Goal: Information Seeking & Learning: Learn about a topic

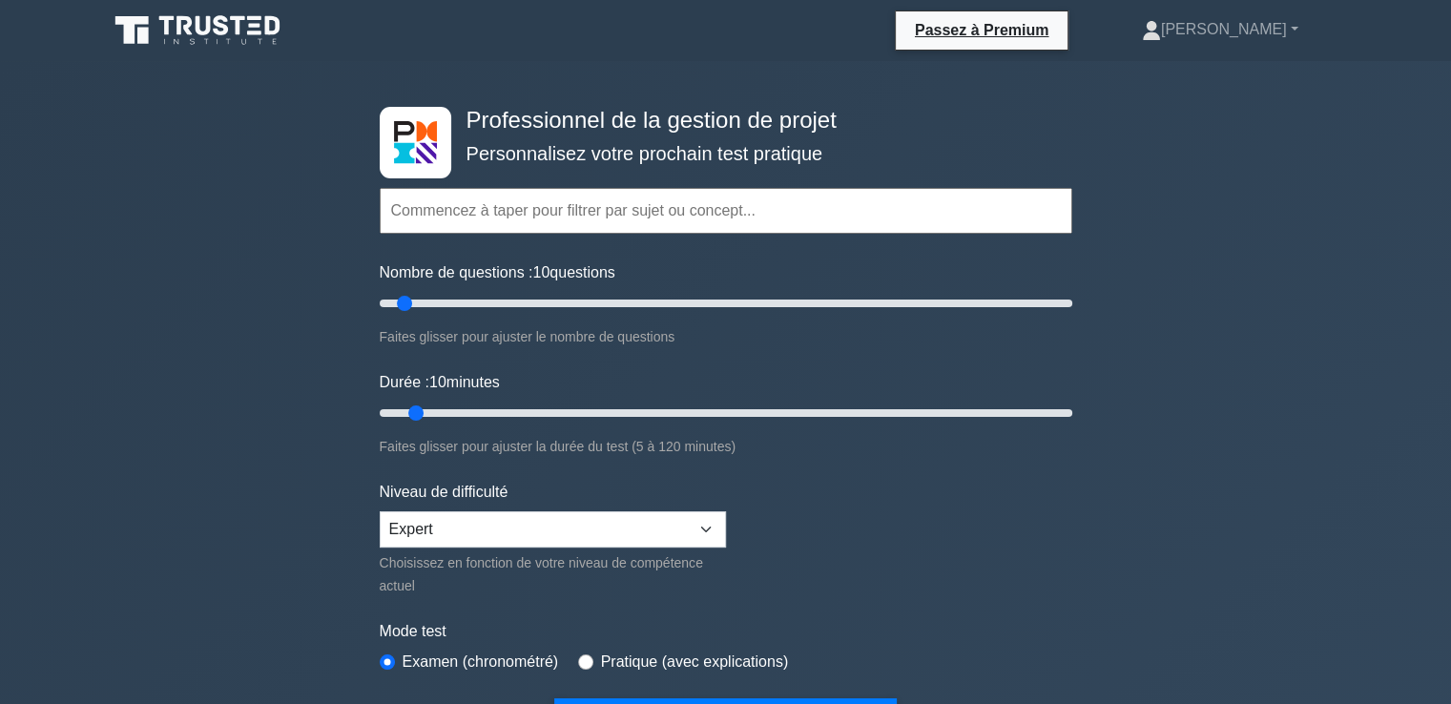
click at [592, 215] on input "text" at bounding box center [726, 211] width 693 height 46
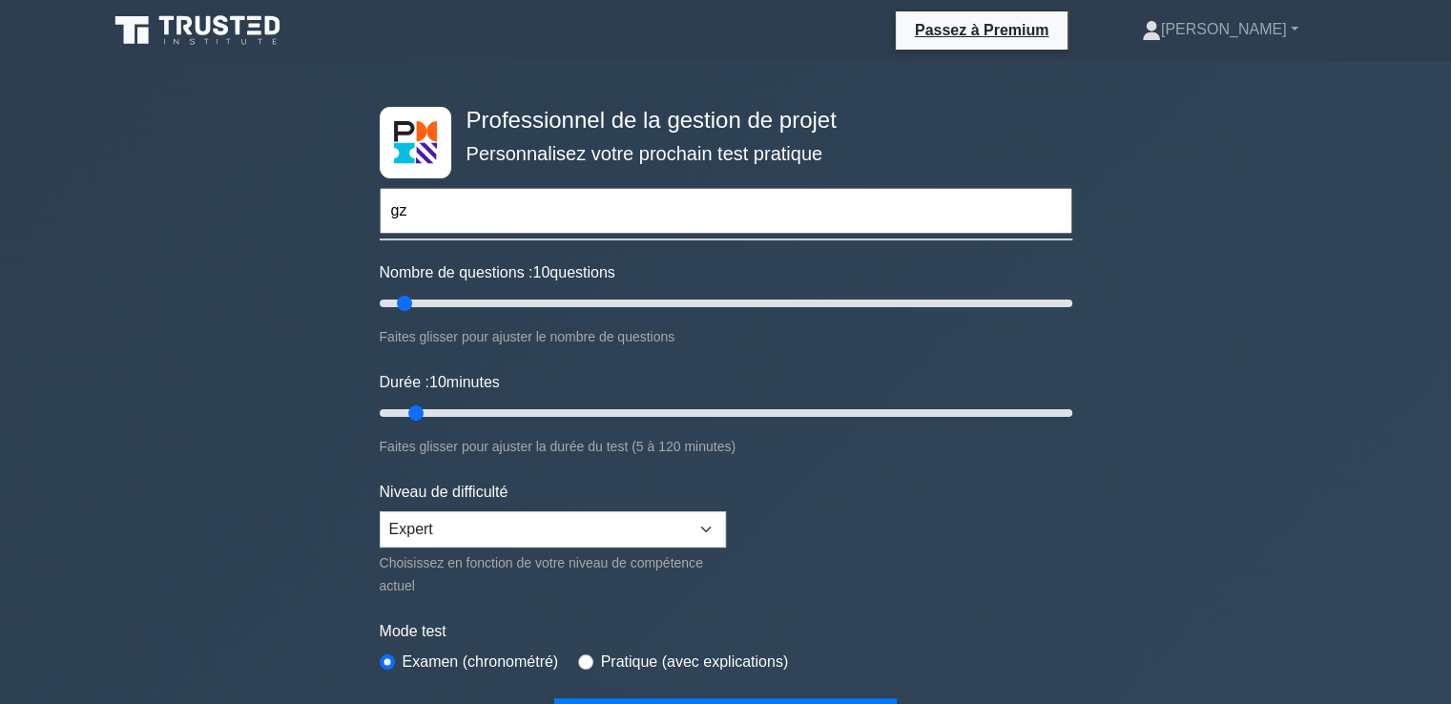
type input "g"
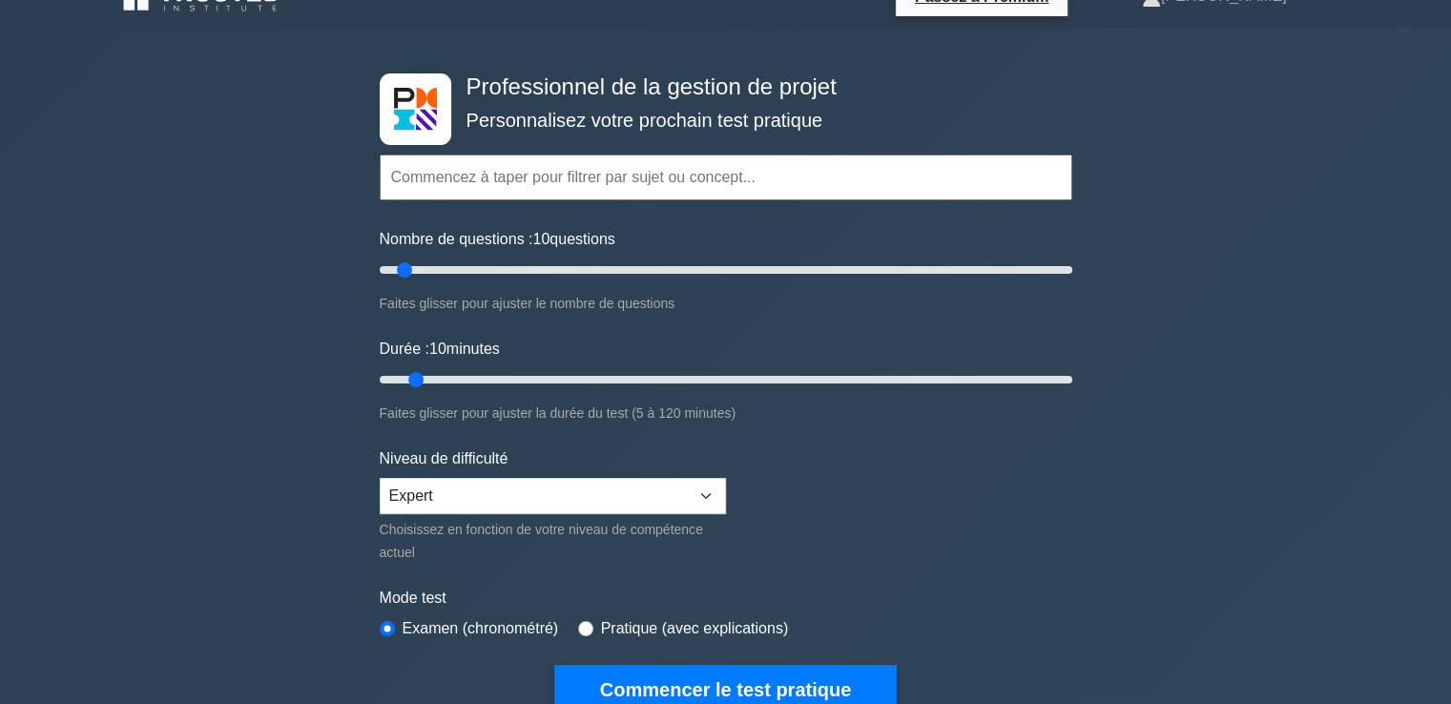
scroll to position [61, 0]
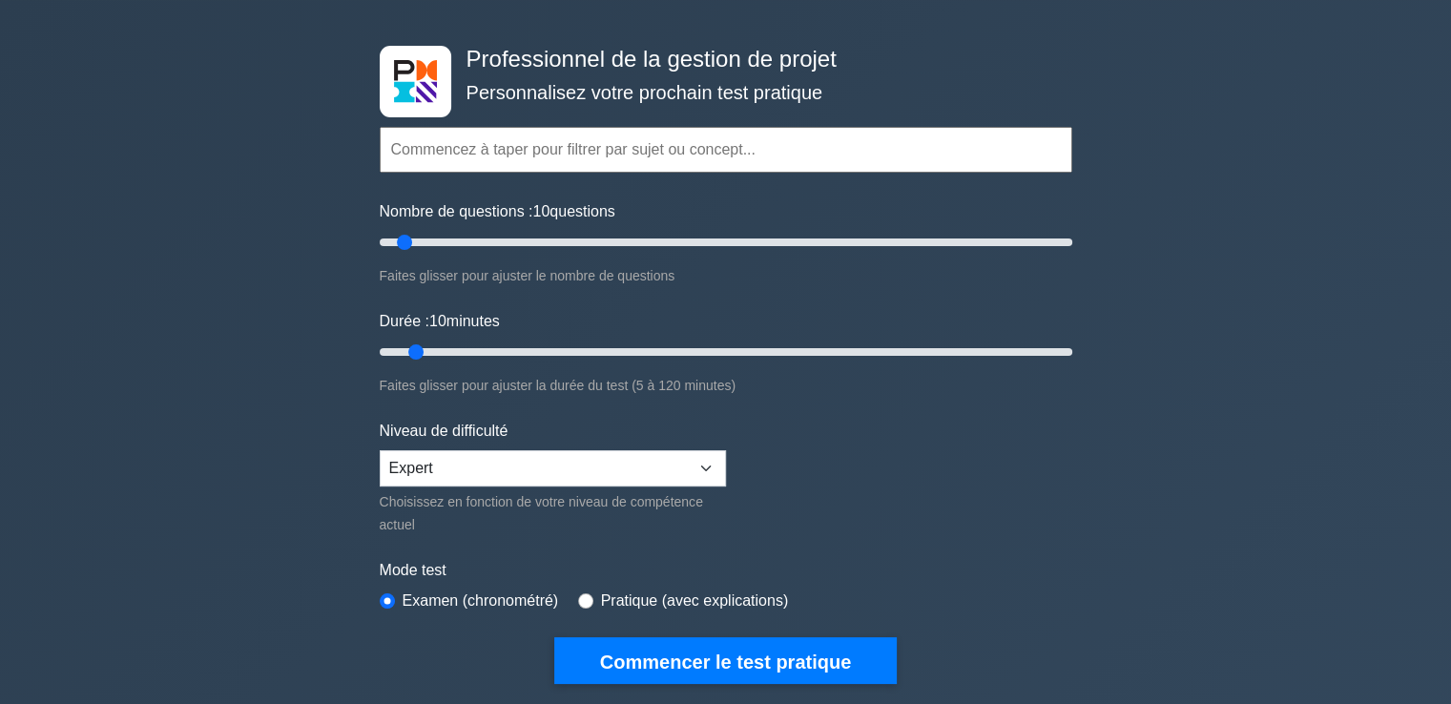
click at [499, 160] on input "text" at bounding box center [726, 150] width 693 height 46
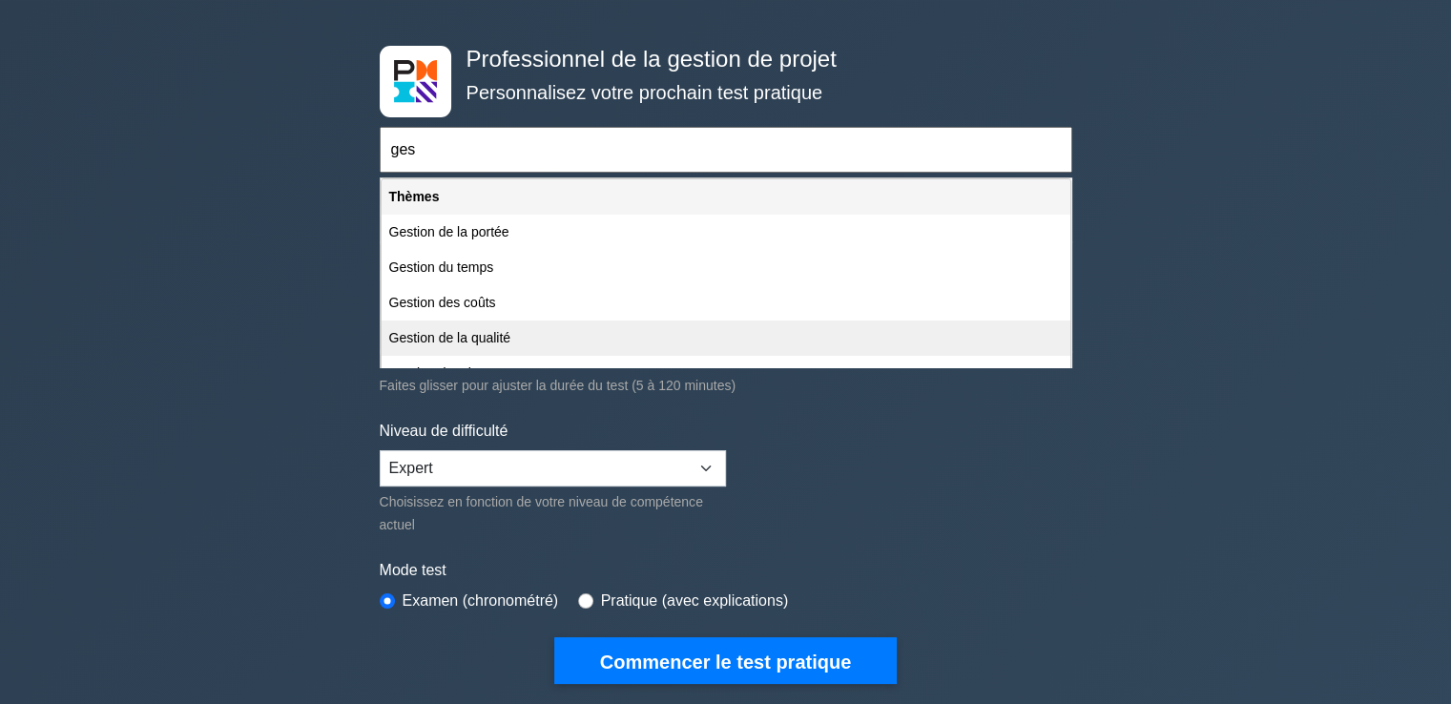
click at [455, 342] on font "Gestion de la qualité" at bounding box center [450, 337] width 122 height 15
type input "Gestion de la qualité"
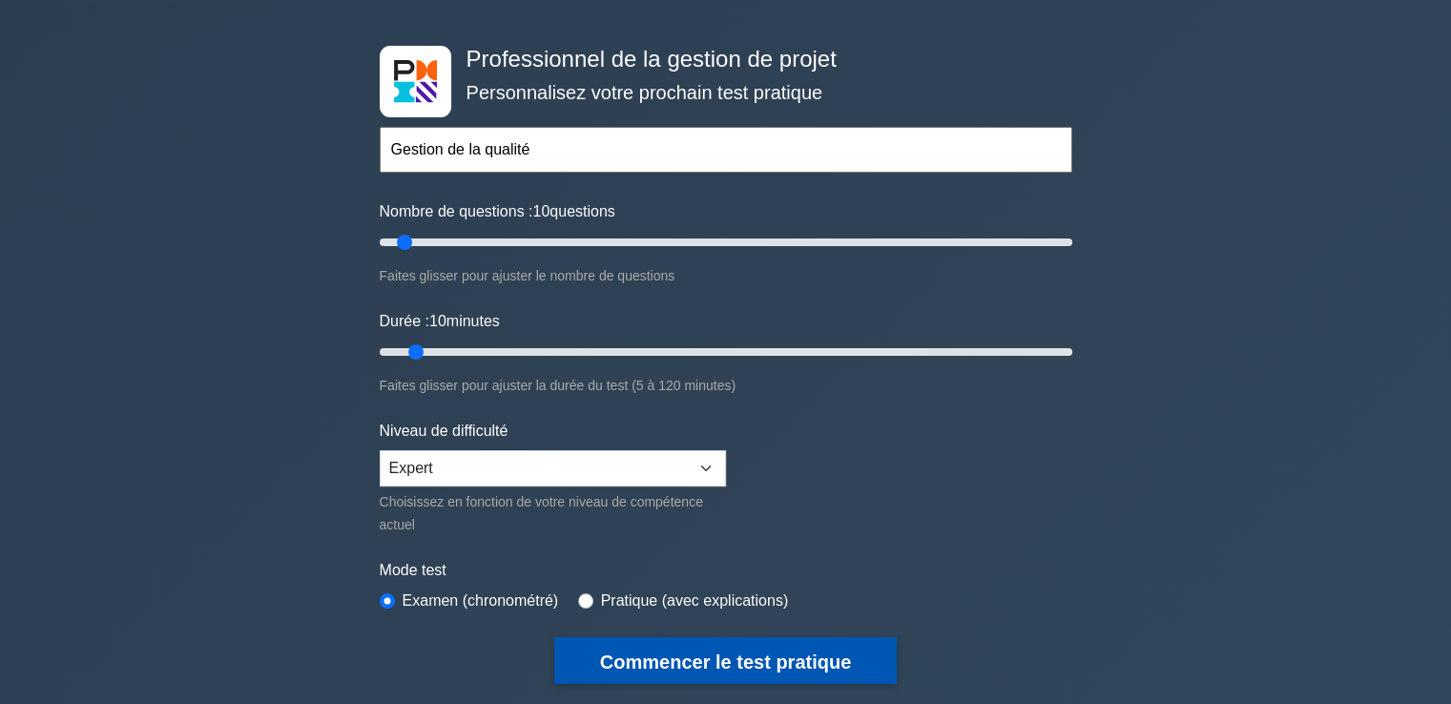
click at [626, 653] on font "Commencer le test pratique" at bounding box center [725, 662] width 251 height 21
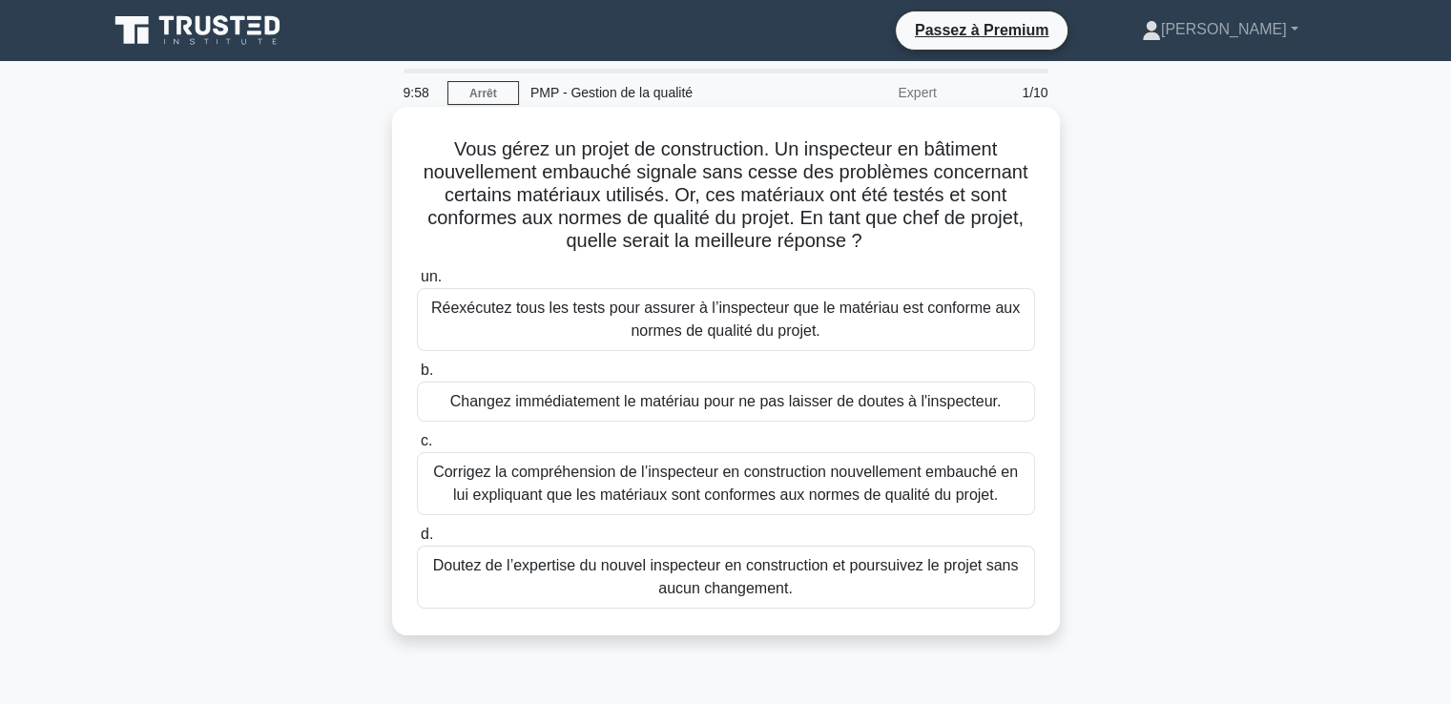
click at [935, 252] on h5 "Vous gérez un projet de construction. Un inspecteur en bâtiment nouvellement em…" at bounding box center [726, 195] width 622 height 116
click at [504, 480] on font "Corrigez la compréhension de l’inspecteur en construction nouvellement embauché…" at bounding box center [725, 483] width 585 height 39
click at [417, 448] on input "c. Corrigez la compréhension de l’inspecteur en construction nouvellement embau…" at bounding box center [417, 441] width 0 height 12
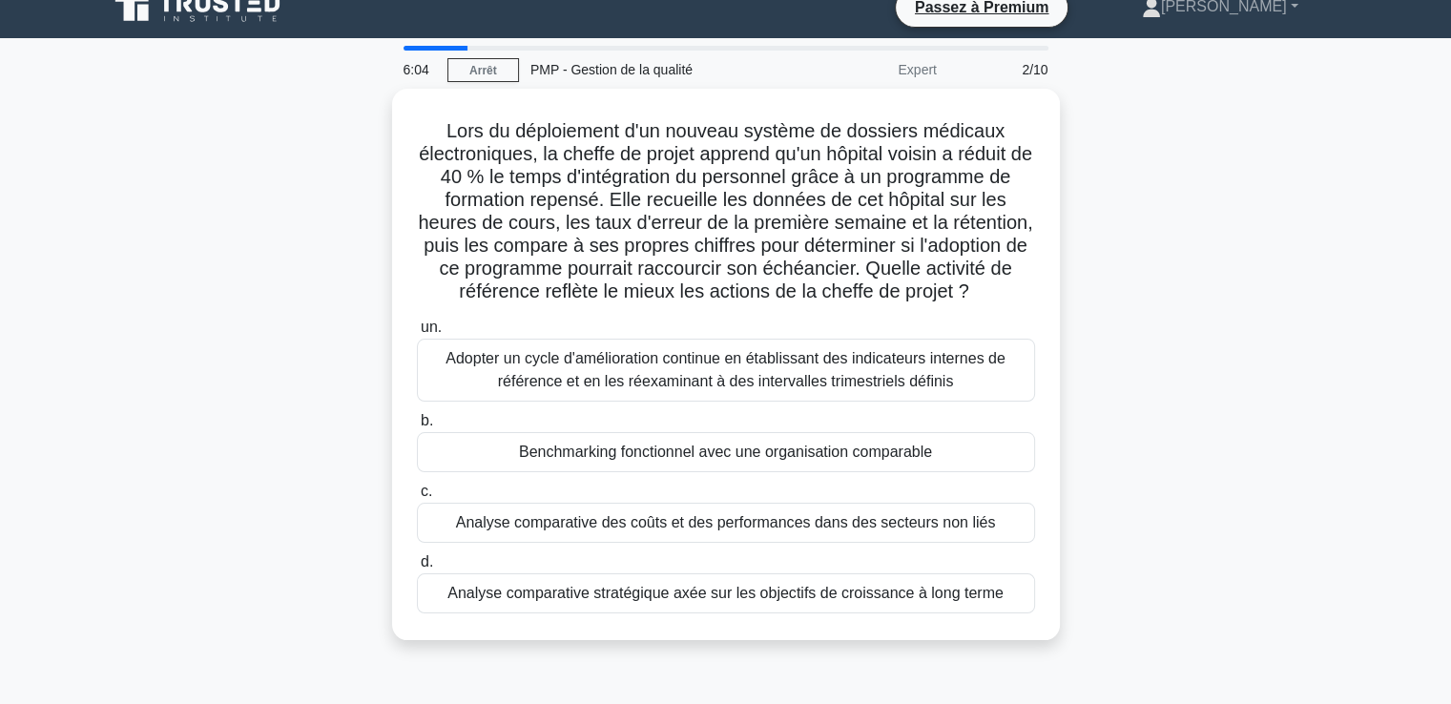
scroll to position [27, 0]
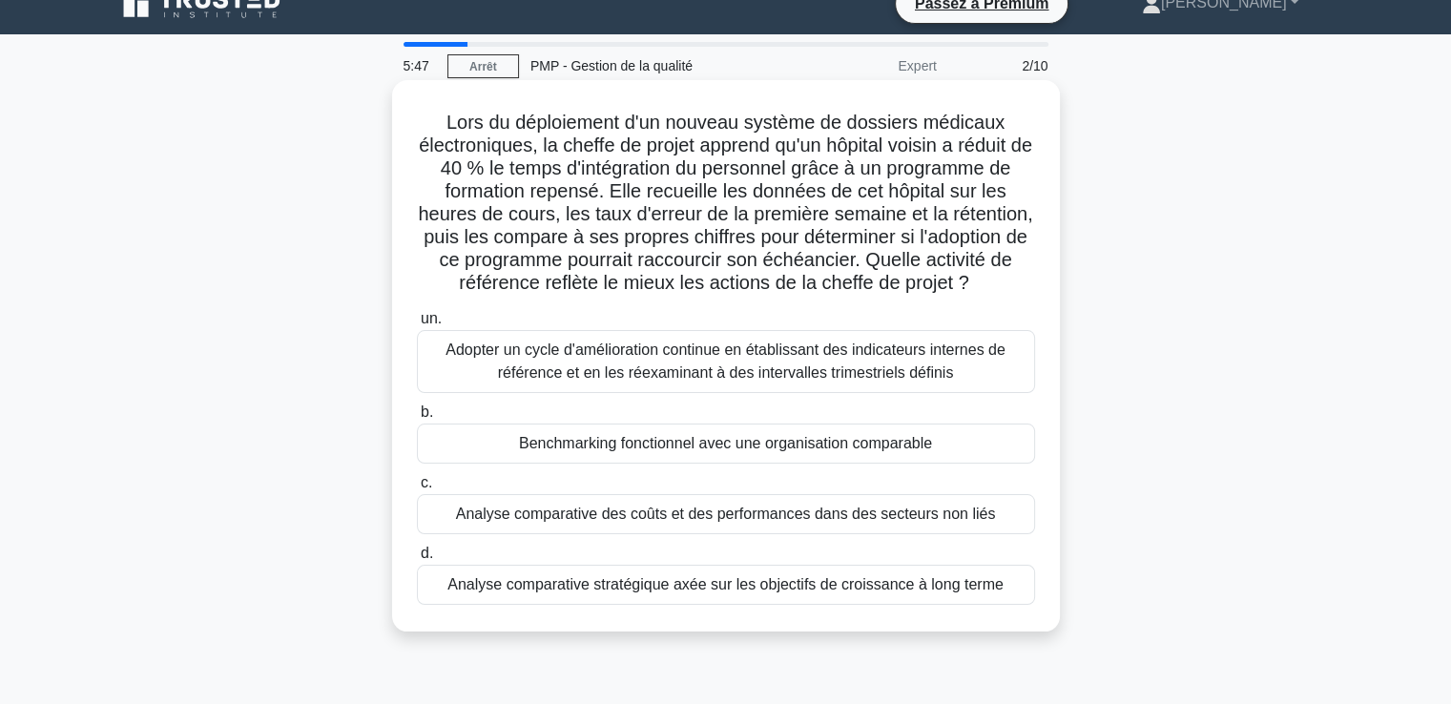
click at [726, 451] on font "Benchmarking fonctionnel avec une organisation comparable" at bounding box center [725, 443] width 413 height 16
click at [417, 419] on input "b. Benchmarking fonctionnel avec une organisation comparable" at bounding box center [417, 413] width 0 height 12
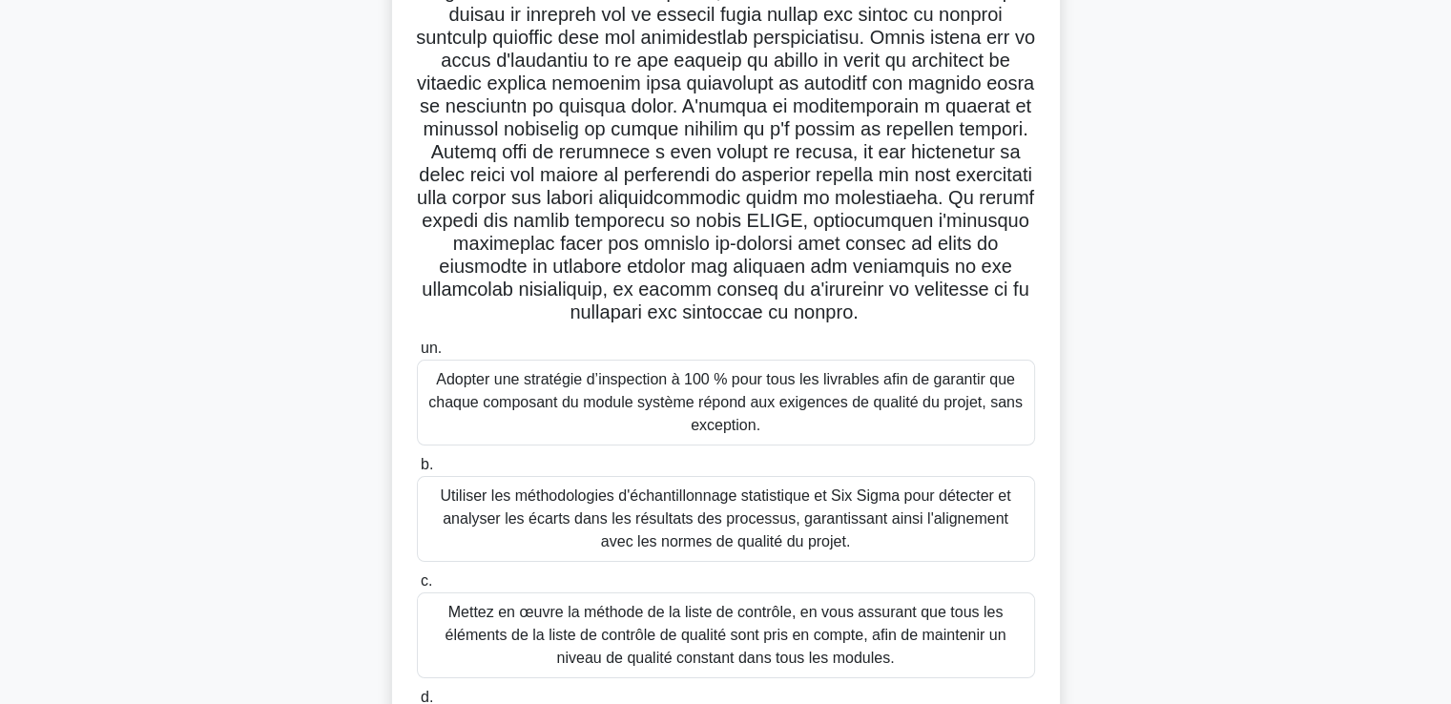
scroll to position [178, 0]
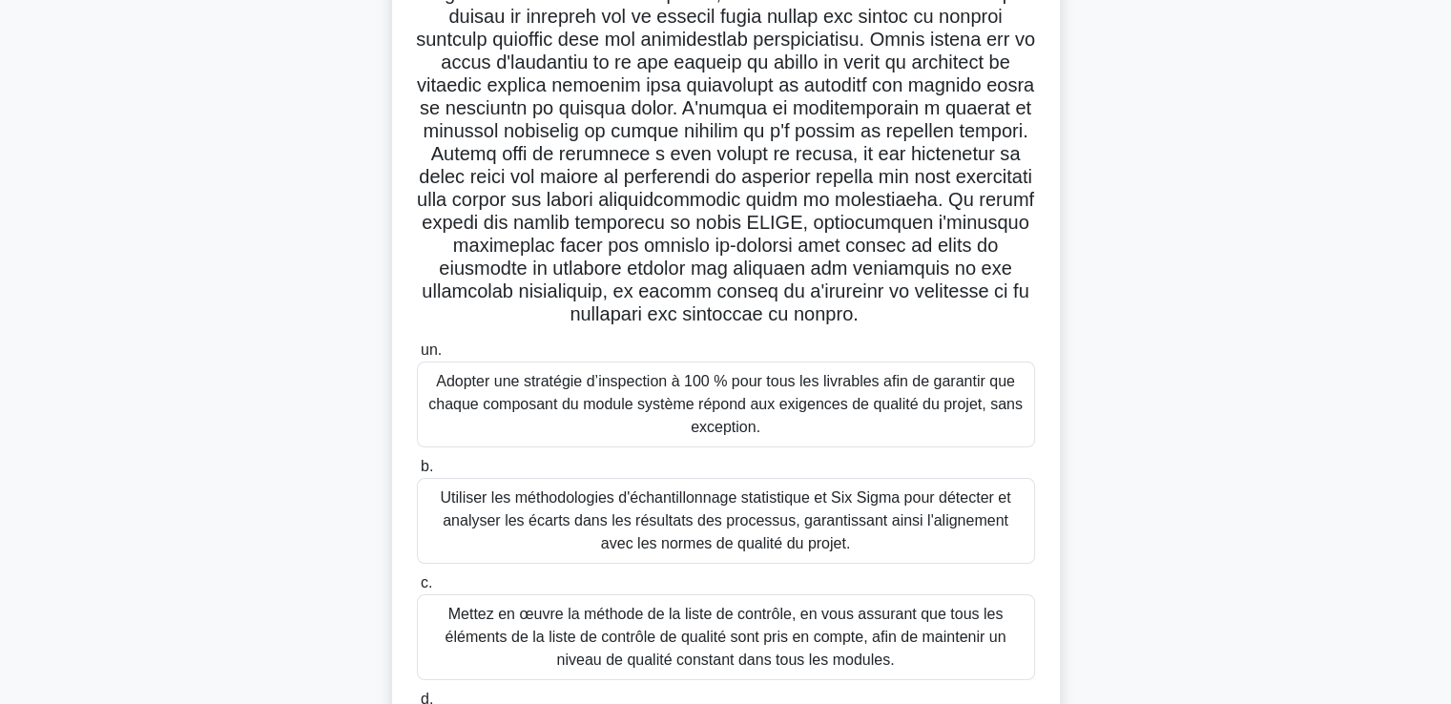
click at [840, 564] on div "Utiliser les méthodologies d'échantillonnage statistique et Six Sigma pour déte…" at bounding box center [726, 521] width 618 height 86
click at [417, 473] on input "b. Utiliser les méthodologies d'échantillonnage statistique et Six Sigma pour d…" at bounding box center [417, 467] width 0 height 12
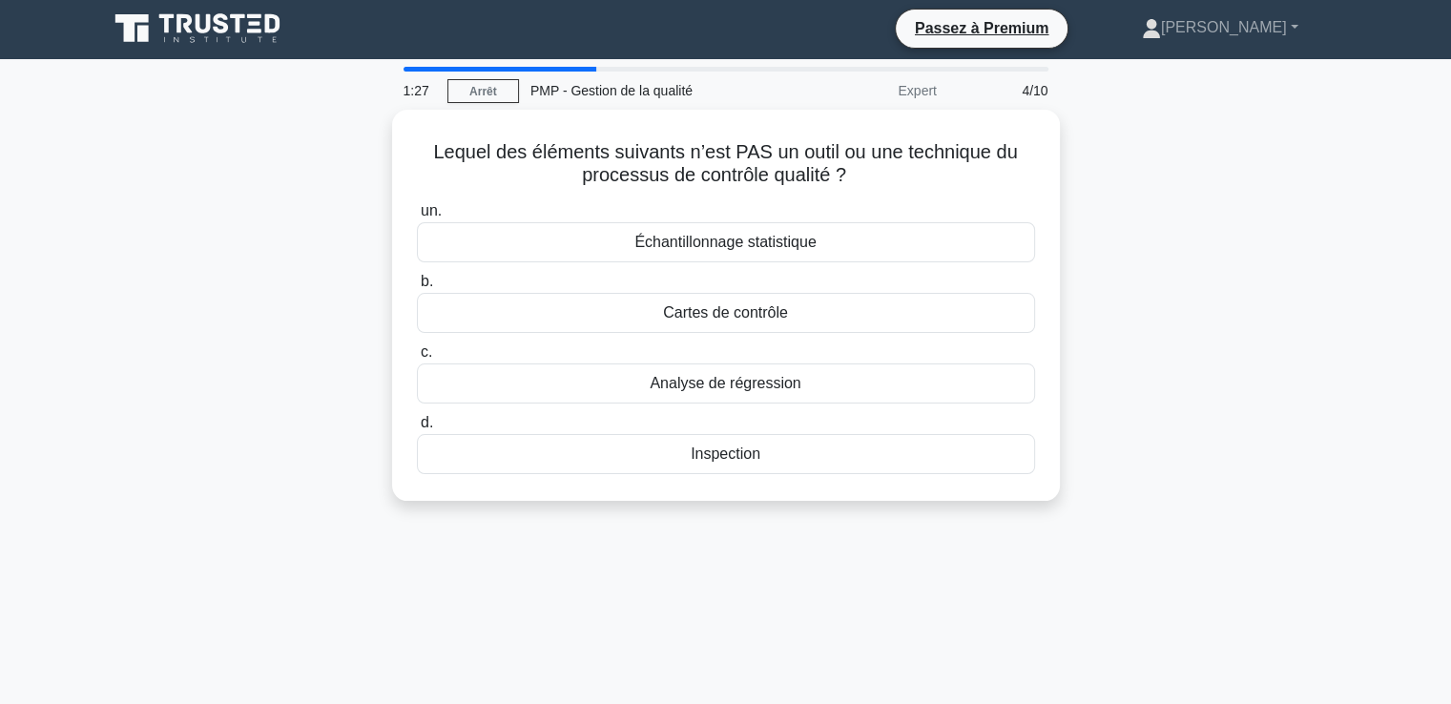
scroll to position [0, 0]
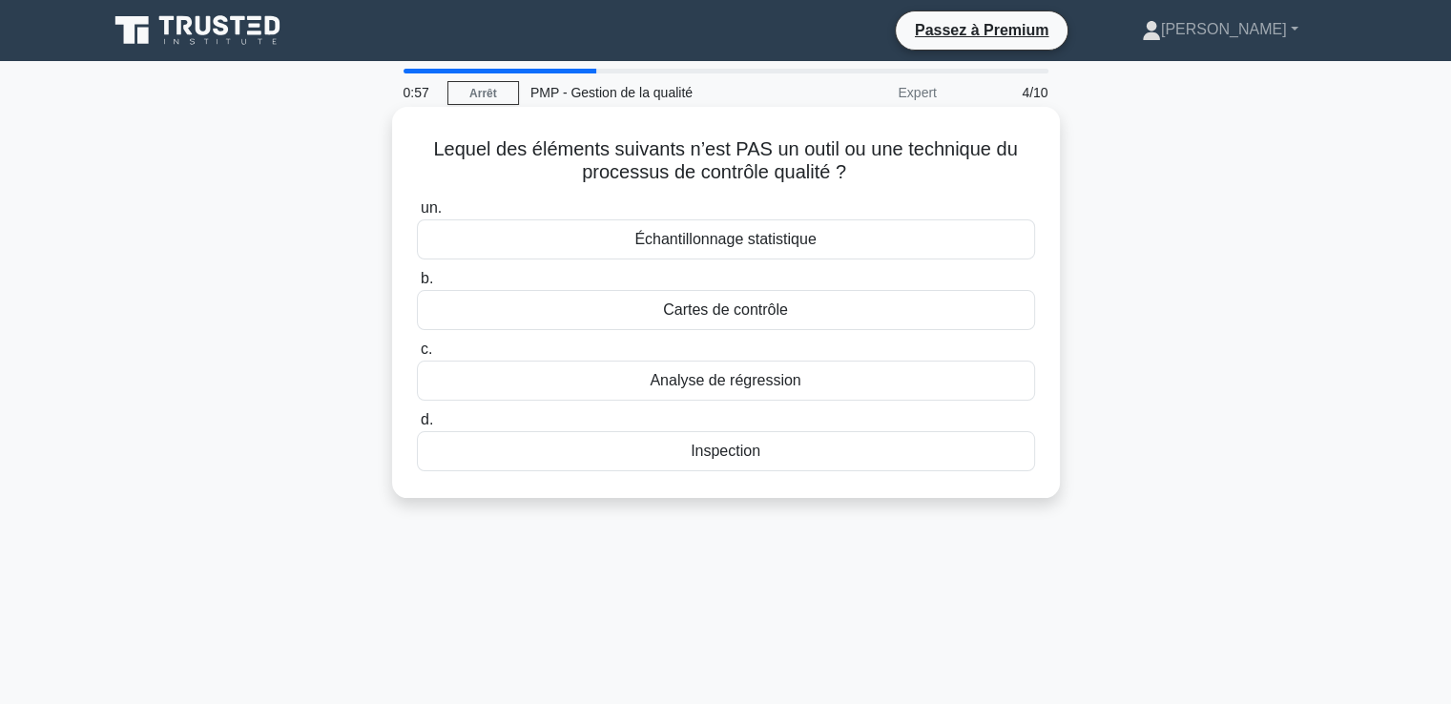
click at [741, 385] on font "Analyse de régression" at bounding box center [725, 380] width 151 height 16
click at [417, 356] on input "c. Analyse de régression" at bounding box center [417, 350] width 0 height 12
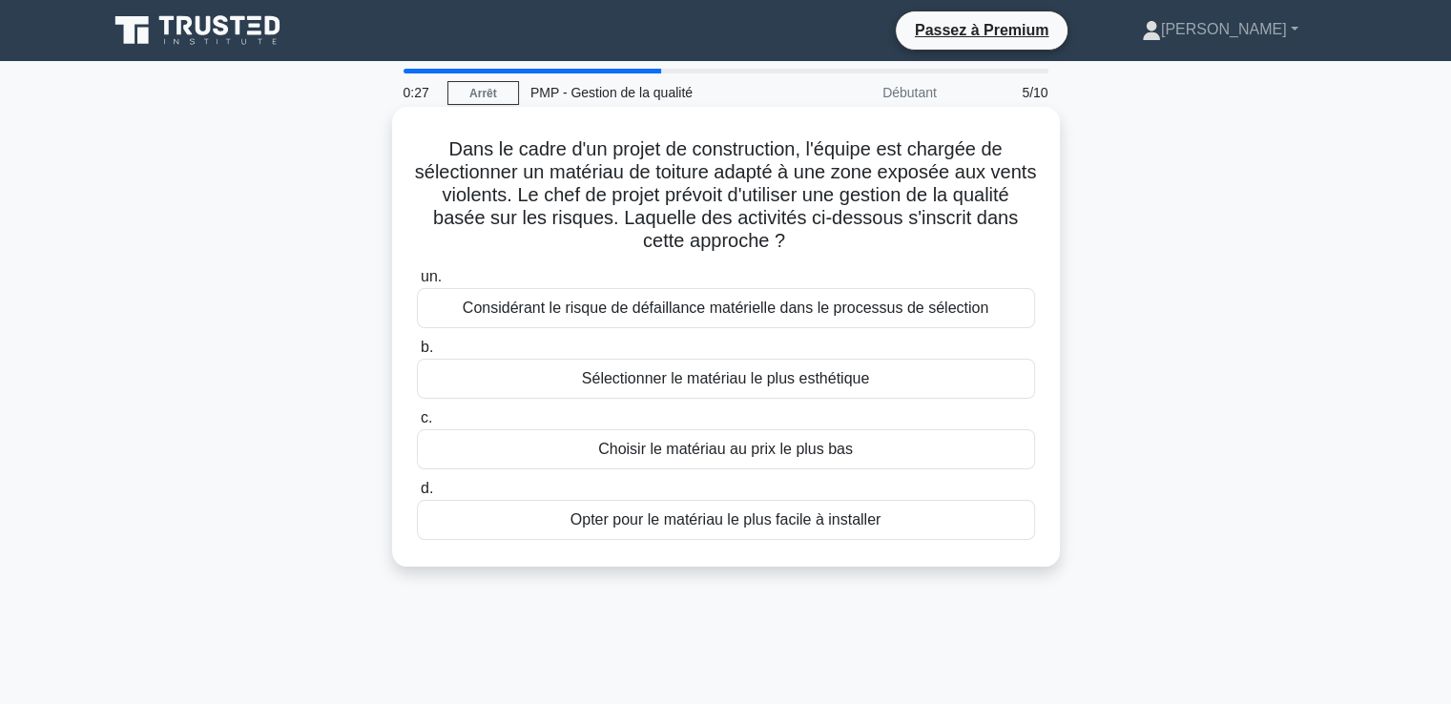
click at [657, 315] on font "Considérant le risque de défaillance matérielle dans le processus de sélection" at bounding box center [726, 308] width 526 height 16
click at [417, 283] on input "un. Considérant le risque de défaillance matérielle dans le processus de sélect…" at bounding box center [417, 277] width 0 height 12
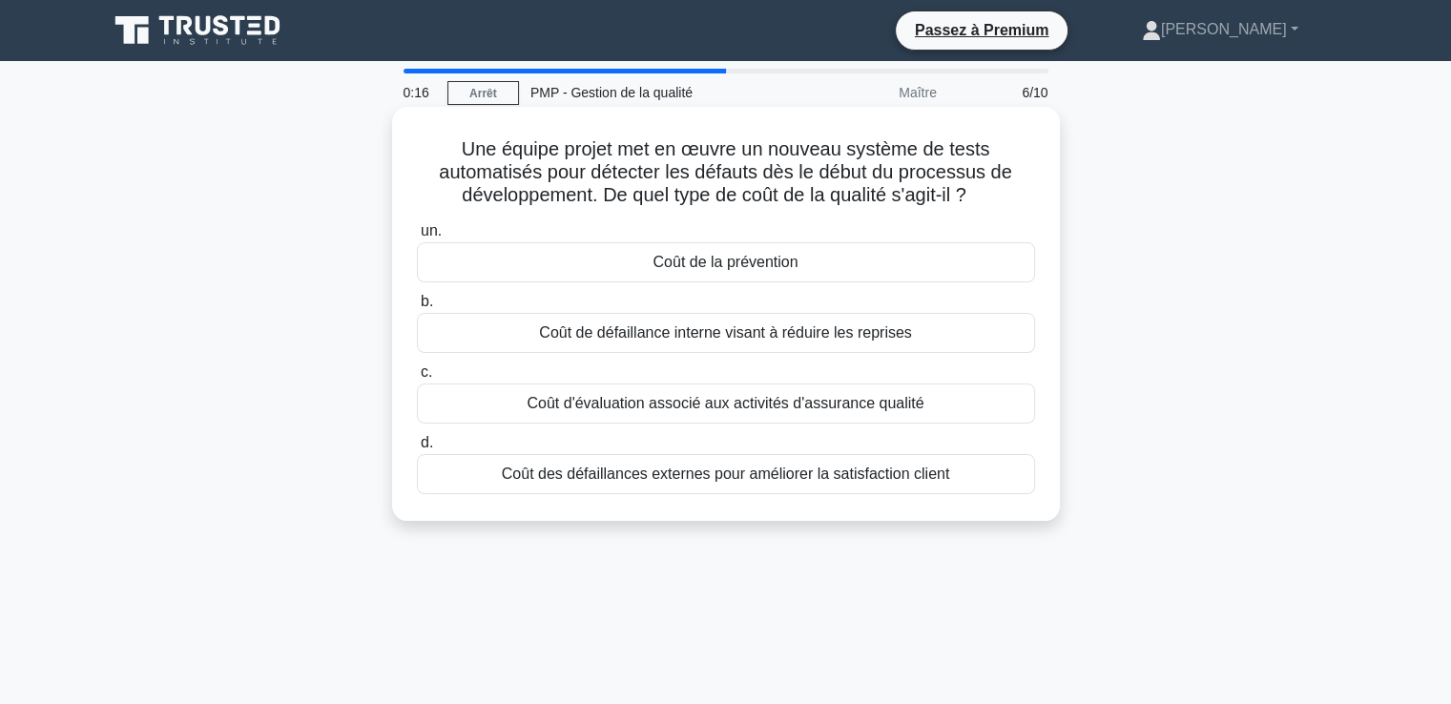
click at [719, 264] on font "Coût de la prévention" at bounding box center [725, 262] width 145 height 16
click at [417, 238] on input "un. Coût de la prévention" at bounding box center [417, 231] width 0 height 12
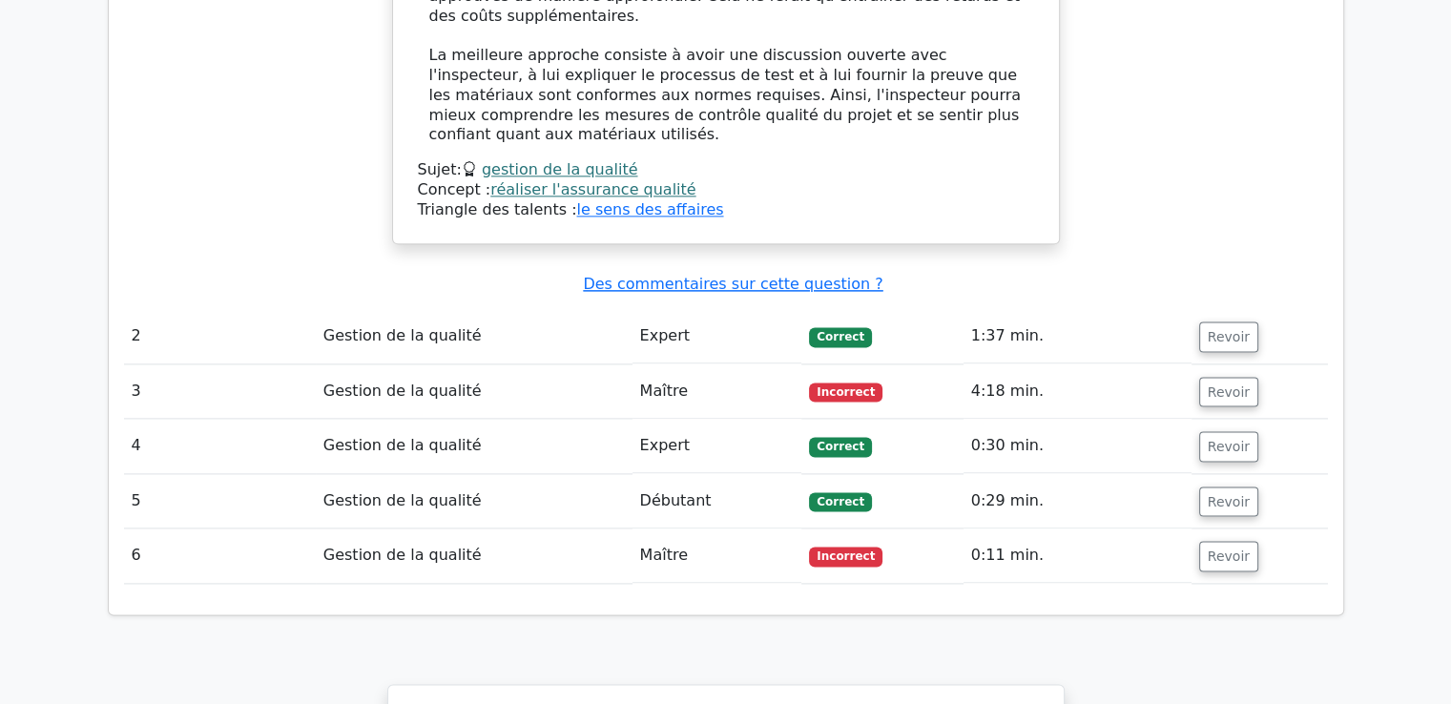
scroll to position [2444, 0]
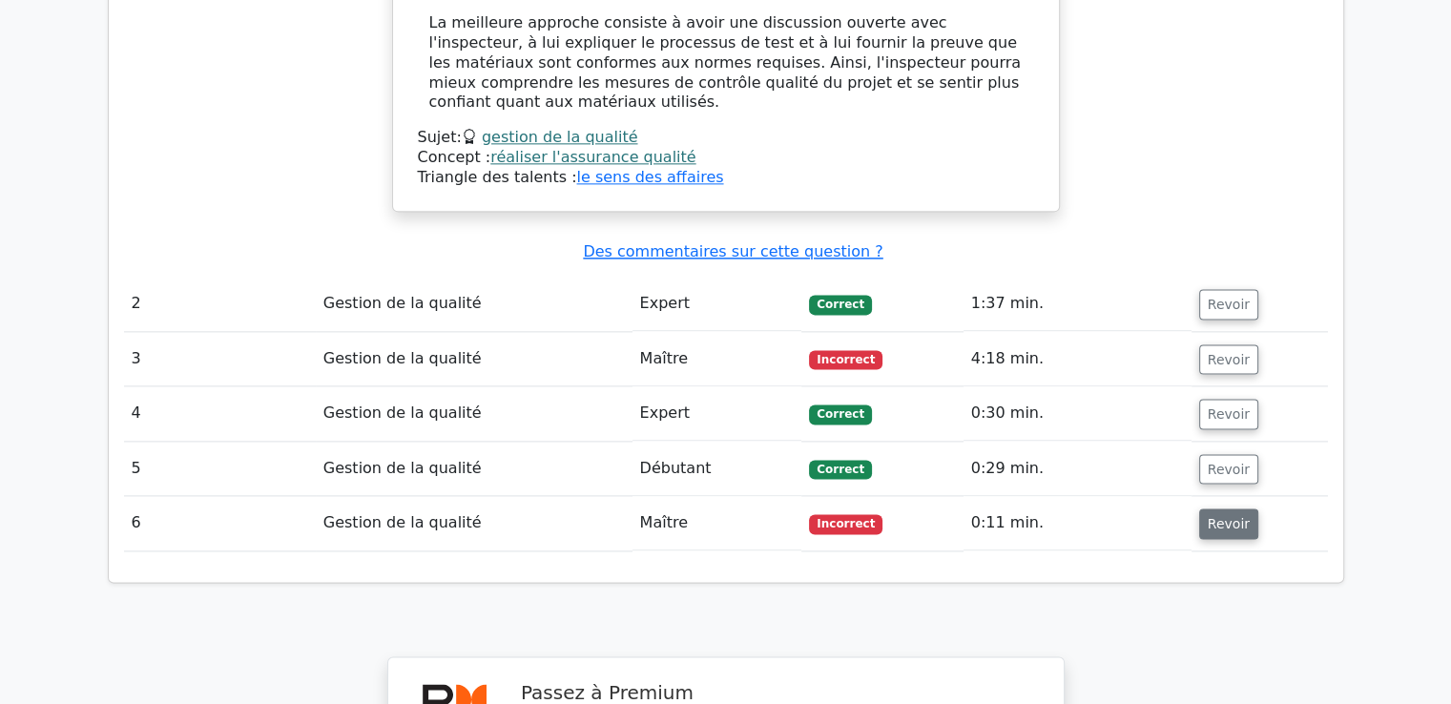
click at [1218, 516] on font "Revoir" at bounding box center [1229, 523] width 42 height 15
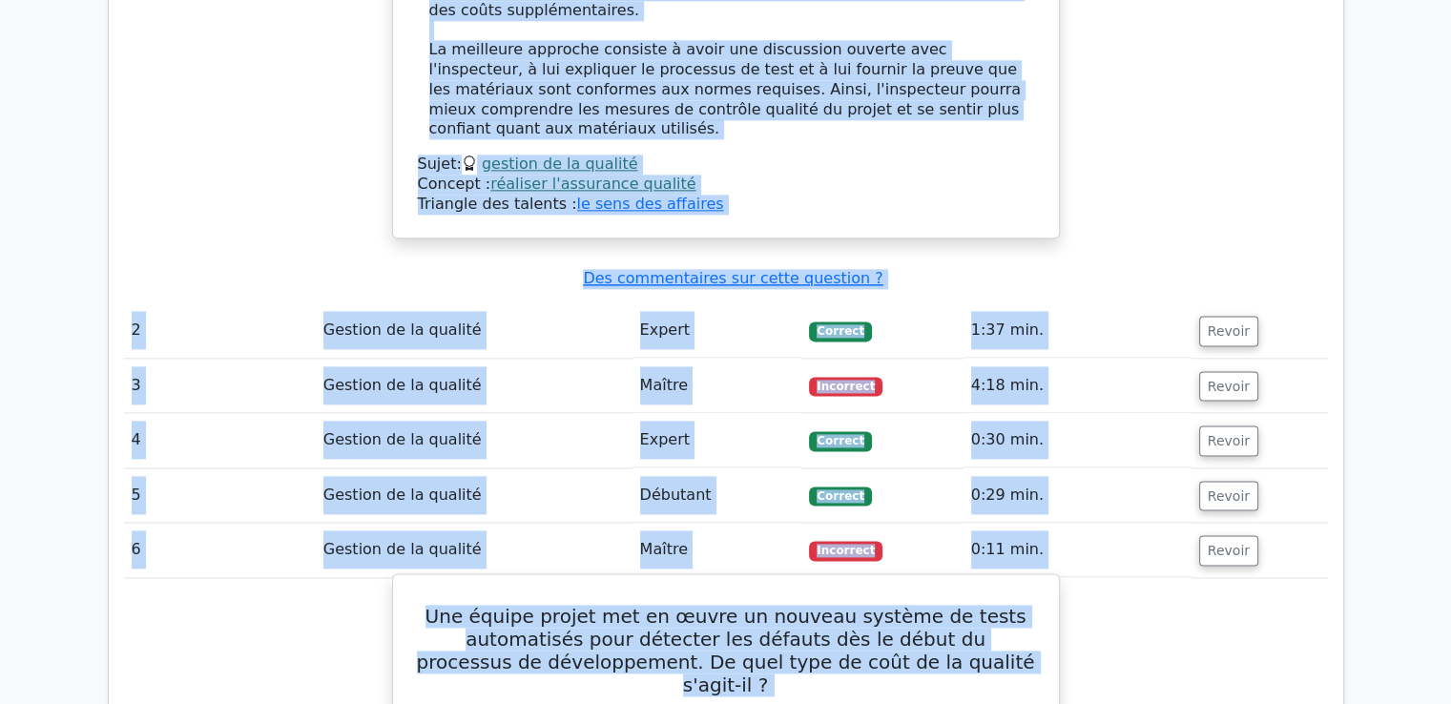
scroll to position [2434, 0]
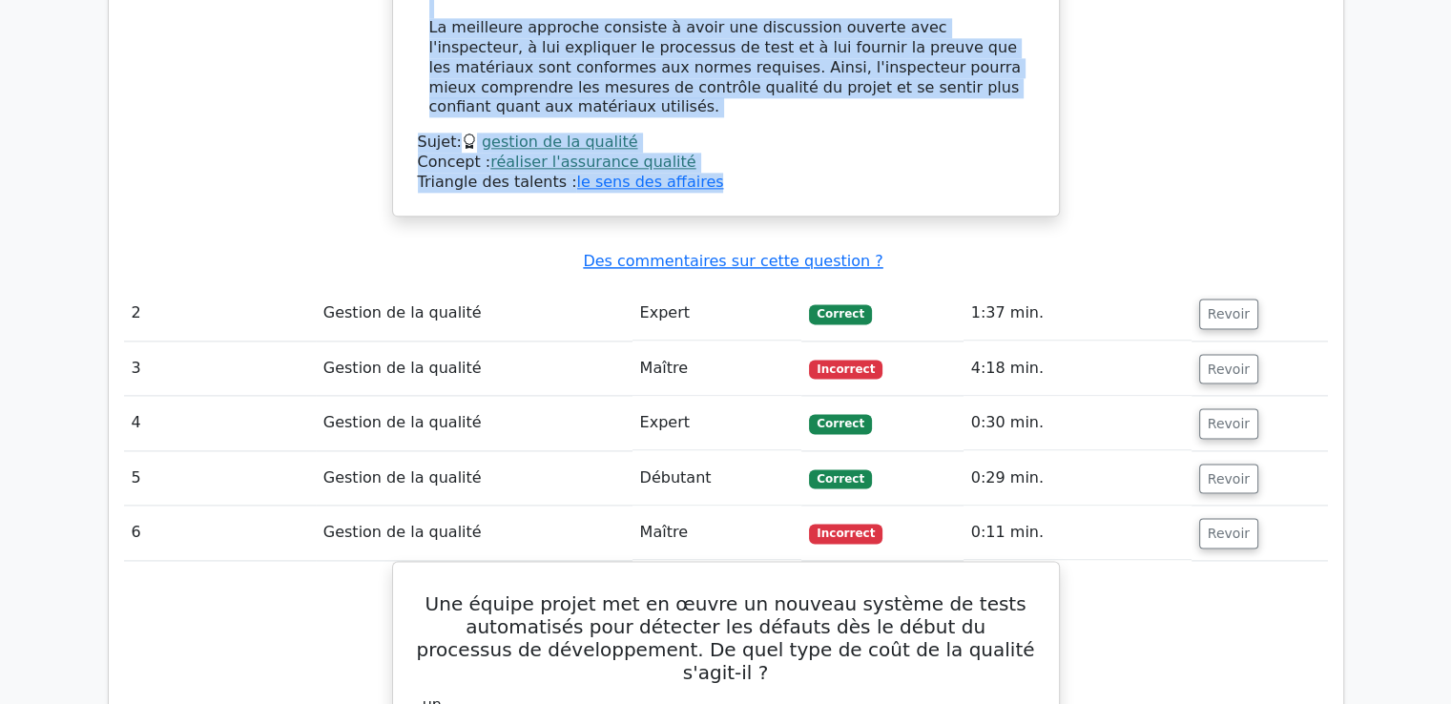
drag, startPoint x: 447, startPoint y: 81, endPoint x: 732, endPoint y: 145, distance: 292.4
copy div "Vous gérez un projet de construction. Un inspecteur en bâtiment nouvellement em…"
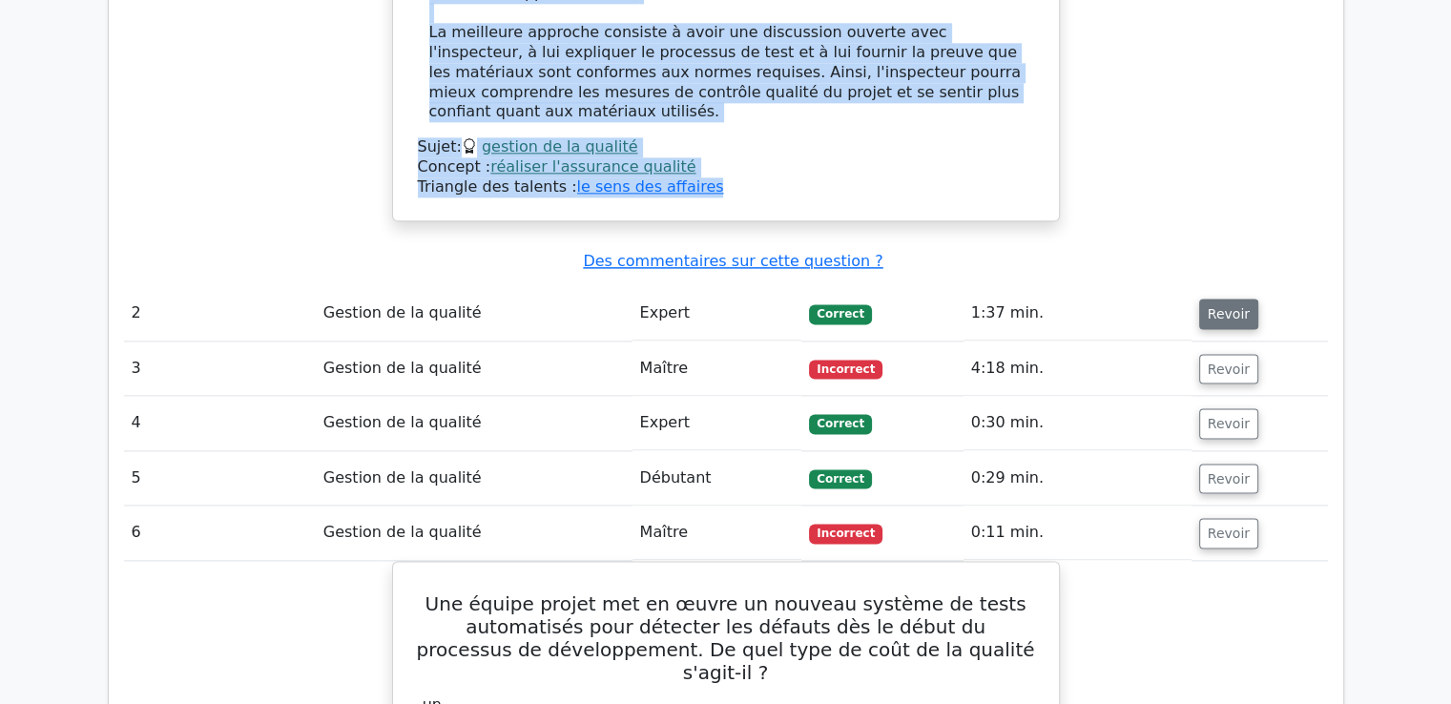
click at [1220, 306] on font "Revoir" at bounding box center [1229, 313] width 42 height 15
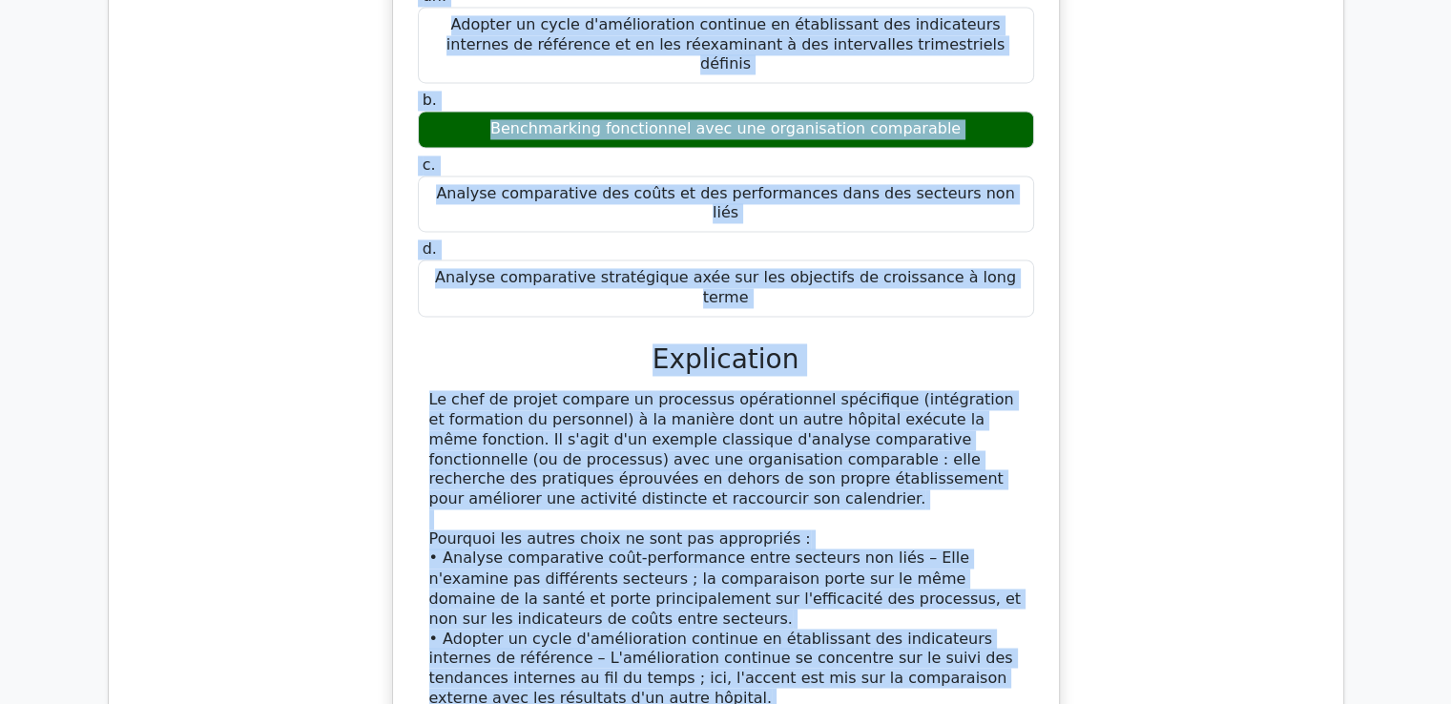
scroll to position [3186, 0]
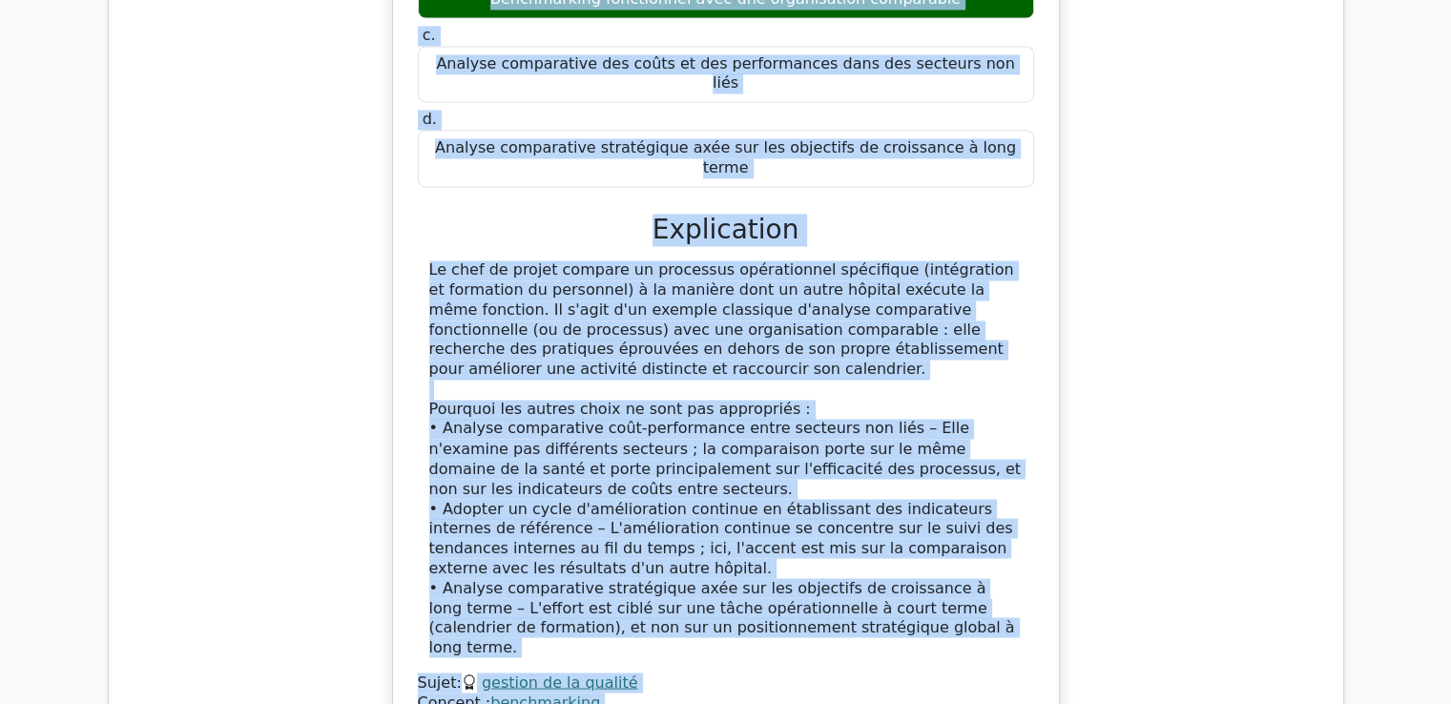
drag, startPoint x: 443, startPoint y: 319, endPoint x: 703, endPoint y: 538, distance: 340.7
click at [703, 538] on div "Lors du déploiement d'un nouveau système de dossiers médicaux électroniques, la…" at bounding box center [726, 170] width 651 height 1154
copy div "Lors du déploiement d'un nouveau système de dossiers médicaux électroniques, la…"
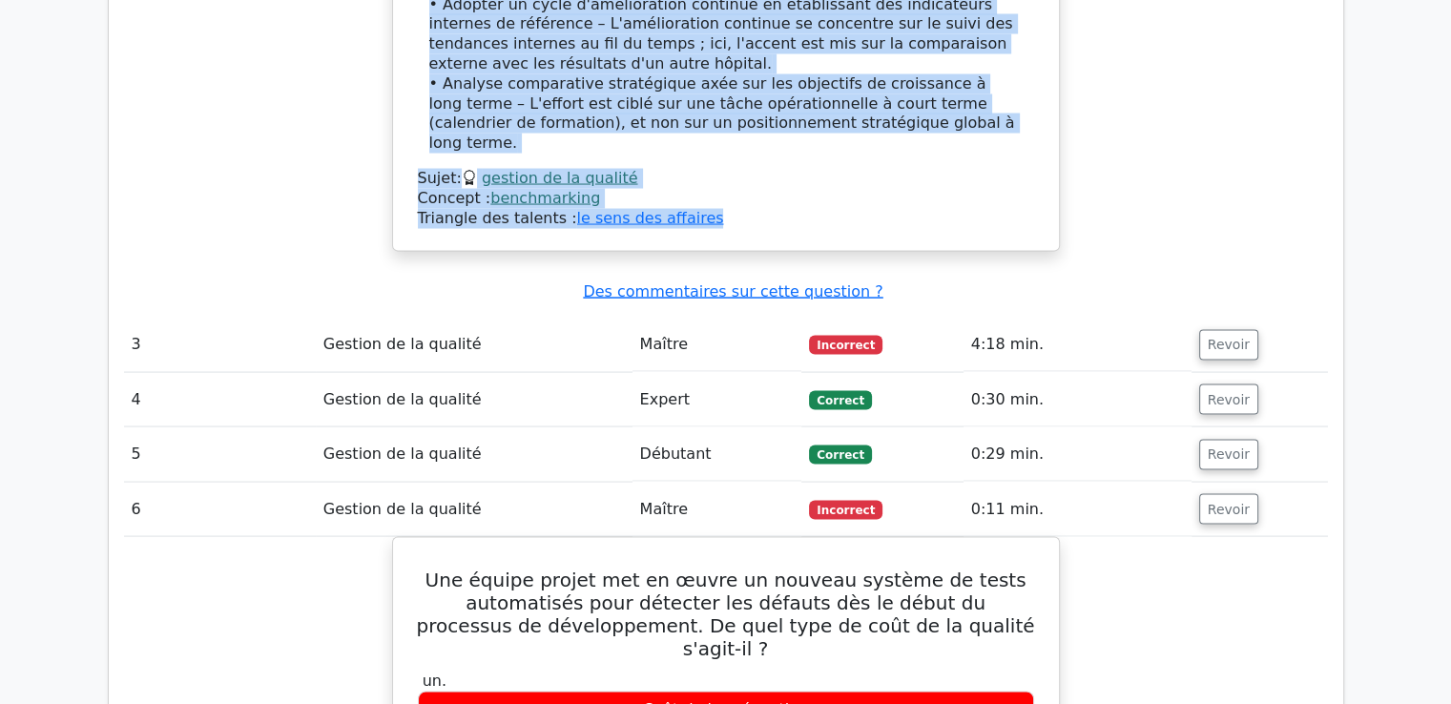
scroll to position [3653, 0]
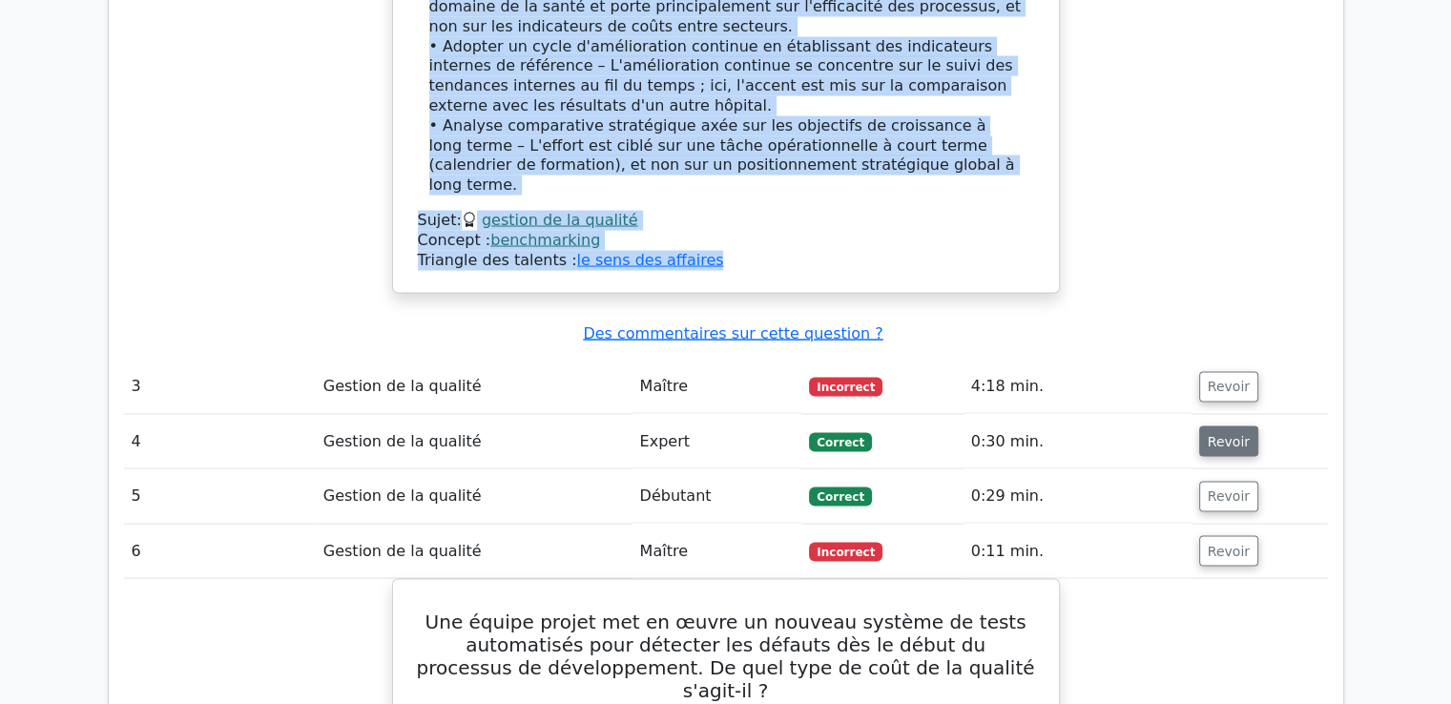
click at [1209, 434] on font "Revoir" at bounding box center [1229, 441] width 42 height 15
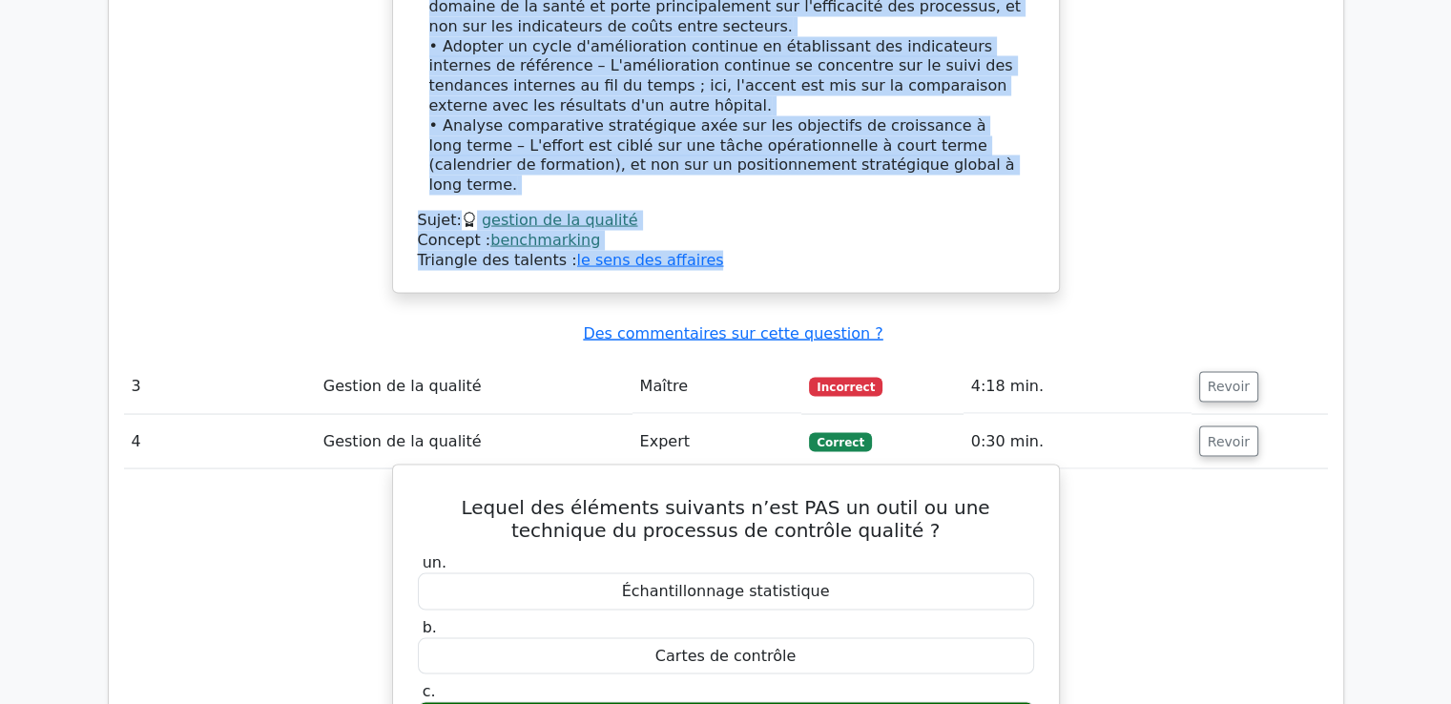
drag, startPoint x: 429, startPoint y: 323, endPoint x: 834, endPoint y: 588, distance: 483.8
copy div "Lequel des éléments suivants n’est PAS un outil ou une technique du processus d…"
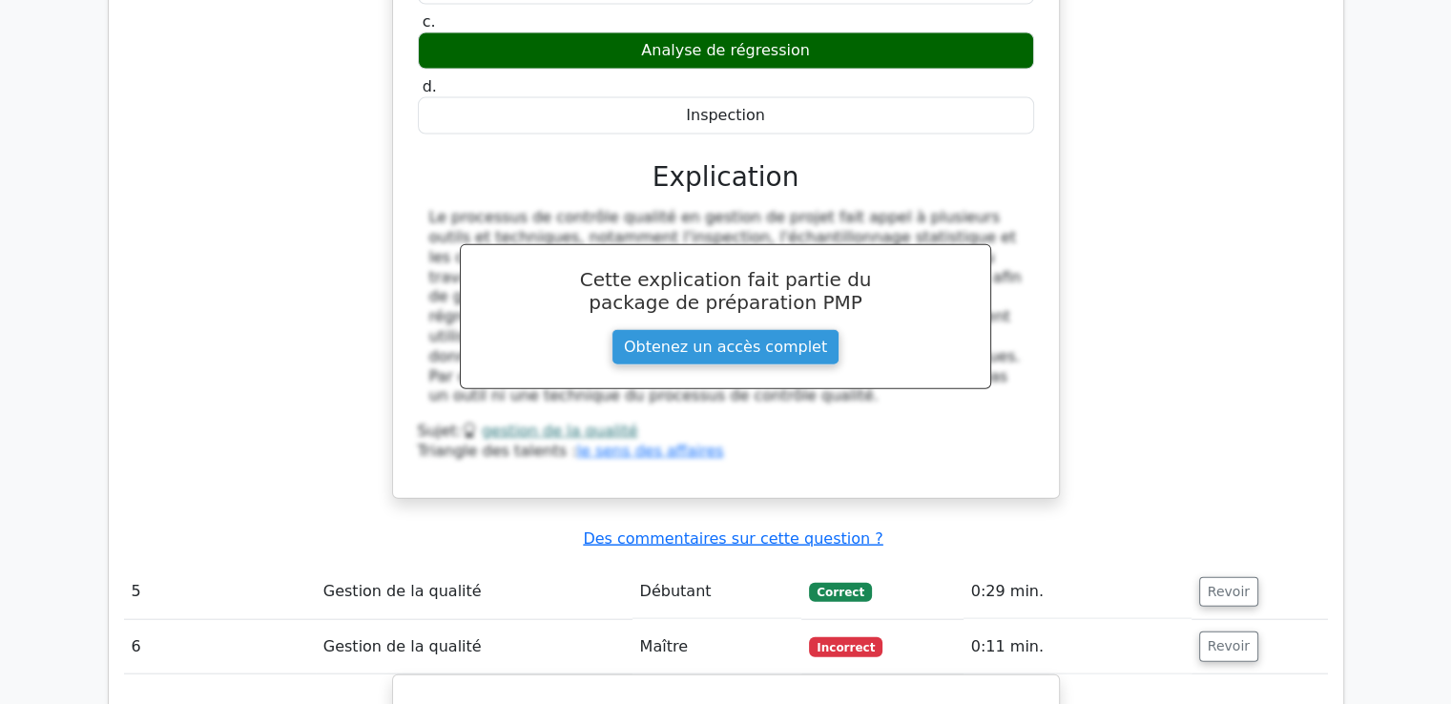
scroll to position [4362, 0]
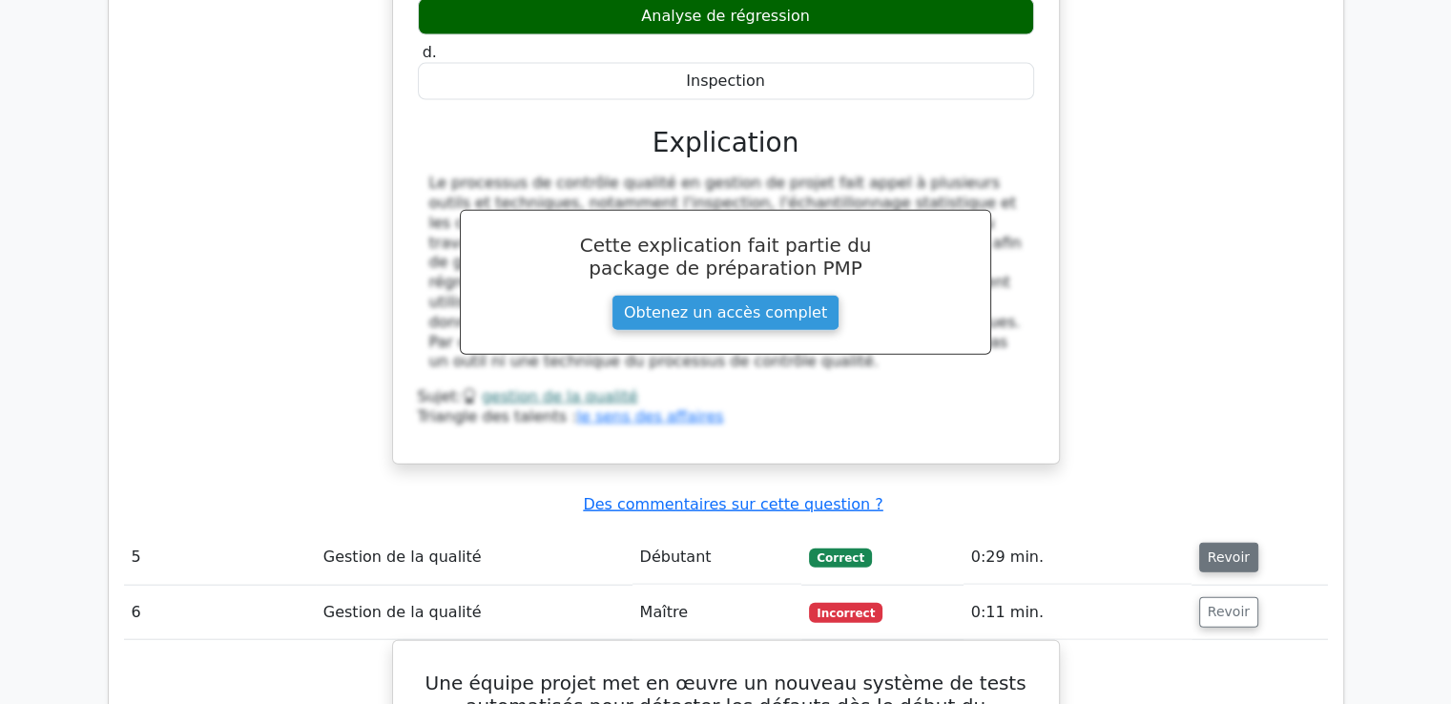
click at [1217, 550] on font "Revoir" at bounding box center [1229, 557] width 42 height 15
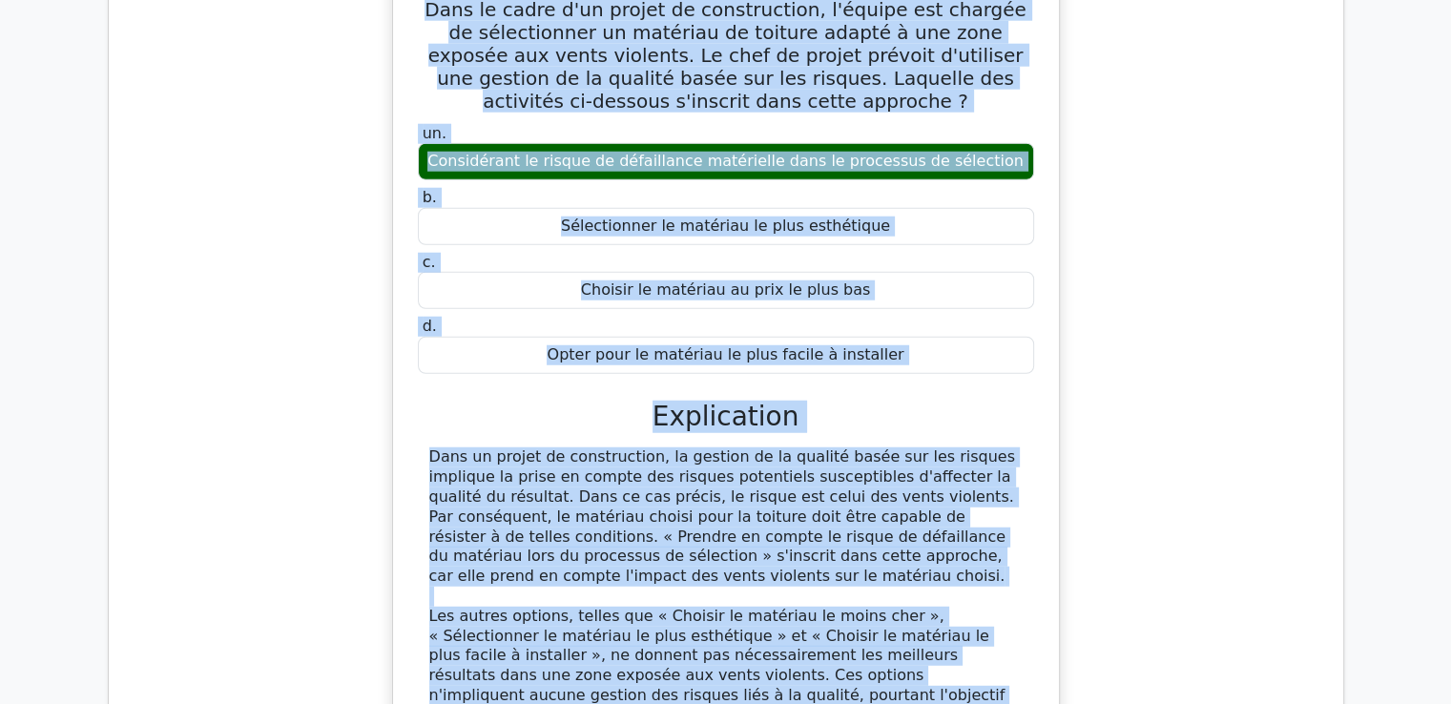
scroll to position [5041, 0]
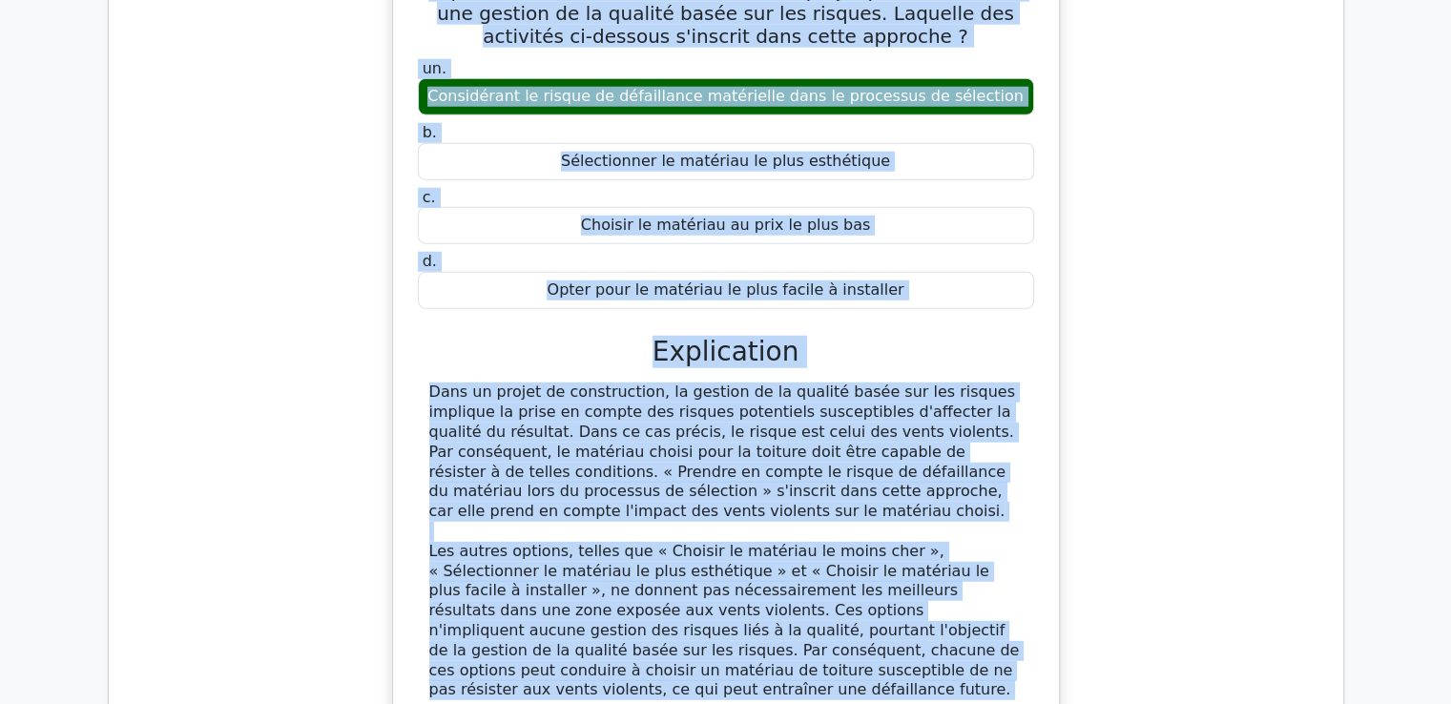
drag, startPoint x: 442, startPoint y: 434, endPoint x: 720, endPoint y: 558, distance: 305.0
click at [720, 558] on div "Dans le cadre d'un projet de construction, l'équipe est chargée de sélectionner…" at bounding box center [726, 350] width 651 height 881
copy div "Dans le cadre d'un projet de construction, l'équipe est chargée de sélectionner…"
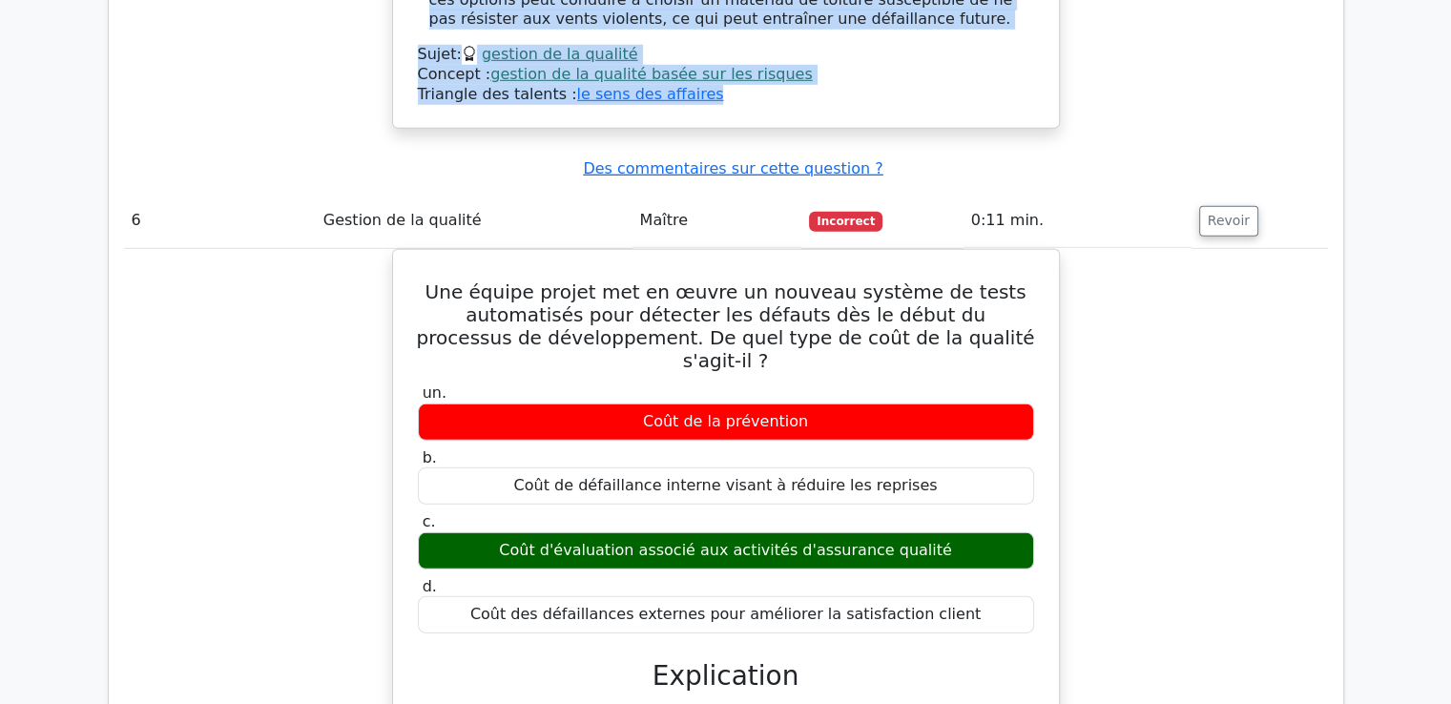
scroll to position [5730, 0]
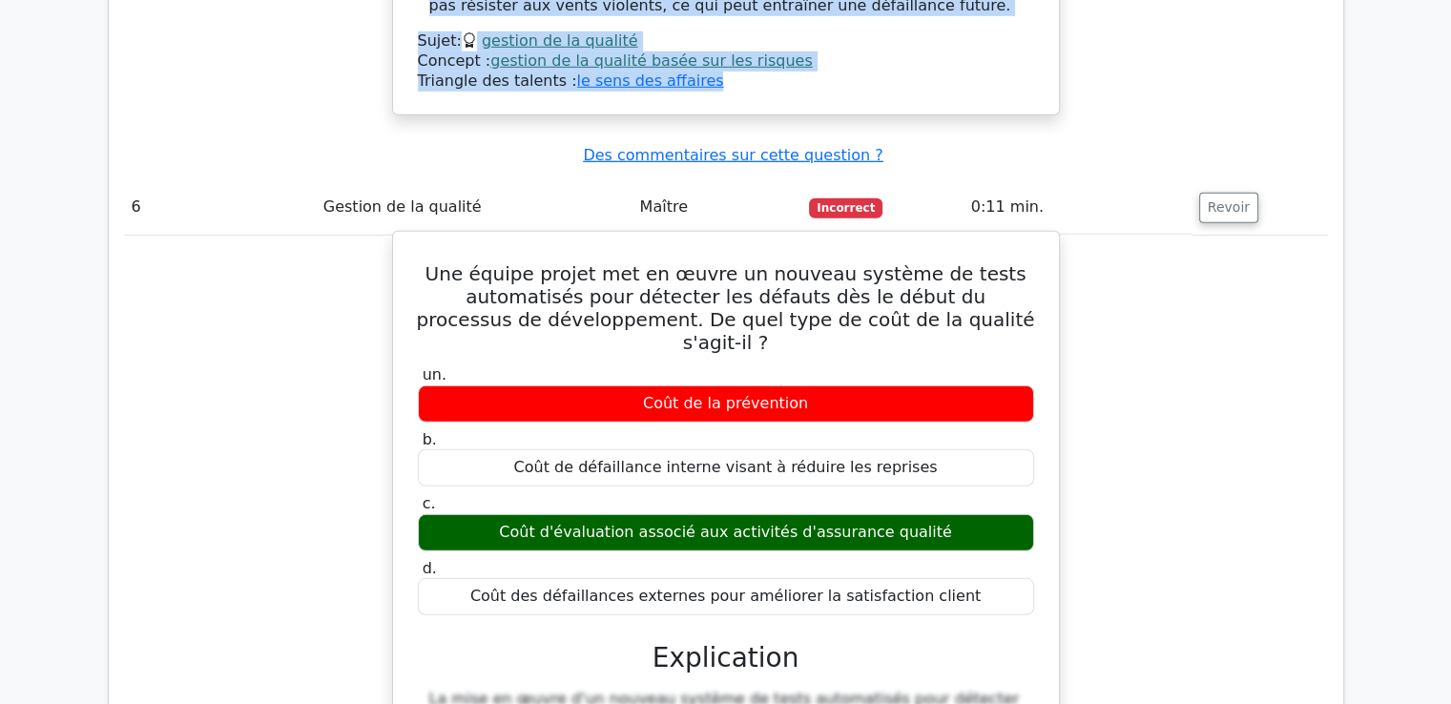
drag, startPoint x: 456, startPoint y: 65, endPoint x: 981, endPoint y: 360, distance: 602.0
click at [981, 360] on div "Une équipe projet met en œuvre un nouveau système de tests automatisés pour dét…" at bounding box center [726, 606] width 651 height 733
copy div "Une équipe projet met en œuvre un nouveau système de tests automatisés pour dét…"
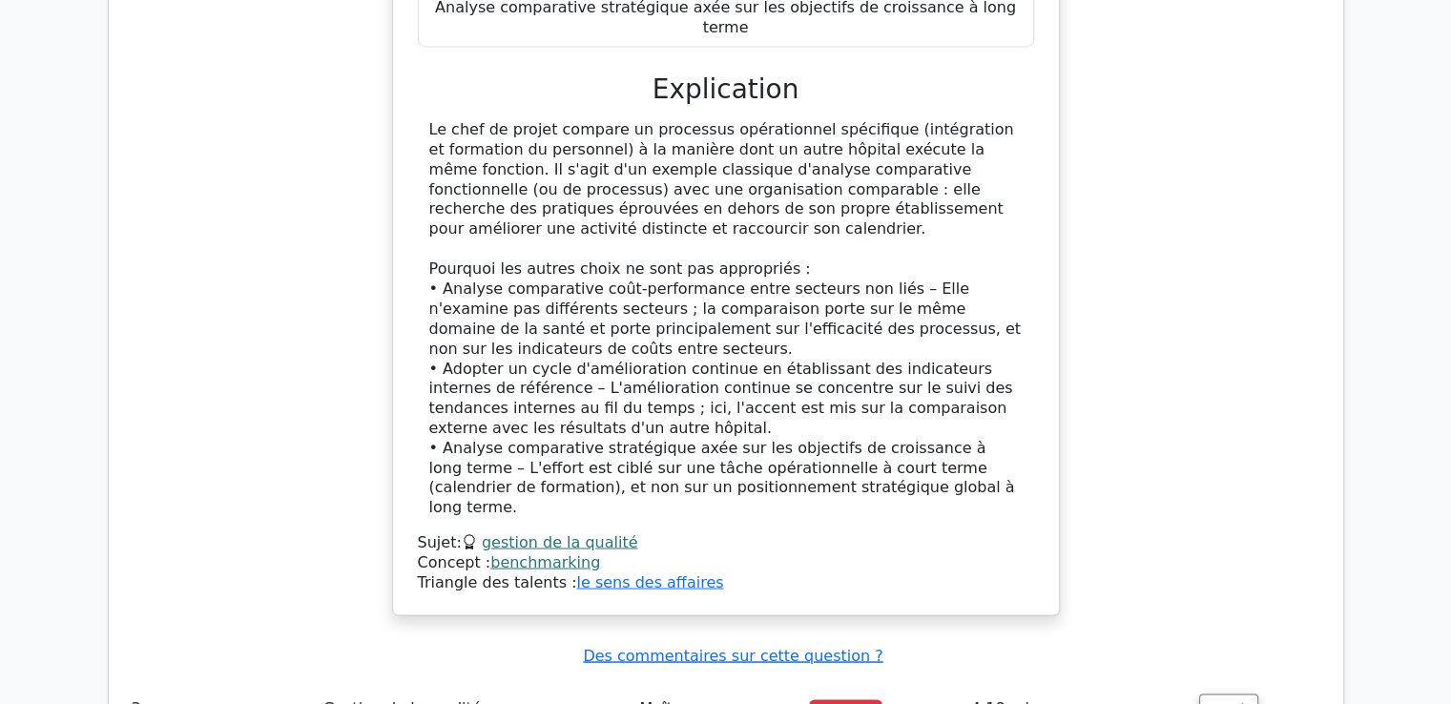
scroll to position [3353, 0]
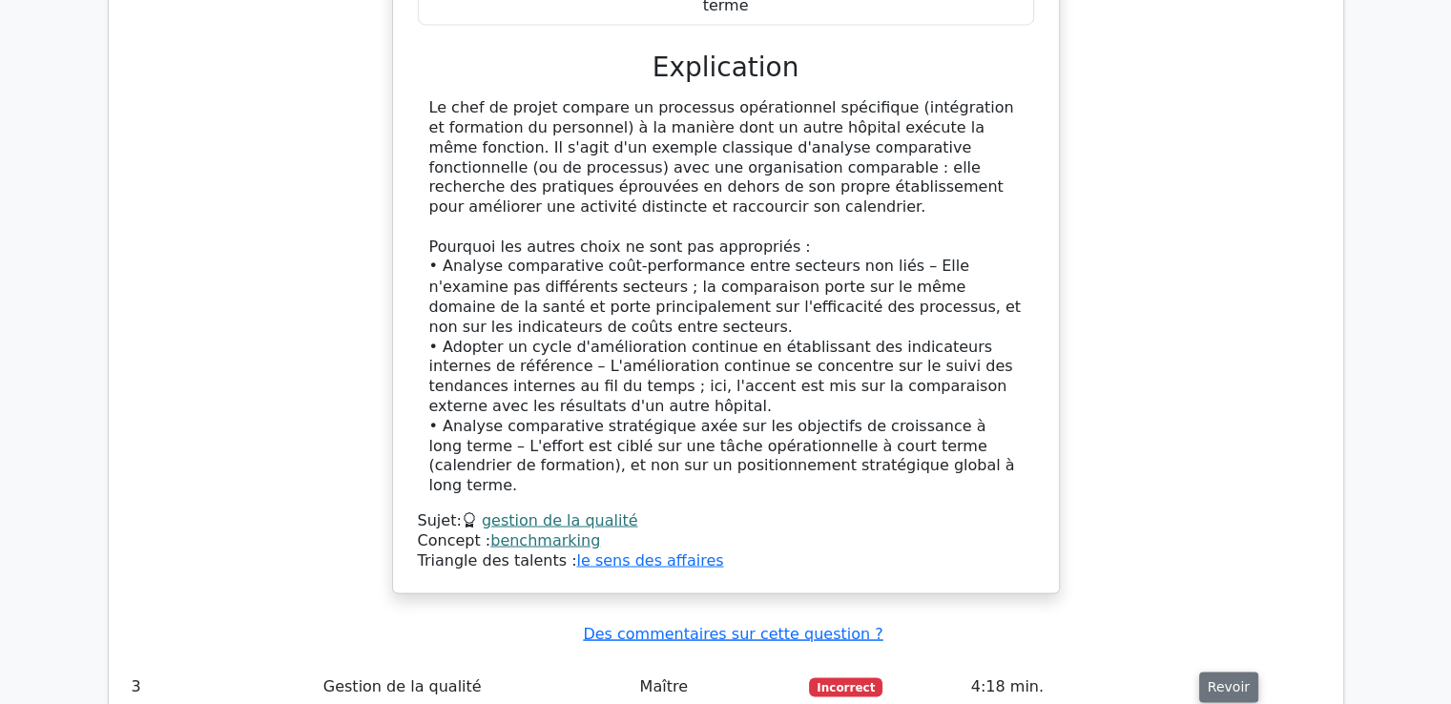
click at [1218, 679] on font "Revoir" at bounding box center [1229, 686] width 42 height 15
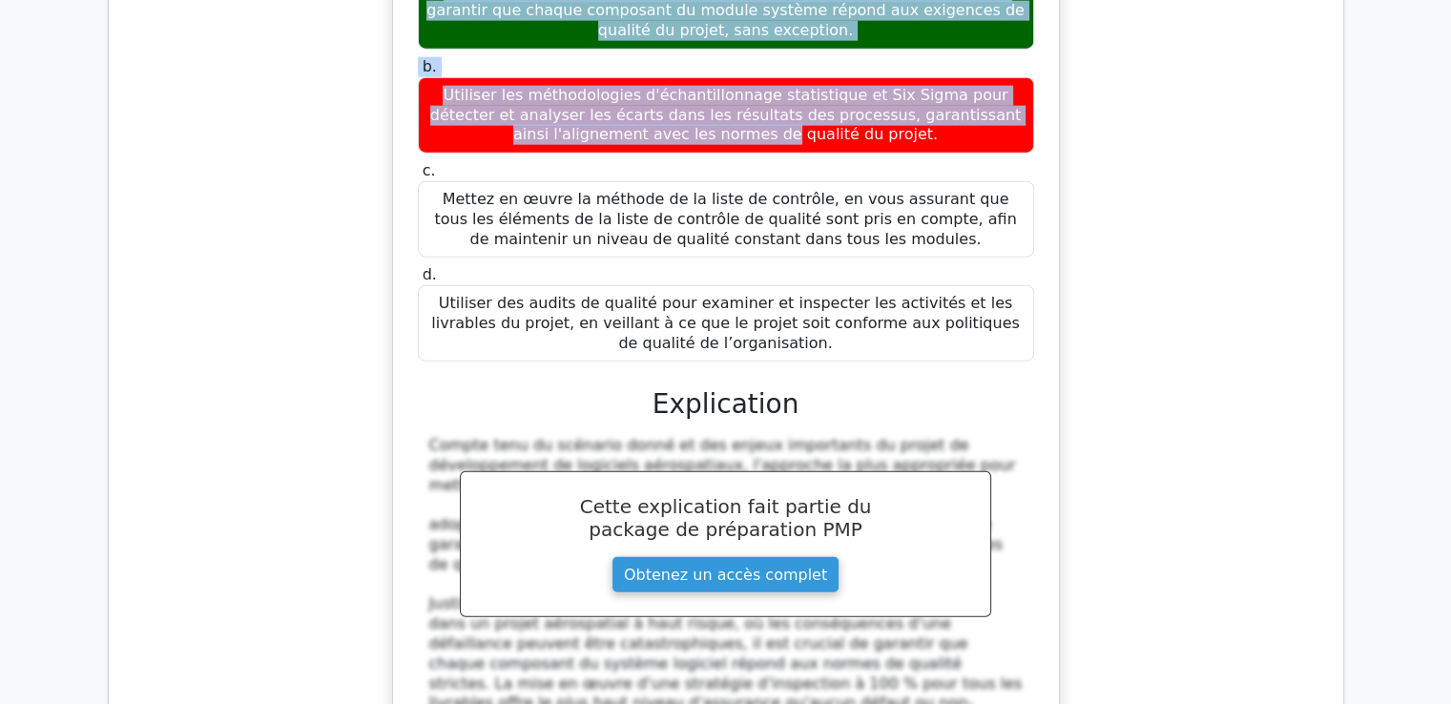
scroll to position [4373, 0]
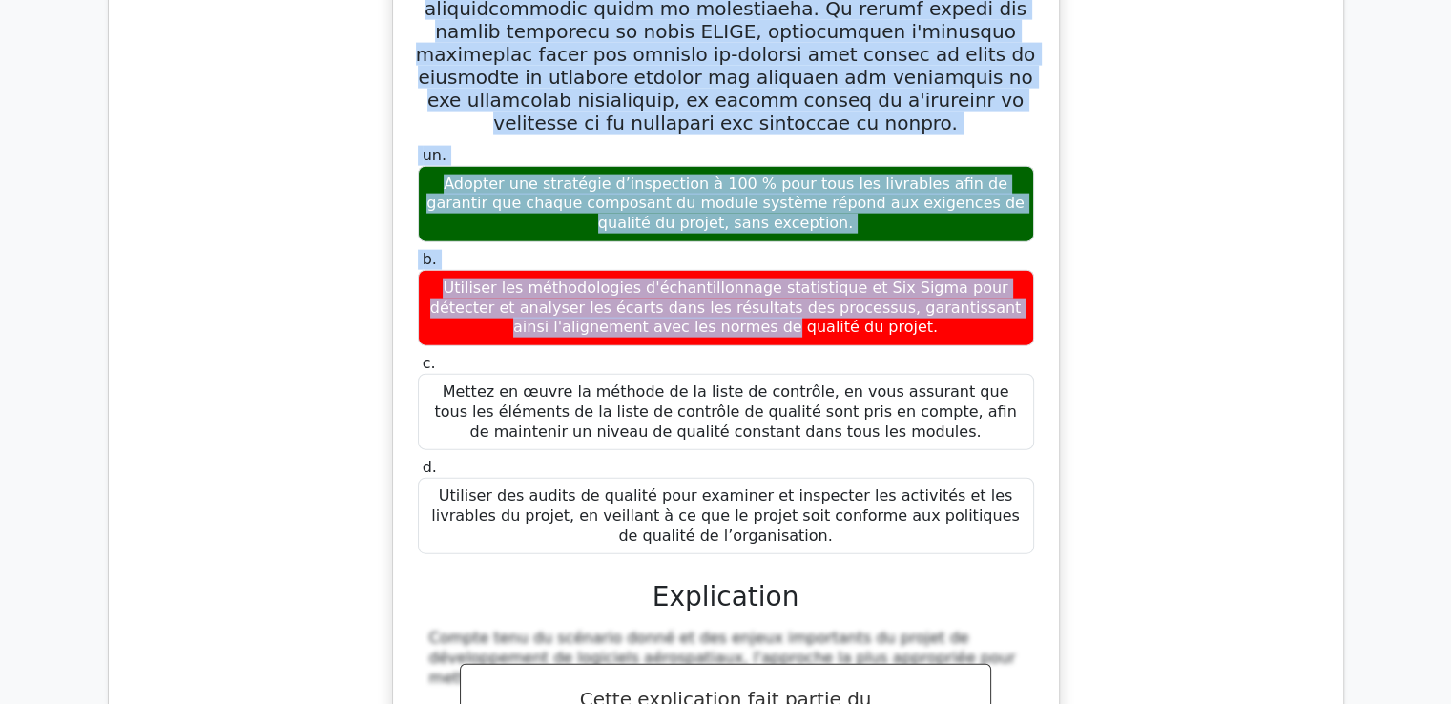
drag, startPoint x: 438, startPoint y: 62, endPoint x: 988, endPoint y: 299, distance: 598.4
click at [988, 299] on div "un. Adopter une stratégie d’inspection à 100 % pour tous les livrables afin de …" at bounding box center [726, 675] width 651 height 1952
copy div "Dans le cadre d'un projet de développement logiciel à enjeux élevés pour une en…"
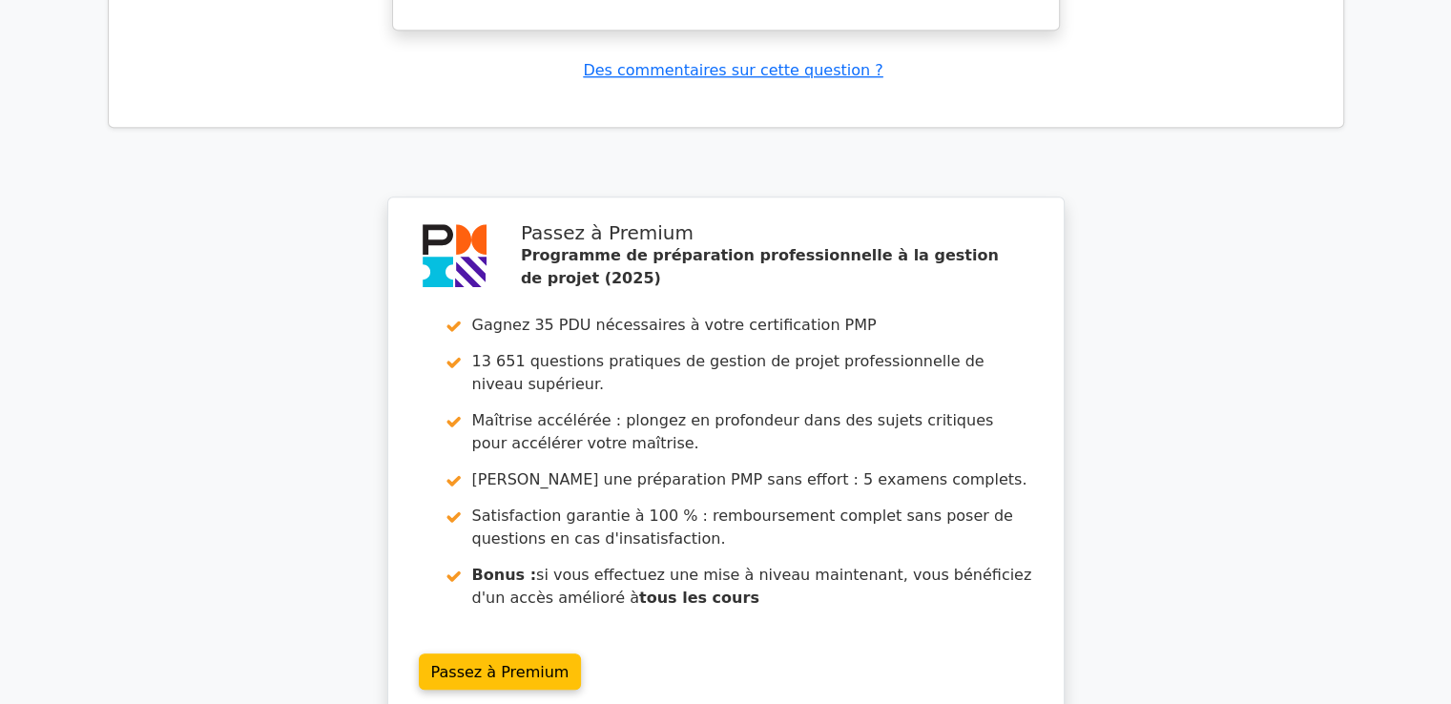
scroll to position [8795, 0]
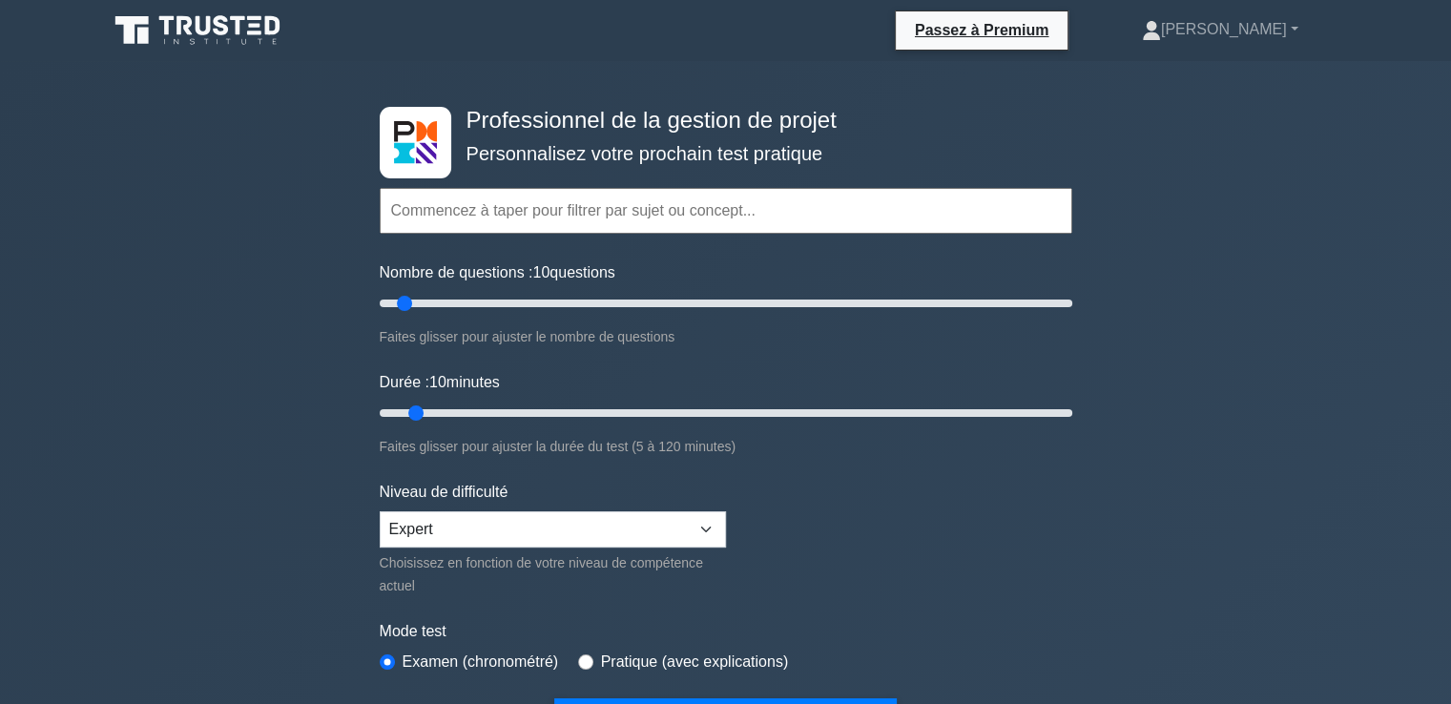
click at [498, 207] on input "text" at bounding box center [726, 211] width 693 height 46
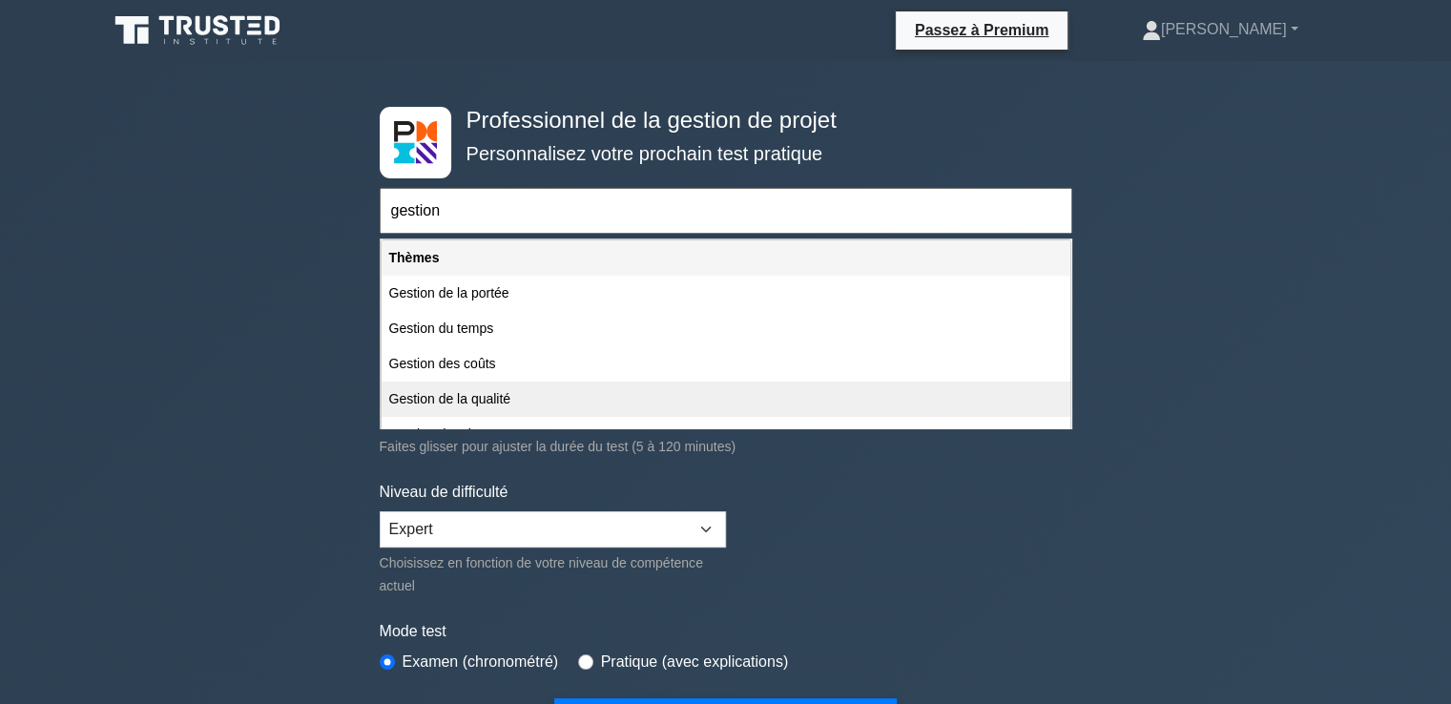
click at [452, 395] on font "Gestion de la qualité" at bounding box center [450, 398] width 122 height 15
type input "Gestion de la qualité"
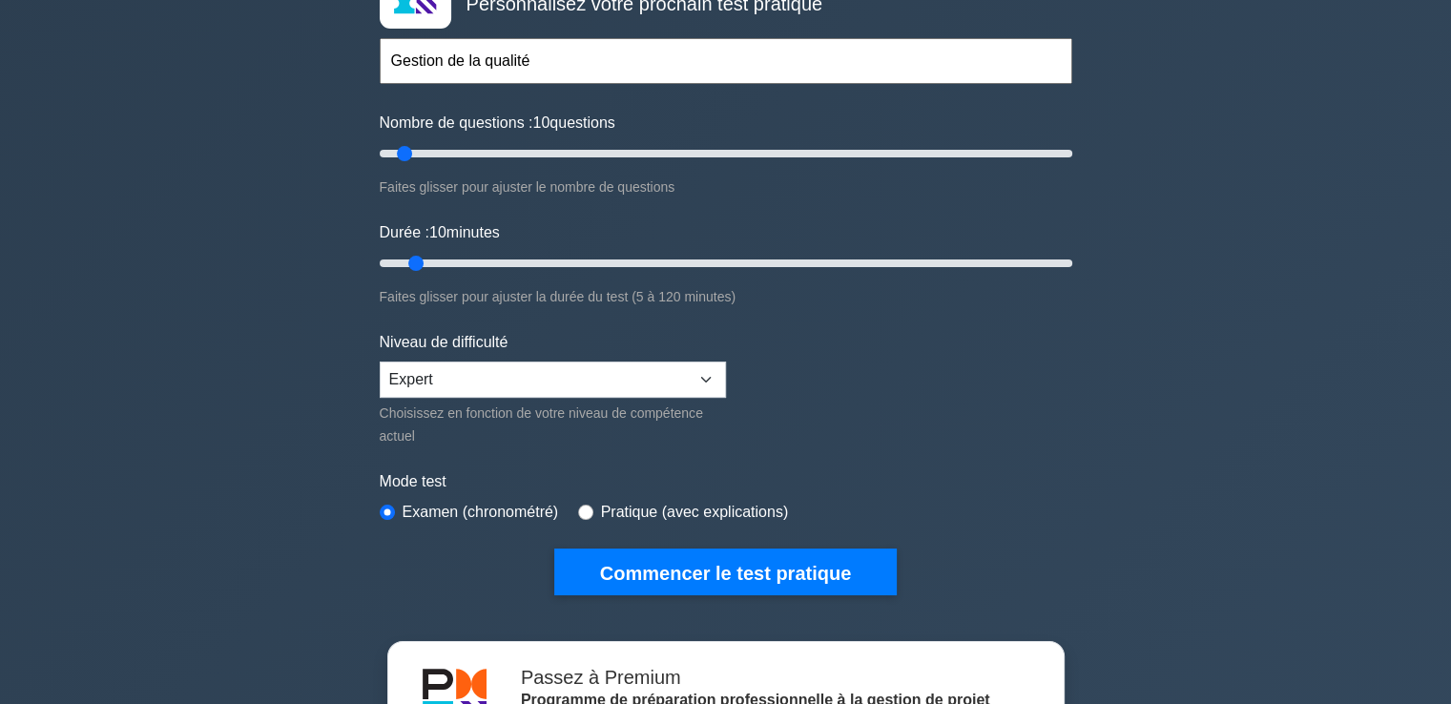
scroll to position [153, 0]
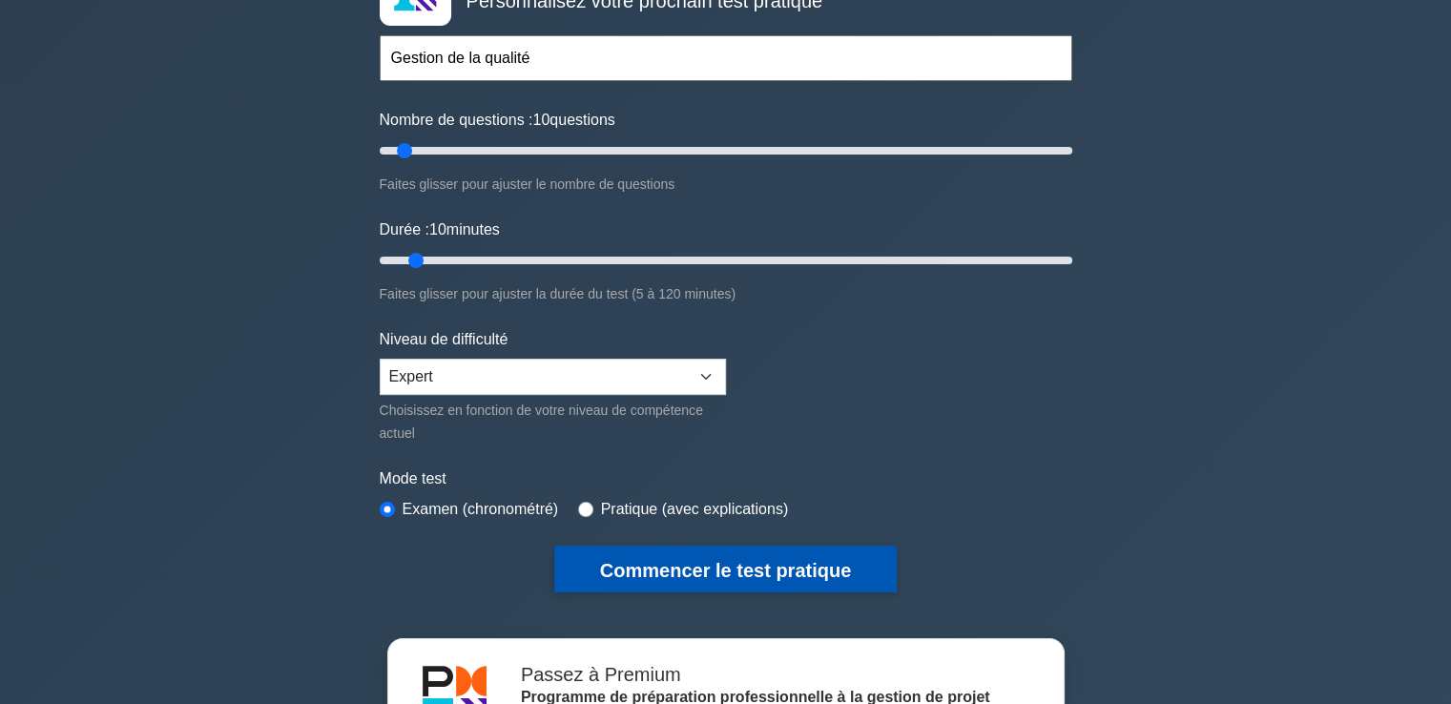
click at [766, 560] on font "Commencer le test pratique" at bounding box center [725, 570] width 251 height 21
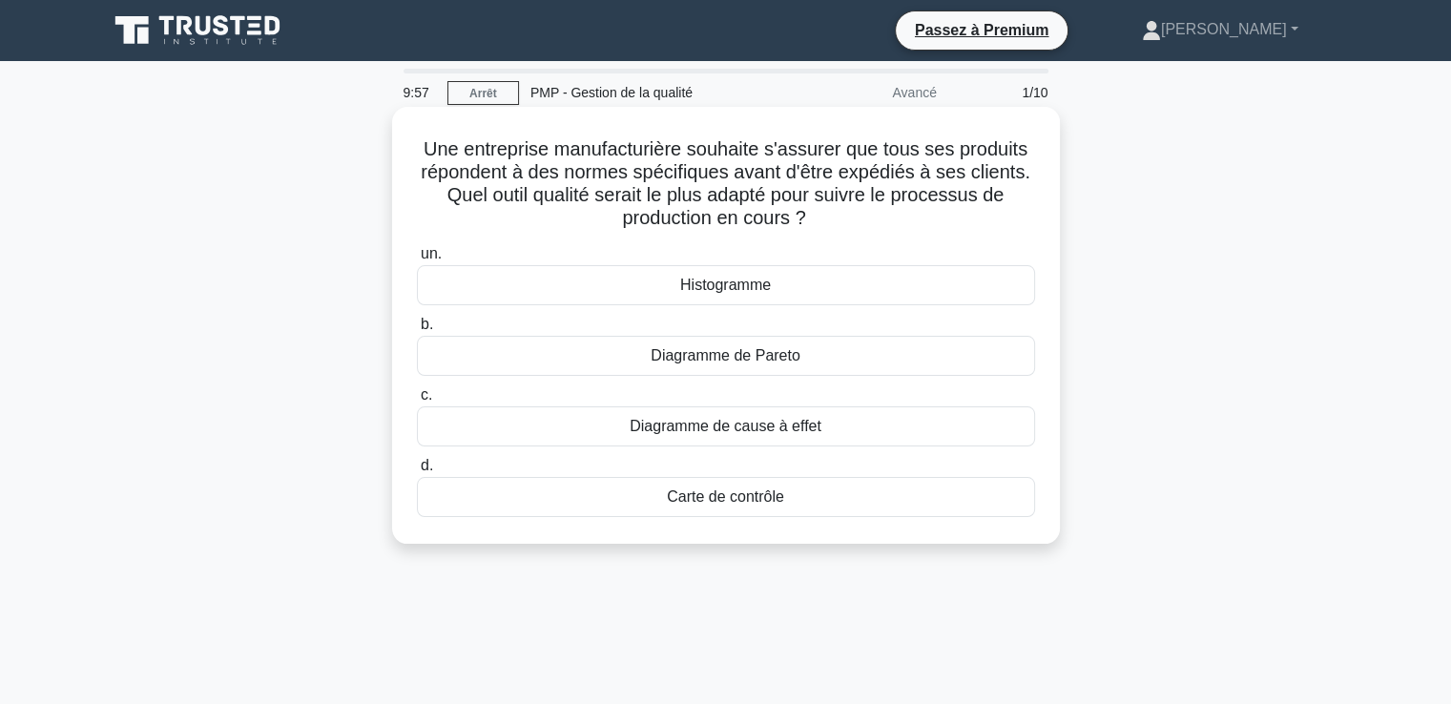
click at [916, 126] on div "Une entreprise manufacturière souhaite s'assurer que tous ses produits réponden…" at bounding box center [726, 326] width 653 height 422
click at [712, 500] on font "Carte de contrôle" at bounding box center [725, 497] width 117 height 16
click at [417, 472] on input "d. Carte de contrôle" at bounding box center [417, 466] width 0 height 12
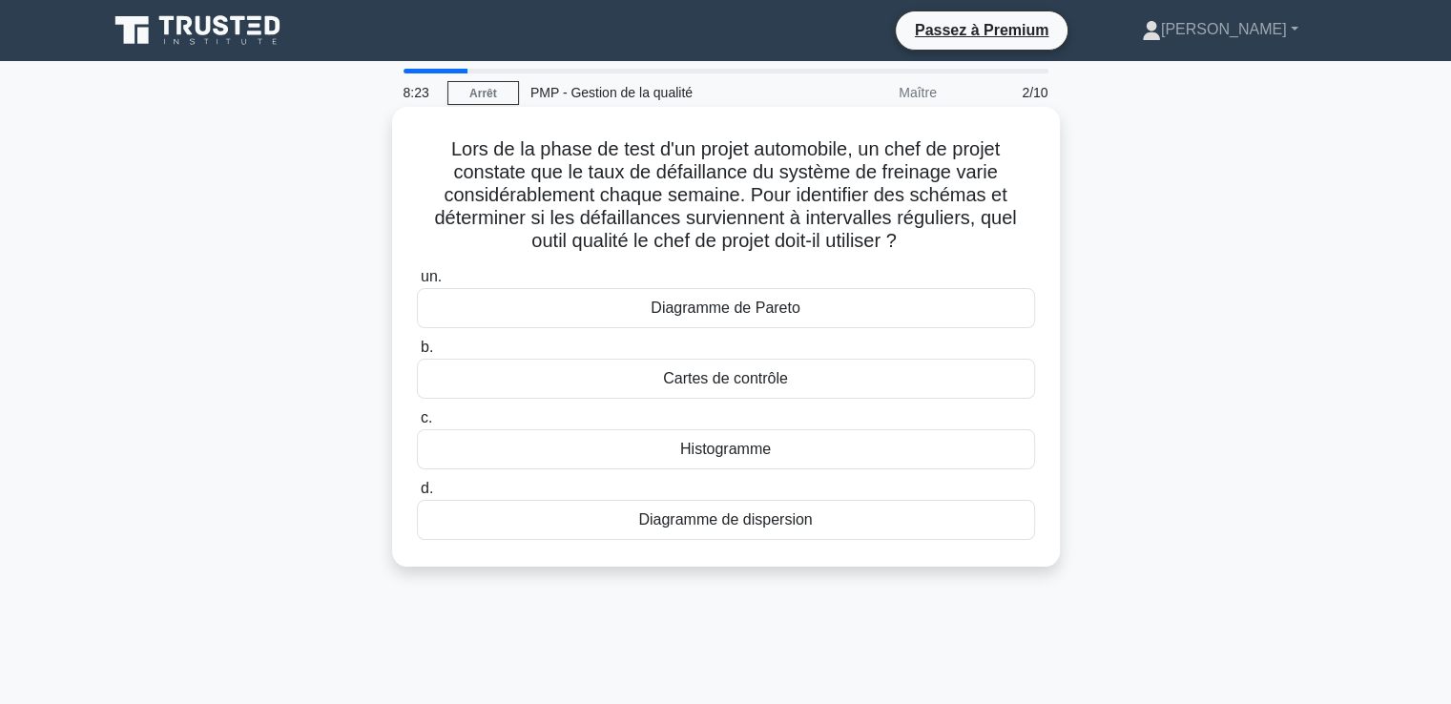
click at [723, 384] on font "Cartes de contrôle" at bounding box center [725, 378] width 125 height 16
click at [417, 354] on input "b. Cartes de contrôle" at bounding box center [417, 348] width 0 height 12
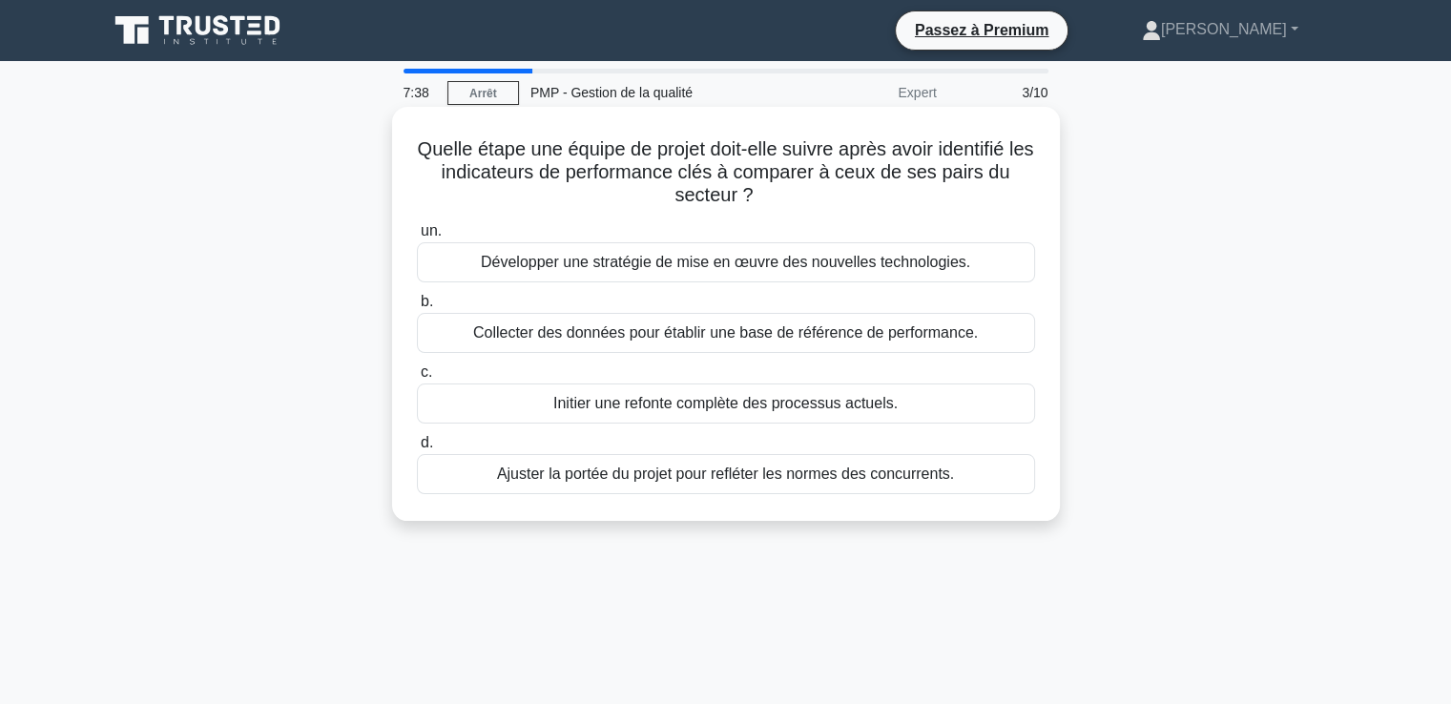
click at [646, 329] on font "Collecter des données pour établir une base de référence de performance." at bounding box center [725, 332] width 505 height 16
click at [417, 308] on input "b. Collecter des données pour établir une base de référence de performance." at bounding box center [417, 302] width 0 height 12
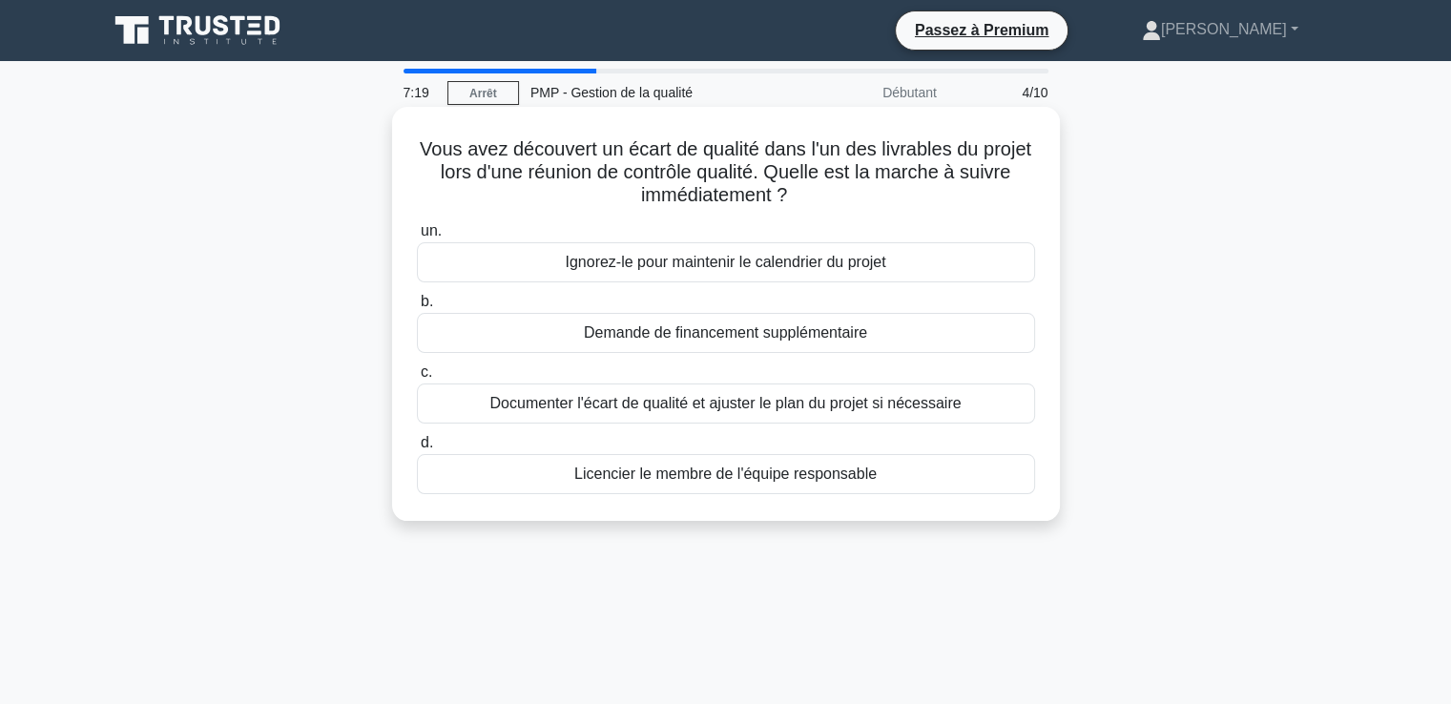
click at [636, 408] on font "Documenter l'écart de qualité et ajuster le plan du projet si nécessaire" at bounding box center [726, 403] width 471 height 16
click at [417, 379] on input "c. Documenter l'écart de qualité et ajuster le plan du projet si nécessaire" at bounding box center [417, 372] width 0 height 12
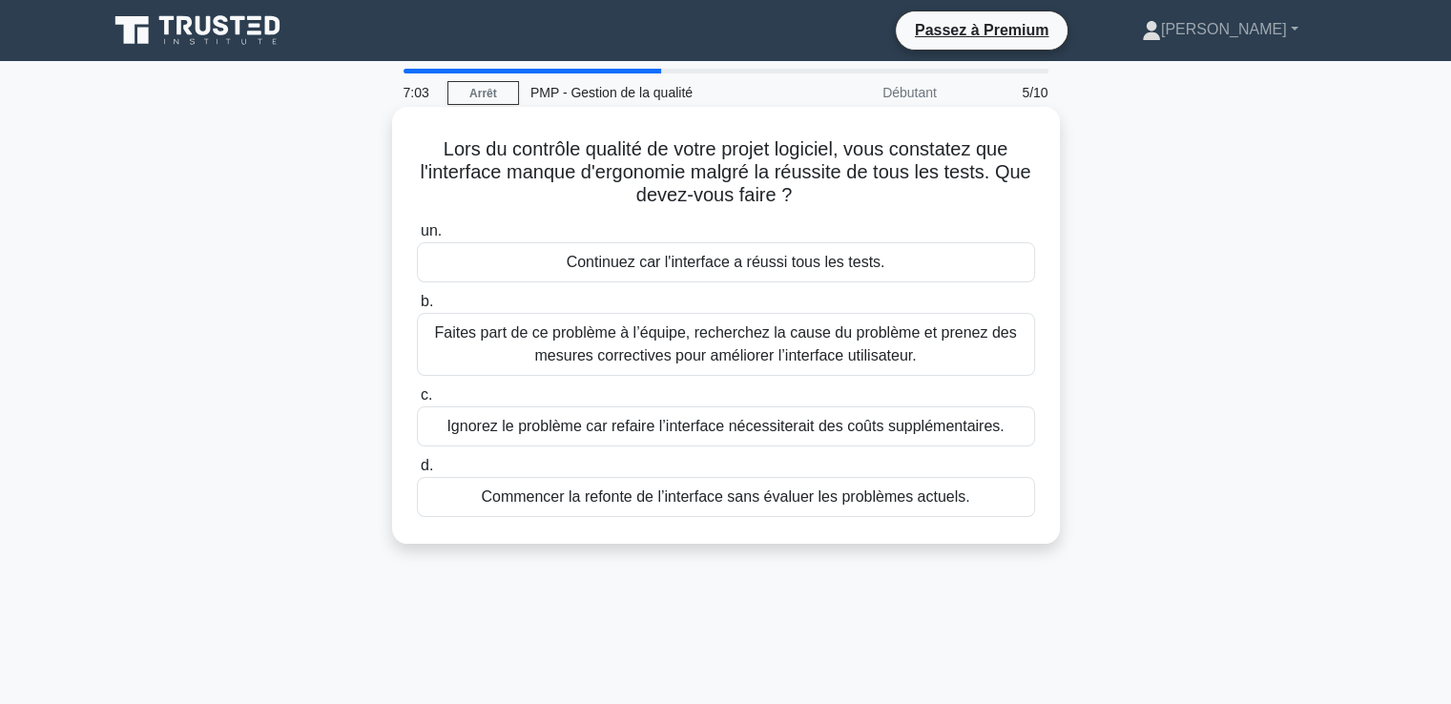
click at [776, 354] on font "Faites part de ce problème à l’équipe, recherchez la cause du problème et prene…" at bounding box center [725, 343] width 582 height 39
click at [417, 308] on input "b. Faites part de ce problème à l’équipe, recherchez la cause du problème et pr…" at bounding box center [417, 302] width 0 height 12
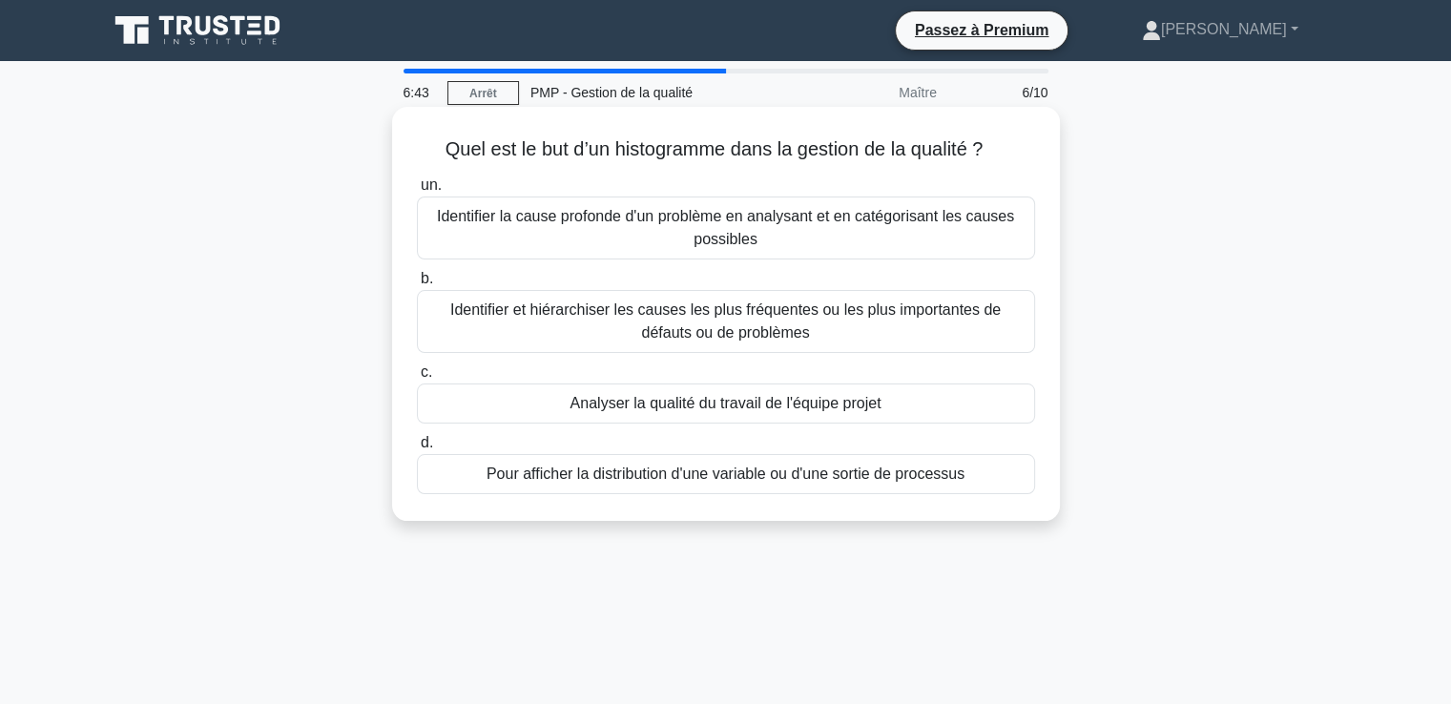
click at [703, 227] on font "Identifier la cause profonde d'un problème en analysant et en catégorisant les …" at bounding box center [725, 227] width 577 height 39
click at [417, 192] on input "un. Identifier la cause profonde d'un problème en analysant et en catégorisant …" at bounding box center [417, 185] width 0 height 12
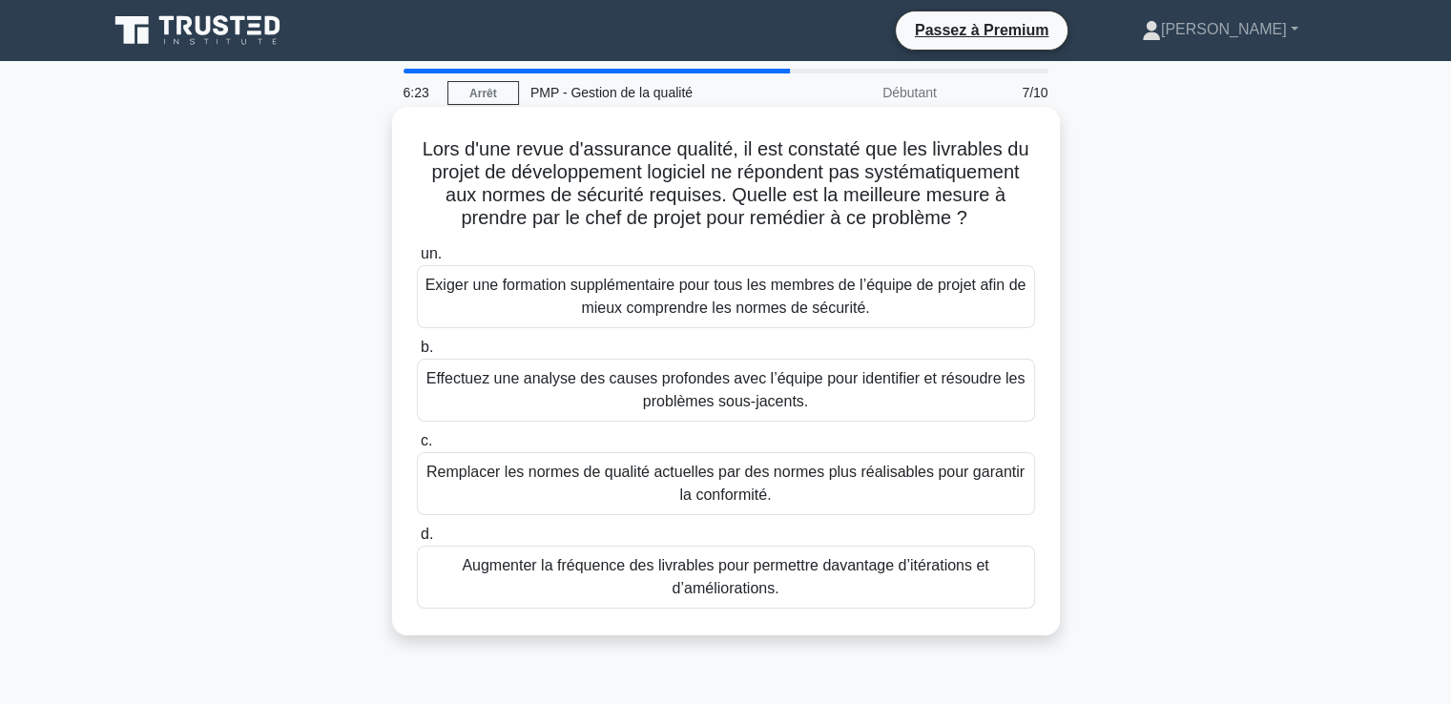
click at [688, 392] on font "Effectuez une analyse des causes profondes avec l’équipe pour identifier et rés…" at bounding box center [726, 389] width 599 height 39
click at [417, 354] on input "b. Effectuez une analyse des causes profondes avec l’équipe pour identifier et …" at bounding box center [417, 348] width 0 height 12
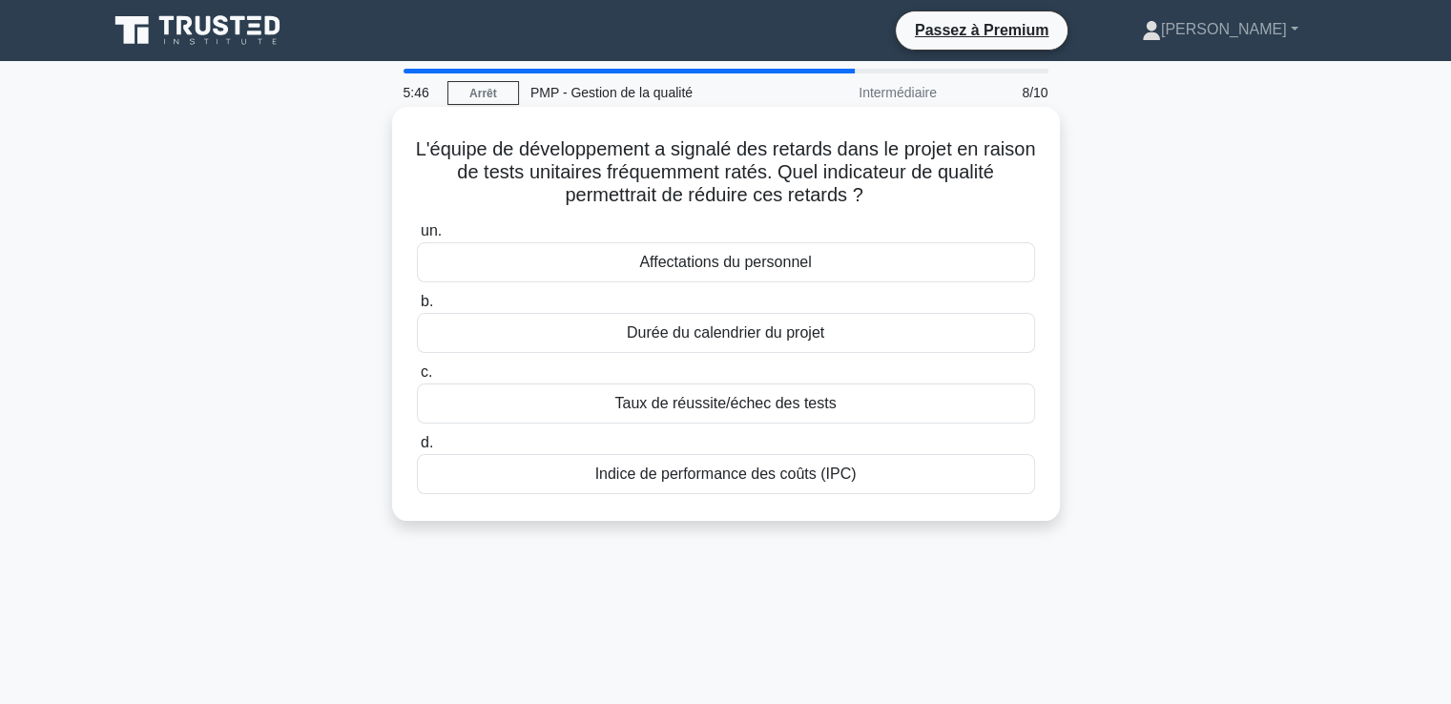
click at [692, 406] on font "Taux de réussite/échec des tests" at bounding box center [725, 403] width 221 height 16
click at [417, 379] on input "c. Taux de réussite/échec des tests" at bounding box center [417, 372] width 0 height 12
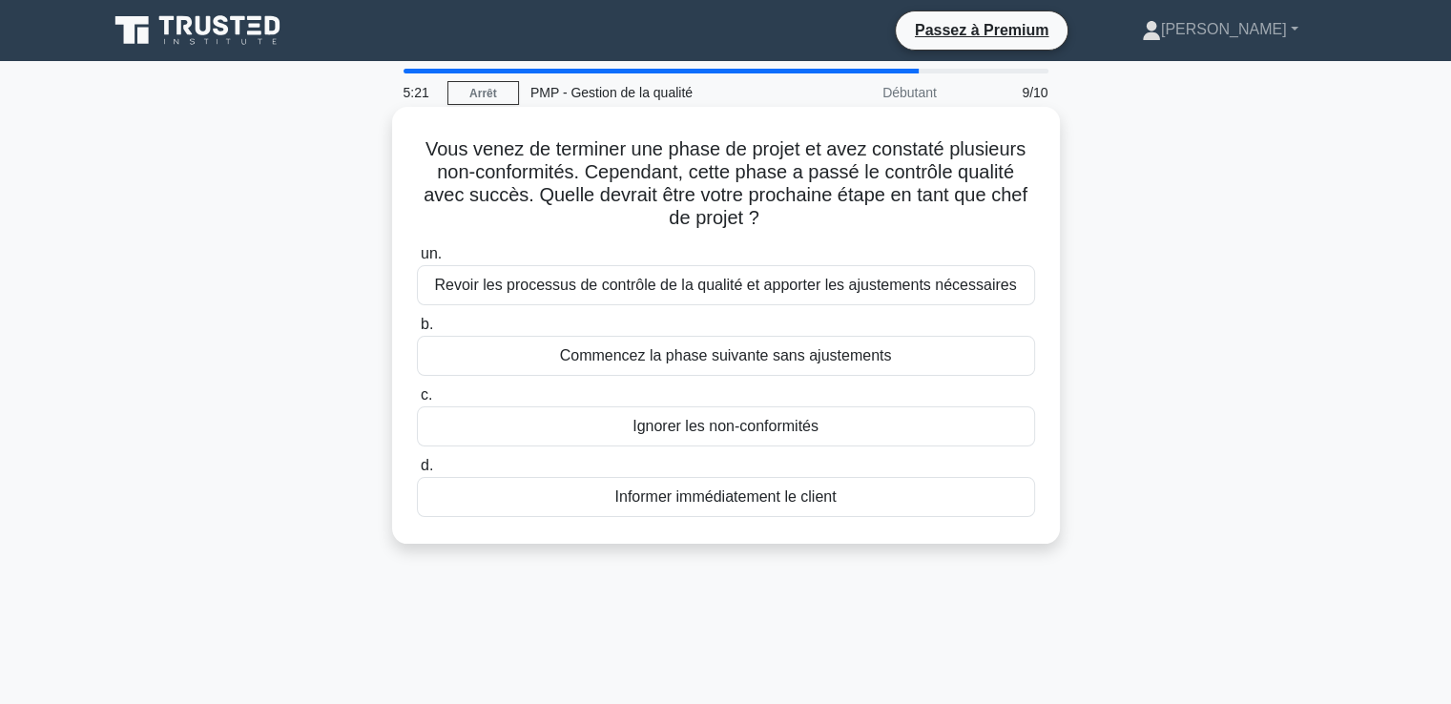
click at [689, 290] on font "Revoir les processus de contrôle de la qualité et apporter les ajustements néce…" at bounding box center [725, 285] width 582 height 16
click at [417, 261] on input "un. Revoir les processus de contrôle de la qualité et apporter les ajustements …" at bounding box center [417, 254] width 0 height 12
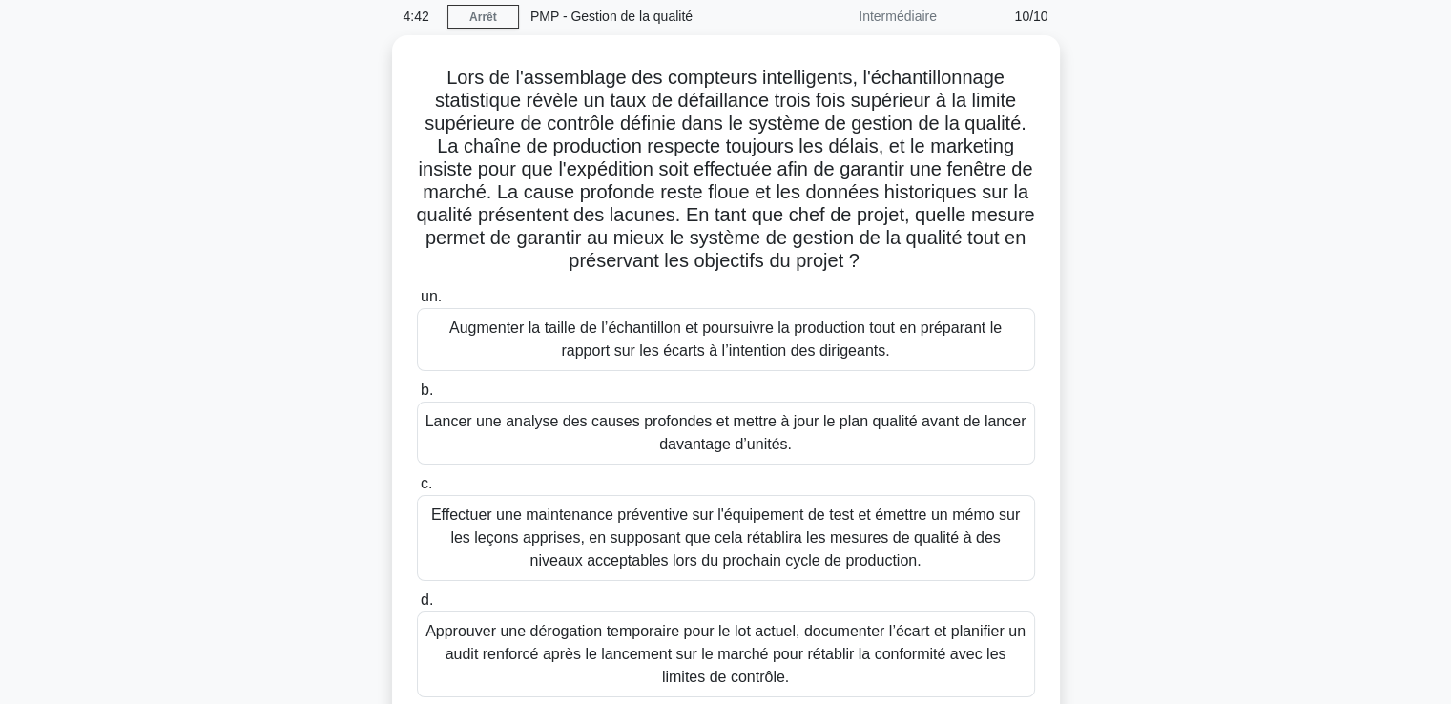
scroll to position [80, 0]
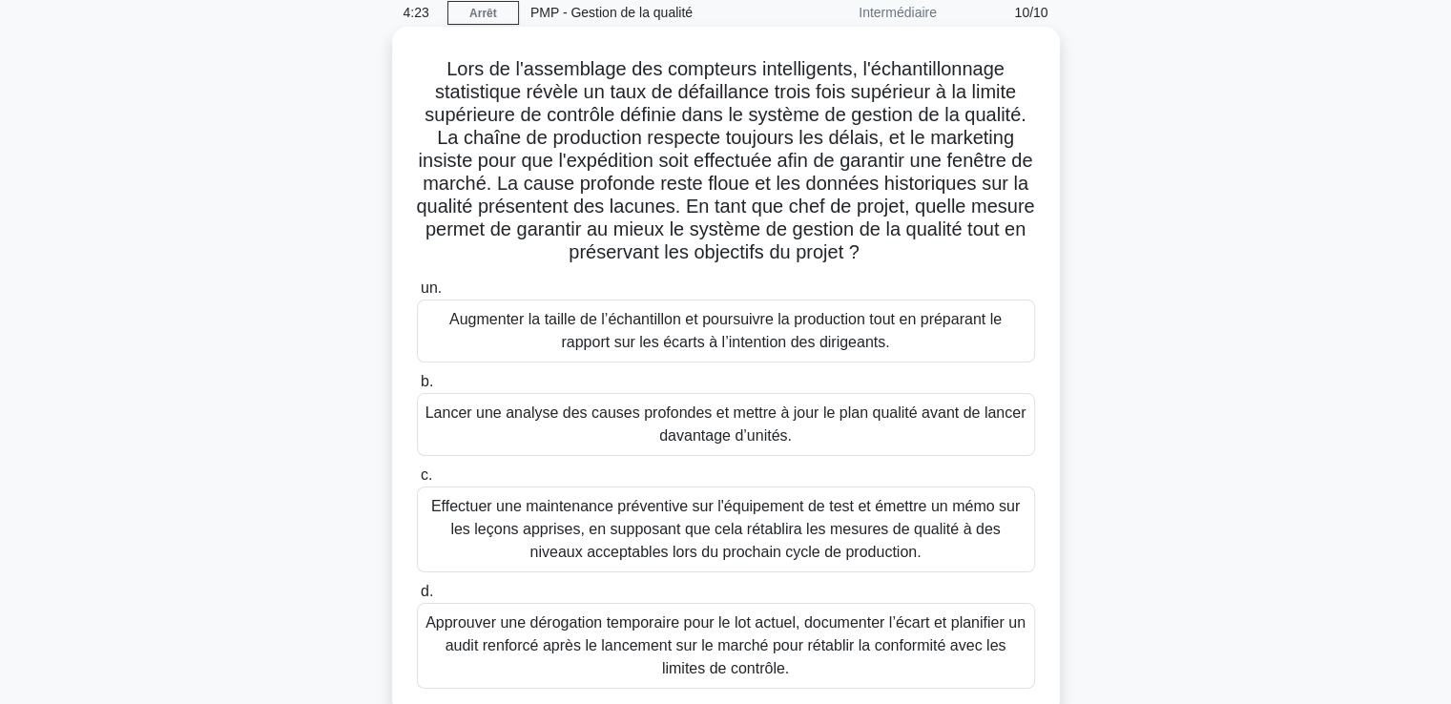
click at [698, 427] on font "Lancer une analyse des causes profondes et mettre à jour le plan qualité avant …" at bounding box center [726, 424] width 601 height 39
click at [417, 388] on input "b. Lancer une analyse des causes profondes et mettre à jour le plan qualité ava…" at bounding box center [417, 382] width 0 height 12
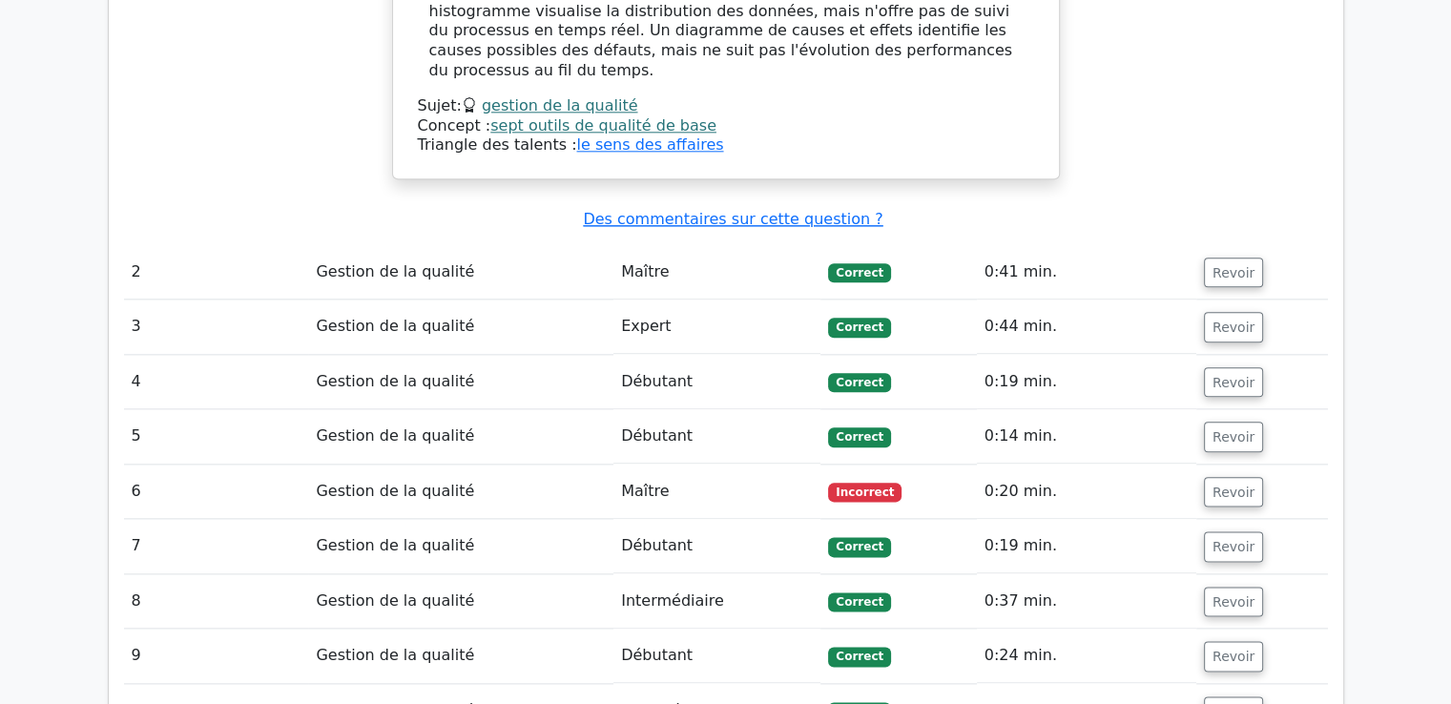
scroll to position [2237, 0]
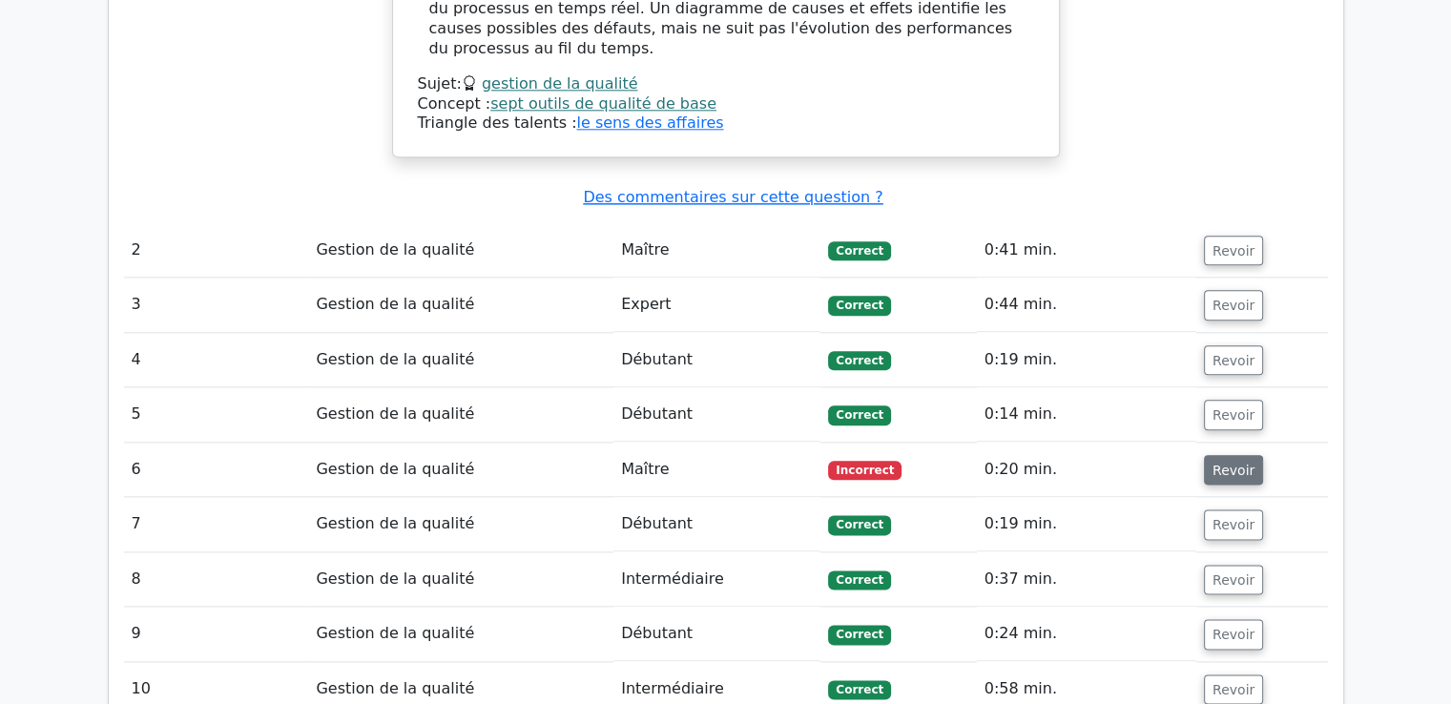
click at [1221, 462] on font "Revoir" at bounding box center [1234, 469] width 42 height 15
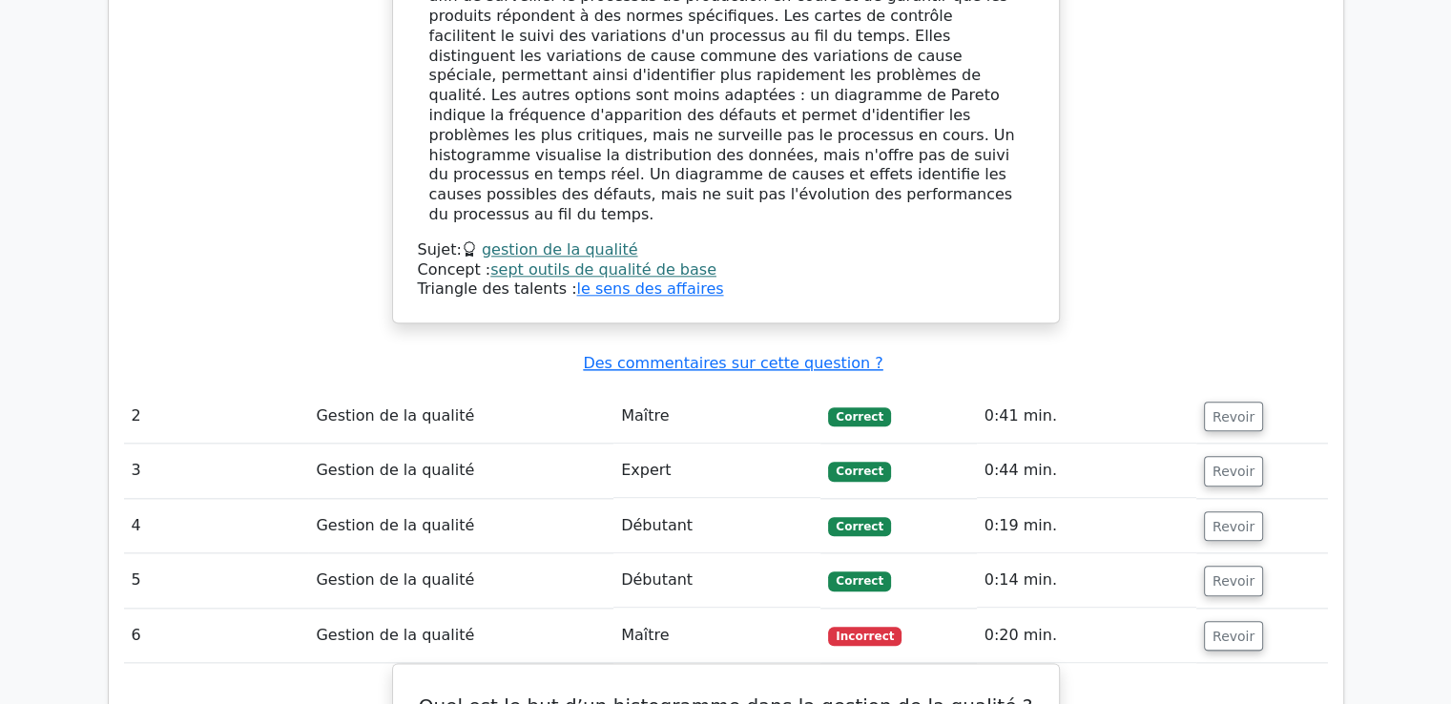
scroll to position [2172, 0]
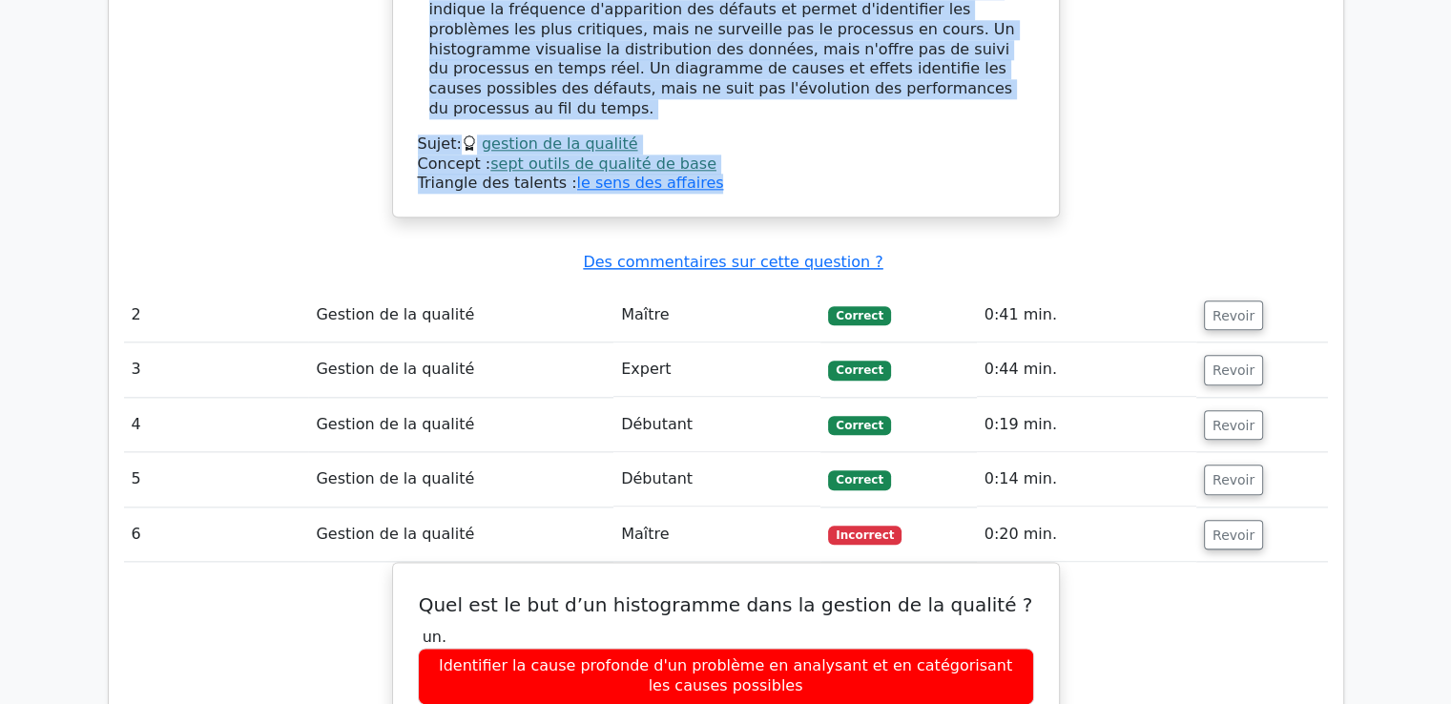
drag, startPoint x: 421, startPoint y: 237, endPoint x: 713, endPoint y: 141, distance: 307.2
copy div "Une entreprise manufacturière souhaite s'assurer que tous ses produits réponden…"
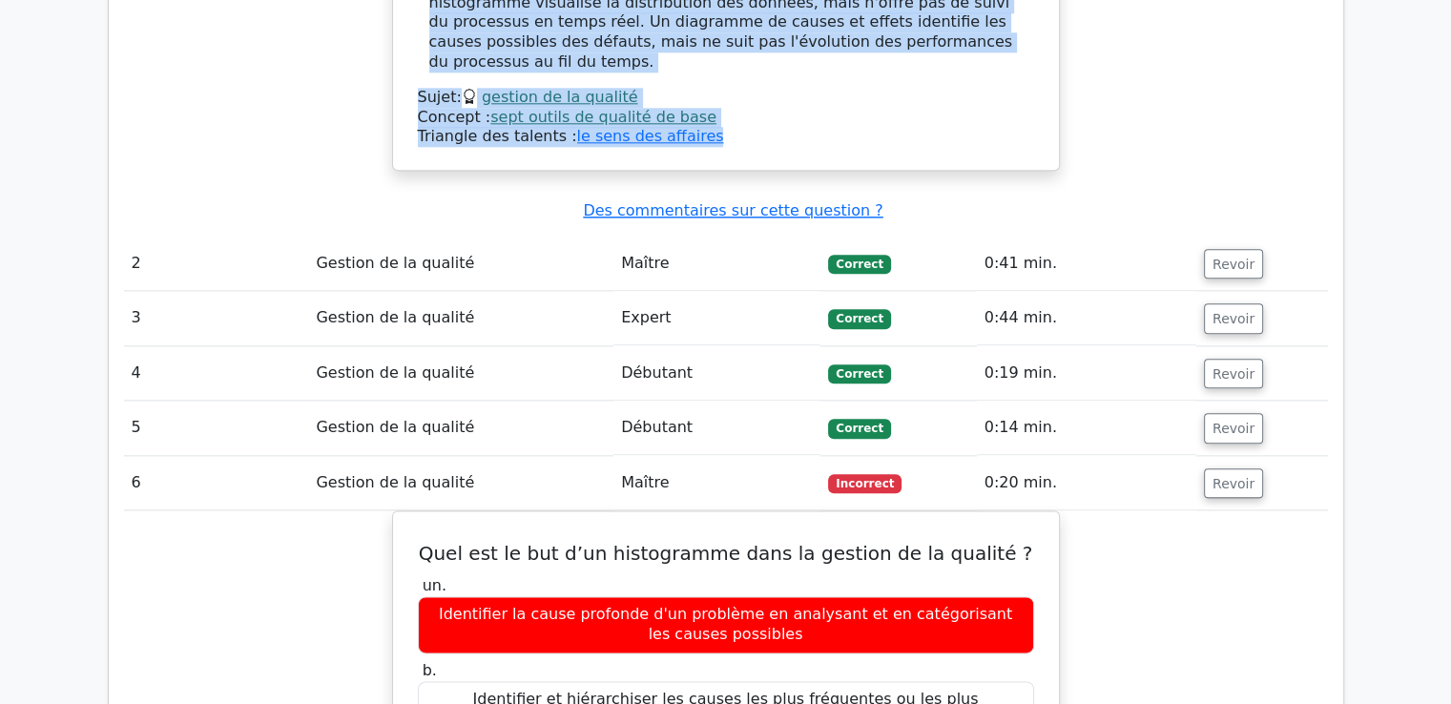
scroll to position [2267, 0]
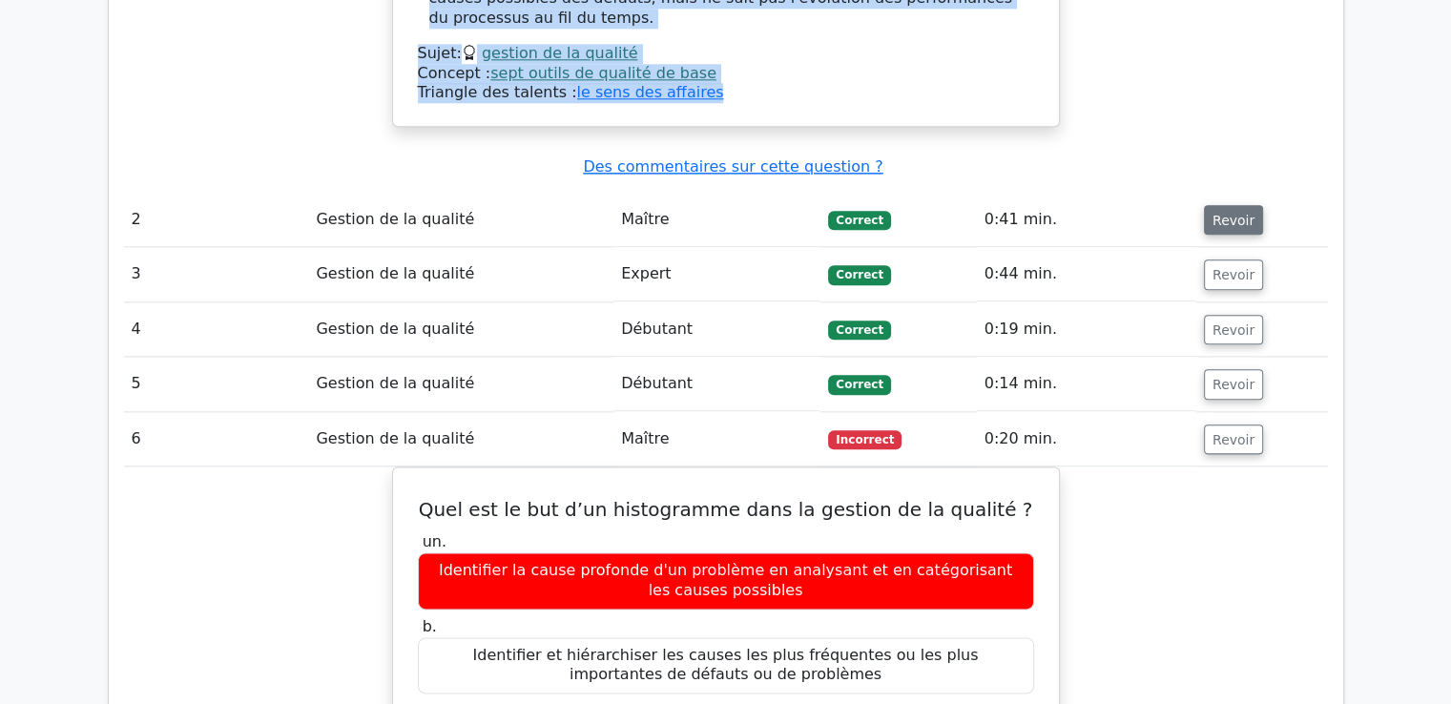
click at [1218, 212] on font "Revoir" at bounding box center [1234, 219] width 42 height 15
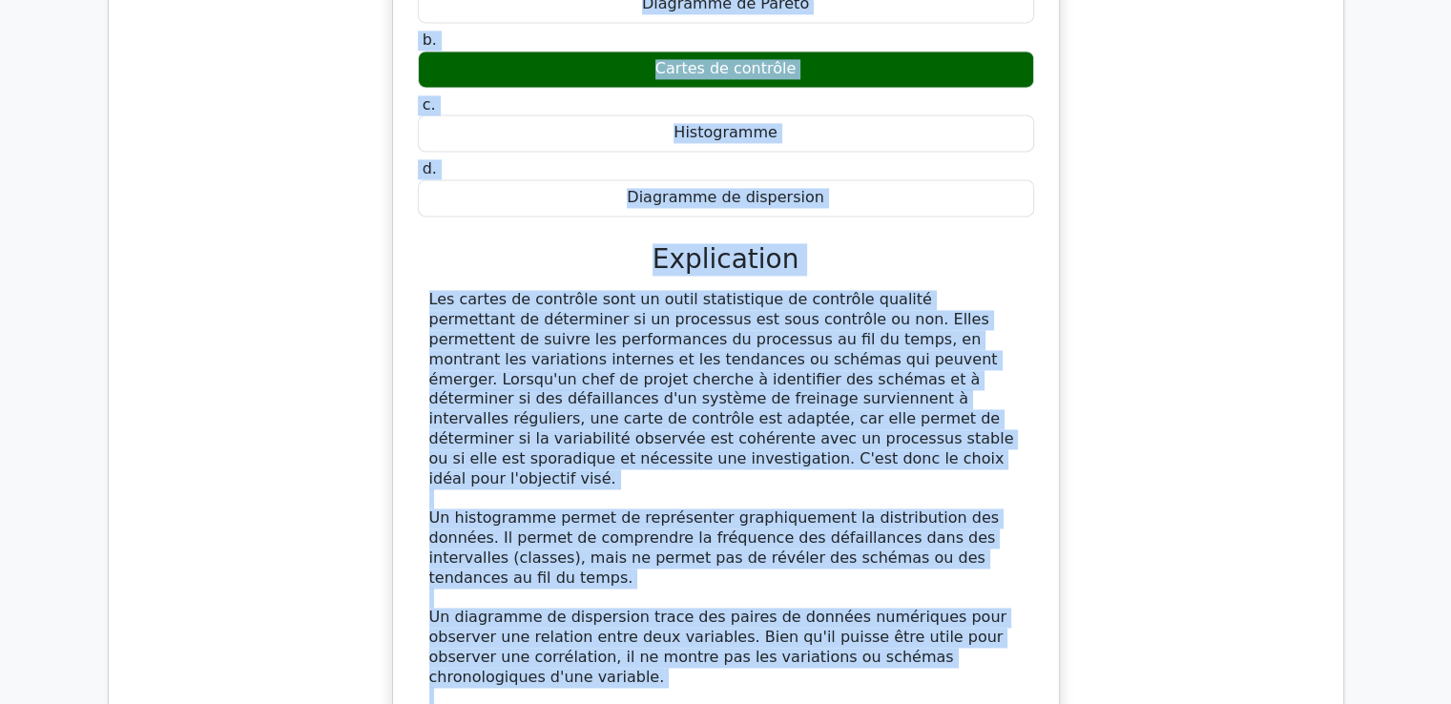
scroll to position [2980, 0]
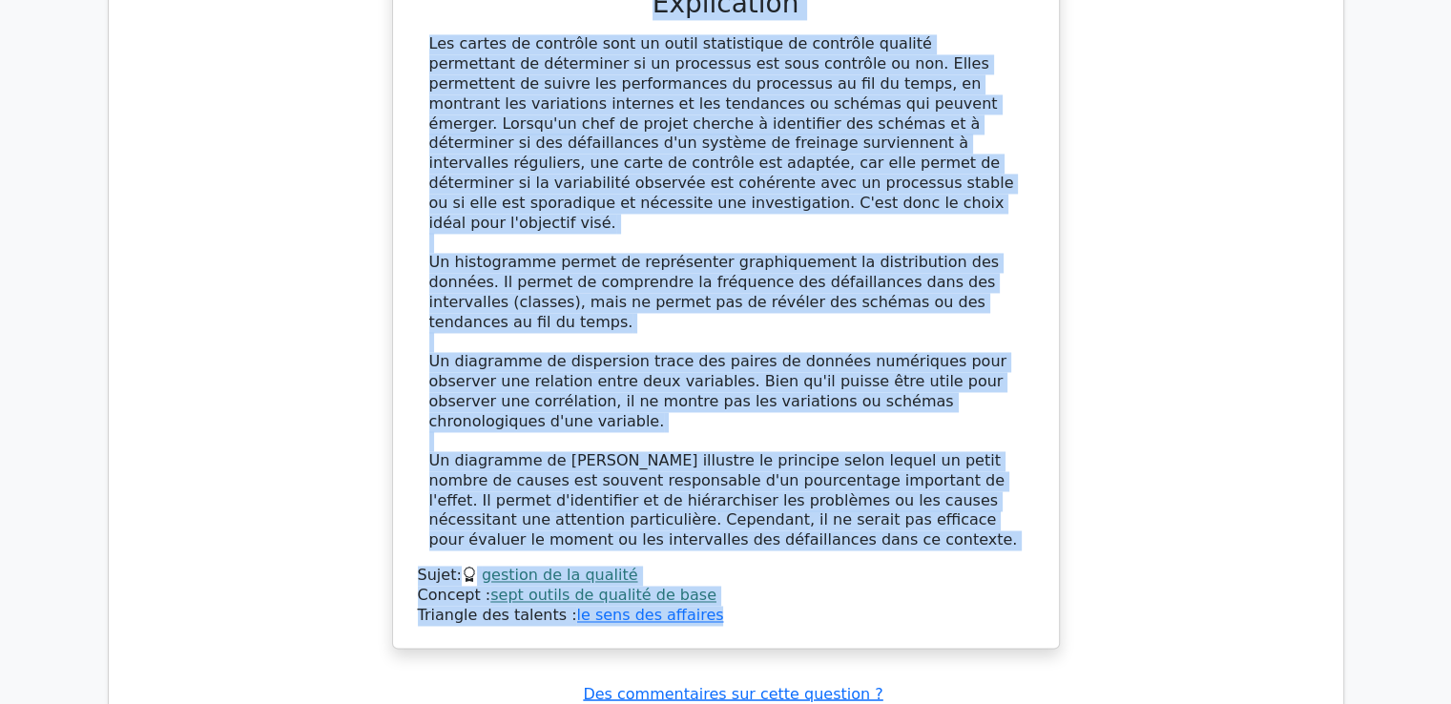
drag, startPoint x: 443, startPoint y: 150, endPoint x: 715, endPoint y: 477, distance: 425.6
click at [715, 477] on div "Lors de la phase de test d'un projet automobile, un chef de projet constate que…" at bounding box center [726, 89] width 651 height 1102
copy div "Lors de la phase de test d'un projet automobile, un chef de projet constate que…"
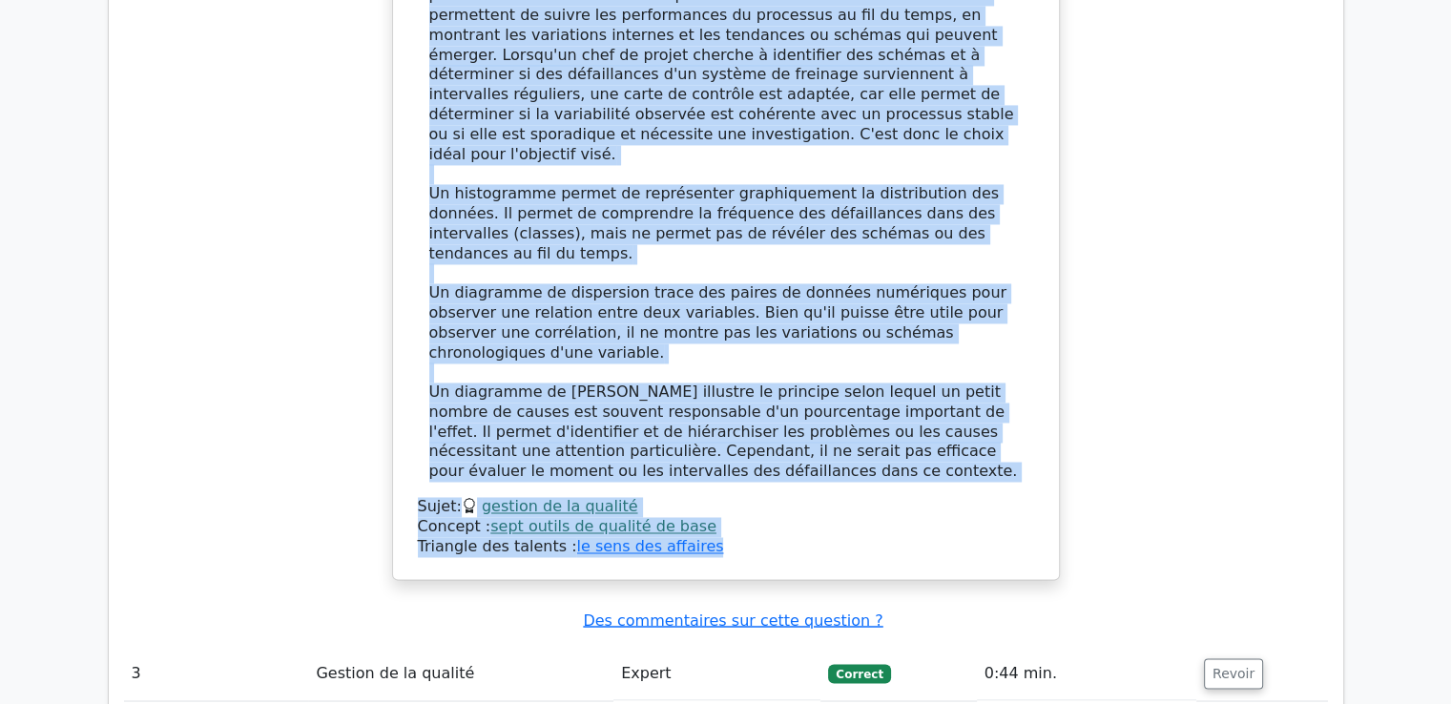
scroll to position [3171, 0]
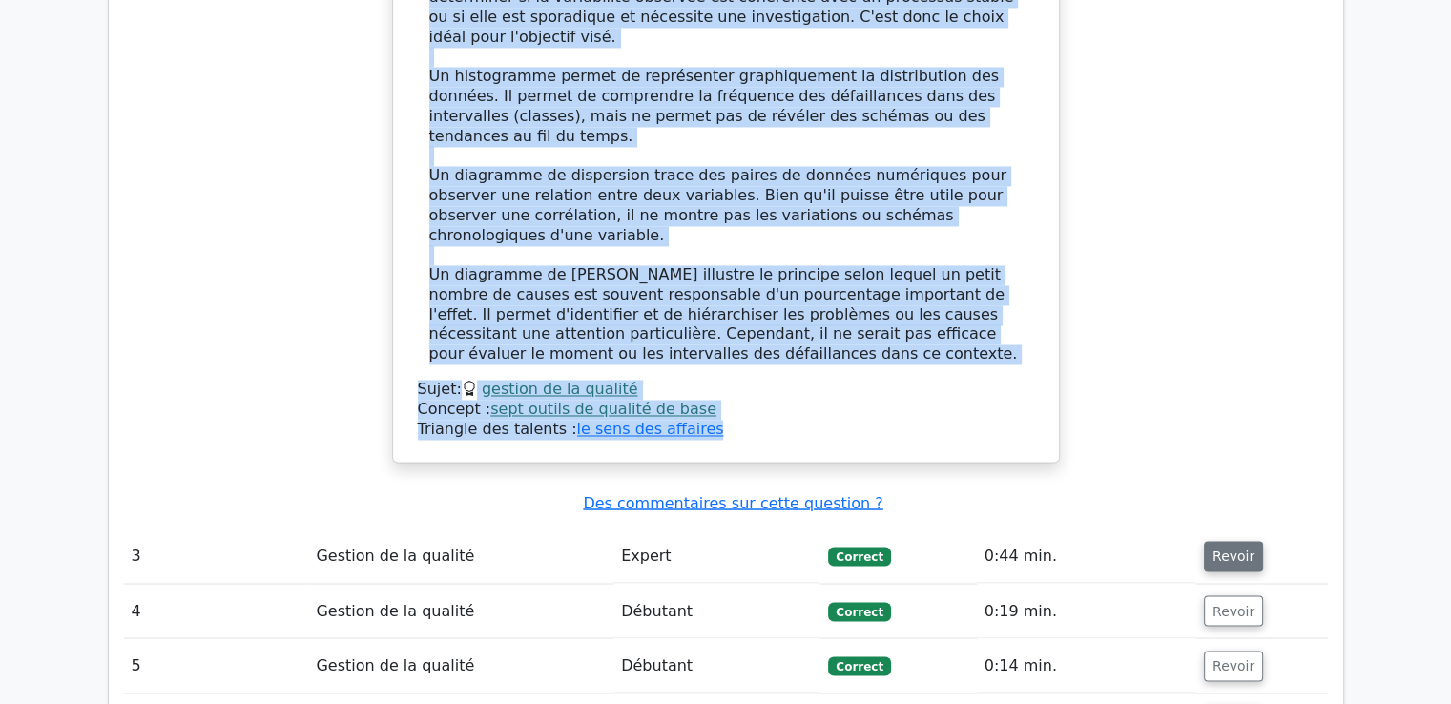
click at [1220, 549] on font "Revoir" at bounding box center [1234, 556] width 42 height 15
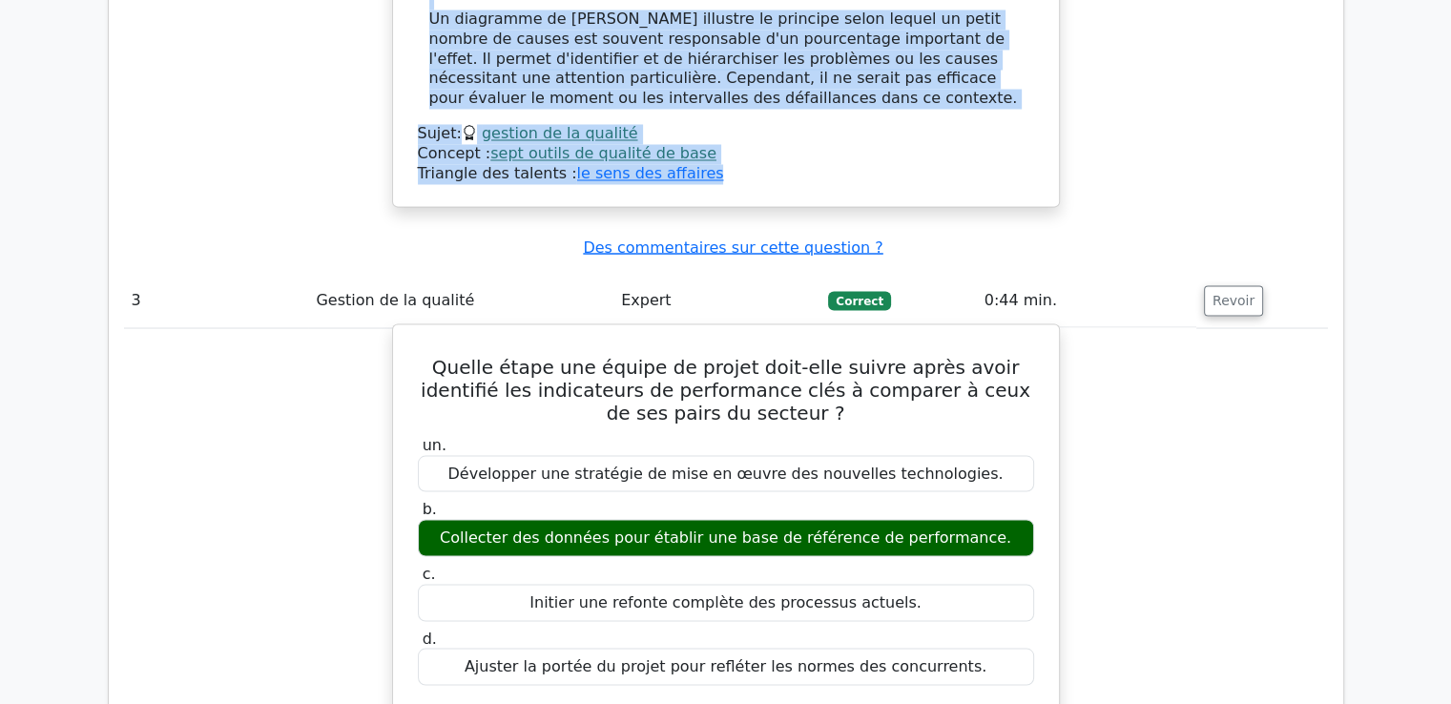
scroll to position [3457, 0]
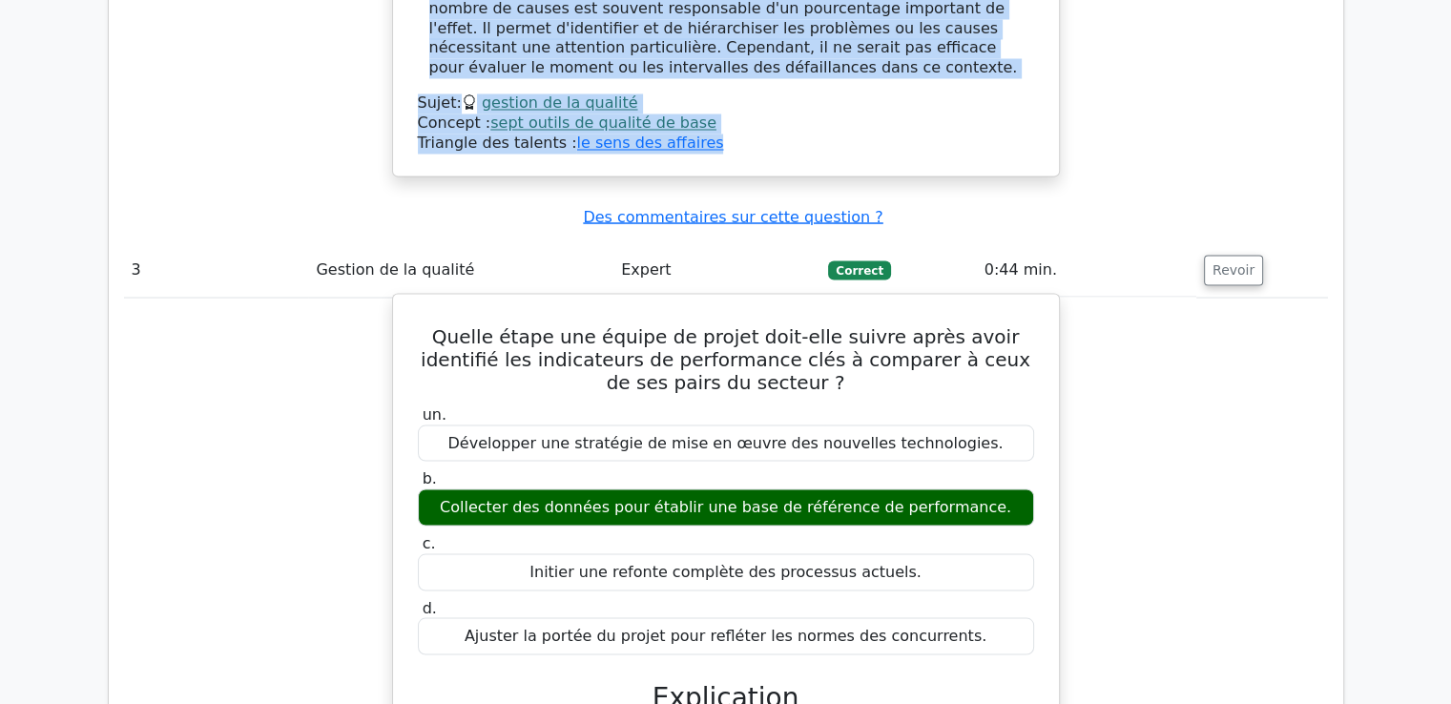
drag, startPoint x: 426, startPoint y: 187, endPoint x: 967, endPoint y: 489, distance: 619.4
copy div "Quelle étape une équipe de projet doit-elle suivre après avoir identifié les in…"
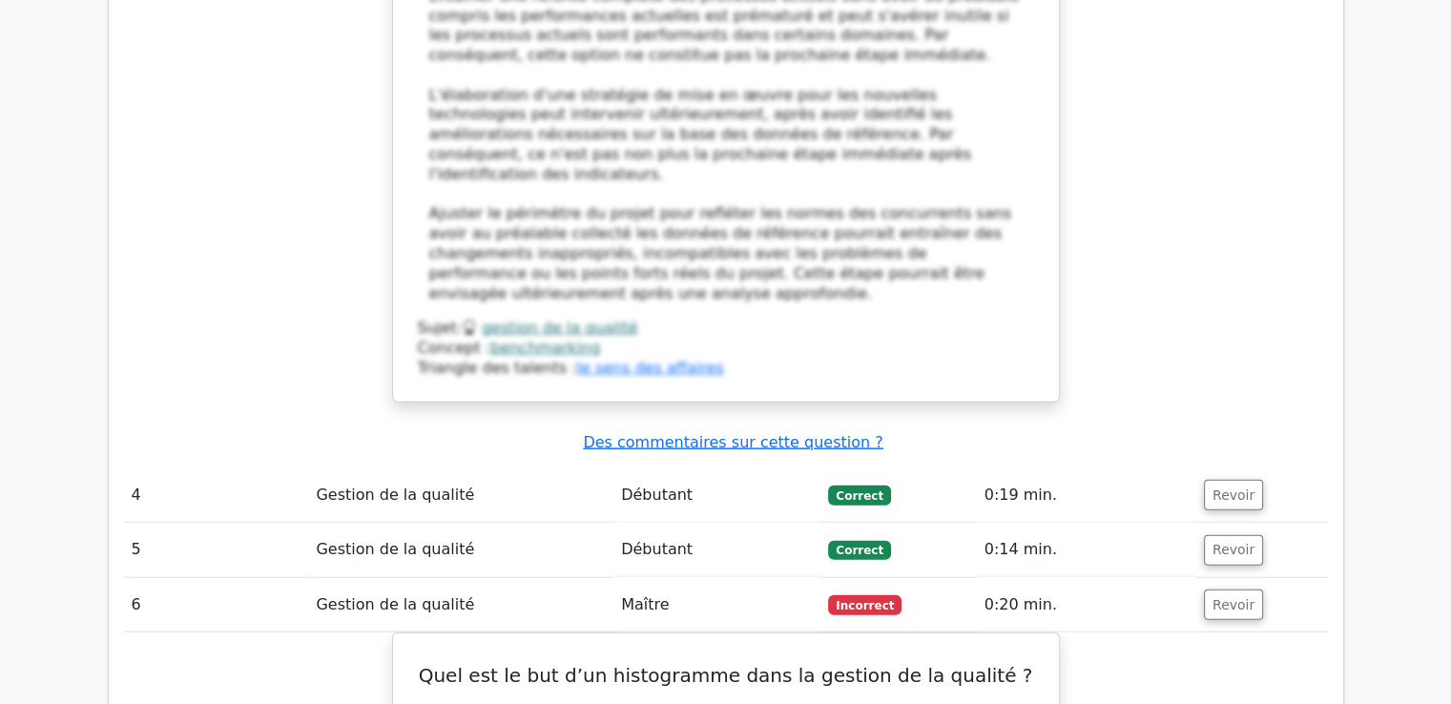
scroll to position [4507, 0]
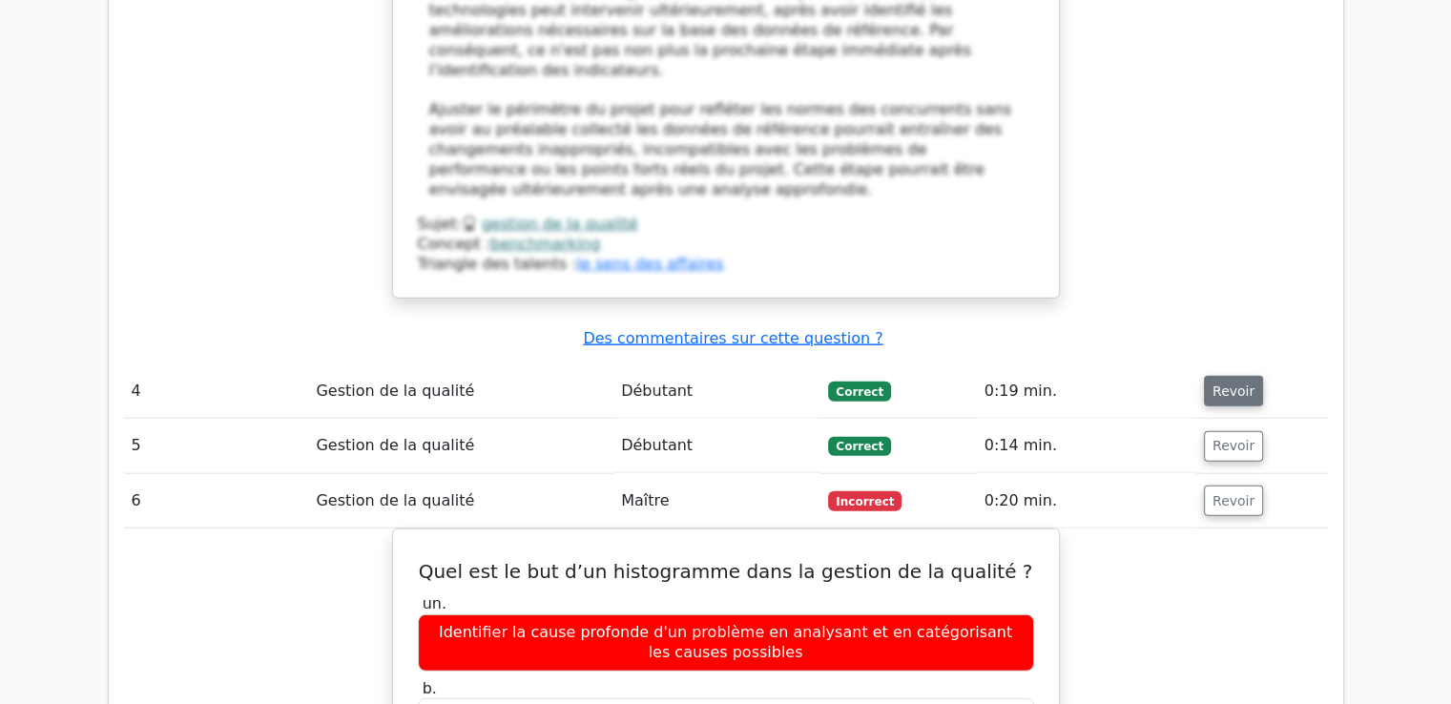
click at [1218, 384] on font "Revoir" at bounding box center [1234, 391] width 42 height 15
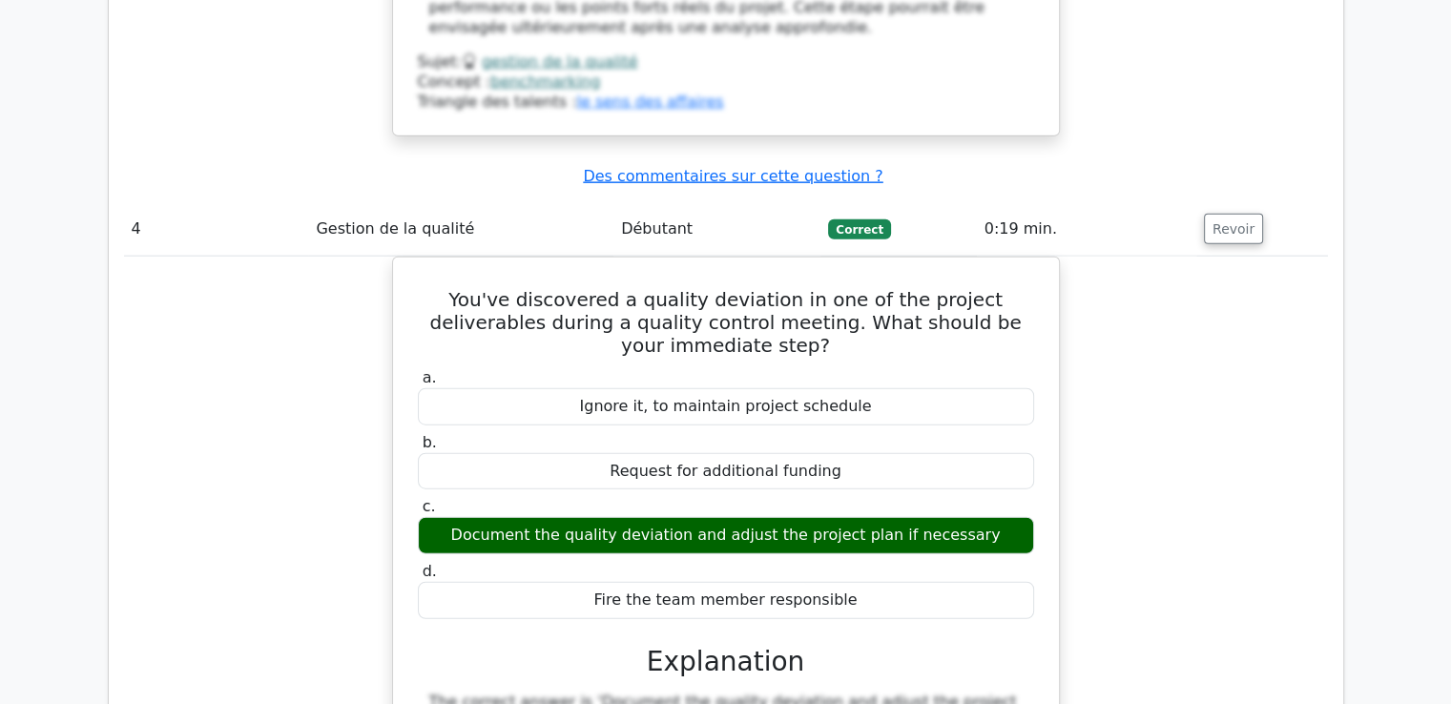
scroll to position [4698, 0]
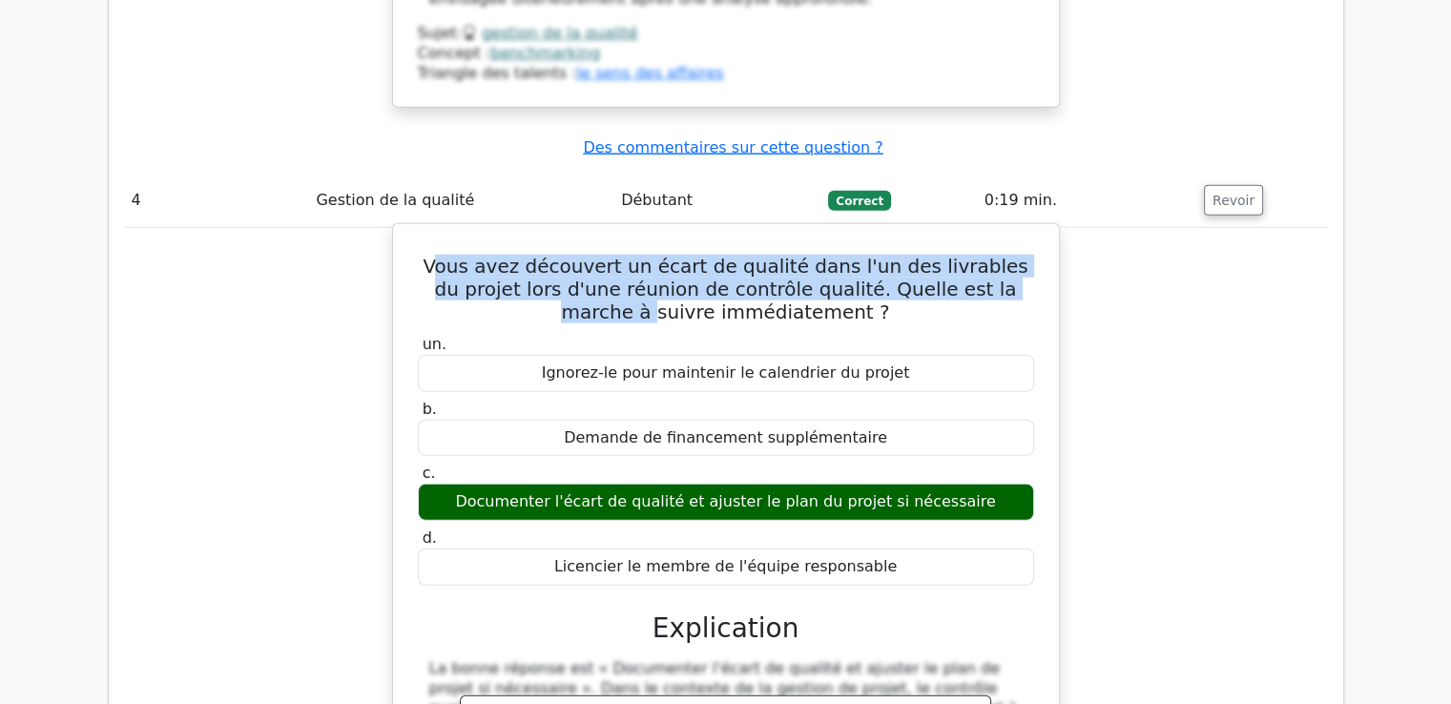
drag, startPoint x: 447, startPoint y: 59, endPoint x: 454, endPoint y: 103, distance: 44.6
click at [455, 255] on h5 "Vous avez découvert un écart de qualité dans l'un des livrables du projet lors …" at bounding box center [726, 289] width 620 height 69
drag, startPoint x: 441, startPoint y: 52, endPoint x: 883, endPoint y: 352, distance: 534.4
click at [883, 352] on div "Vous avez découvert un écart de qualité dans l'un des livrables du projet lors …" at bounding box center [726, 590] width 651 height 716
copy div "Vous avez découvert un écart de qualité dans l'un des livrables du projet lors …"
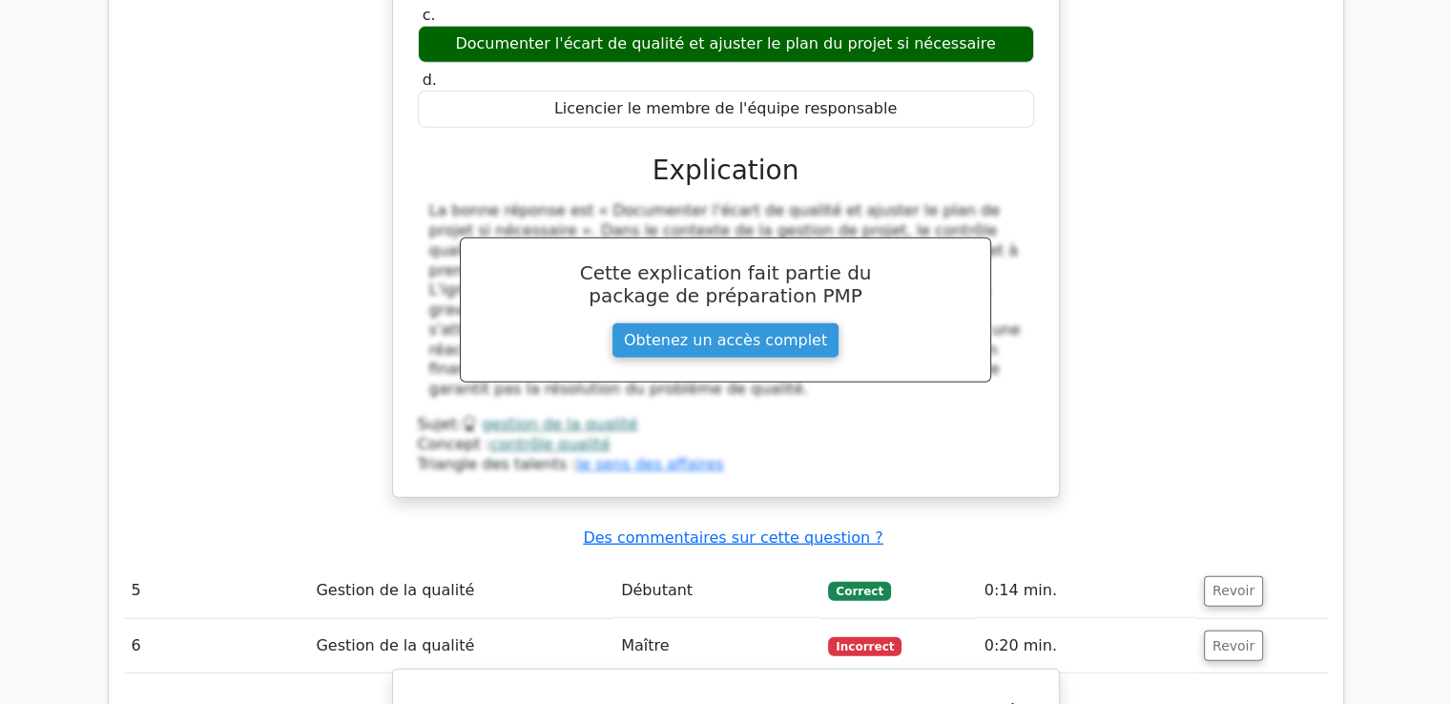
scroll to position [5270, 0]
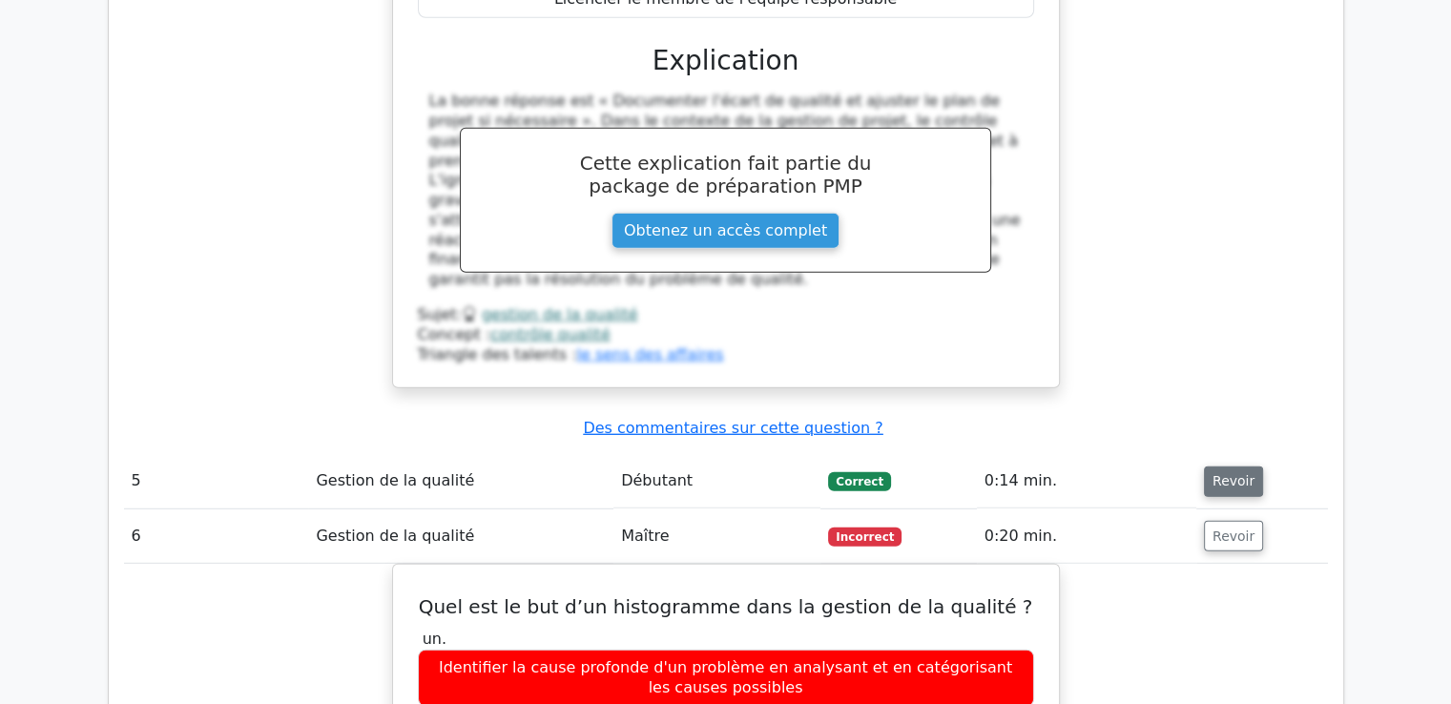
click at [1217, 467] on button "Revoir" at bounding box center [1233, 482] width 59 height 31
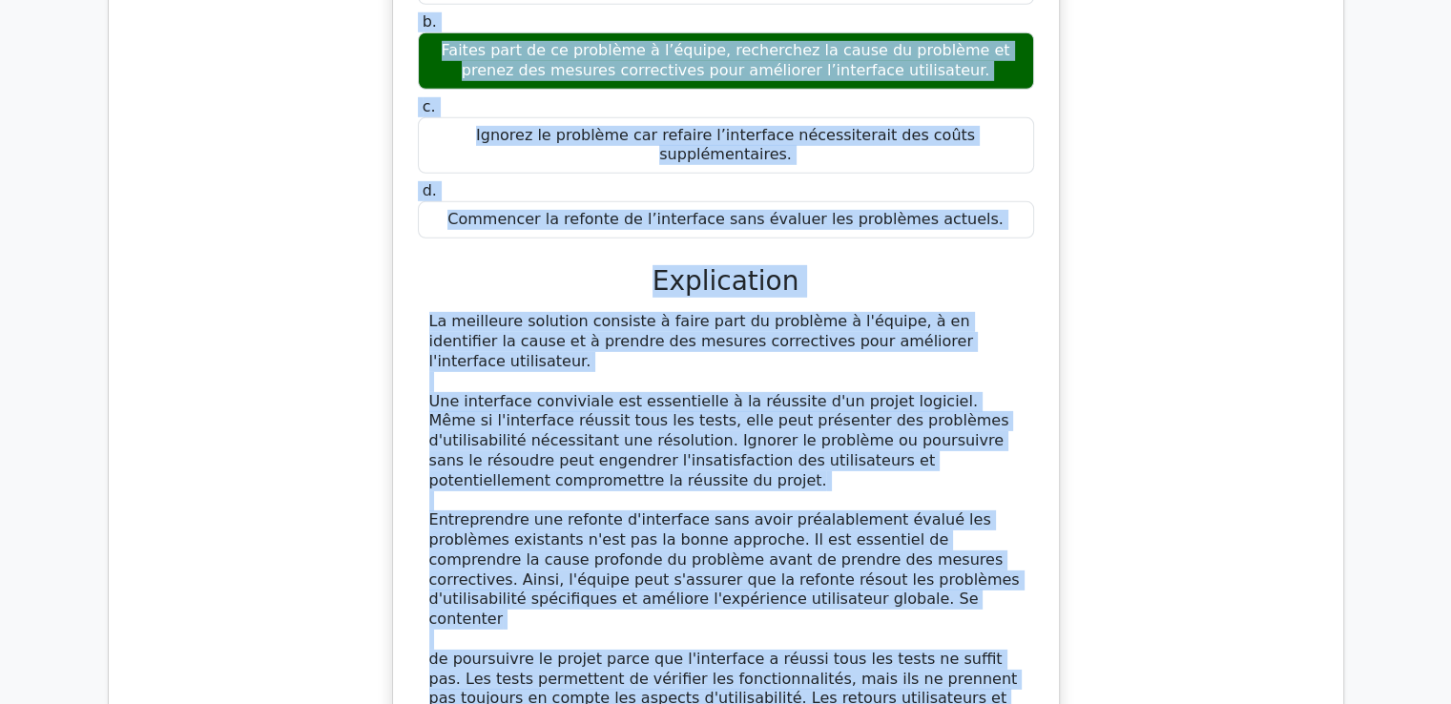
scroll to position [6120, 0]
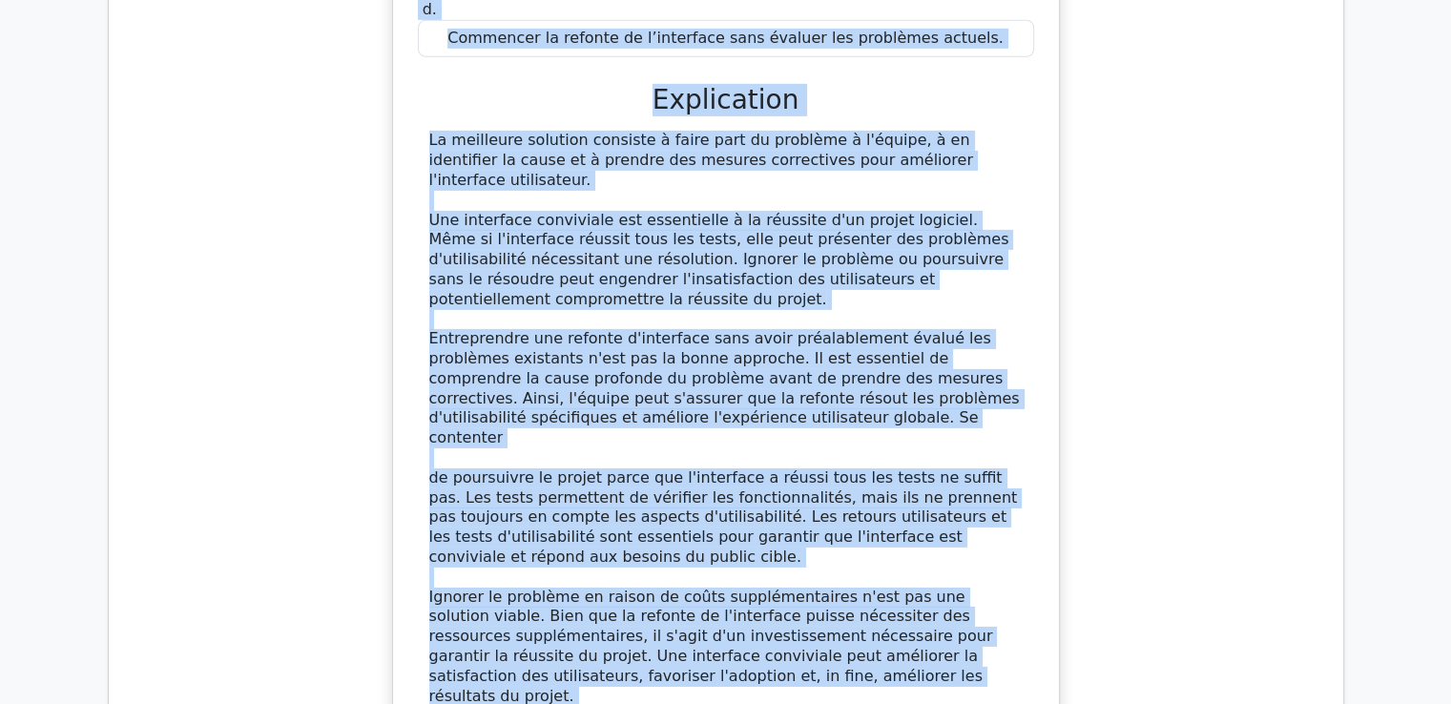
drag, startPoint x: 436, startPoint y: 136, endPoint x: 713, endPoint y: 472, distance: 436.0
click at [713, 472] on div "Lors du contrôle qualité de votre projet logiciel, vous constatez que l'interfa…" at bounding box center [726, 230] width 651 height 1133
copy div "Lors du contrôle qualité de votre projet logiciel, vous constatez que l'interfa…"
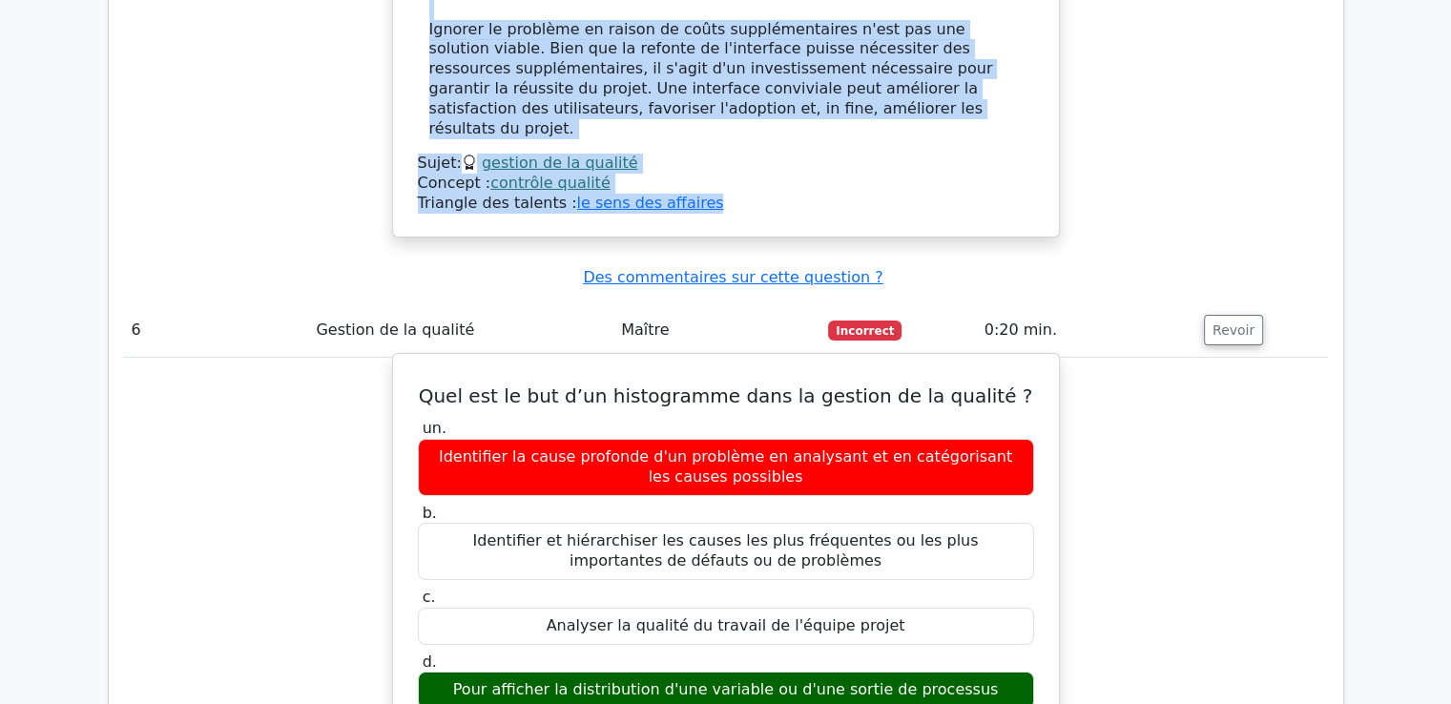
scroll to position [6597, 0]
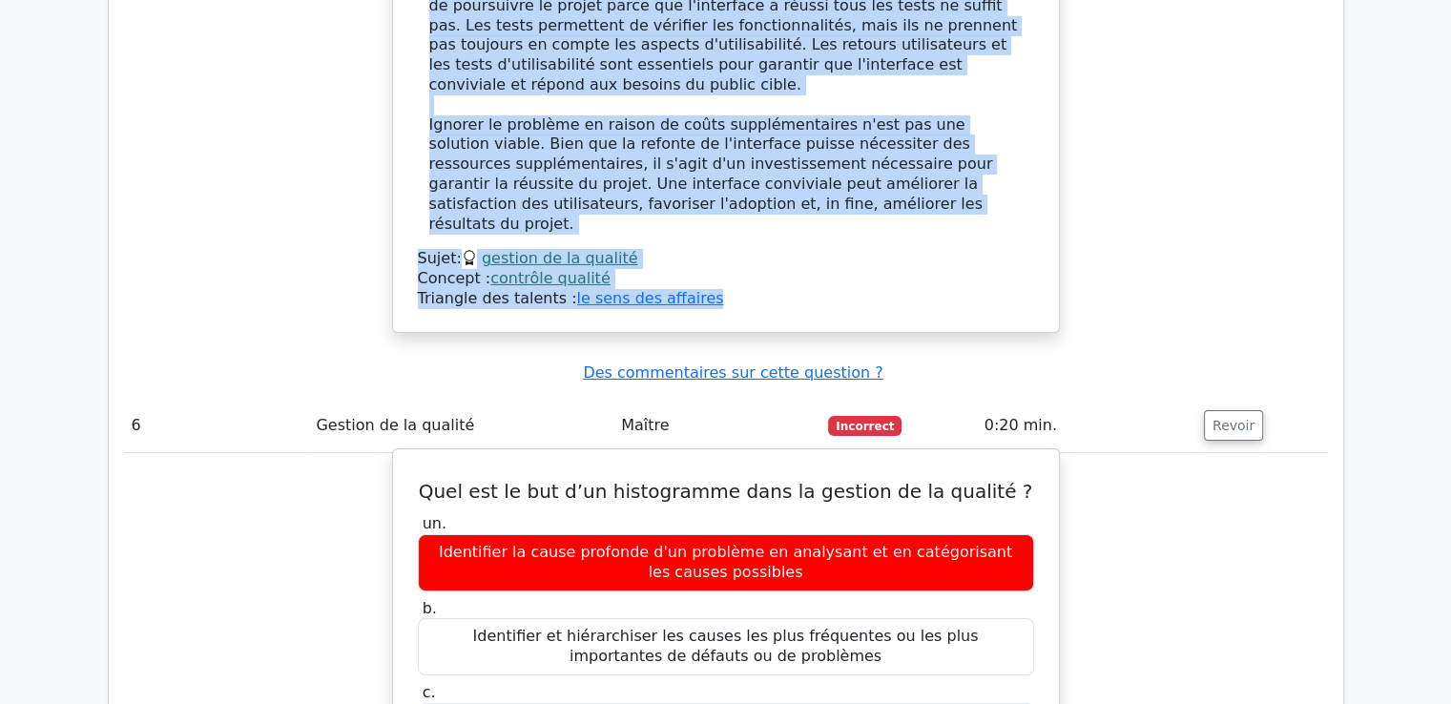
drag, startPoint x: 450, startPoint y: 173, endPoint x: 990, endPoint y: 463, distance: 612.3
copy div "Quel est le but d’un histogramme dans la gestion de la qualité ? un. Identifier…"
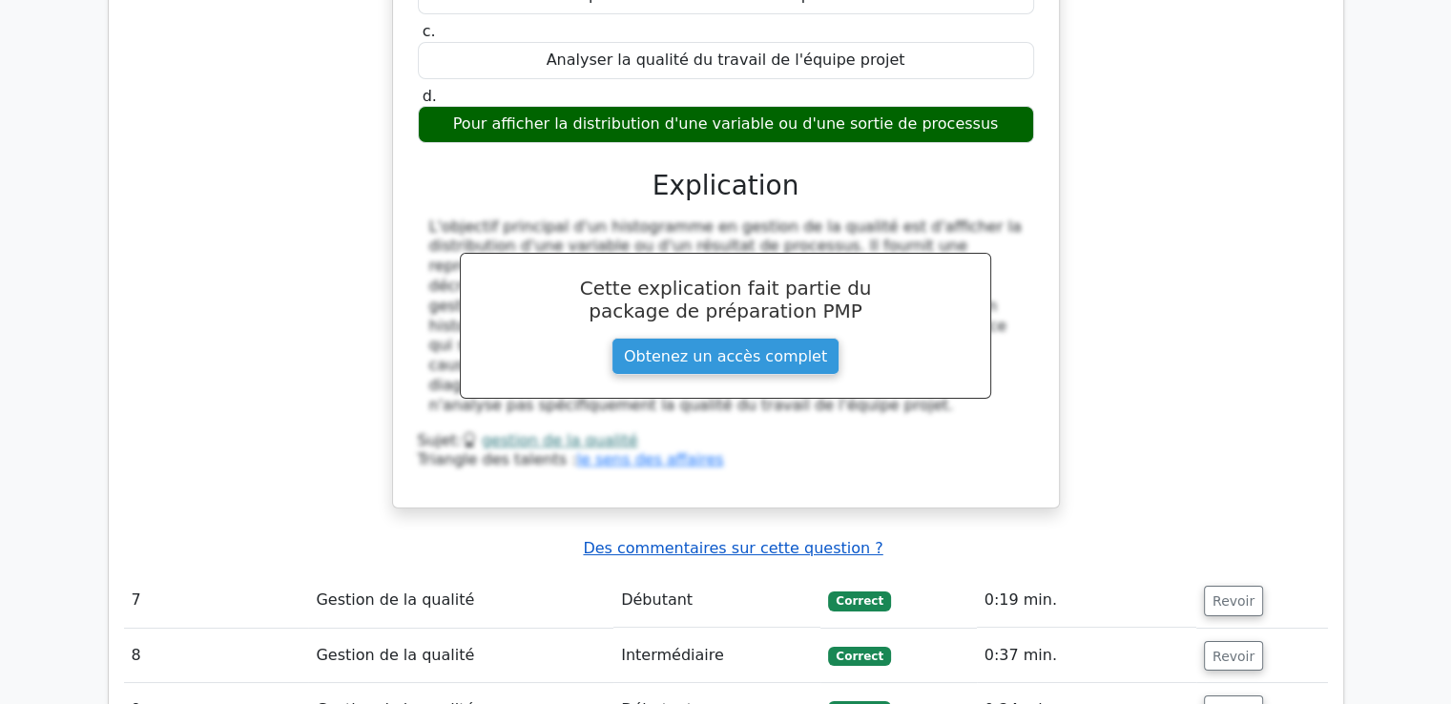
scroll to position [7265, 0]
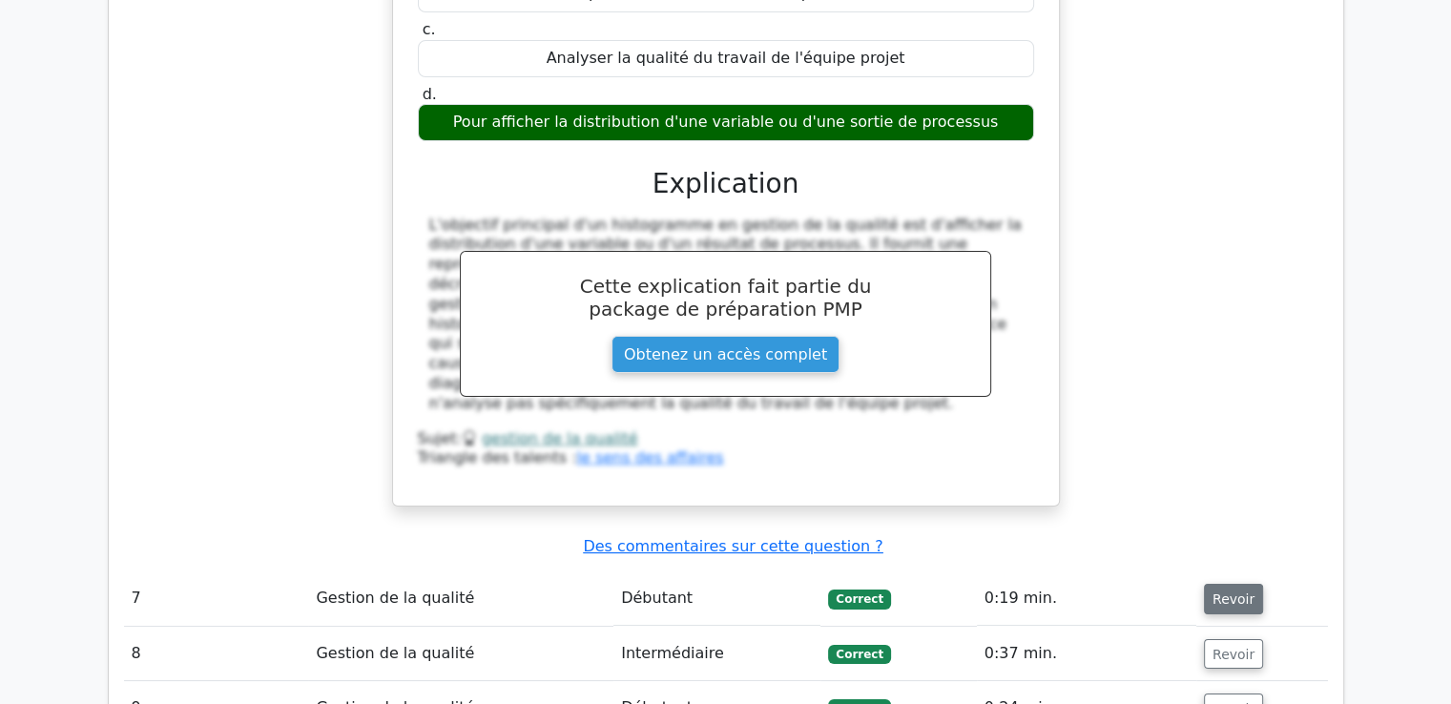
click at [1228, 592] on font "Revoir" at bounding box center [1234, 599] width 42 height 15
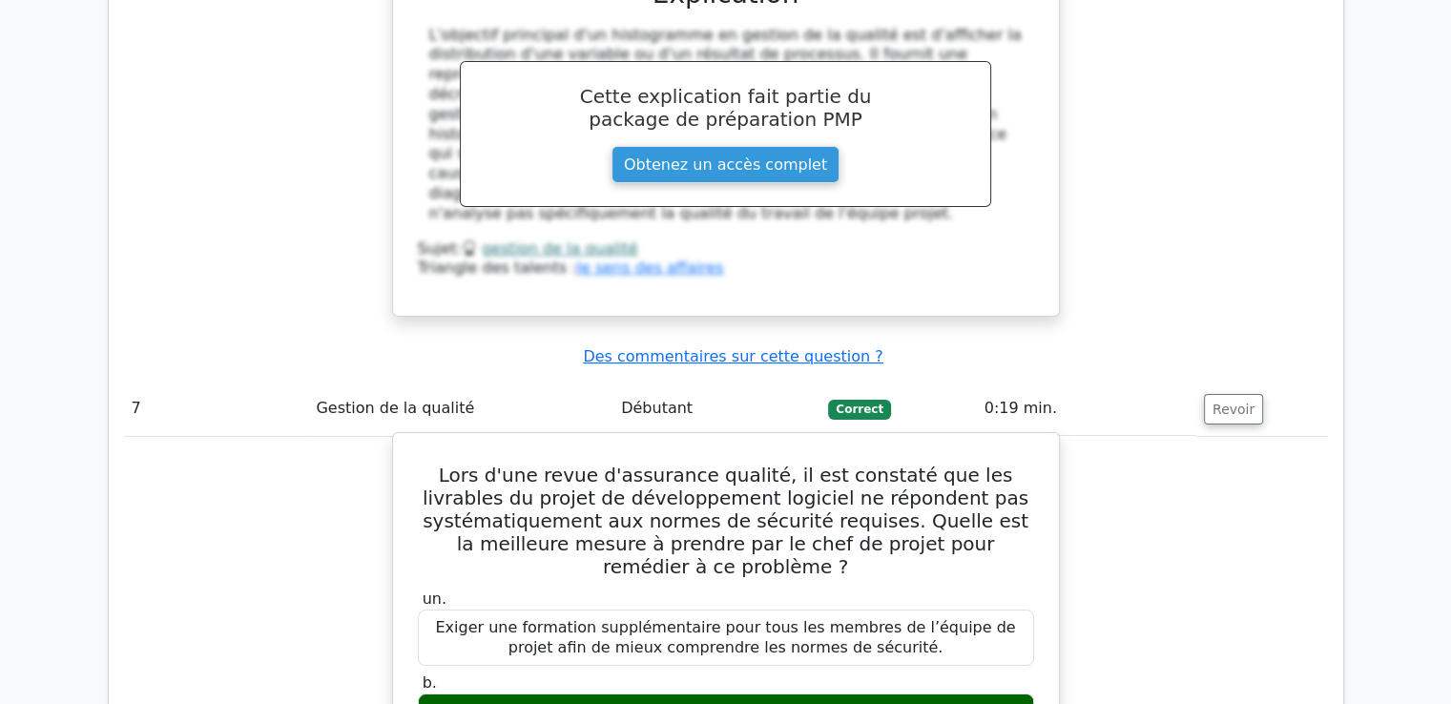
scroll to position [7456, 0]
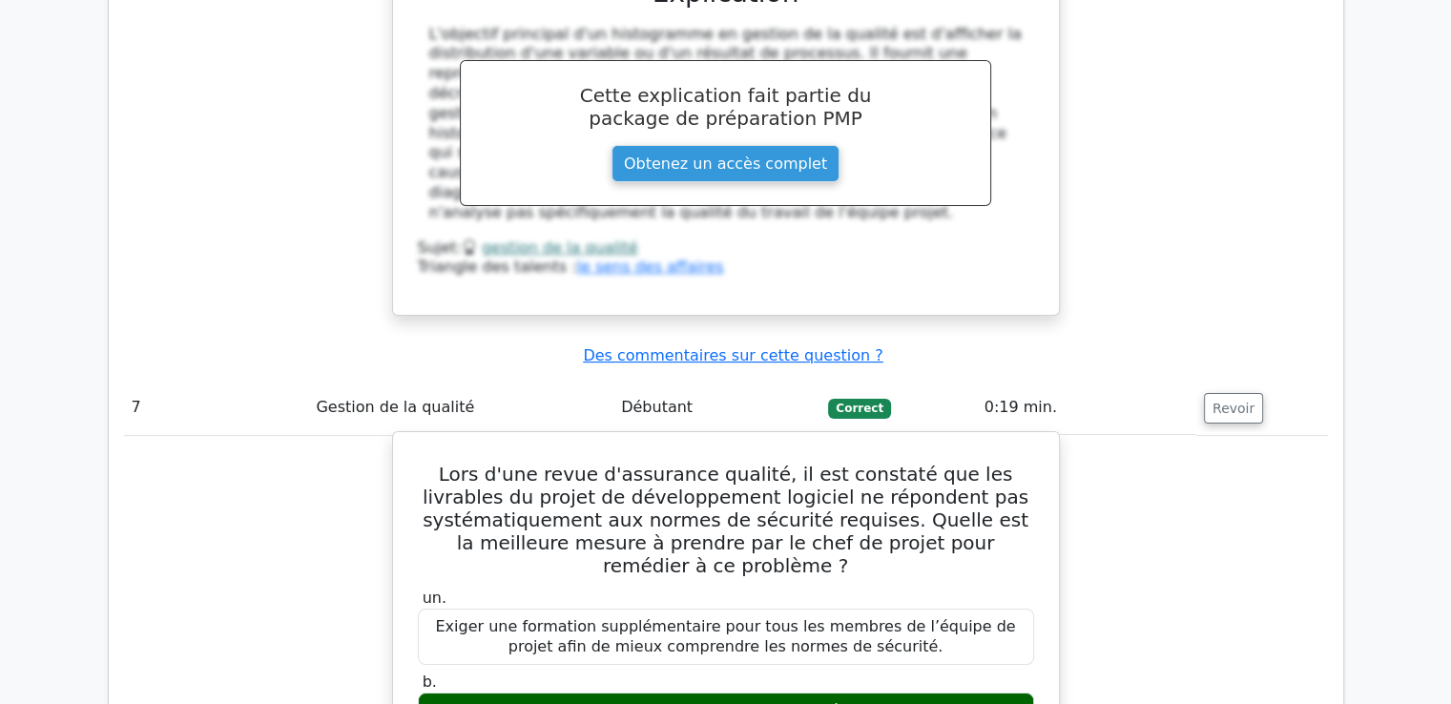
drag, startPoint x: 420, startPoint y: 157, endPoint x: 794, endPoint y: 545, distance: 538.6
copy div "Lors d'une revue d'assurance qualité, il est constaté que les livrables du proj…"
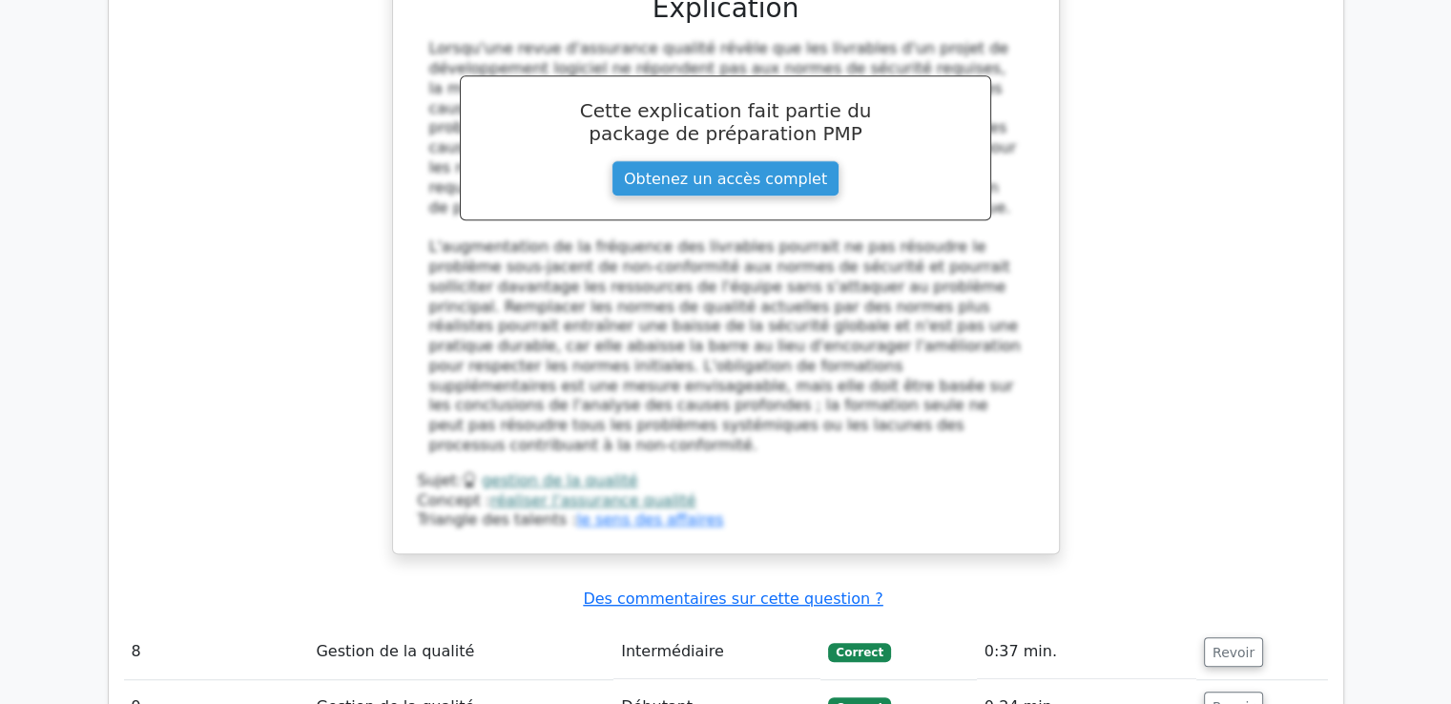
scroll to position [8410, 0]
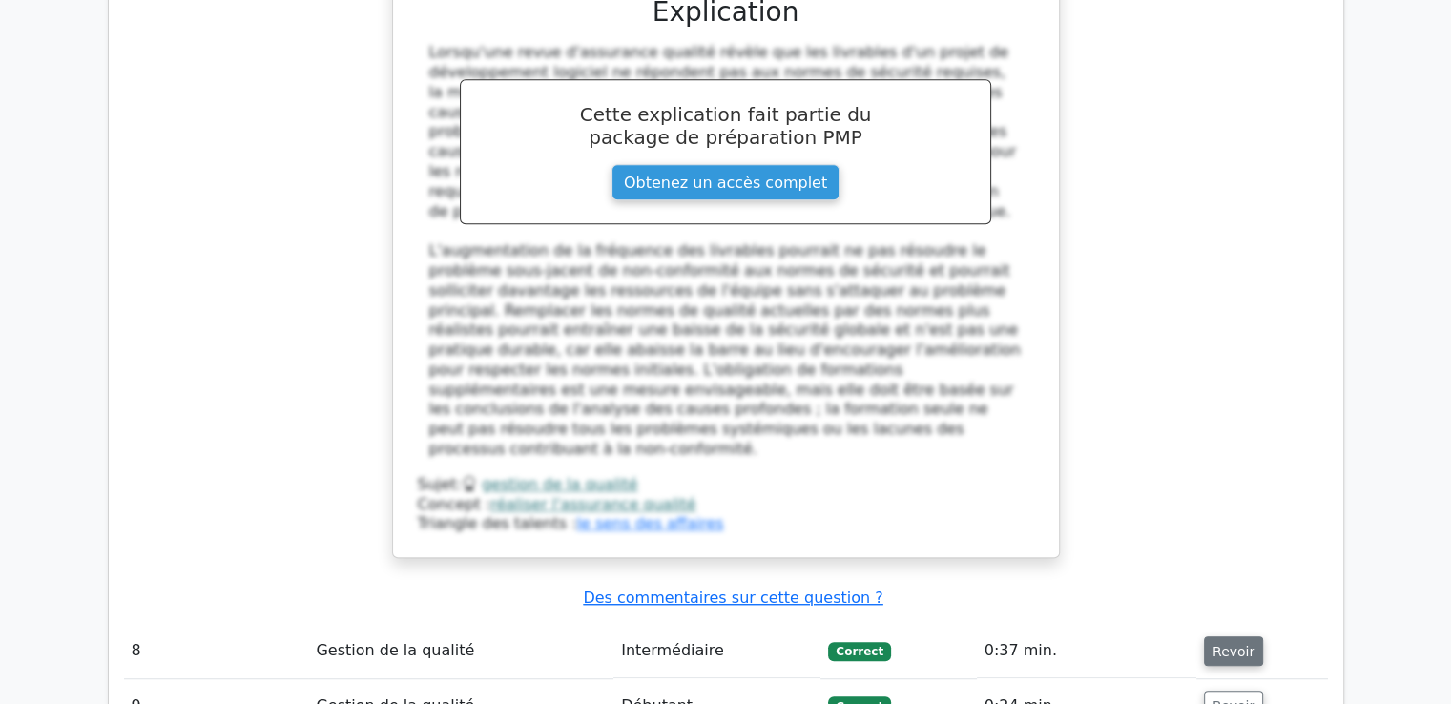
click at [1235, 643] on font "Revoir" at bounding box center [1234, 650] width 42 height 15
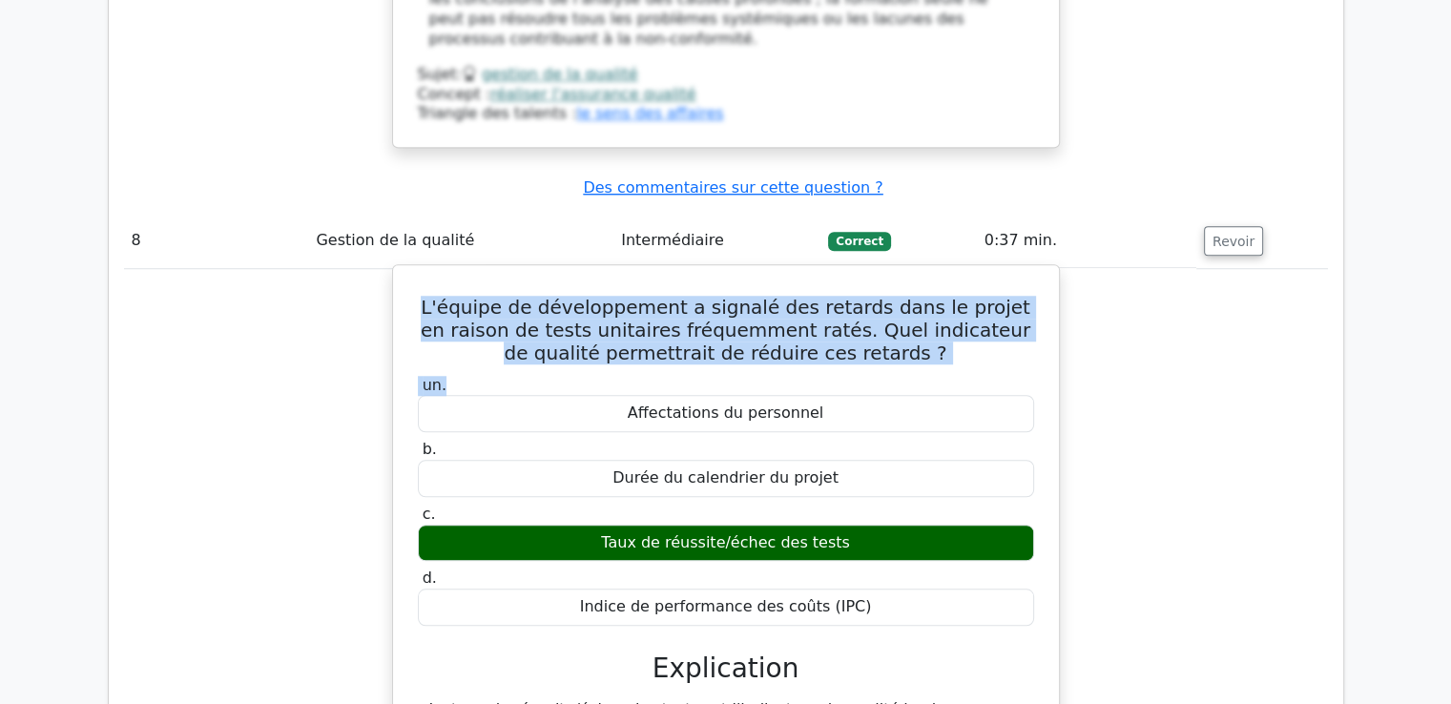
scroll to position [8789, 0]
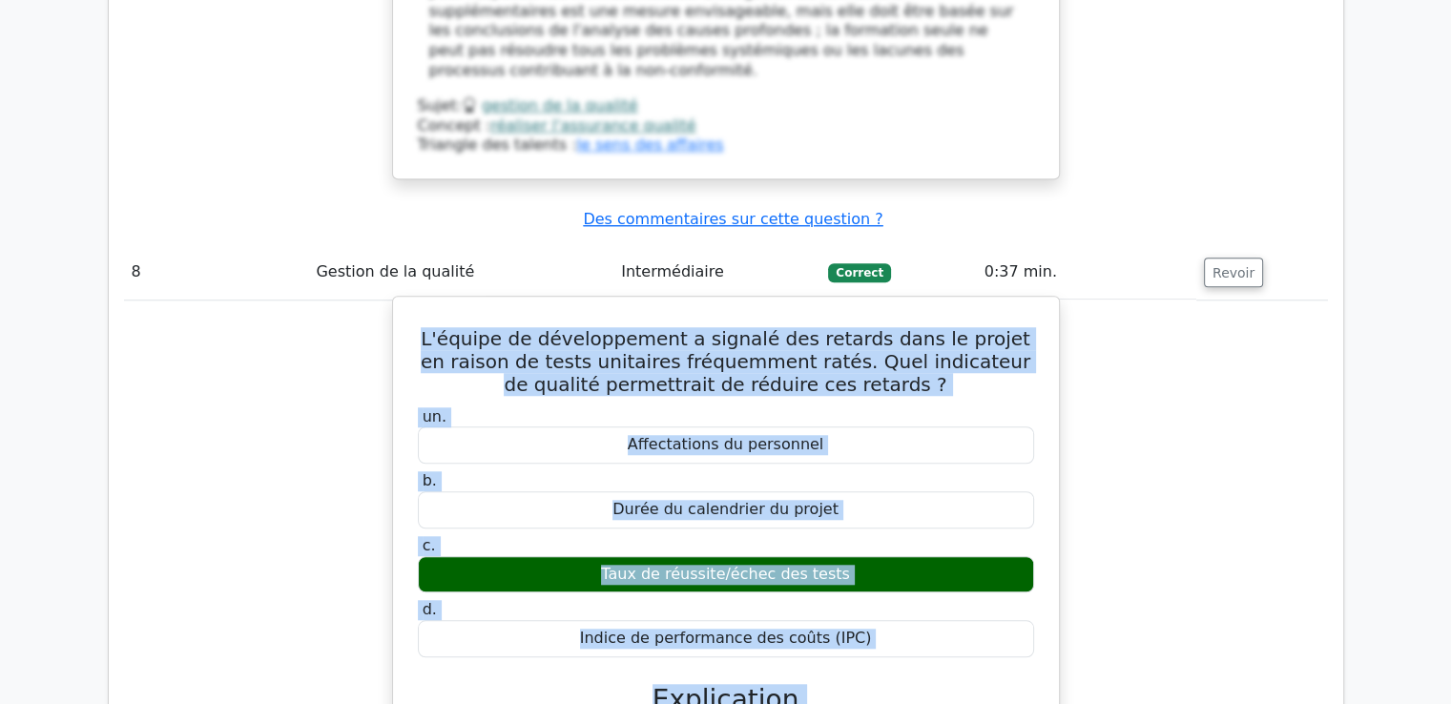
drag, startPoint x: 443, startPoint y: 140, endPoint x: 766, endPoint y: 631, distance: 587.6
click at [766, 631] on div "L'équipe de développement a signalé des retards dans le projet en raison de tes…" at bounding box center [726, 682] width 651 height 756
copy div "L'équipe de développement a signalé des retards dans le projet en raison de tes…"
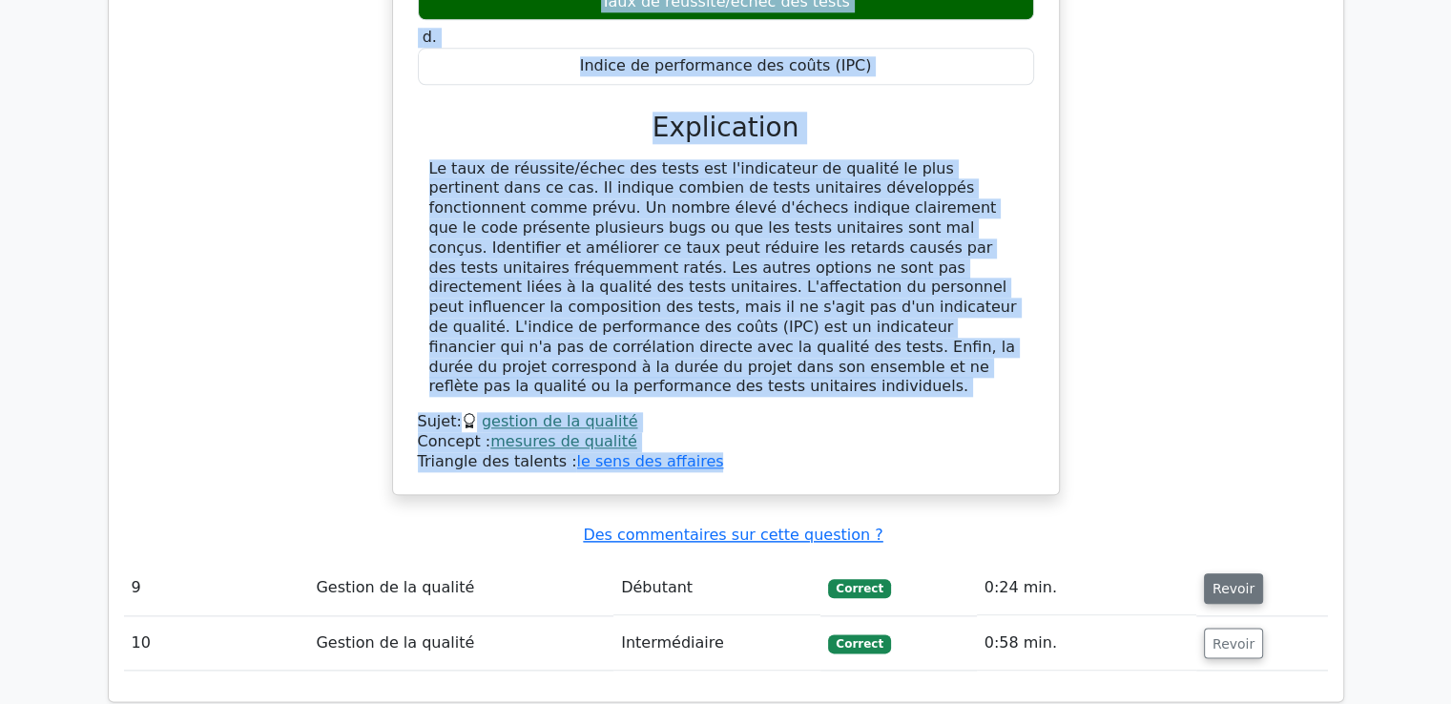
scroll to position [9362, 0]
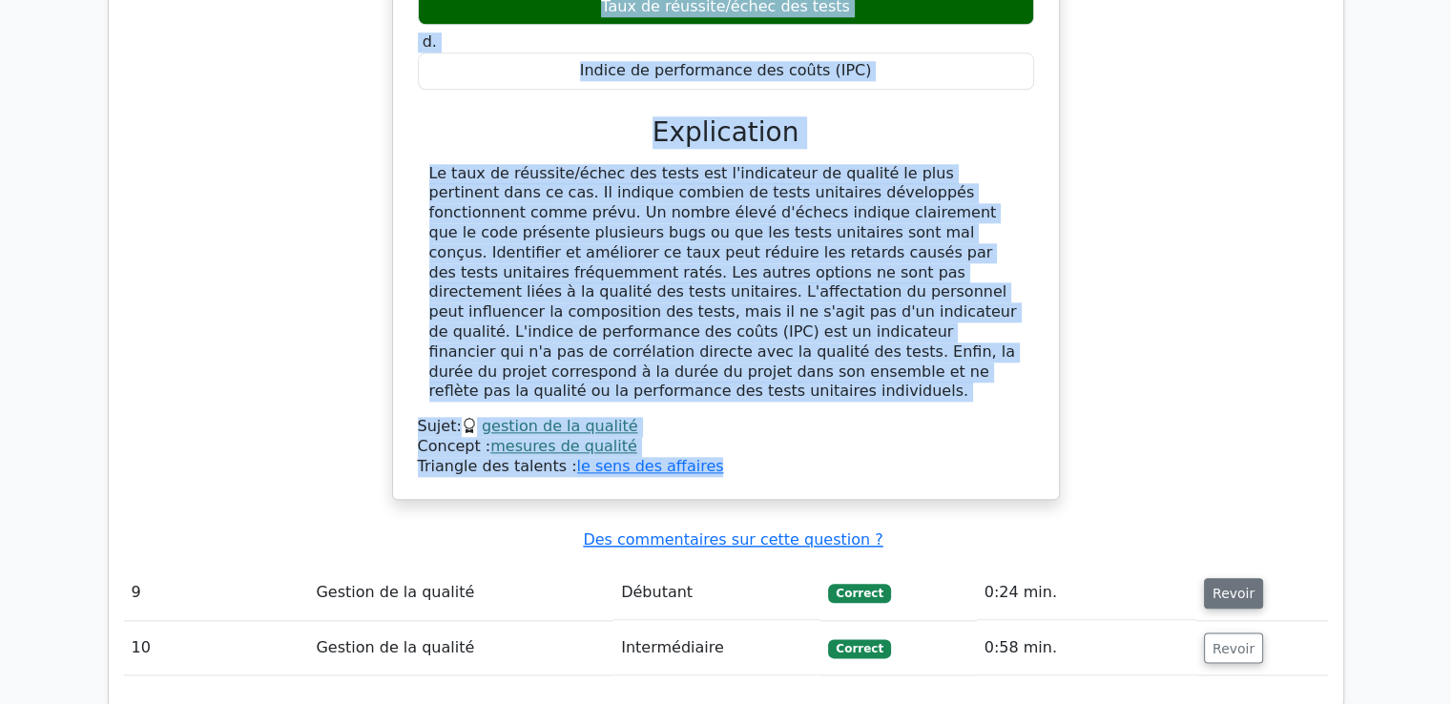
click at [1216, 586] on font "Revoir" at bounding box center [1234, 593] width 42 height 15
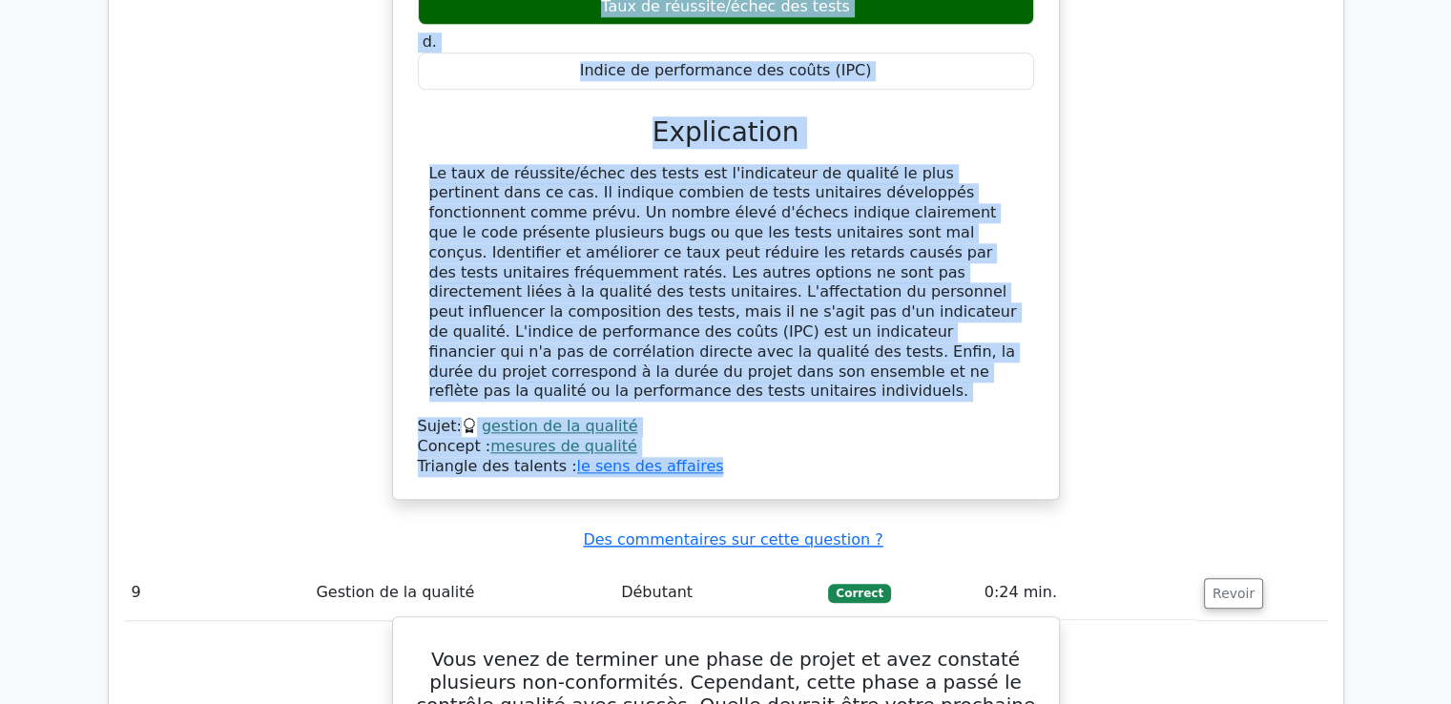
scroll to position [9457, 0]
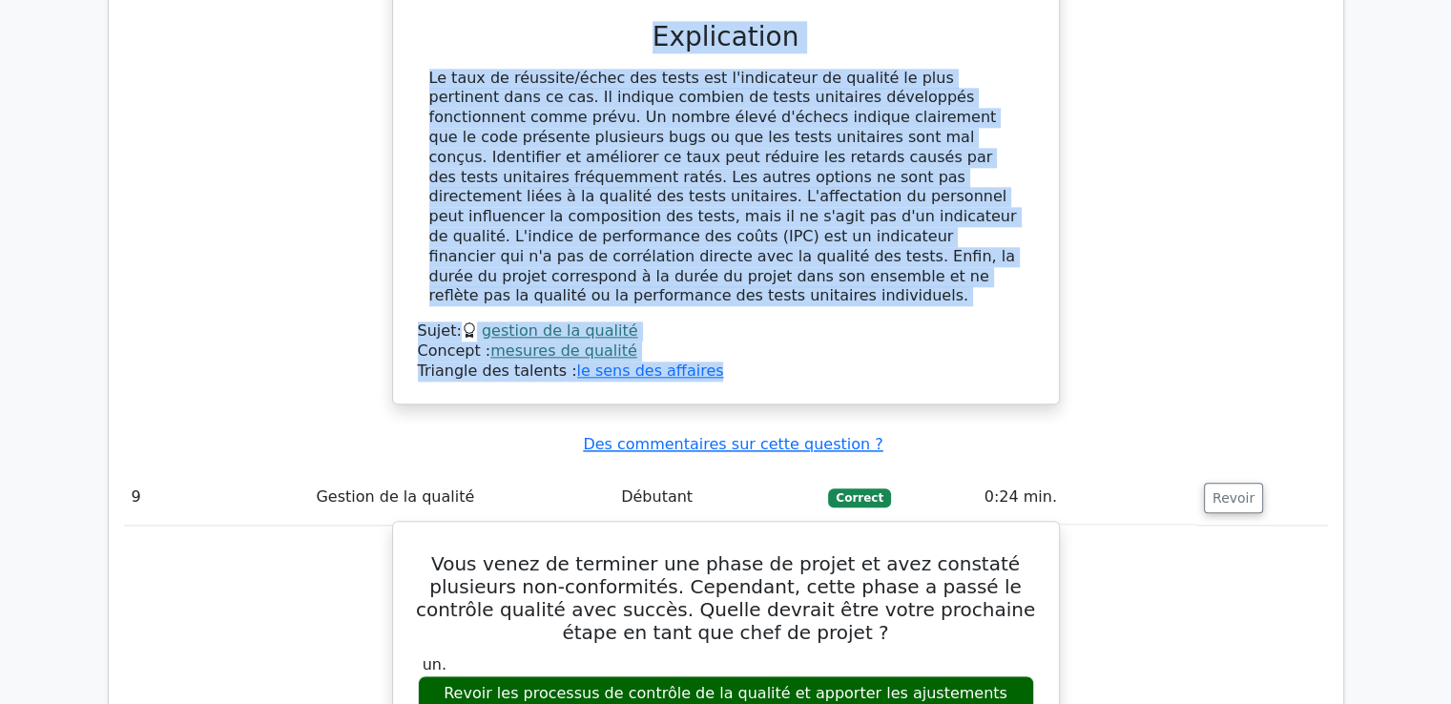
drag, startPoint x: 423, startPoint y: 157, endPoint x: 847, endPoint y: 474, distance: 529.8
copy div "Vous venez de terminer une phase de projet et avez constaté plusieurs non-confo…"
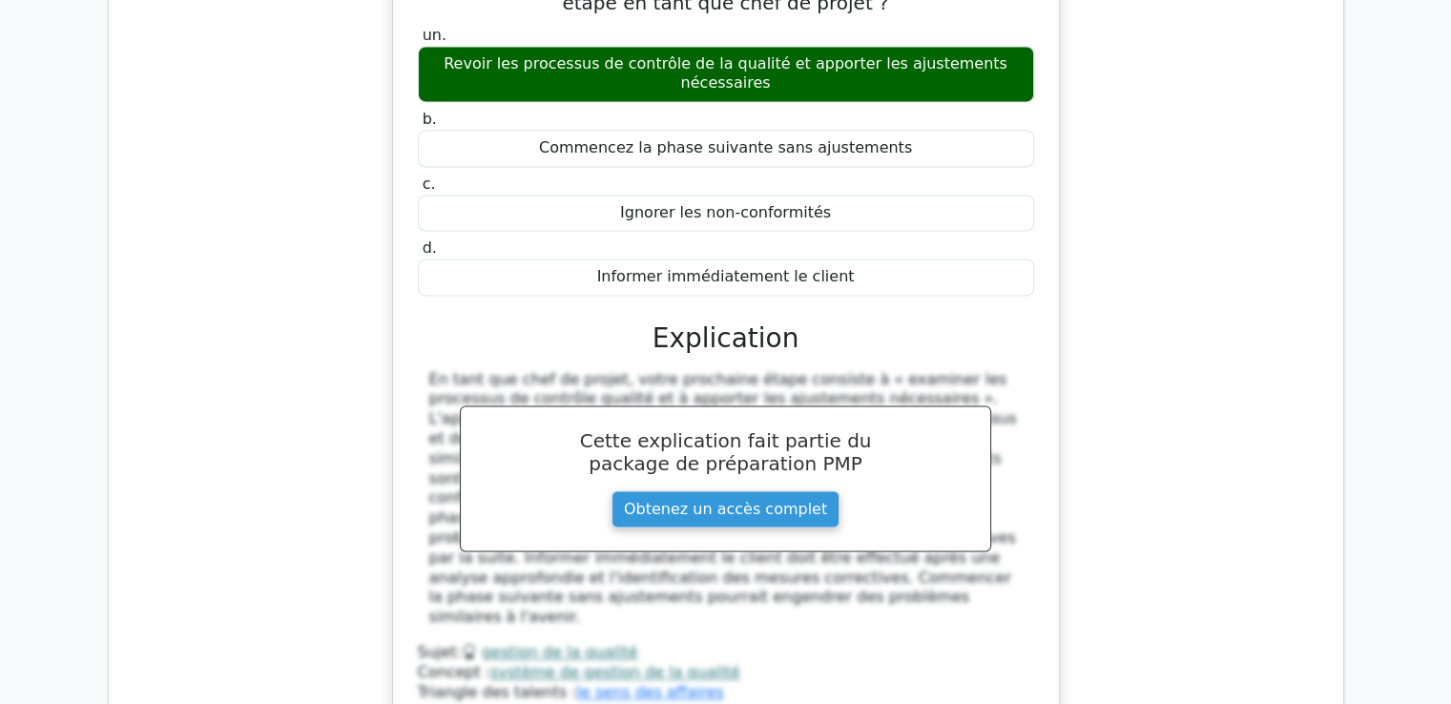
scroll to position [10125, 0]
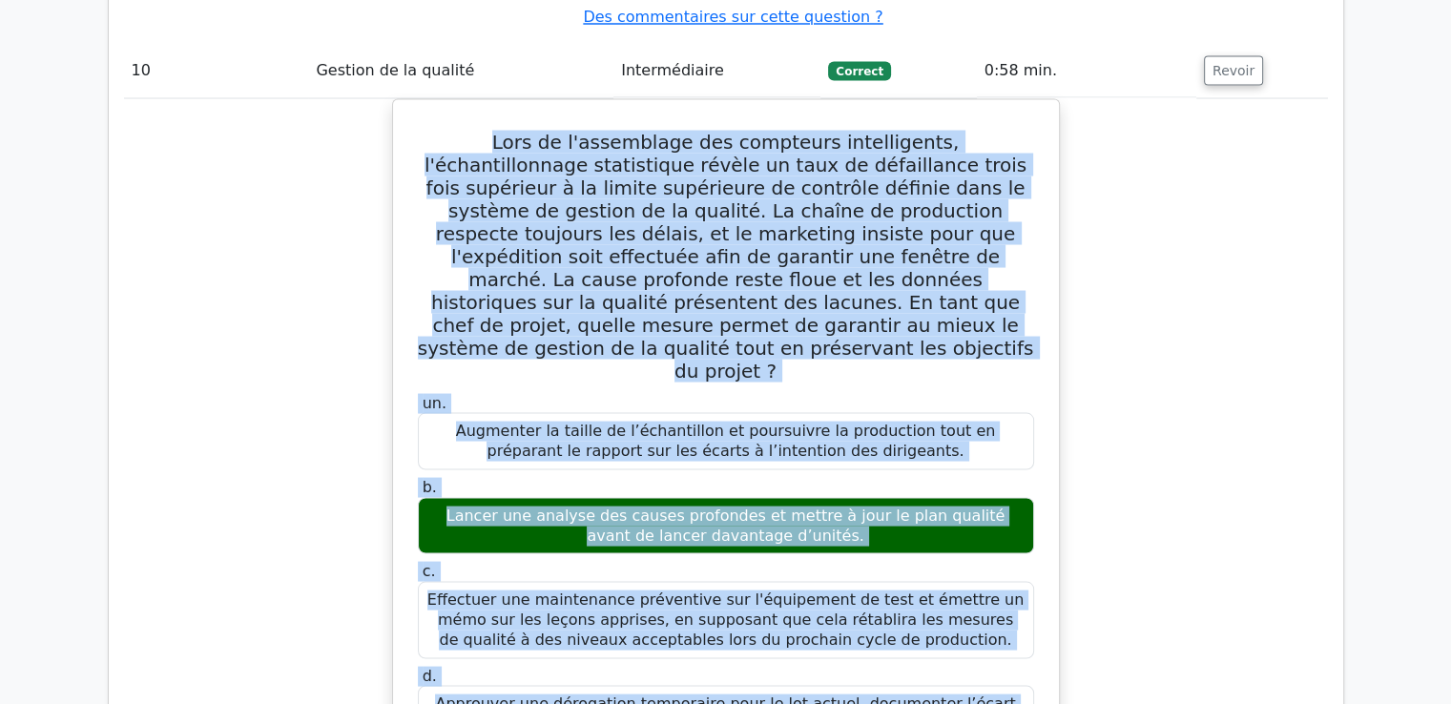
scroll to position [11026, 0]
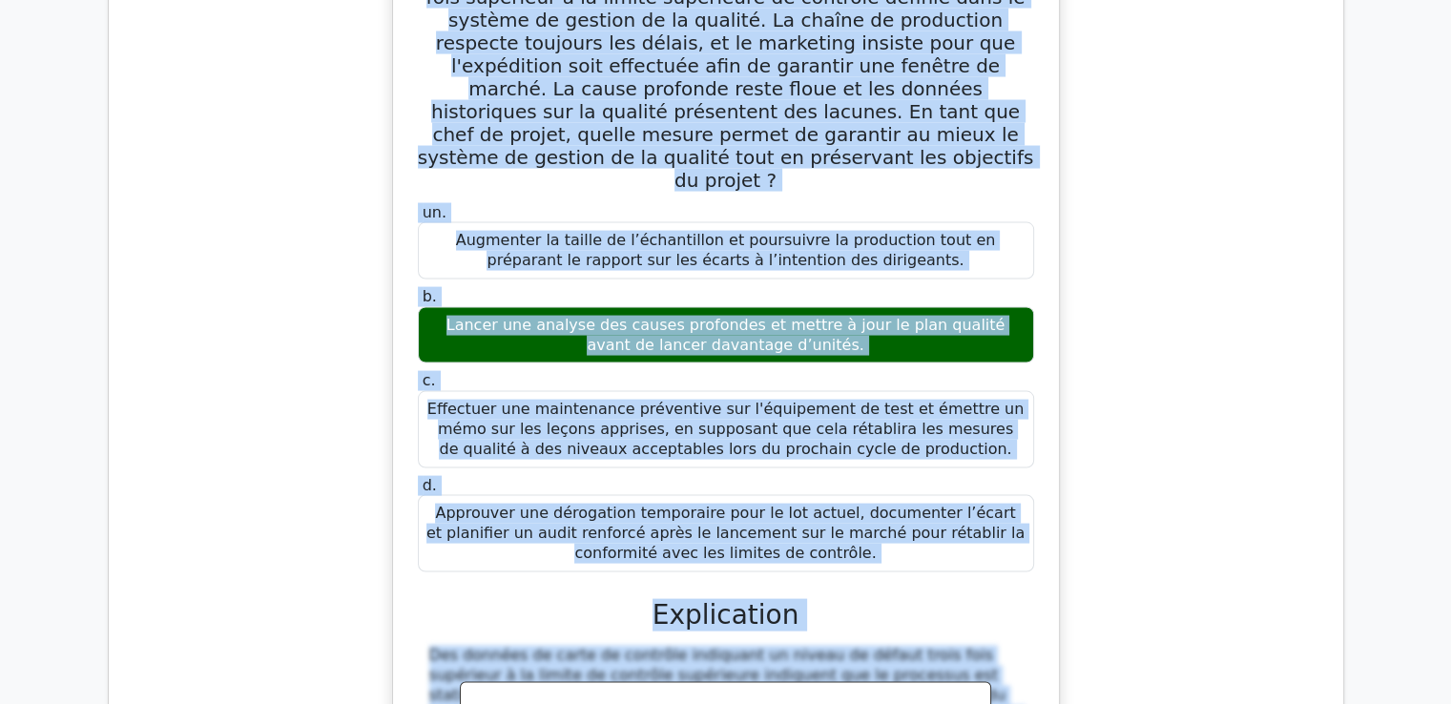
drag, startPoint x: 439, startPoint y: 96, endPoint x: 797, endPoint y: 39, distance: 362.4
click at [797, 39] on div "Lors de l'assemblage des compteurs intelligents, l'échantillonnage statistique …" at bounding box center [726, 545] width 651 height 1257
copy div "Lors de l'assemblage des compteurs intelligents, l'échantillonnage statistique …"
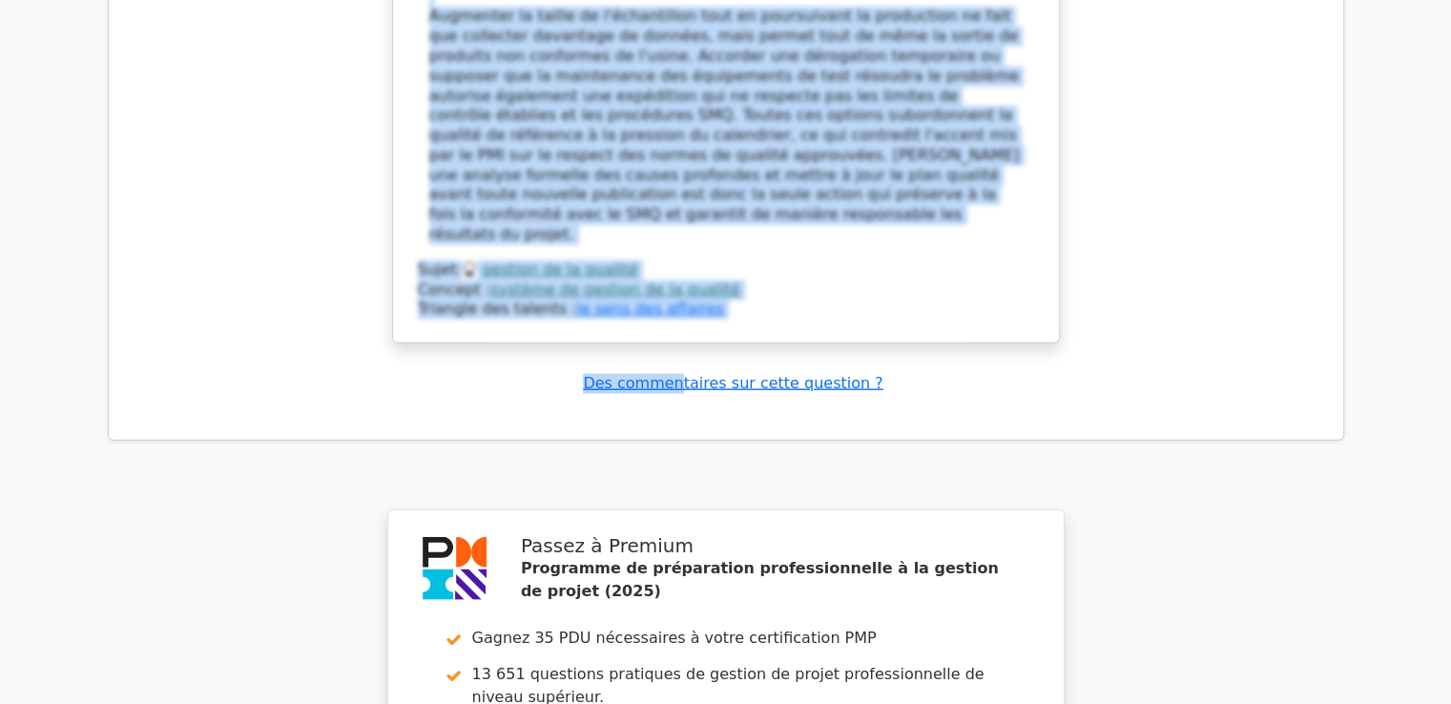
scroll to position [11885, 0]
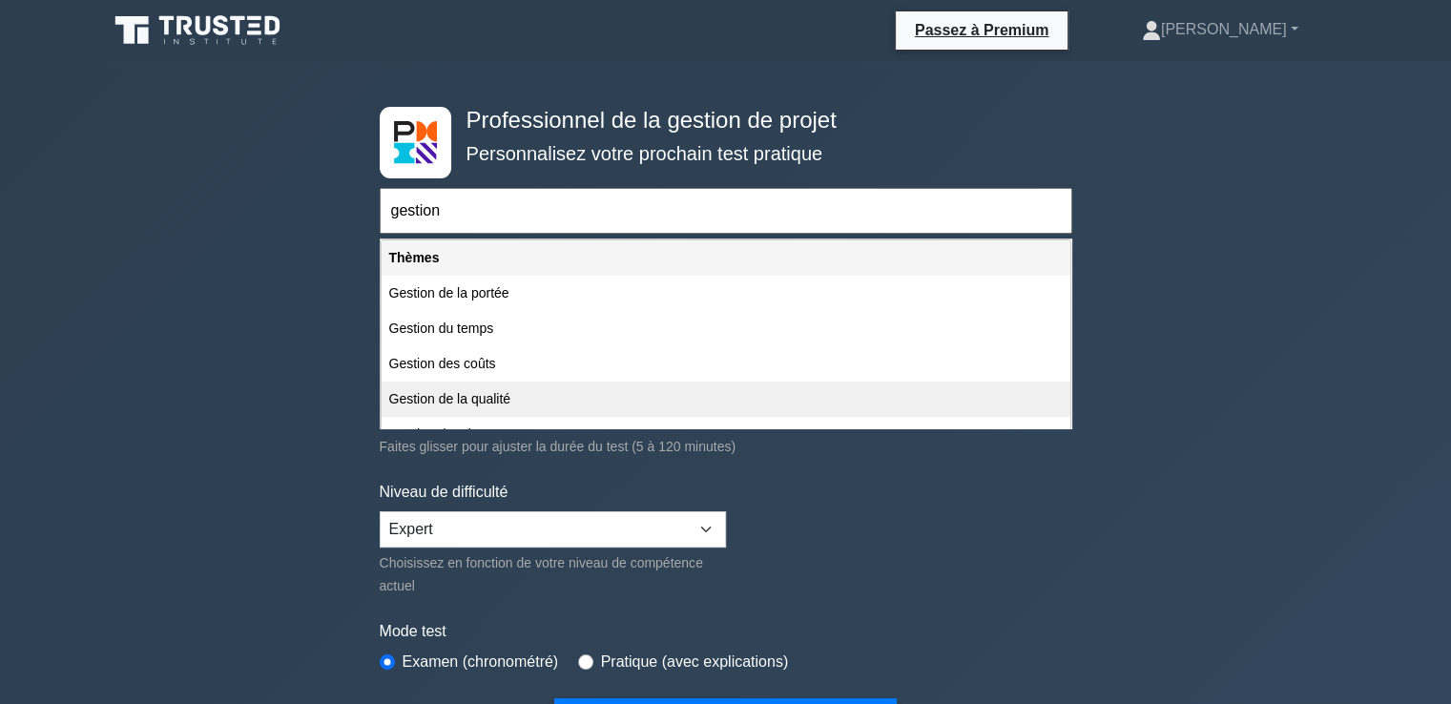
click at [533, 403] on div "Gestion de la qualité" at bounding box center [726, 399] width 689 height 35
type input "Gestion de la qualité"
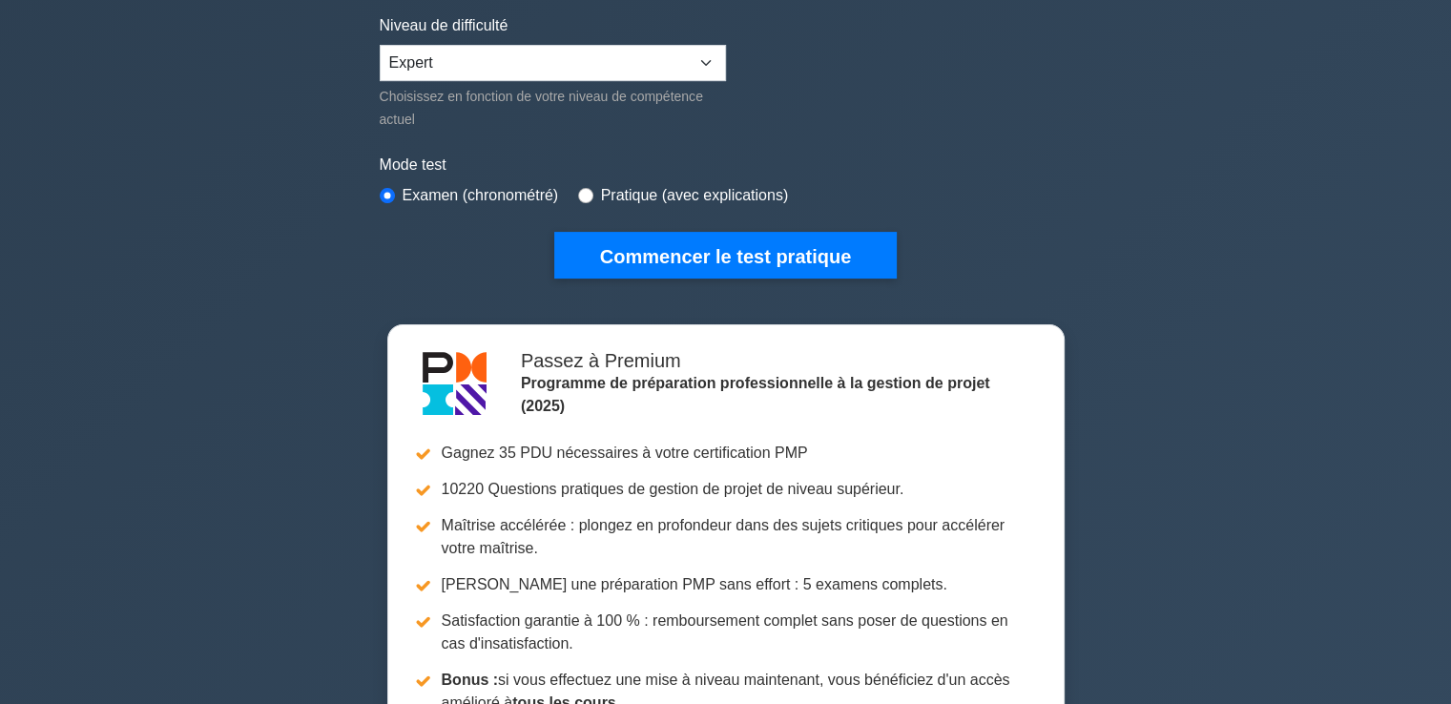
scroll to position [477, 0]
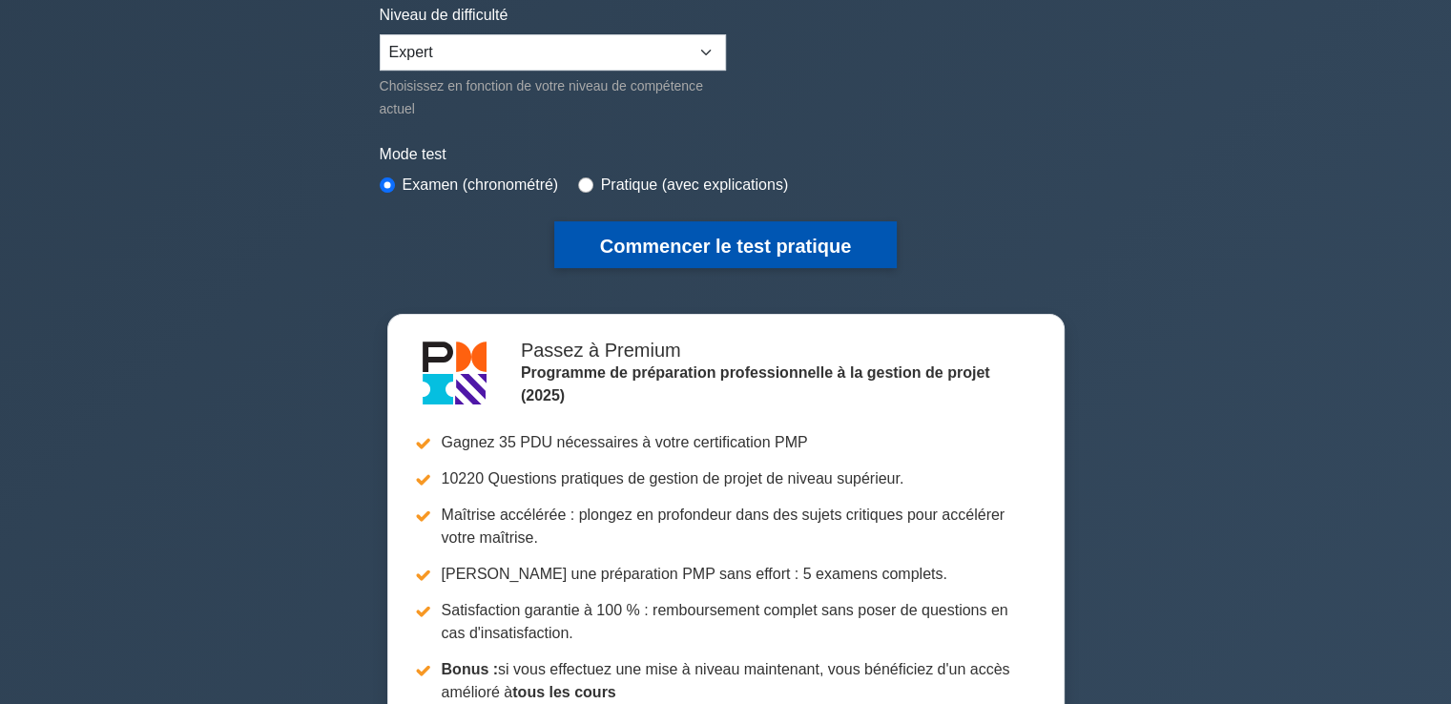
click at [706, 245] on font "Commencer le test pratique" at bounding box center [725, 246] width 251 height 21
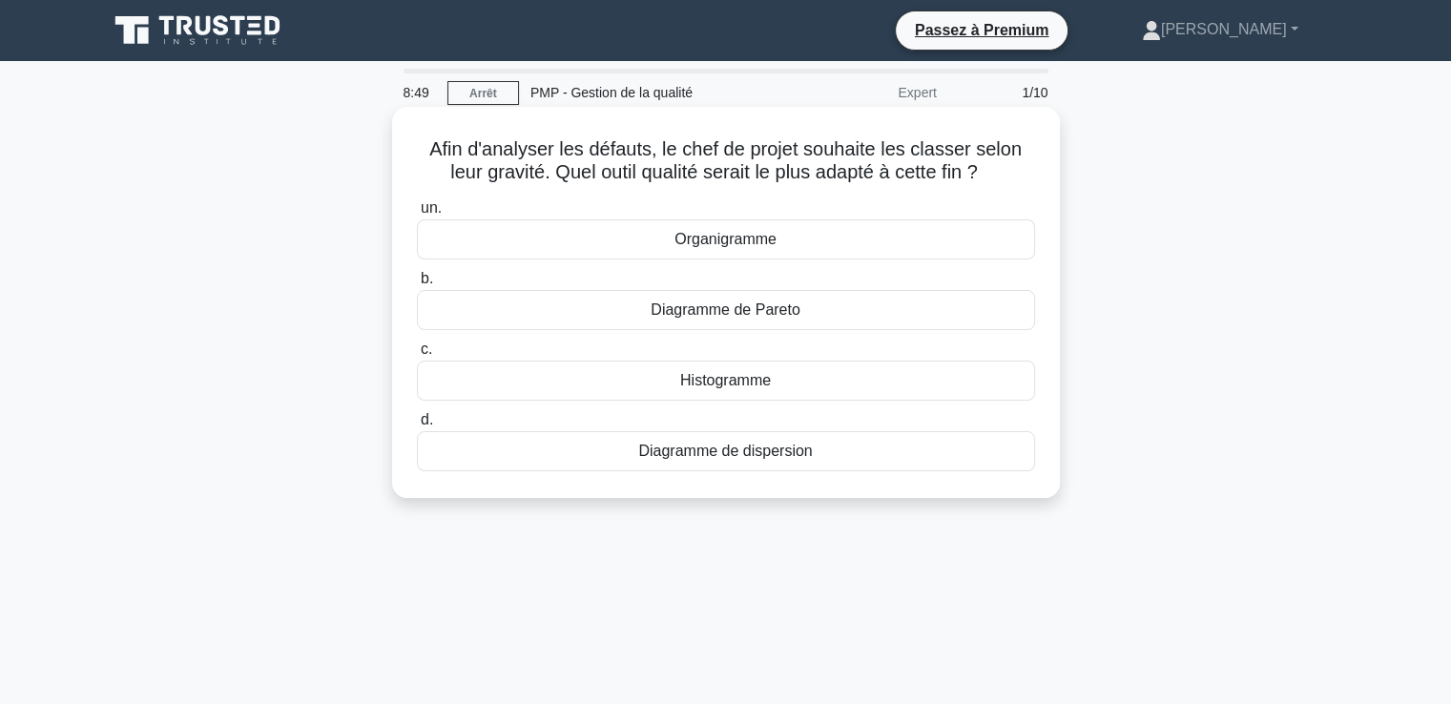
click at [729, 377] on font "Histogramme" at bounding box center [725, 380] width 91 height 16
click at [417, 356] on input "c. Histogramme" at bounding box center [417, 350] width 0 height 12
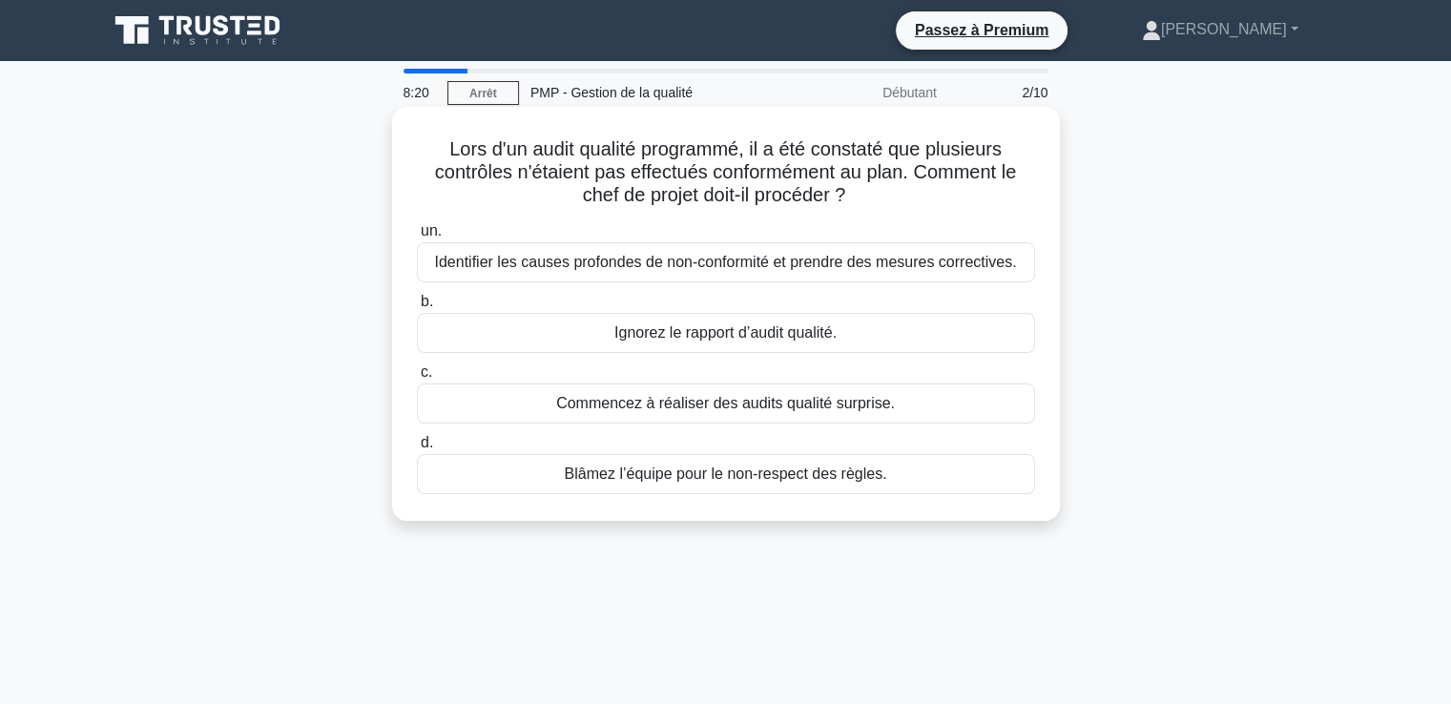
click at [663, 267] on font "Identifier les causes profondes de non-conformité et prendre des mesures correc…" at bounding box center [725, 262] width 582 height 16
click at [417, 238] on input "un. Identifier les causes profondes de non-conformité et prendre des mesures co…" at bounding box center [417, 231] width 0 height 12
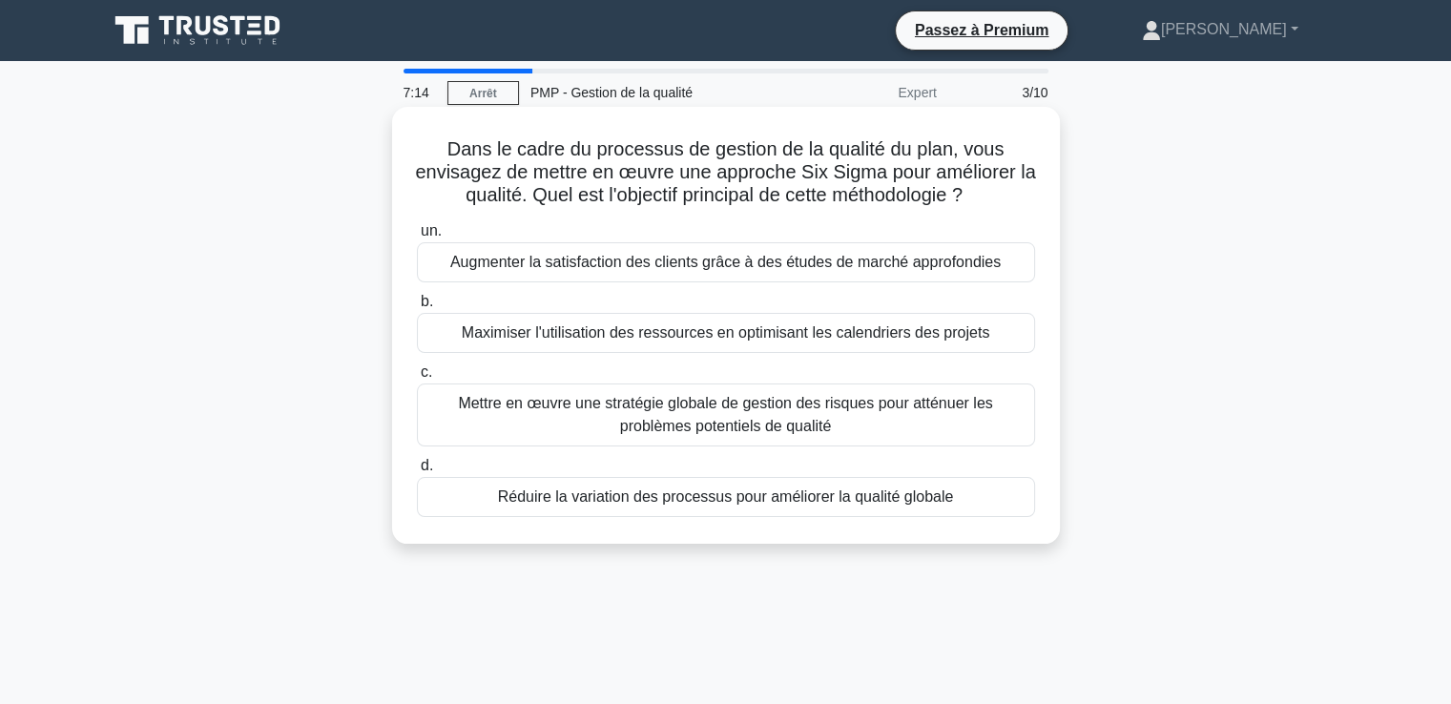
click at [653, 421] on font "Mettre en œuvre une stratégie globale de gestion des risques pour atténuer les …" at bounding box center [725, 414] width 534 height 39
click at [417, 379] on input "c. Mettre en œuvre une stratégie globale de gestion des risques pour atténuer l…" at bounding box center [417, 372] width 0 height 12
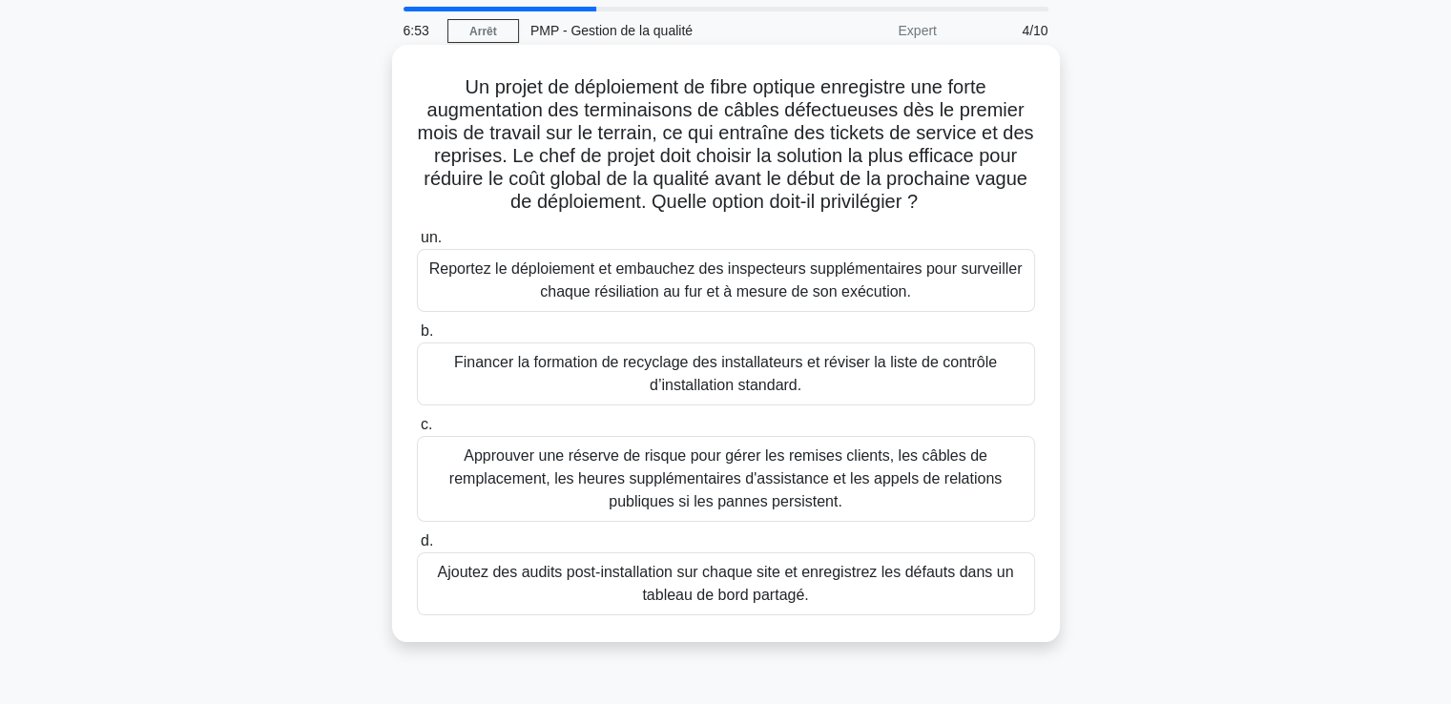
scroll to position [95, 0]
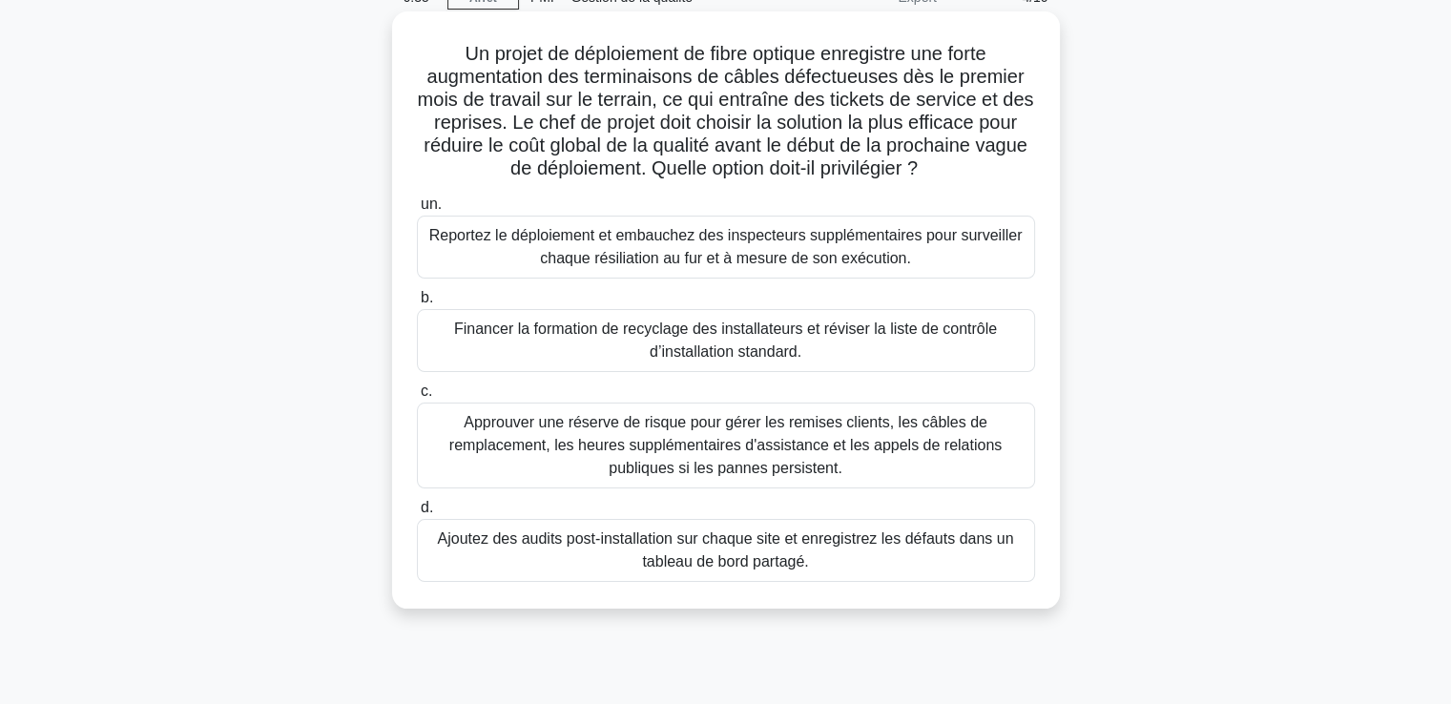
click at [730, 558] on font "Ajoutez des audits post-installation sur chaque site et enregistrez les défauts…" at bounding box center [726, 550] width 576 height 39
click at [417, 514] on input "d. Ajoutez des audits post-installation sur chaque site et enregistrez les défa…" at bounding box center [417, 508] width 0 height 12
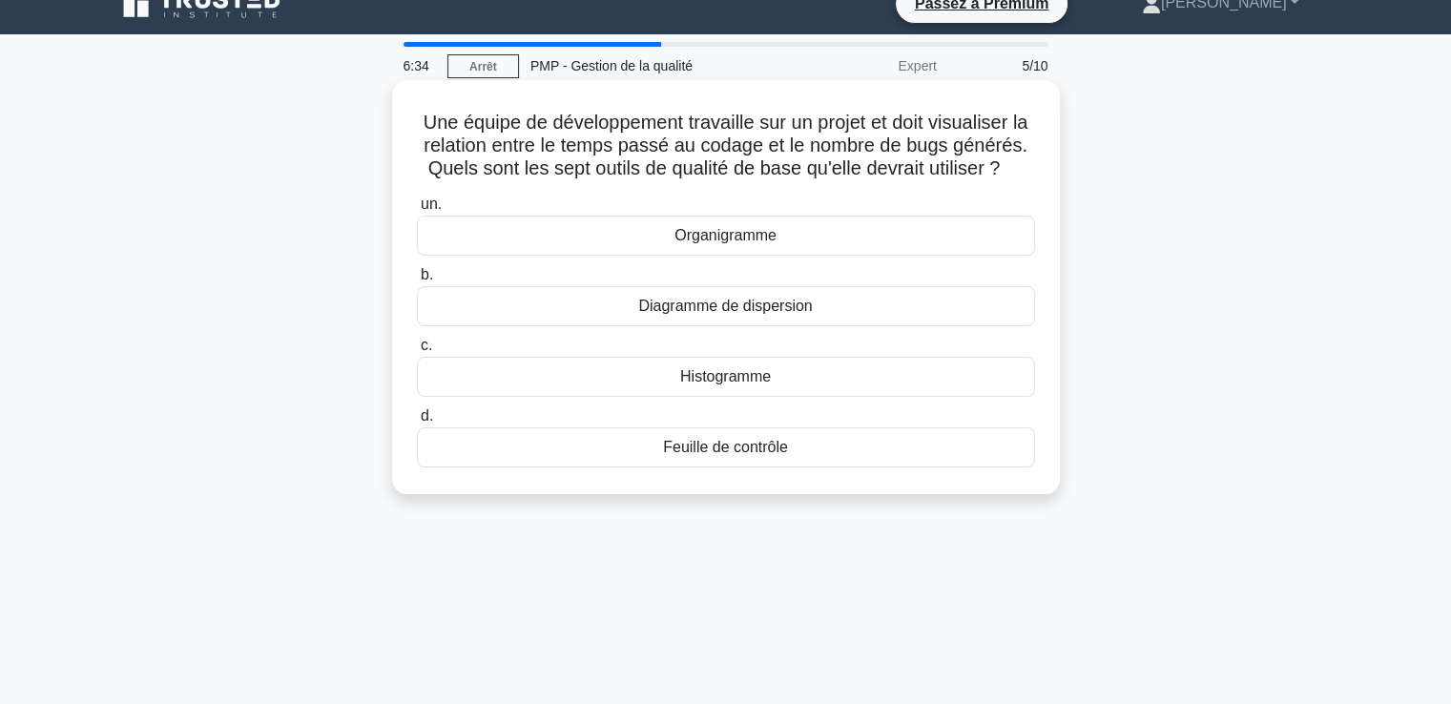
scroll to position [0, 0]
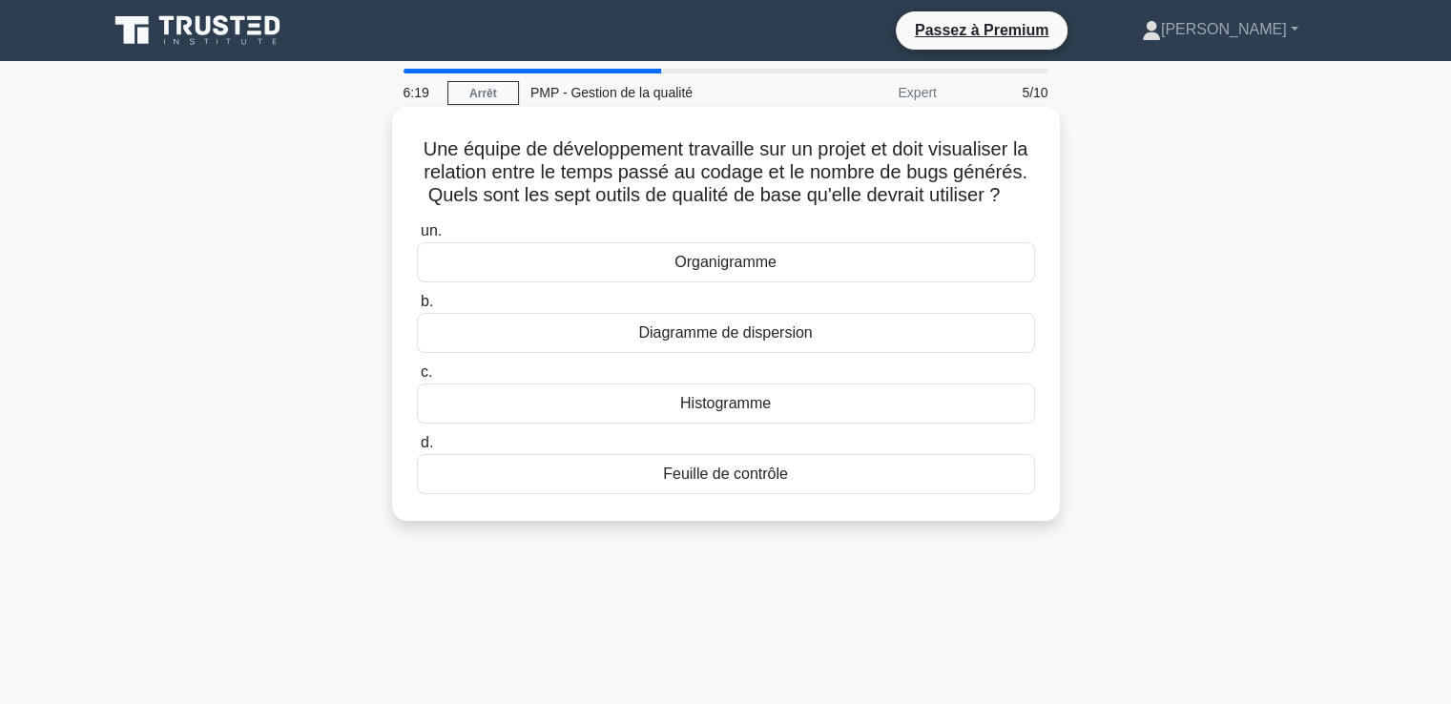
click at [754, 341] on font "Diagramme de dispersion" at bounding box center [725, 332] width 174 height 16
click at [417, 308] on input "b. Diagramme de dispersion" at bounding box center [417, 302] width 0 height 12
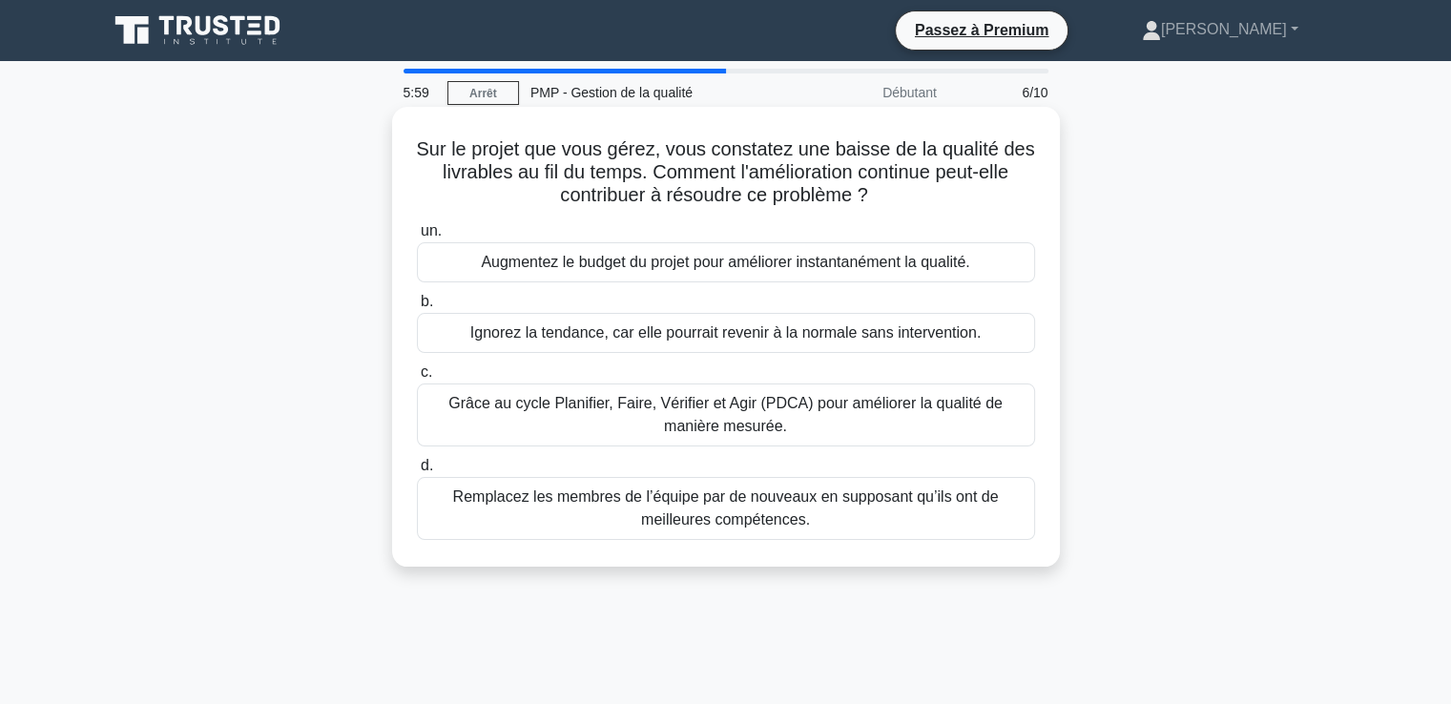
click at [585, 409] on font "Grâce au cycle Planifier, Faire, Vérifier et Agir (PDCA) pour améliorer la qual…" at bounding box center [726, 414] width 554 height 39
click at [417, 379] on input "c. Grâce au cycle Planifier, Faire, Vérifier et Agir (PDCA) pour améliorer la q…" at bounding box center [417, 372] width 0 height 12
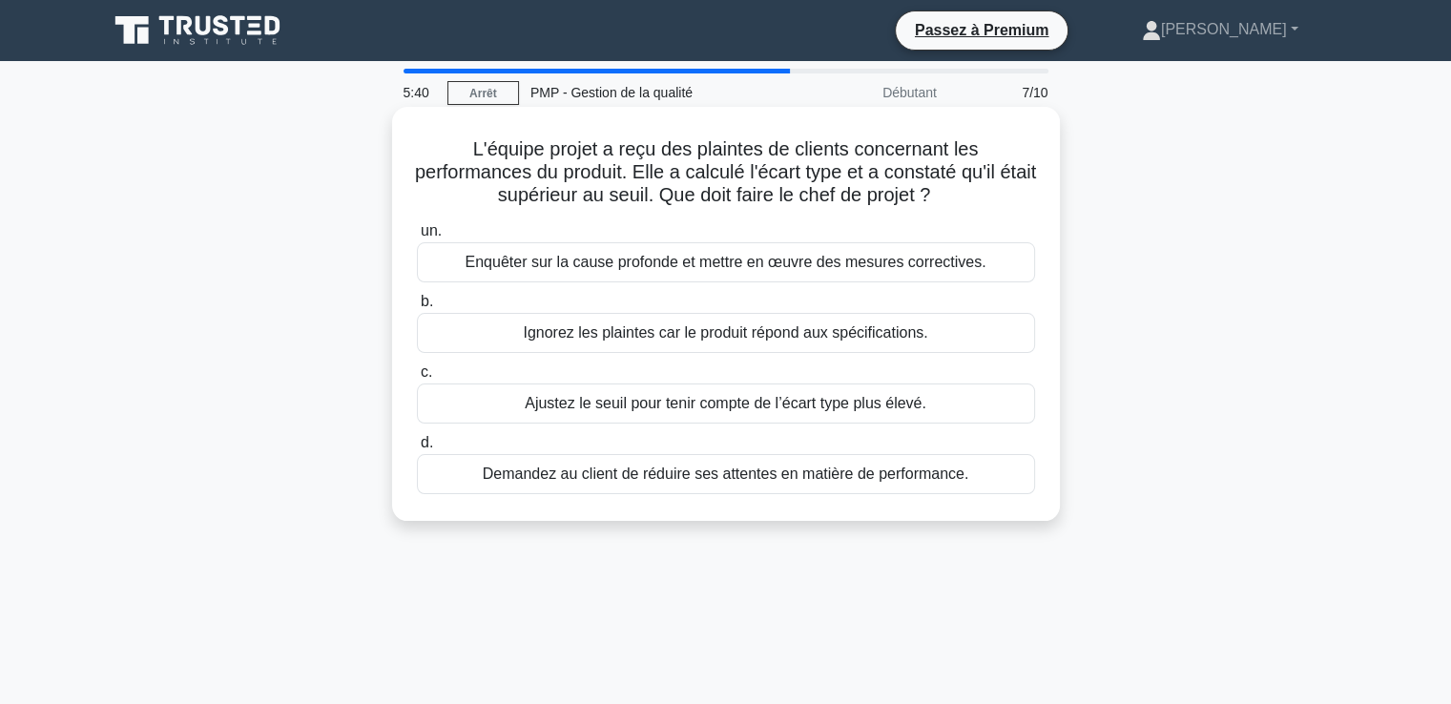
click at [686, 268] on font "Enquêter sur la cause profonde et mettre en œuvre des mesures correctives." at bounding box center [725, 262] width 521 height 16
click at [417, 238] on input "un. Enquêter sur la cause profonde et mettre en œuvre des mesures correctives." at bounding box center [417, 231] width 0 height 12
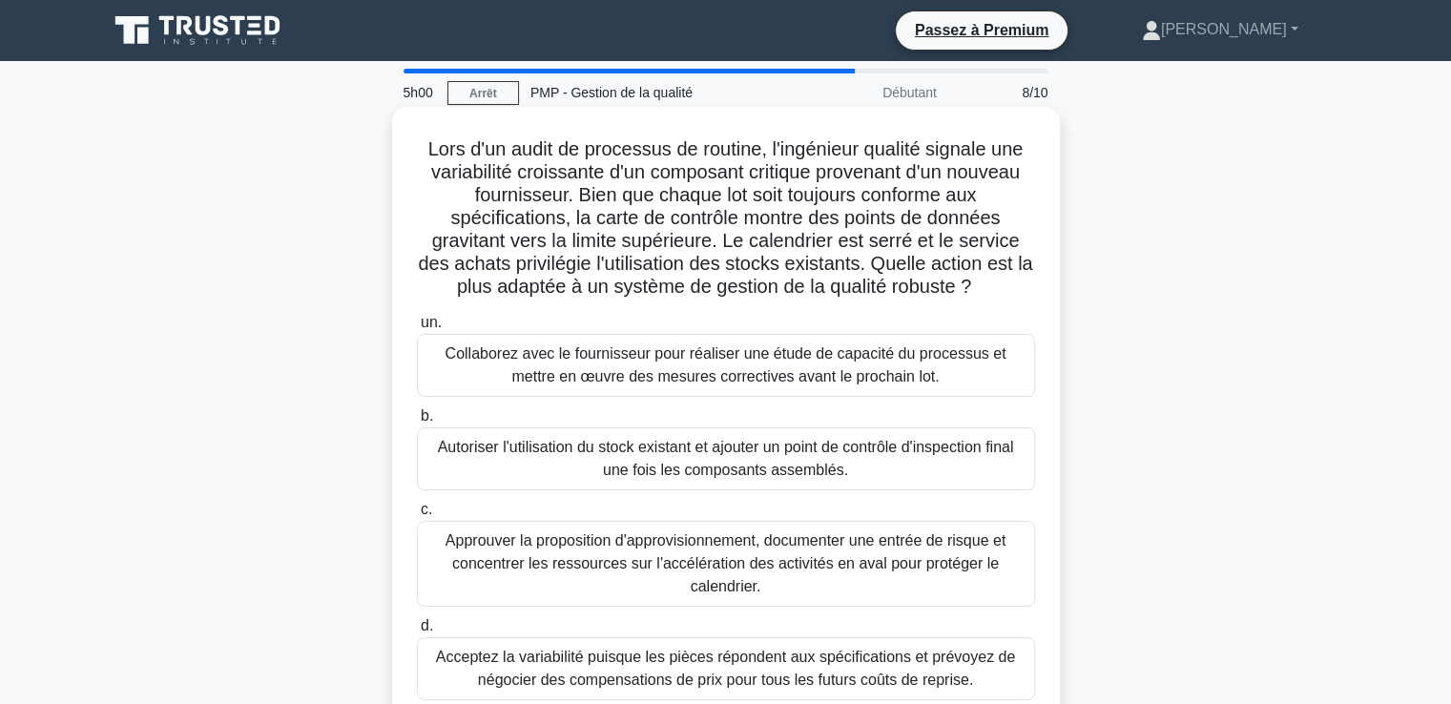
click at [620, 368] on font "Collaborez avec le fournisseur pour réaliser une étude de capacité du processus…" at bounding box center [726, 364] width 561 height 39
click at [417, 329] on input "un. Collaborez avec le fournisseur pour réaliser une étude de capacité du proce…" at bounding box center [417, 323] width 0 height 12
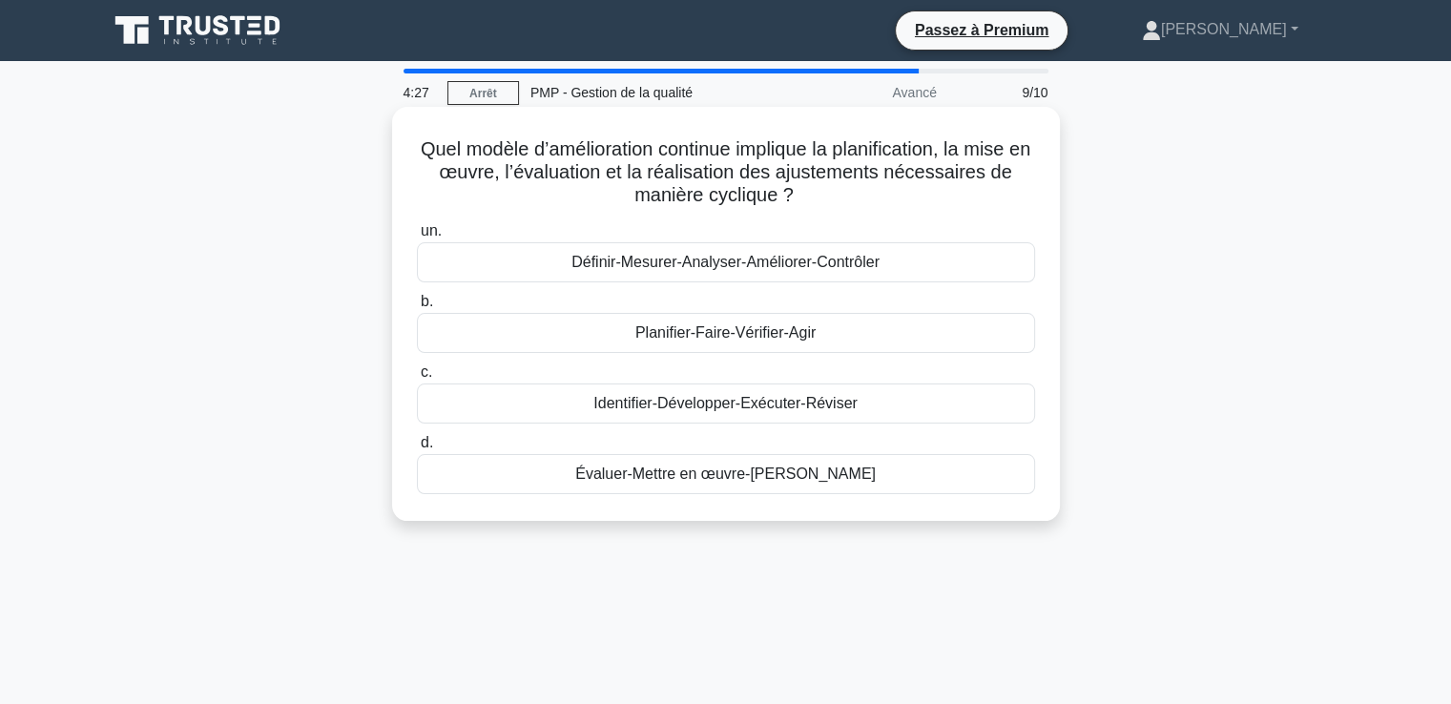
click at [733, 337] on font "Planifier-Faire-Vérifier-Agir" at bounding box center [726, 332] width 180 height 16
click at [417, 308] on input "b. Planifier-Faire-Vérifier-Agir" at bounding box center [417, 302] width 0 height 12
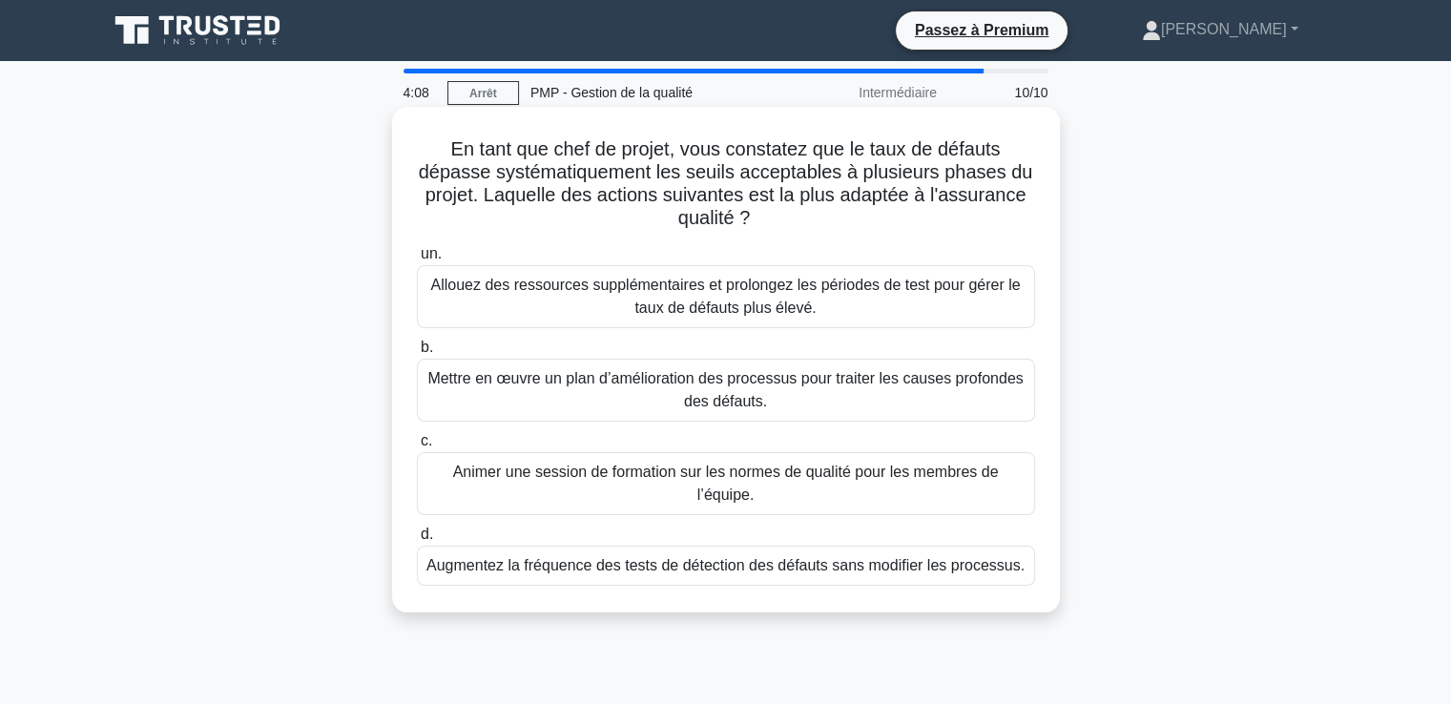
click at [588, 391] on font "Mettre en œuvre un plan d’amélioration des processus pour traiter les causes pr…" at bounding box center [726, 390] width 601 height 46
click at [417, 354] on input "b. Mettre en œuvre un plan d’amélioration des processus pour traiter les causes…" at bounding box center [417, 348] width 0 height 12
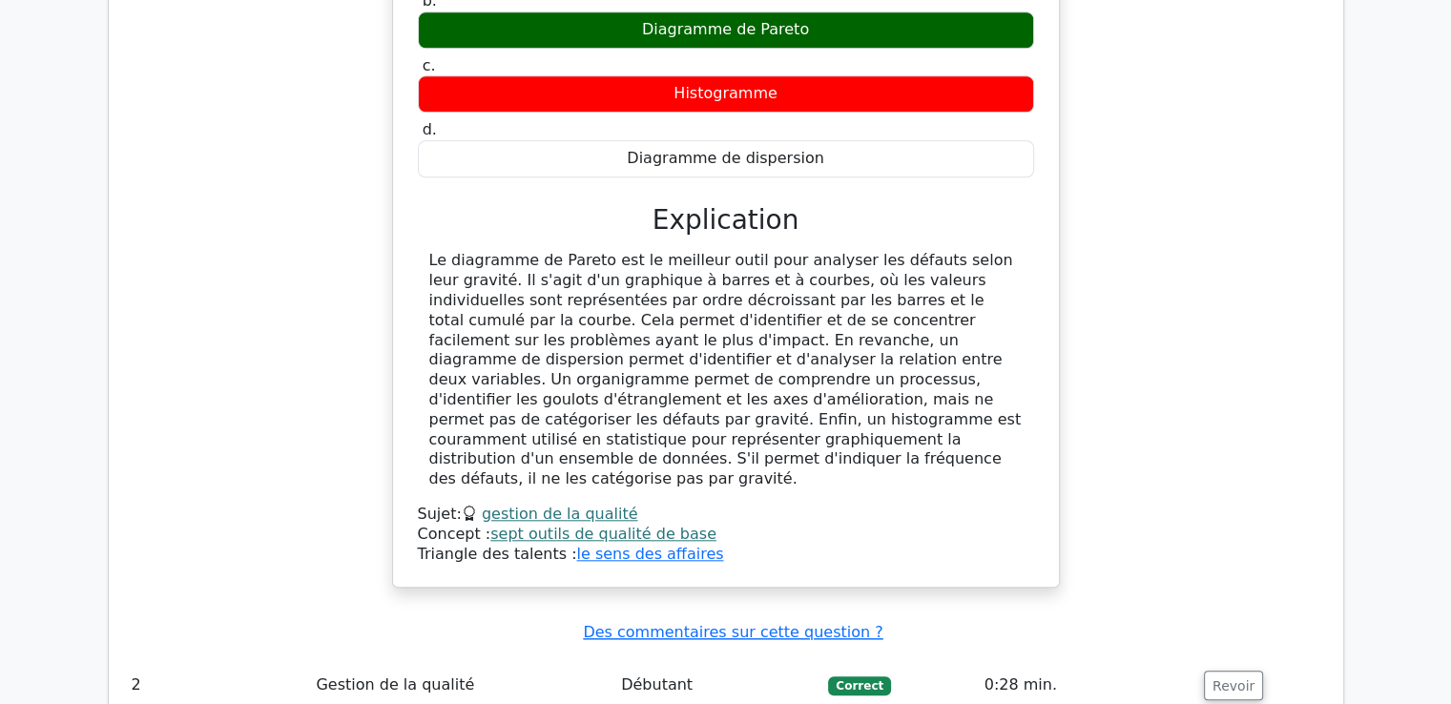
scroll to position [1753, 0]
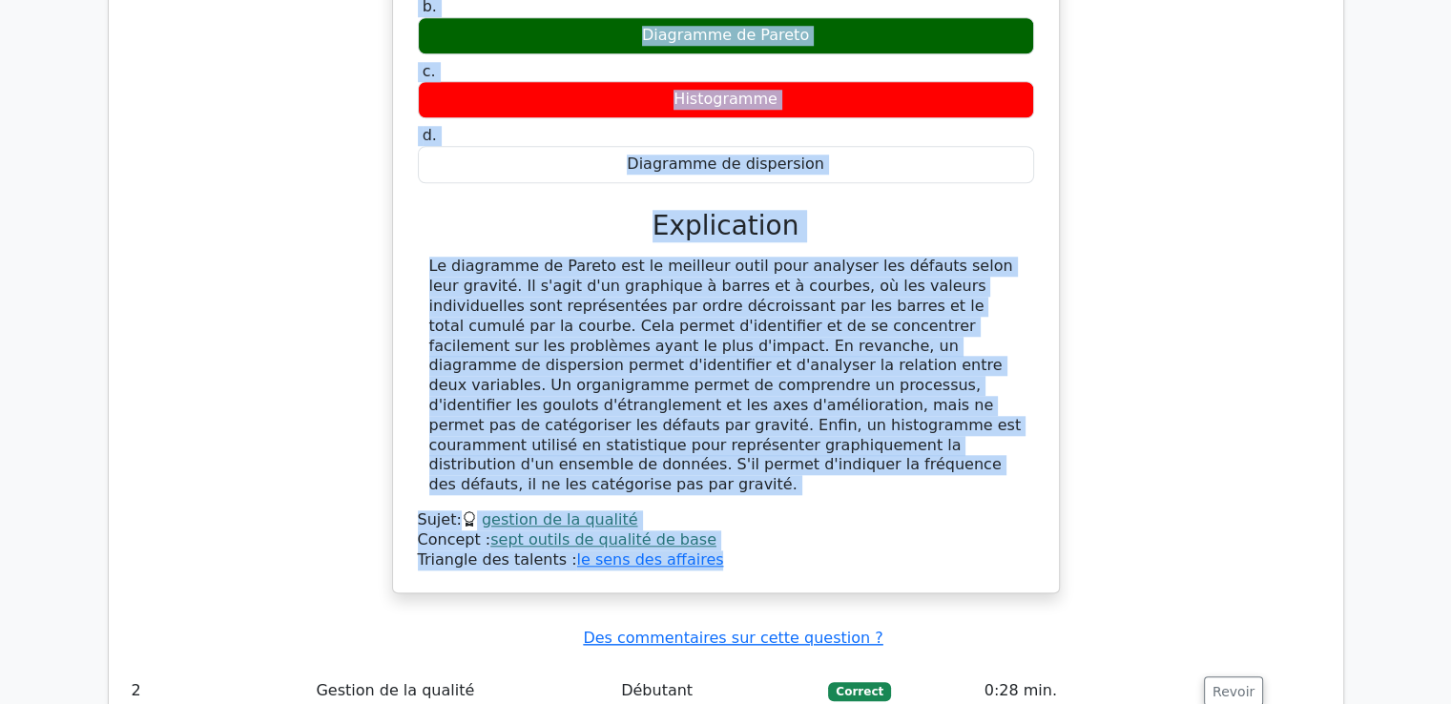
drag, startPoint x: 426, startPoint y: 280, endPoint x: 752, endPoint y: 512, distance: 400.9
click at [752, 512] on div "Afin d'analyser les défauts, le chef de projet souhaite les classer selon leur …" at bounding box center [726, 207] width 651 height 756
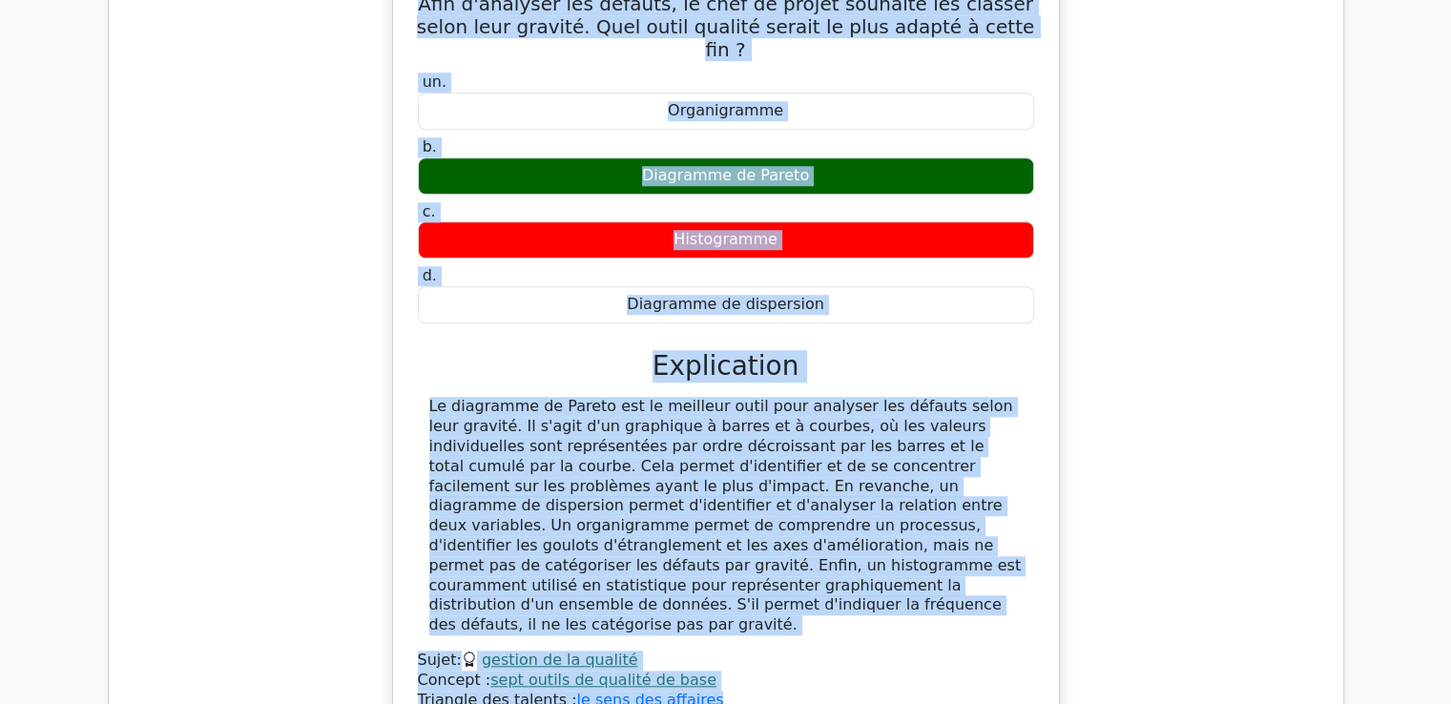
scroll to position [1562, 0]
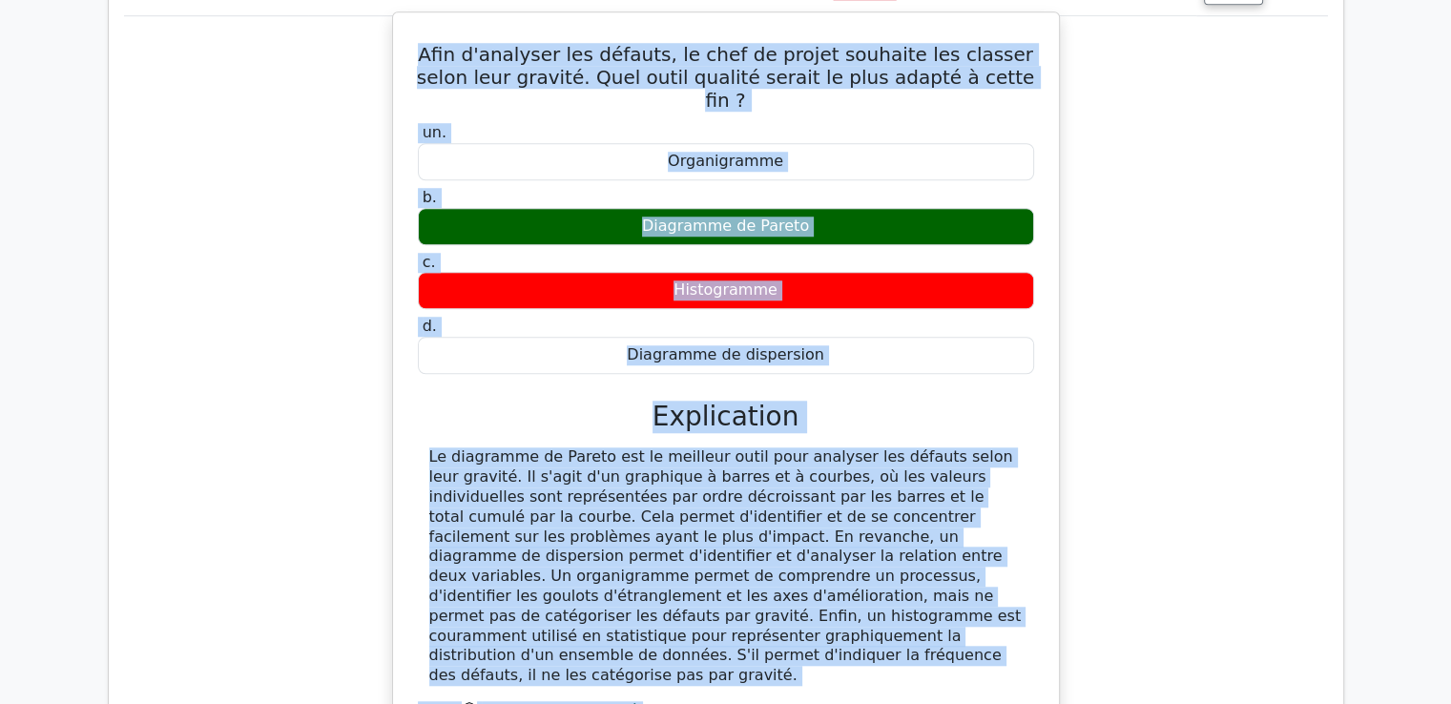
copy div "Lore i'dolorsit ame consect, ad elit se doeius temporin utl etdolor magna aliq …"
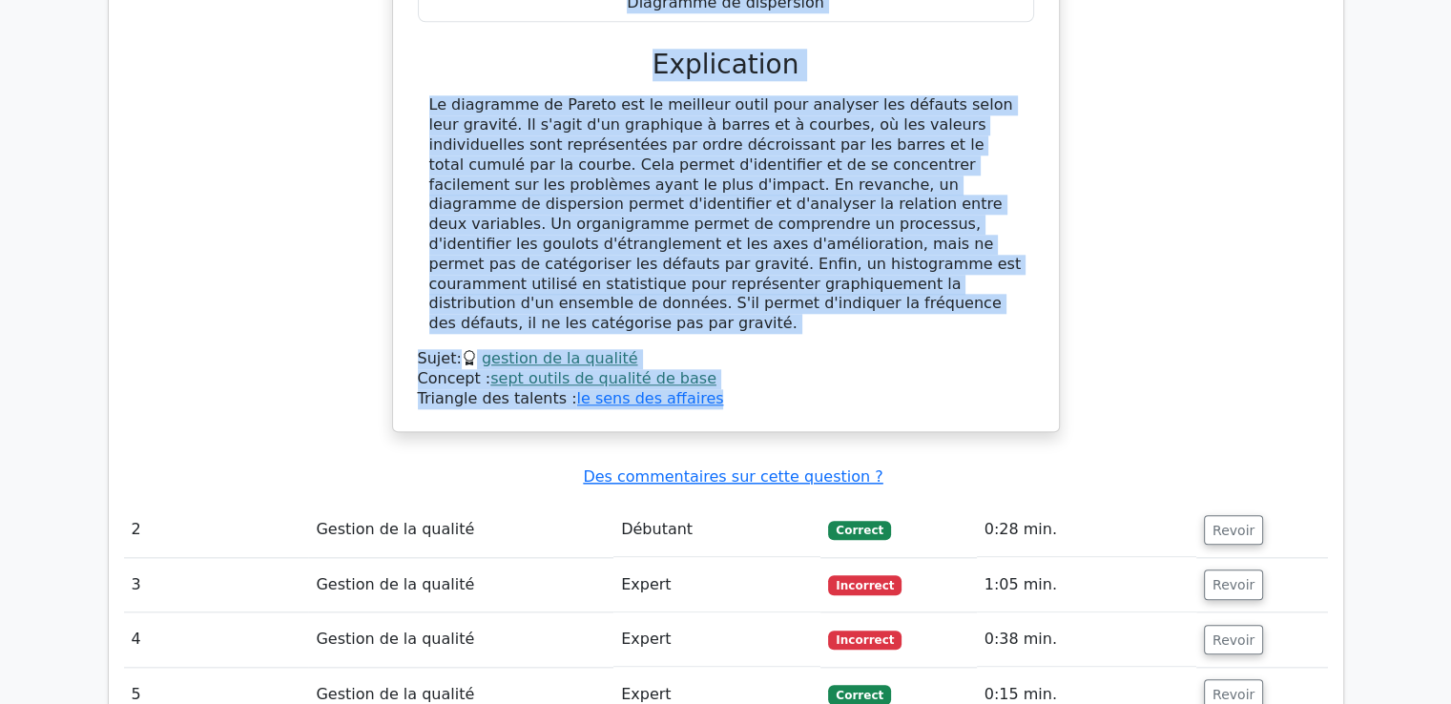
scroll to position [2135, 0]
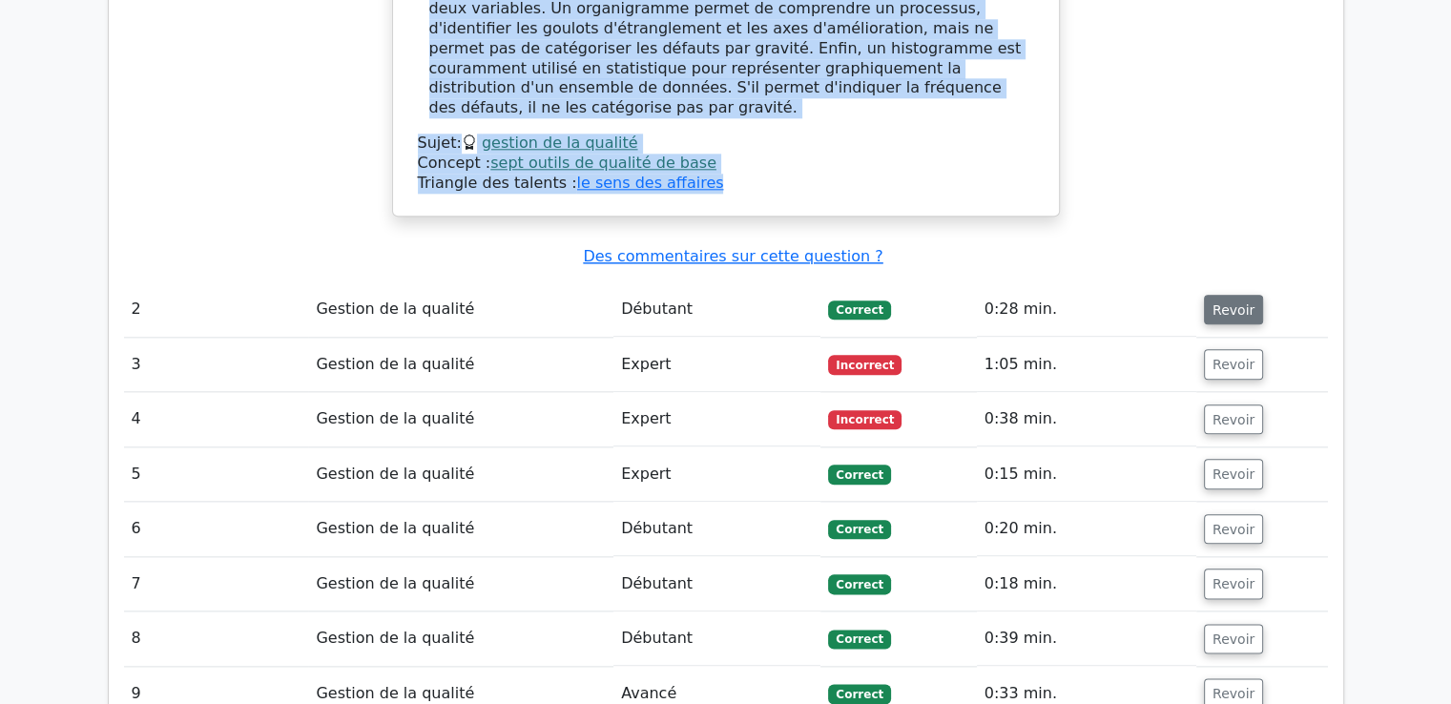
click at [1229, 302] on font "Revoir" at bounding box center [1234, 309] width 42 height 15
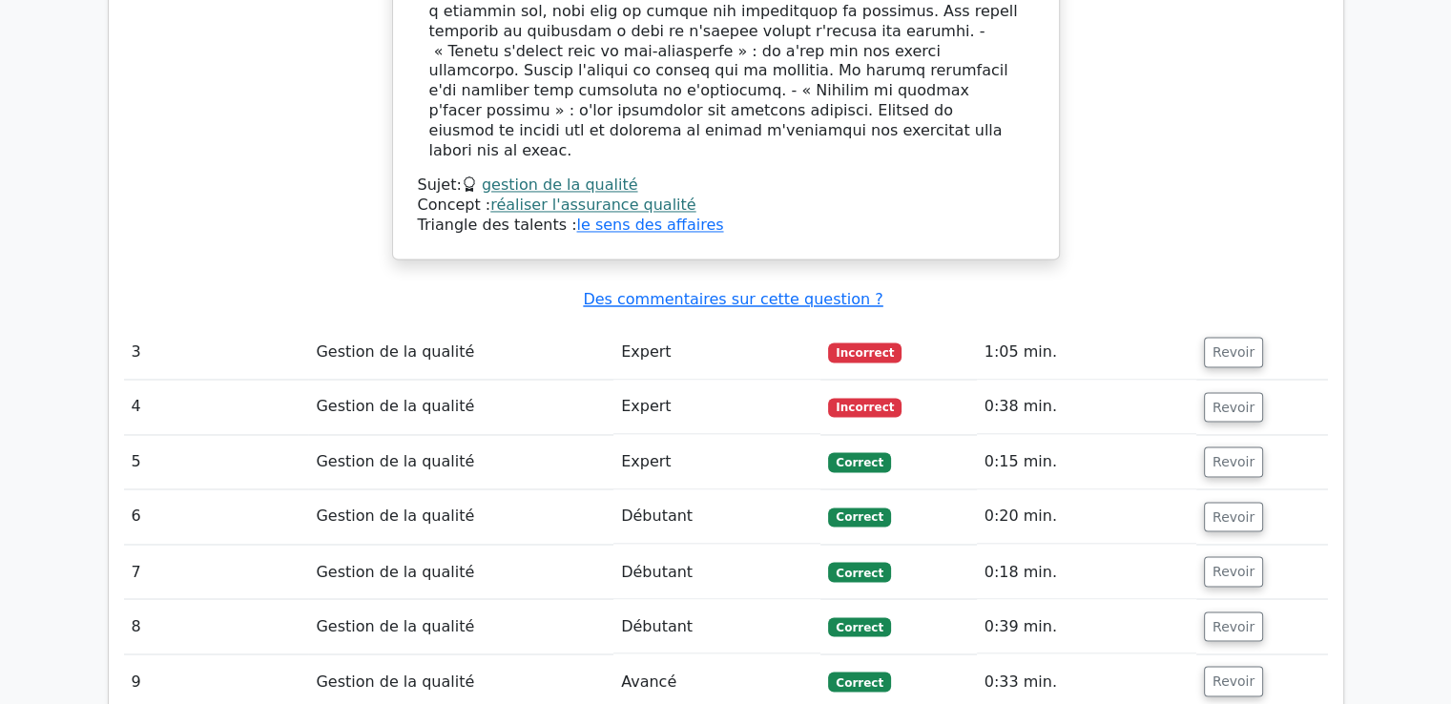
scroll to position [3089, 0]
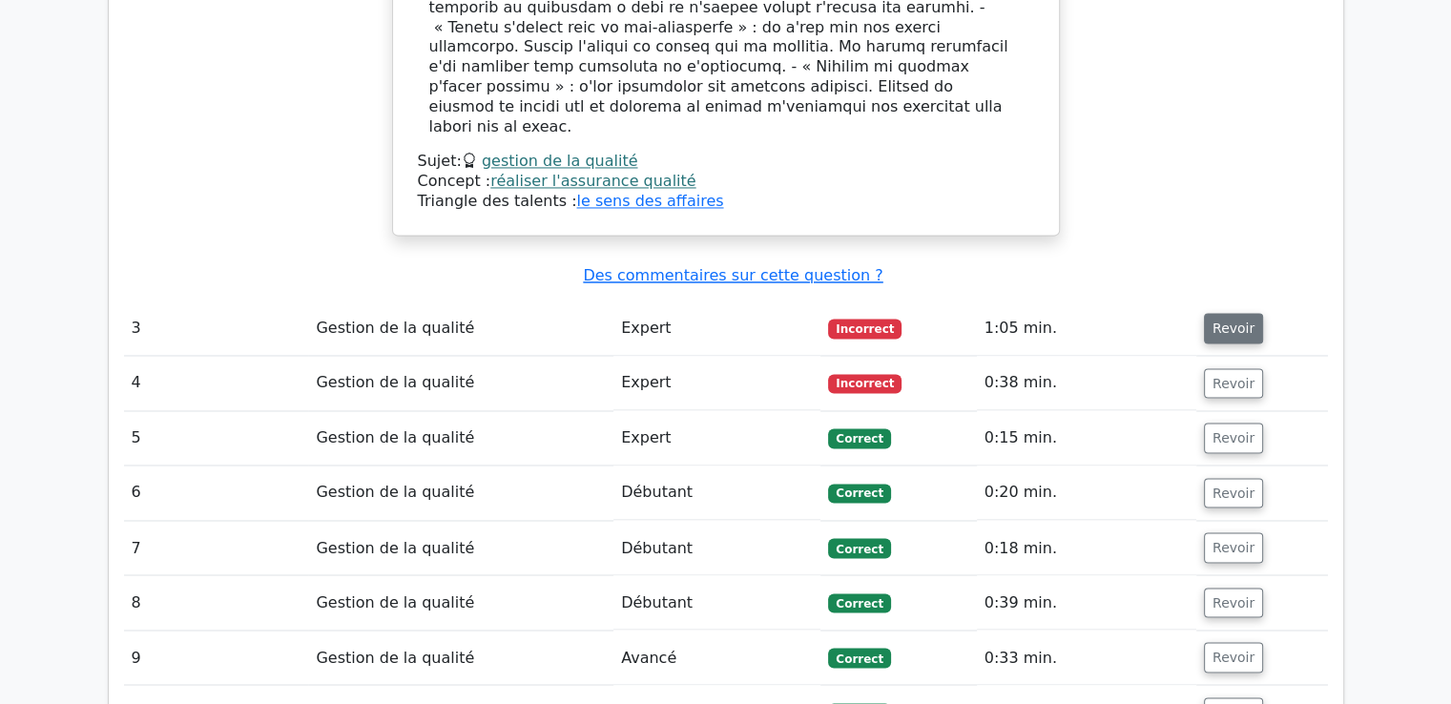
click at [1214, 321] on font "Revoir" at bounding box center [1234, 328] width 42 height 15
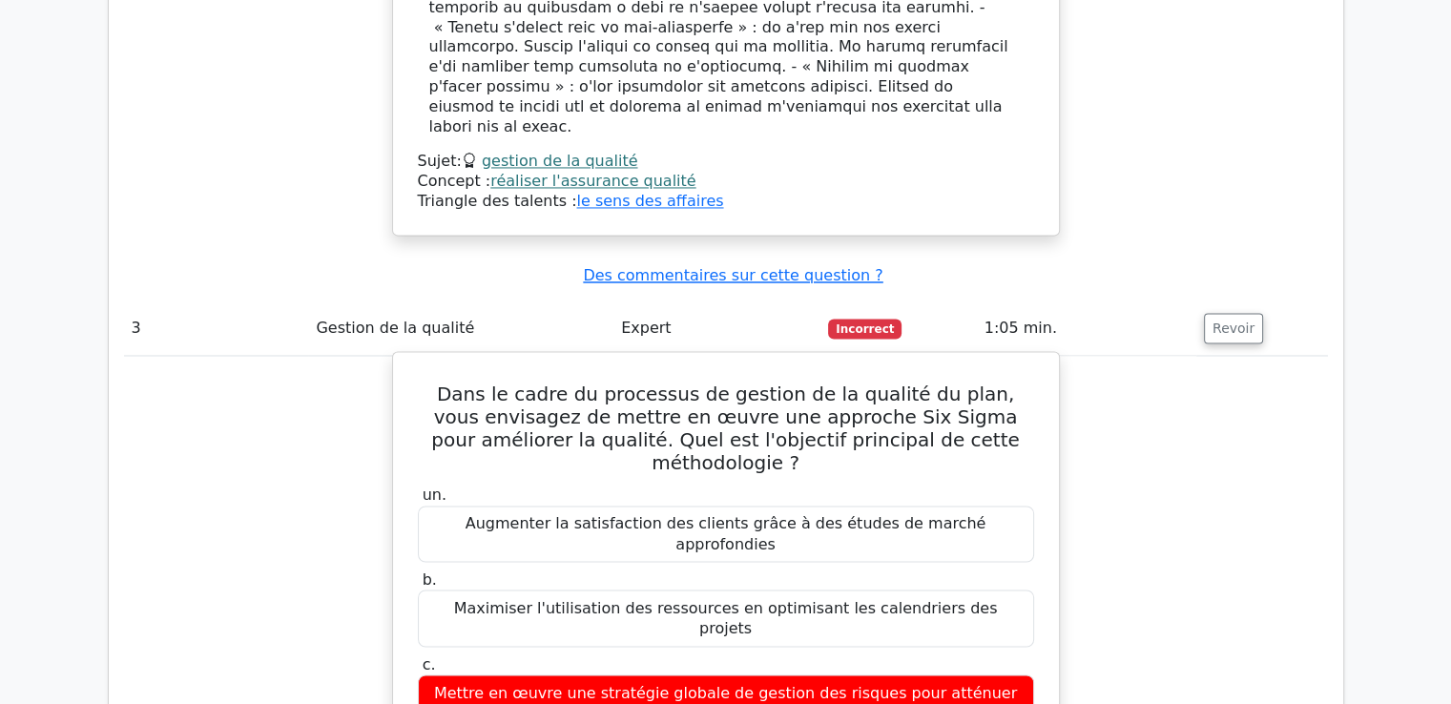
drag, startPoint x: 445, startPoint y: 245, endPoint x: 990, endPoint y: 553, distance: 625.6
copy div "Dans le cadre du processus de gestion de la qualité du plan, vous envisagez de …"
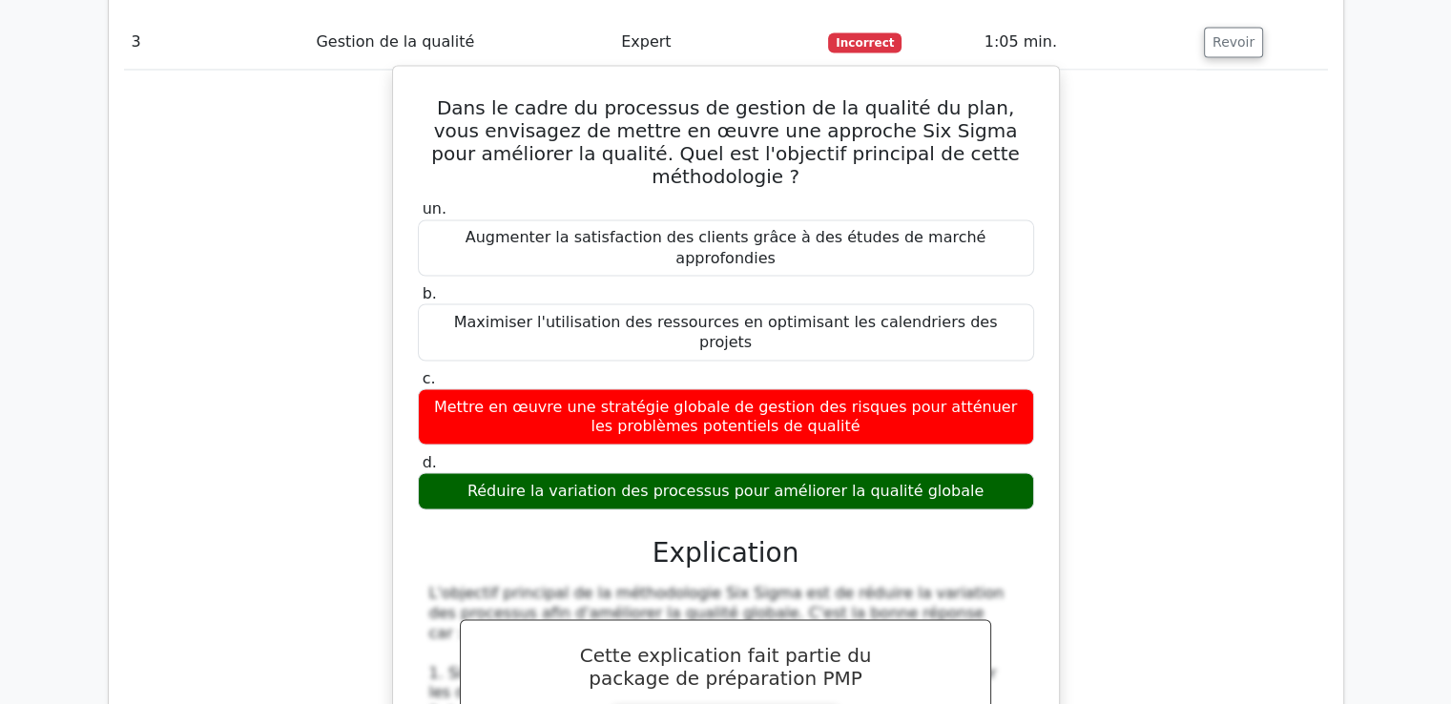
scroll to position [4043, 0]
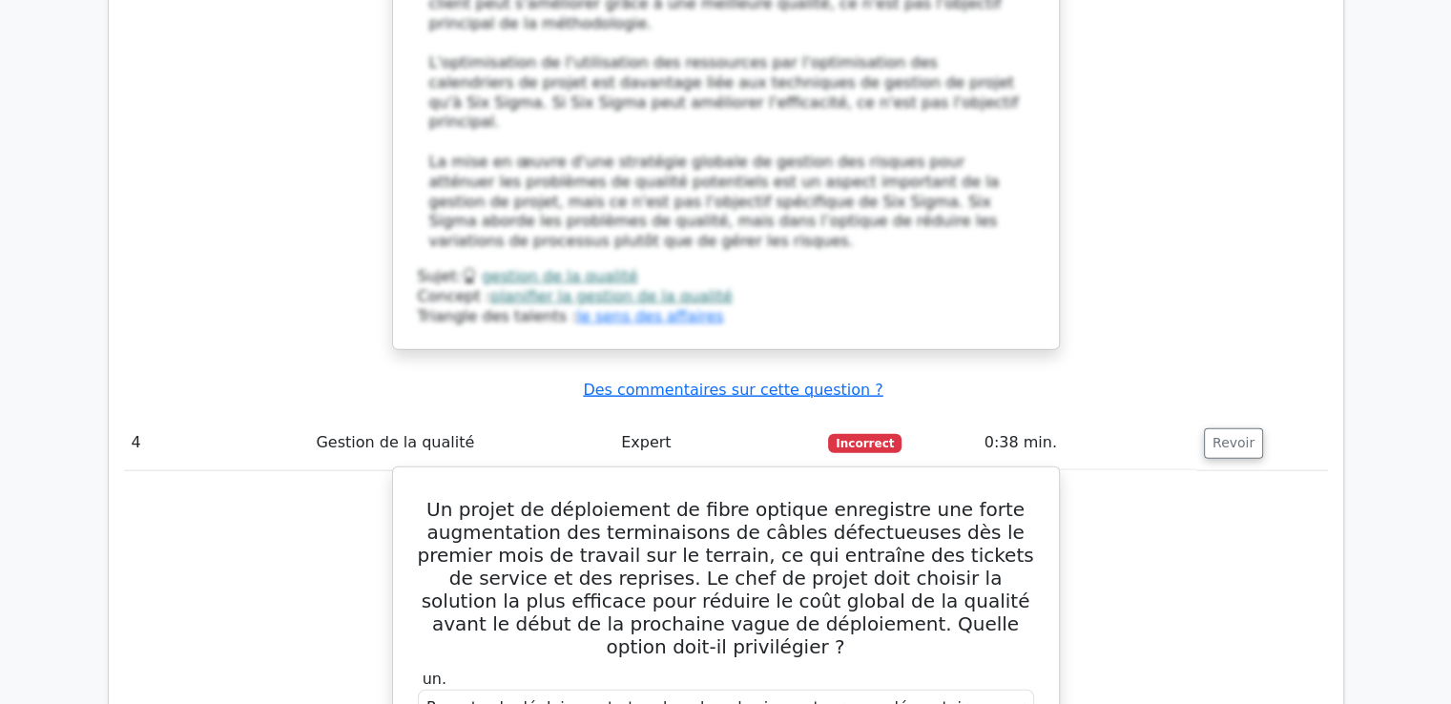
scroll to position [4425, 0]
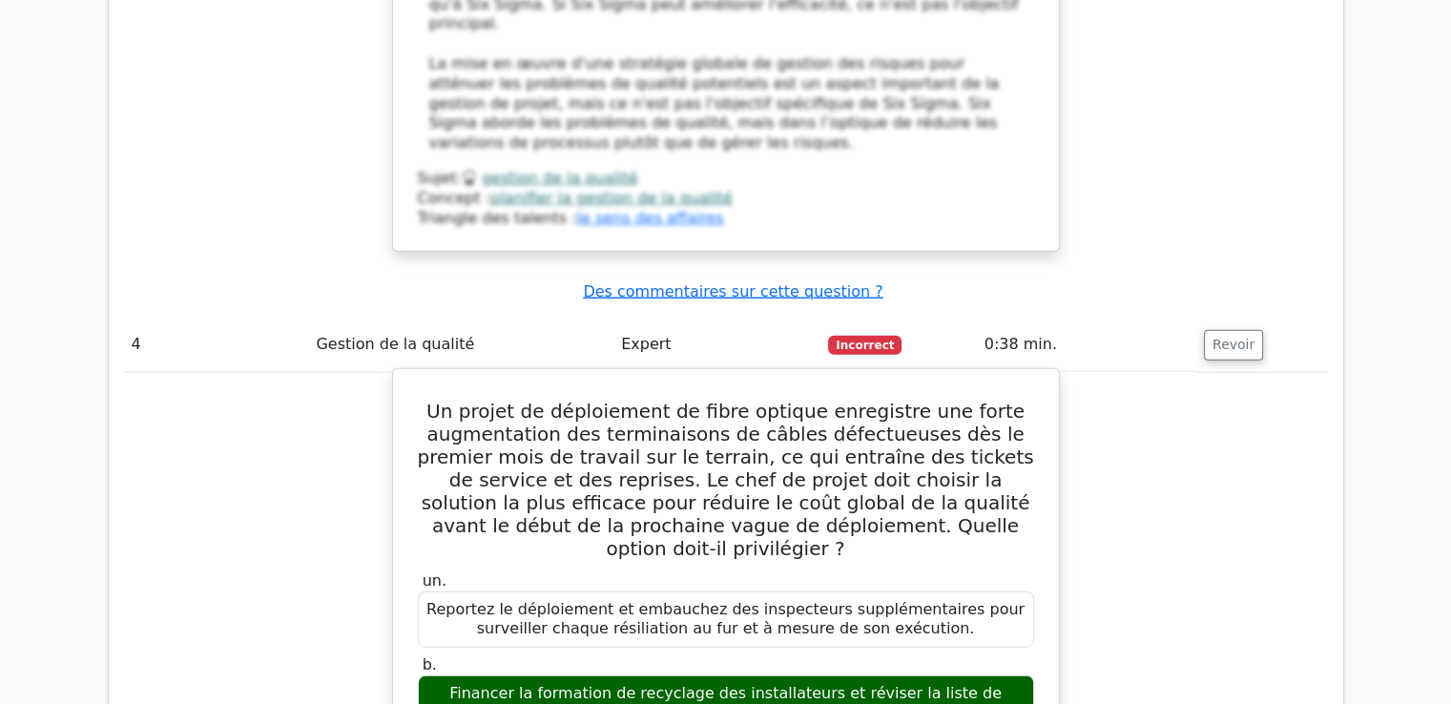
drag, startPoint x: 456, startPoint y: 123, endPoint x: 866, endPoint y: 586, distance: 617.9
copy div "Lo ipsumd si ametconsect ad elits doeiusm temporinci utl etdol magnaaliquae adm…"
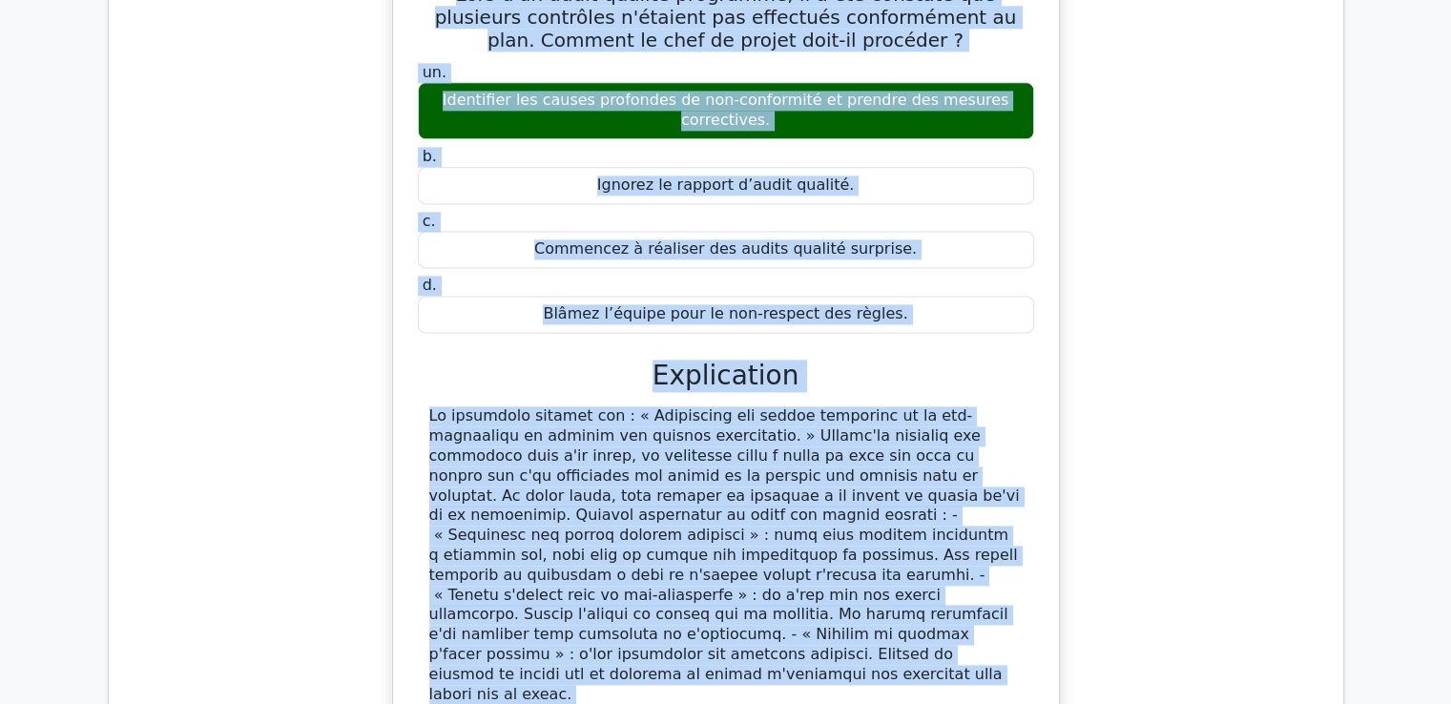
scroll to position [2787, 0]
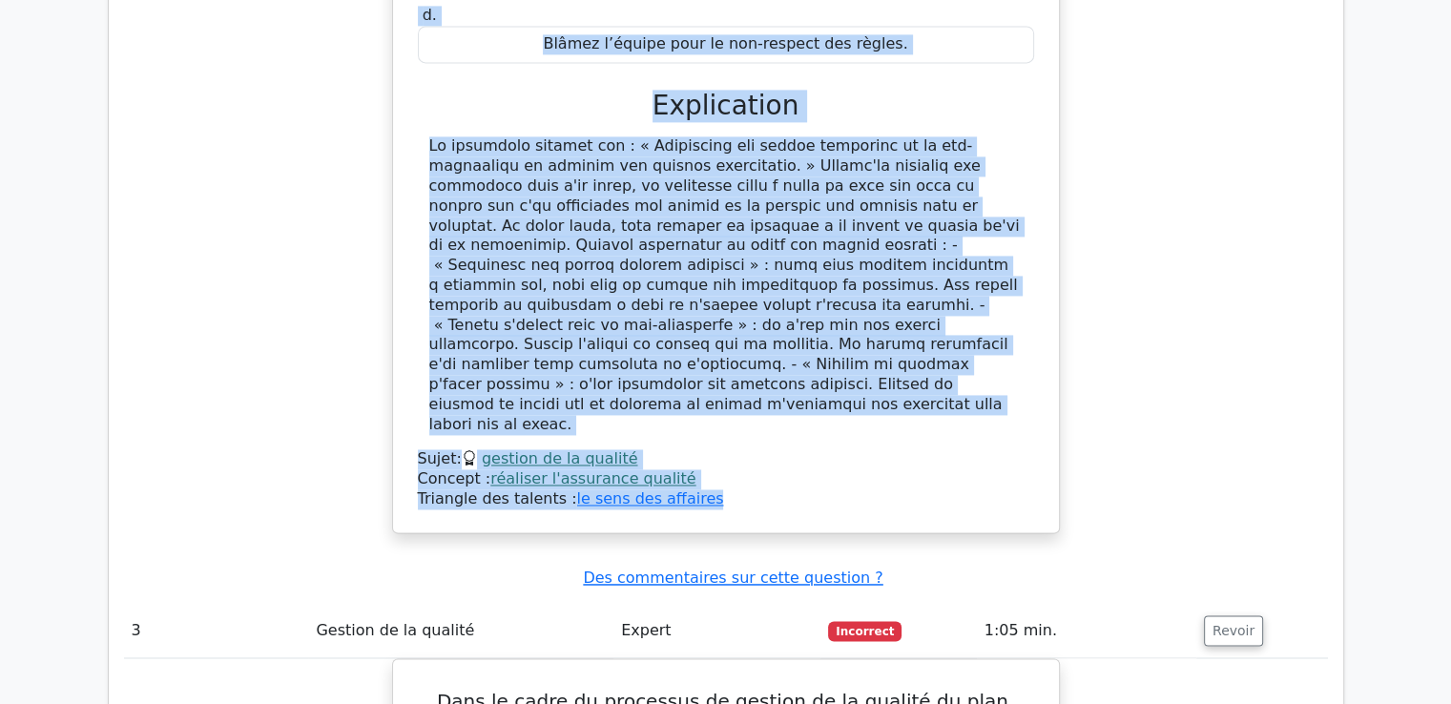
drag, startPoint x: 445, startPoint y: 115, endPoint x: 729, endPoint y: 358, distance: 374.3
click at [729, 358] on div "Lors d'un audit qualité programmé, il a été constaté que plusieurs contrôles n'…" at bounding box center [726, 107] width 651 height 835
copy div "Lore i'do sitam consect adipiscin, el s doe temporin utl etdolorem aliquaeni a'…"
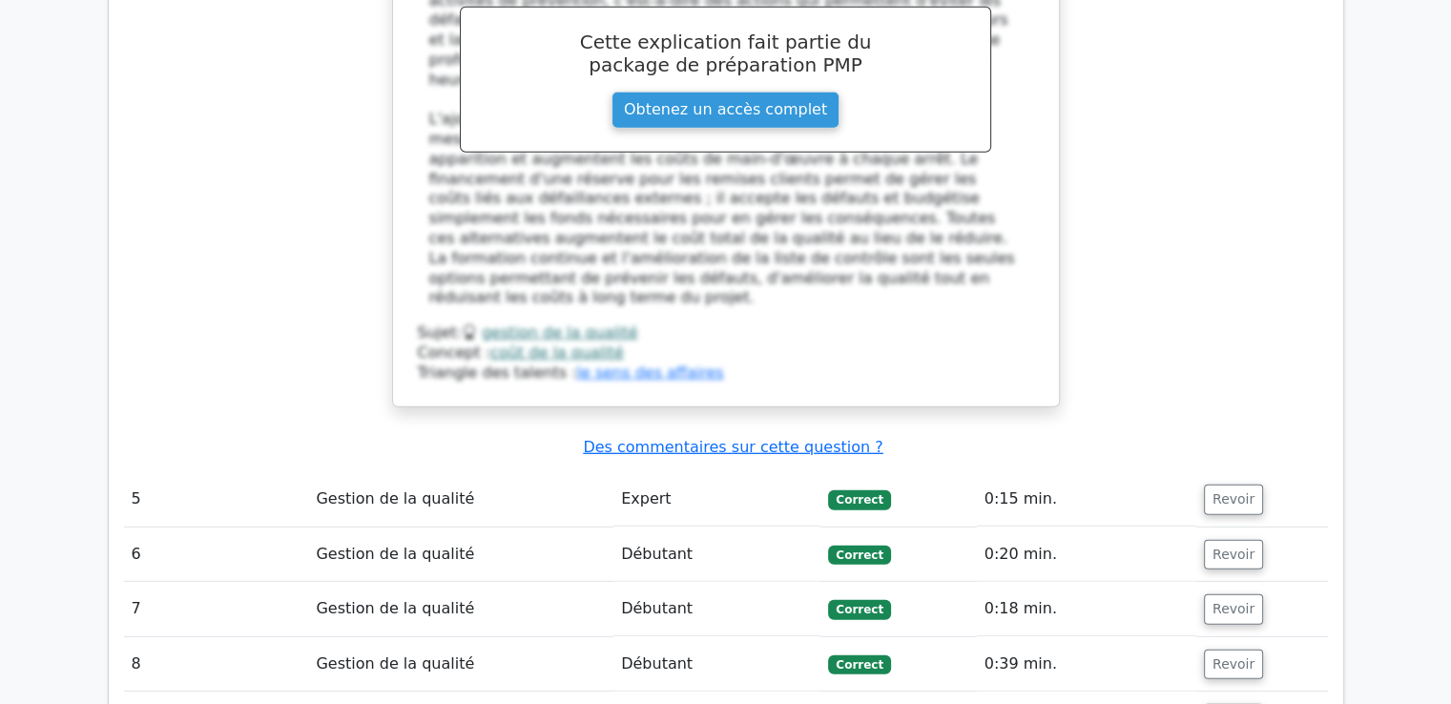
scroll to position [5458, 0]
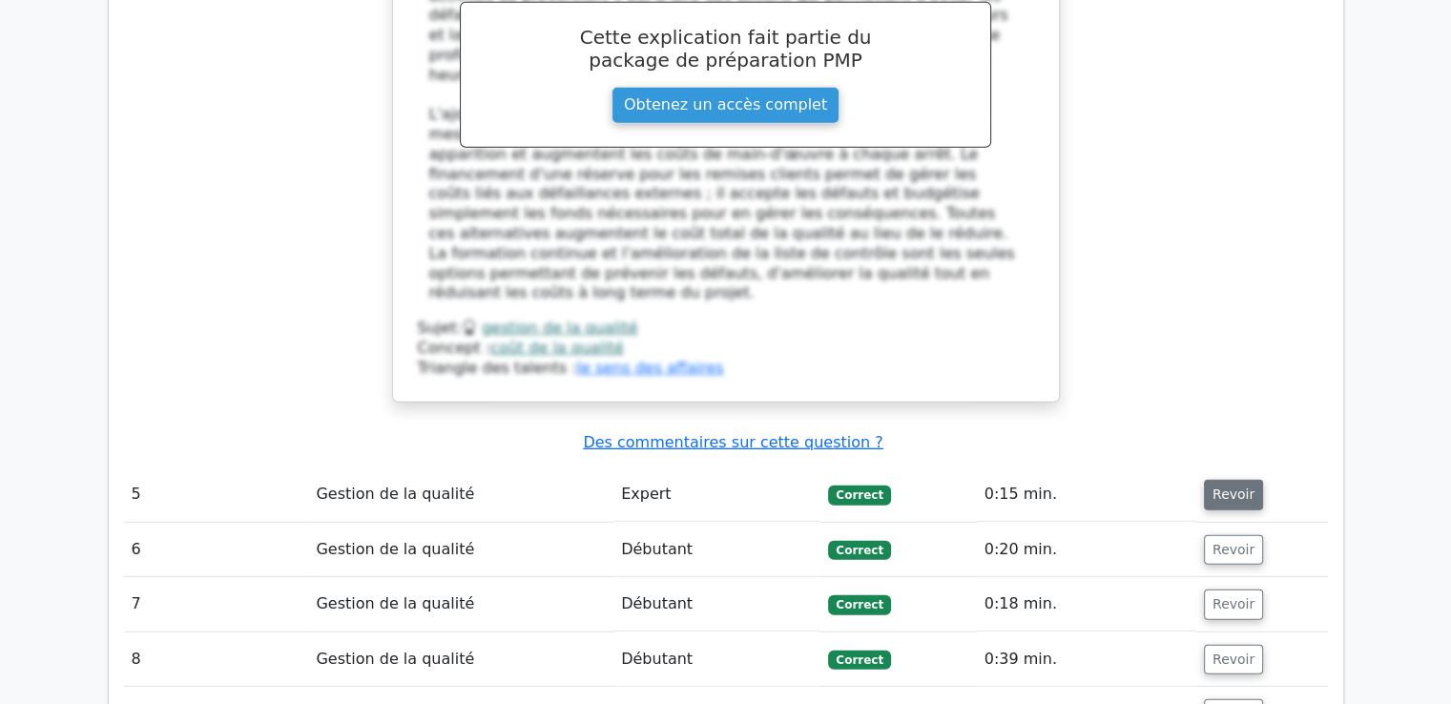
click at [1213, 488] on font "Revoir" at bounding box center [1234, 495] width 42 height 15
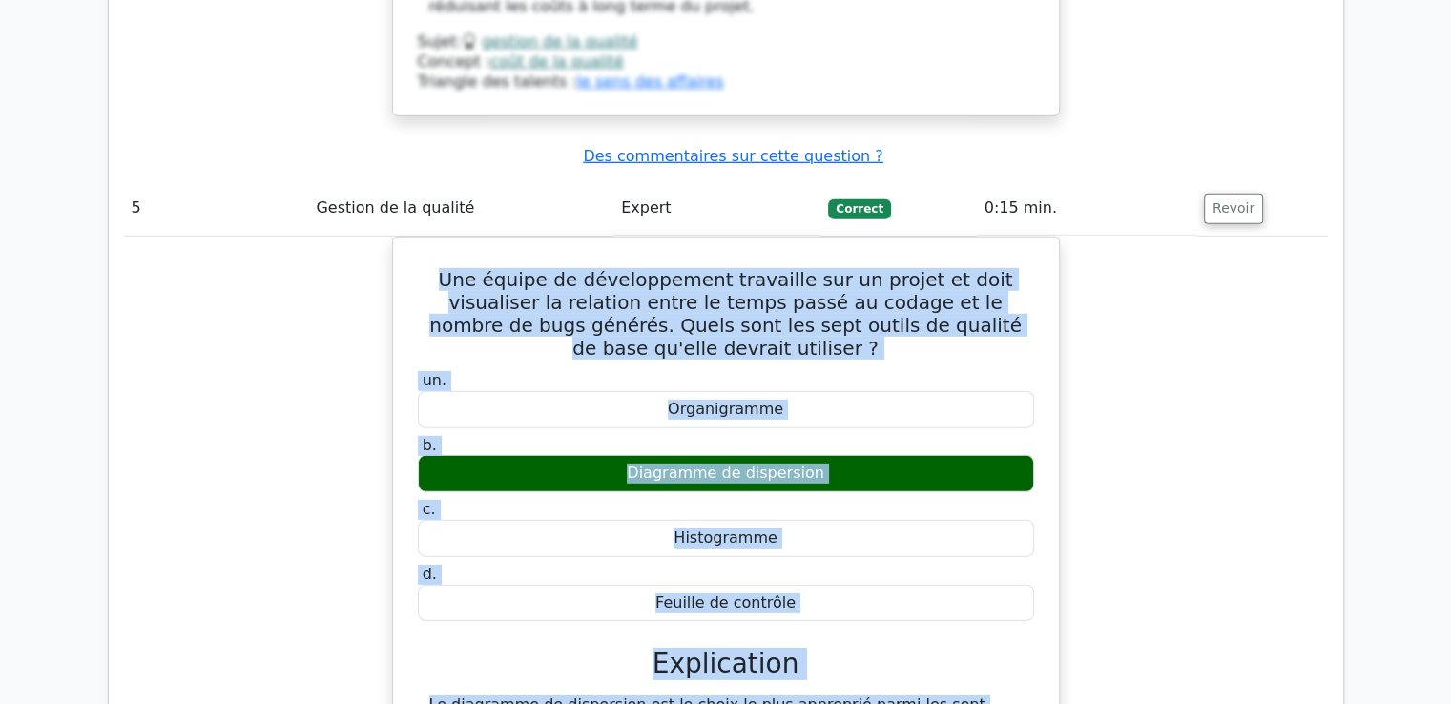
scroll to position [5813, 0]
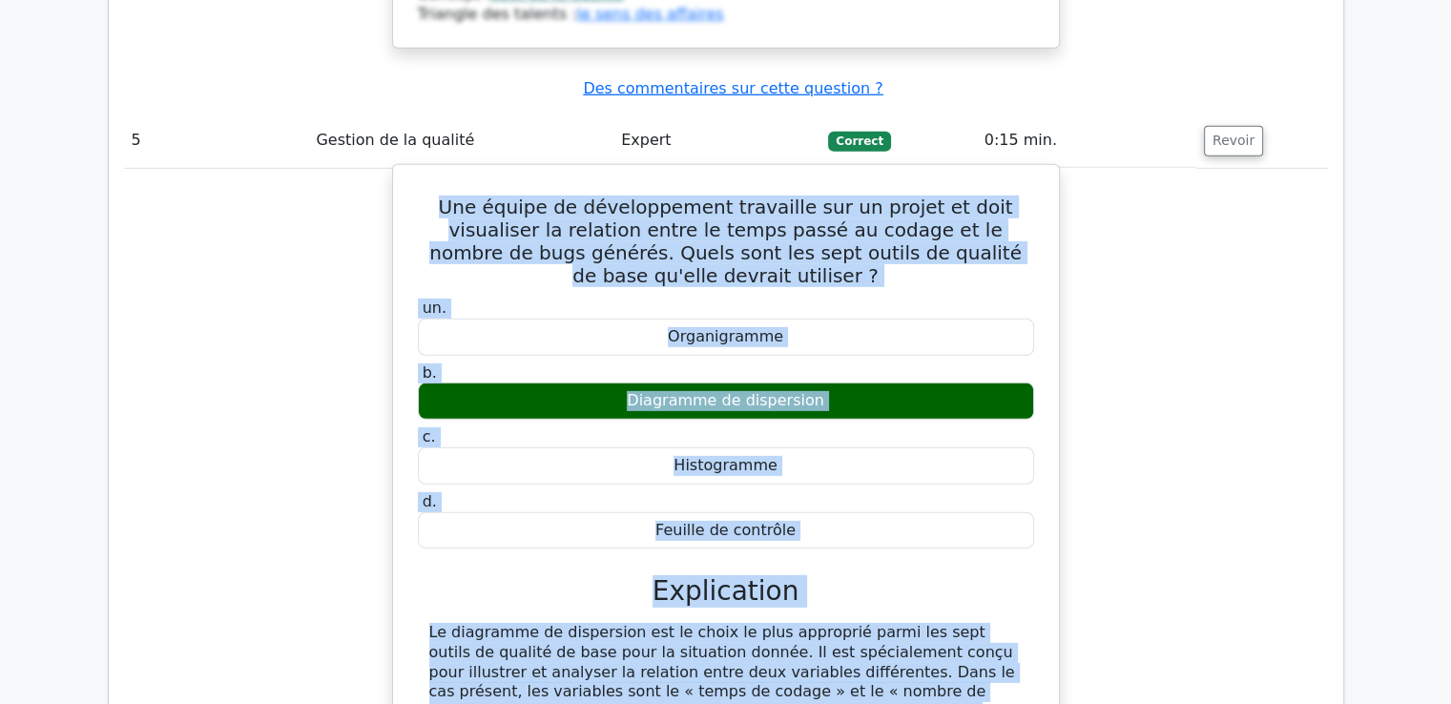
drag, startPoint x: 428, startPoint y: 205, endPoint x: 727, endPoint y: 535, distance: 445.9
click at [727, 536] on div "Une équipe de développement travaille sur un projet et doit visualiser la relat…" at bounding box center [726, 552] width 651 height 759
copy div "Lor ipsumd si ametconsectet adipiscin eli se doeius te inci utlaboreet do magna…"
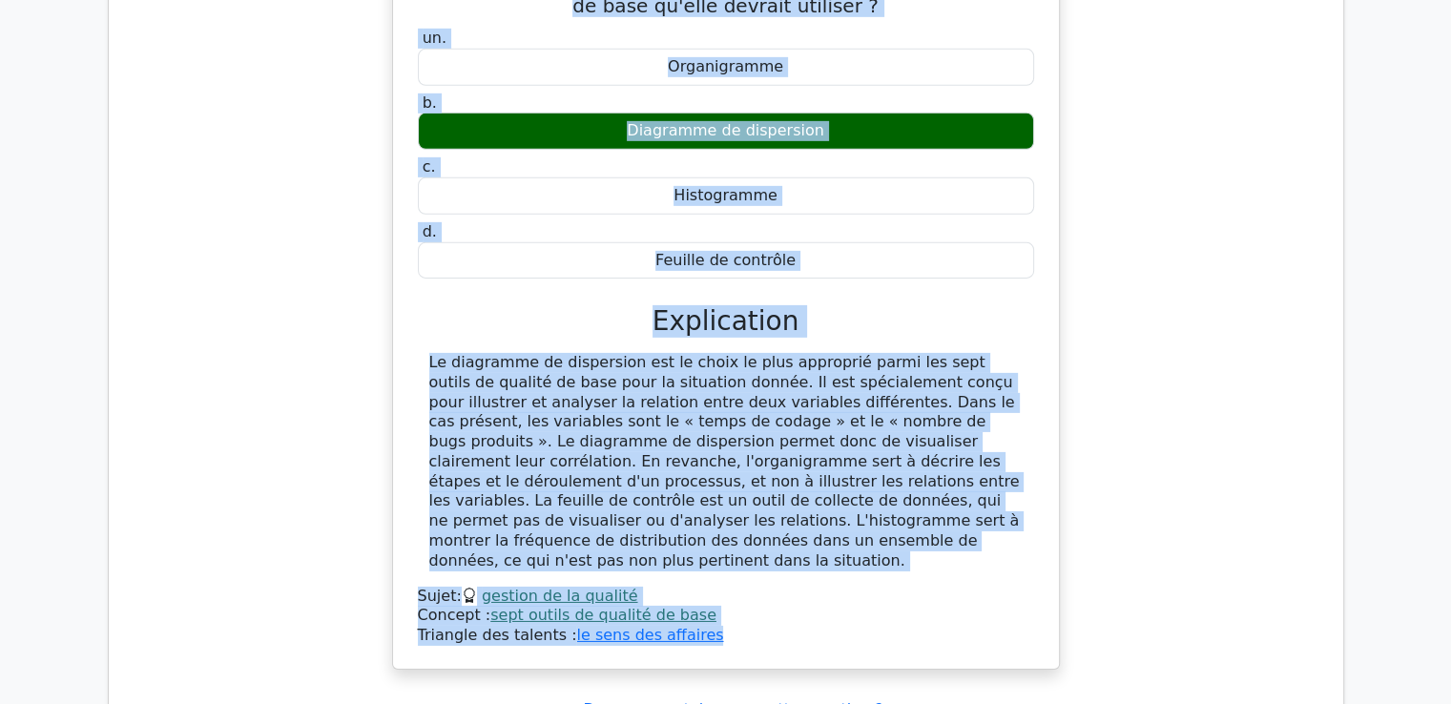
scroll to position [6099, 0]
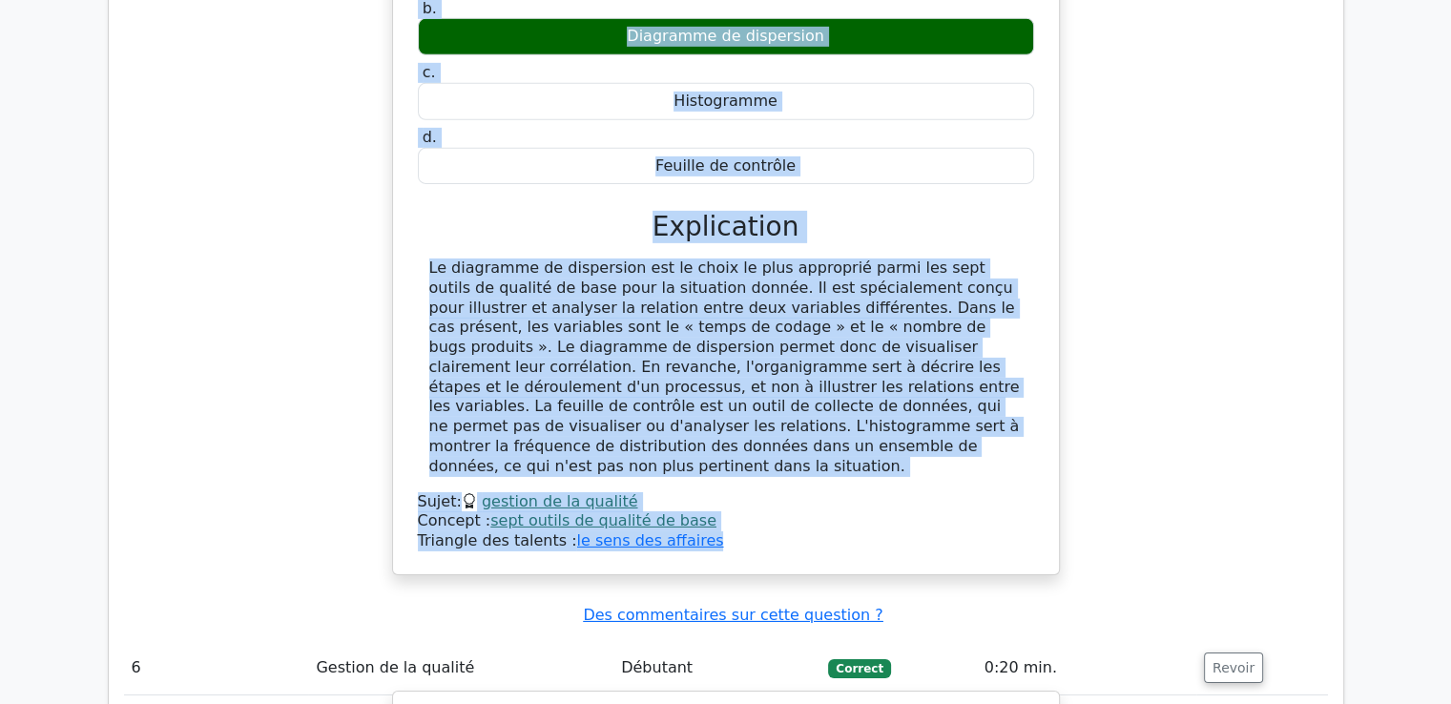
scroll to position [6385, 0]
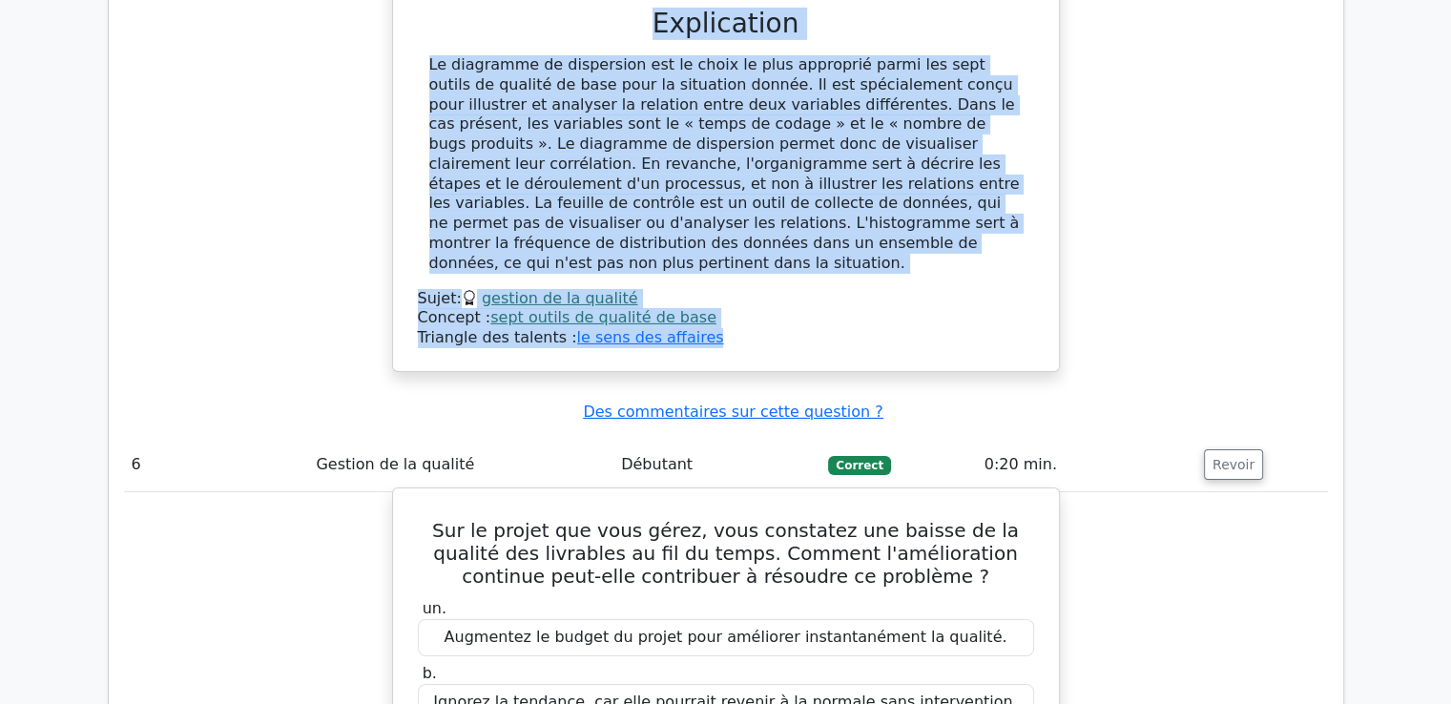
drag, startPoint x: 429, startPoint y: 154, endPoint x: 840, endPoint y: 490, distance: 530.3
copy div "Sur le projet que vous gérez, vous constatez une baisse de la qualité des livra…"
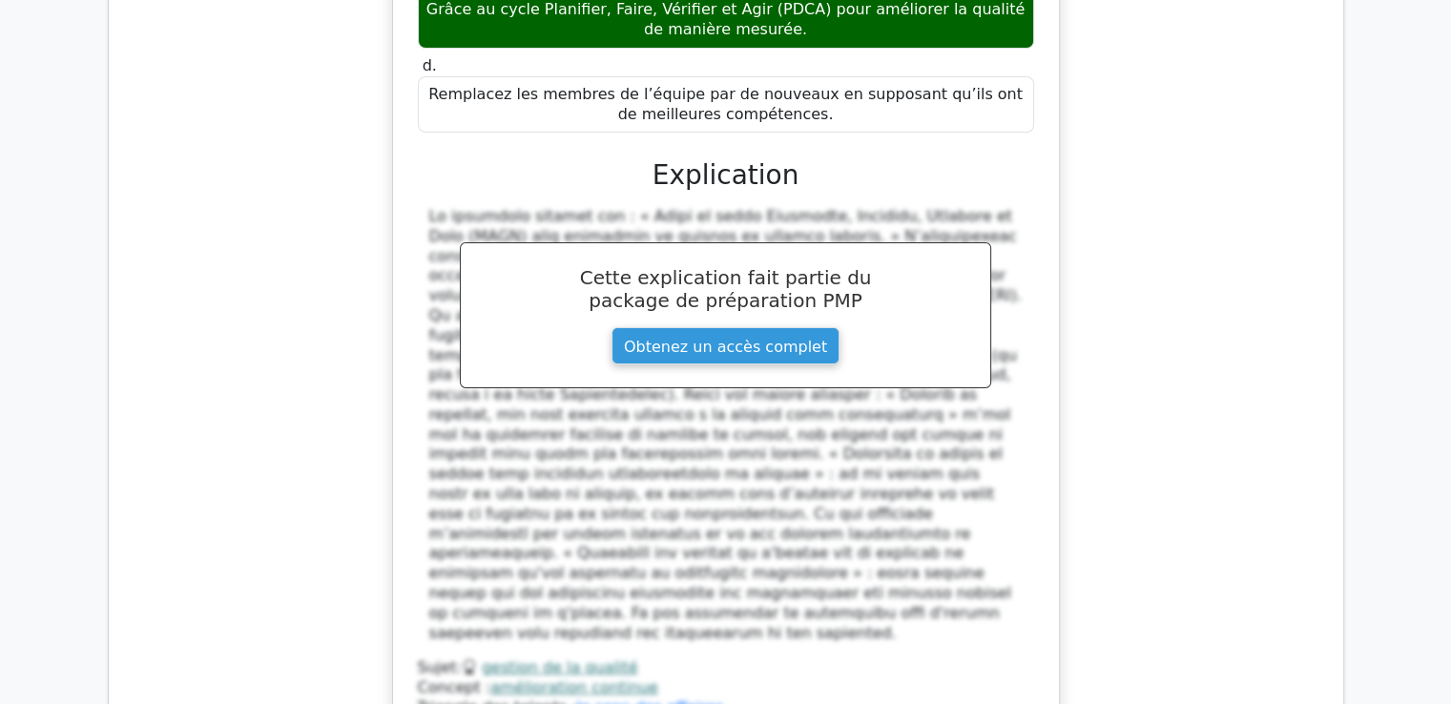
scroll to position [7149, 0]
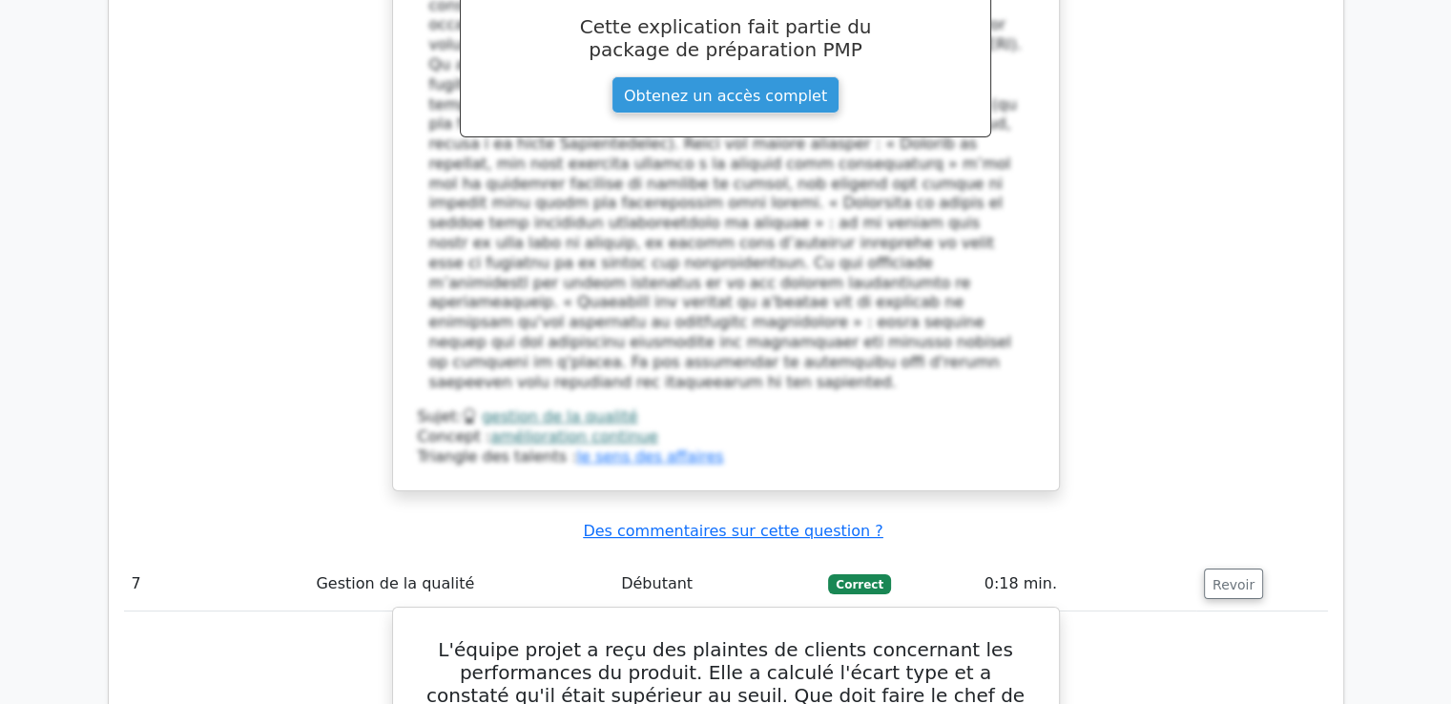
scroll to position [7435, 0]
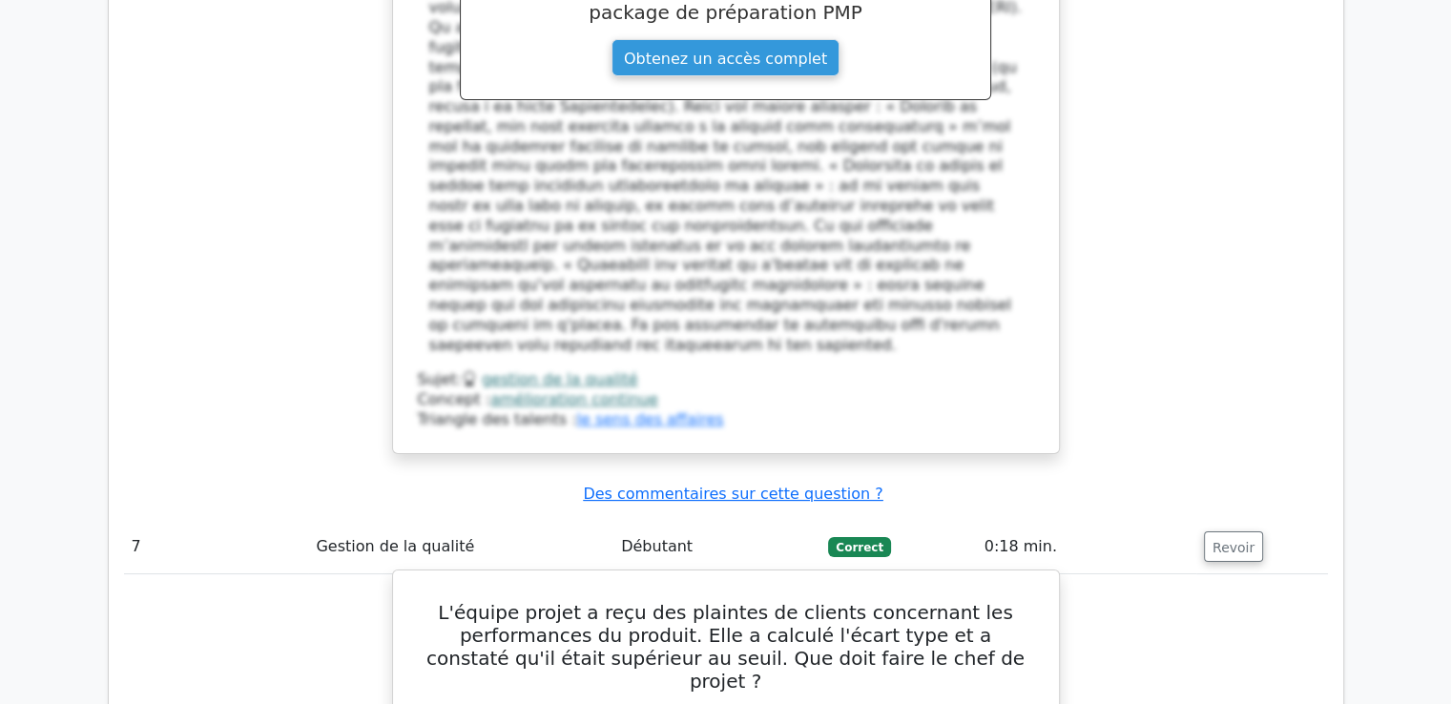
drag, startPoint x: 470, startPoint y: 175, endPoint x: 975, endPoint y: 467, distance: 584.0
copy div "L'équipe projet a reçu des plaintes de clients concernant les performances du p…"
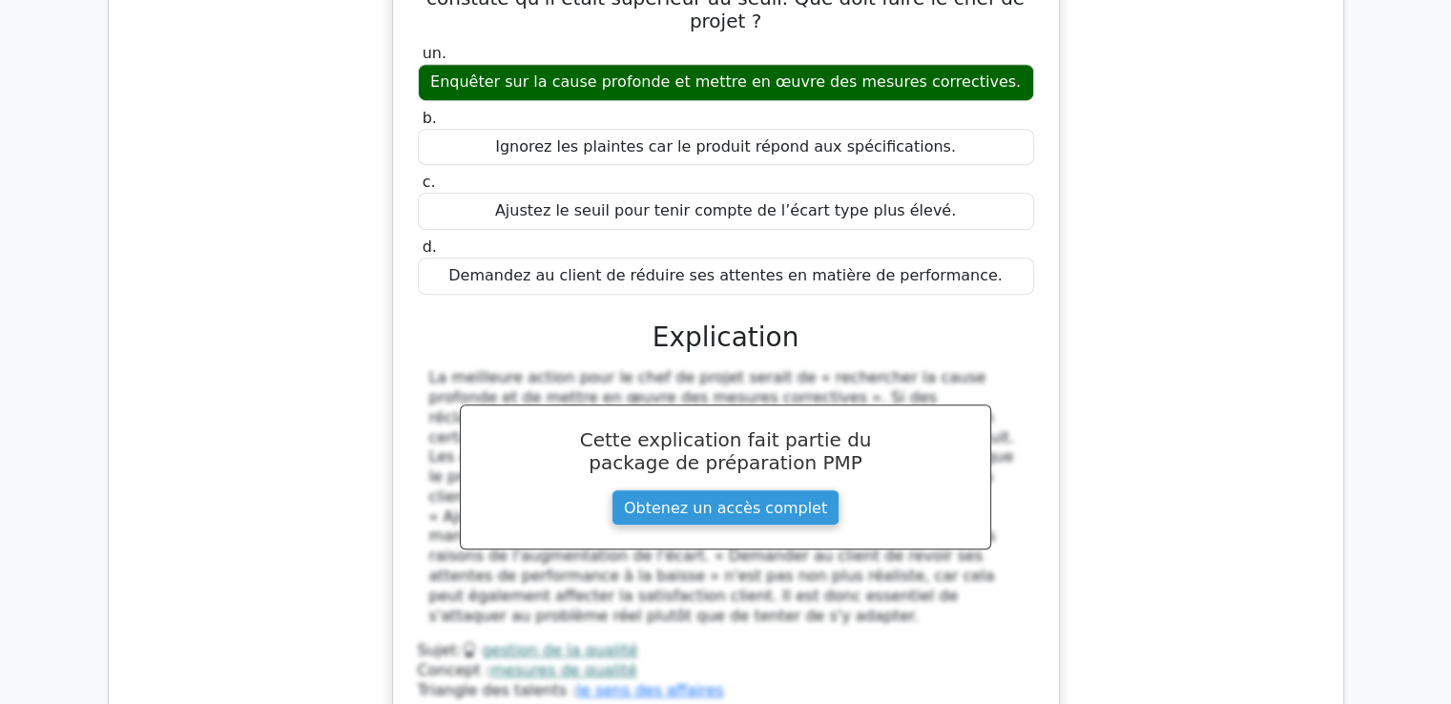
scroll to position [8103, 0]
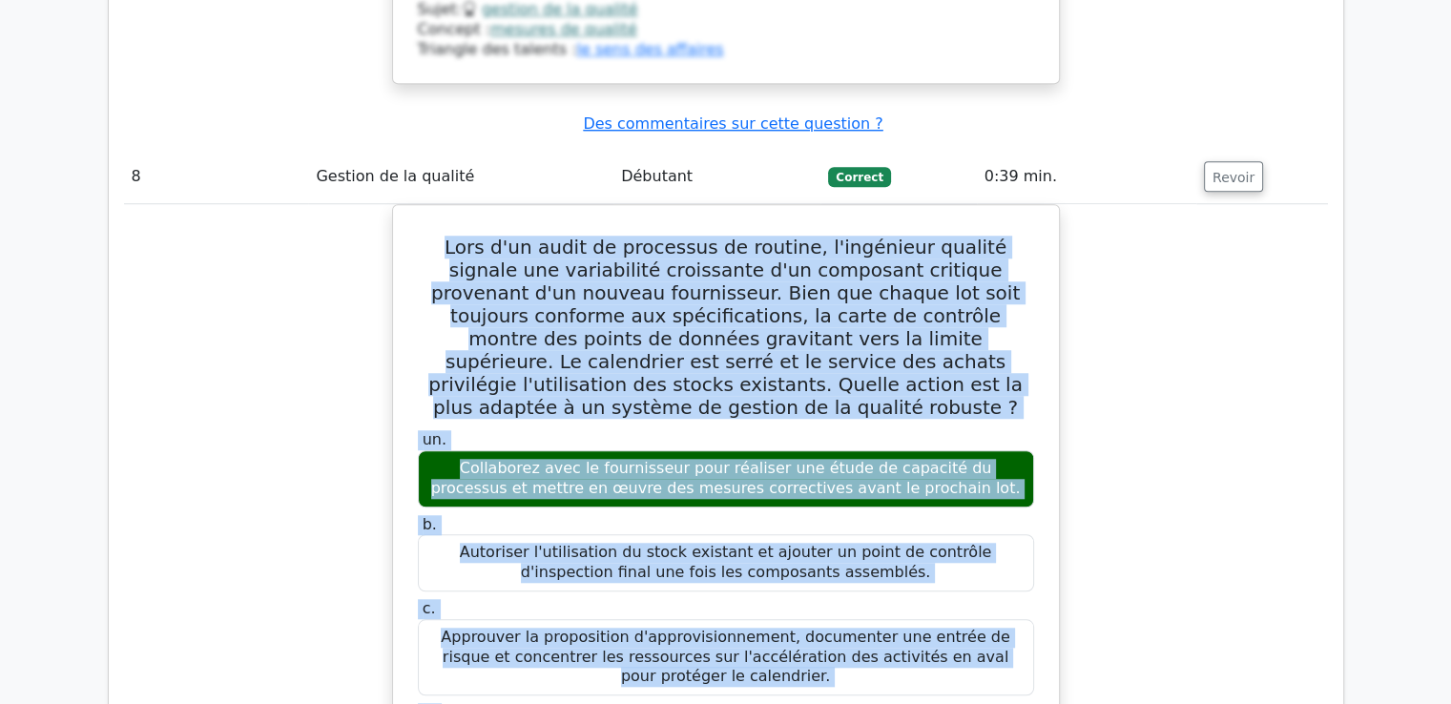
scroll to position [8898, 0]
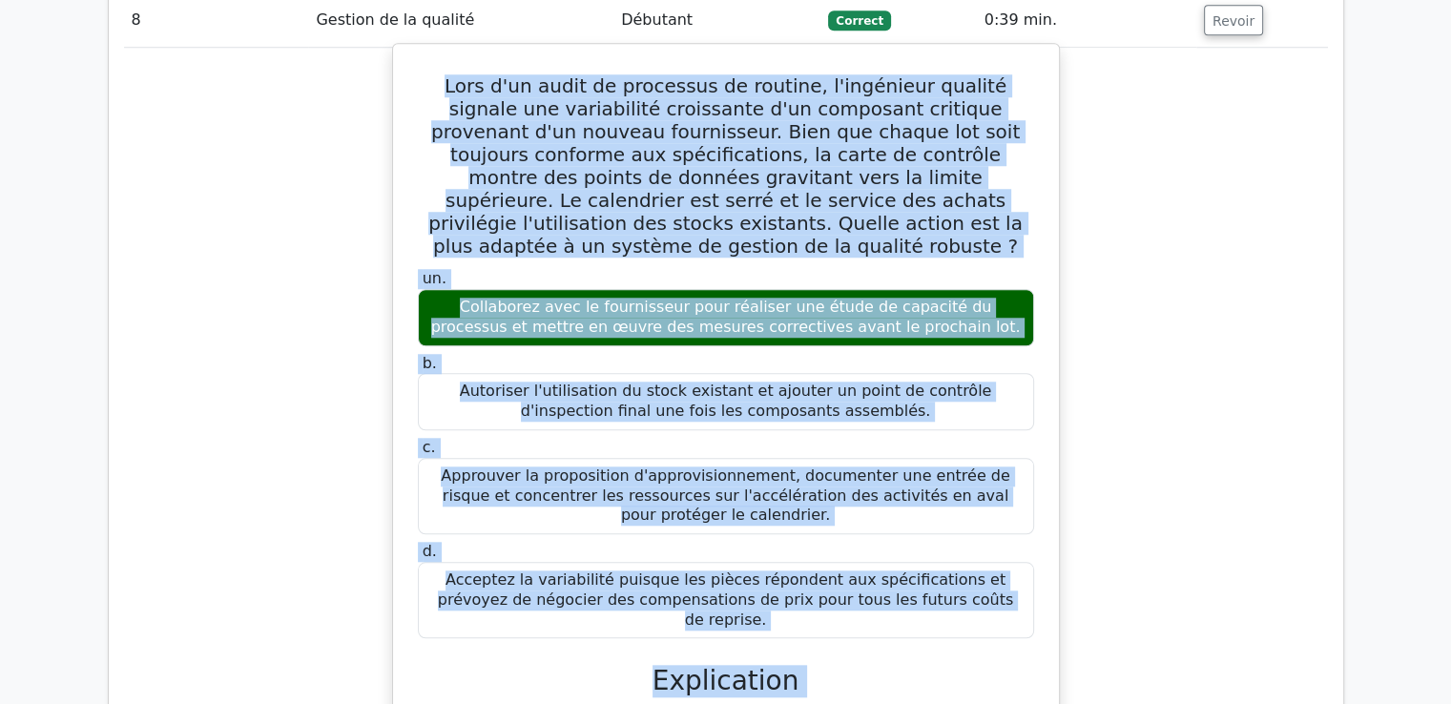
drag, startPoint x: 420, startPoint y: 186, endPoint x: 714, endPoint y: 624, distance: 527.5
click at [714, 624] on div "Lors d'un audit de processus de routine, l'ingénieur qualité signale une variab…" at bounding box center [726, 636] width 651 height 1168
copy div "Lore i'do sitam co adipiscin el seddoei, t'incididun utlabor etdolor mag aliqua…"
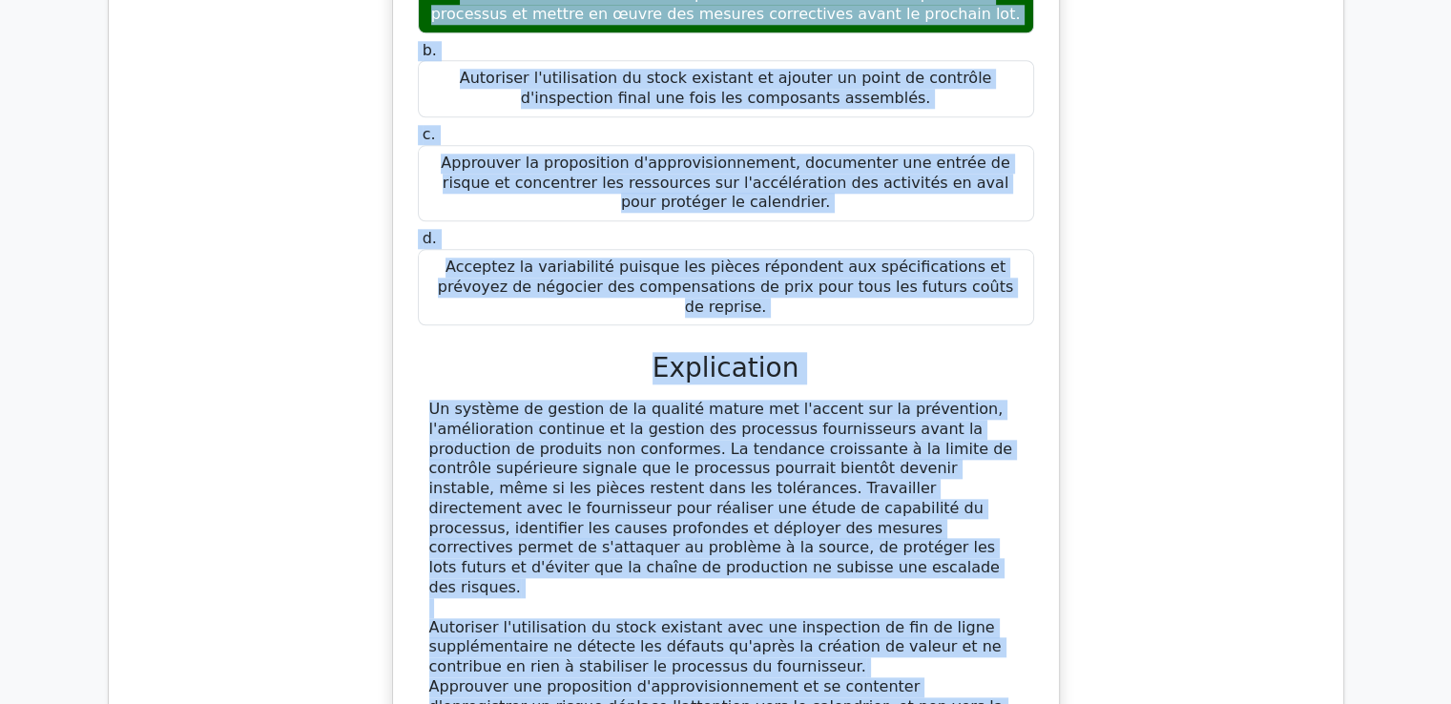
scroll to position [9279, 0]
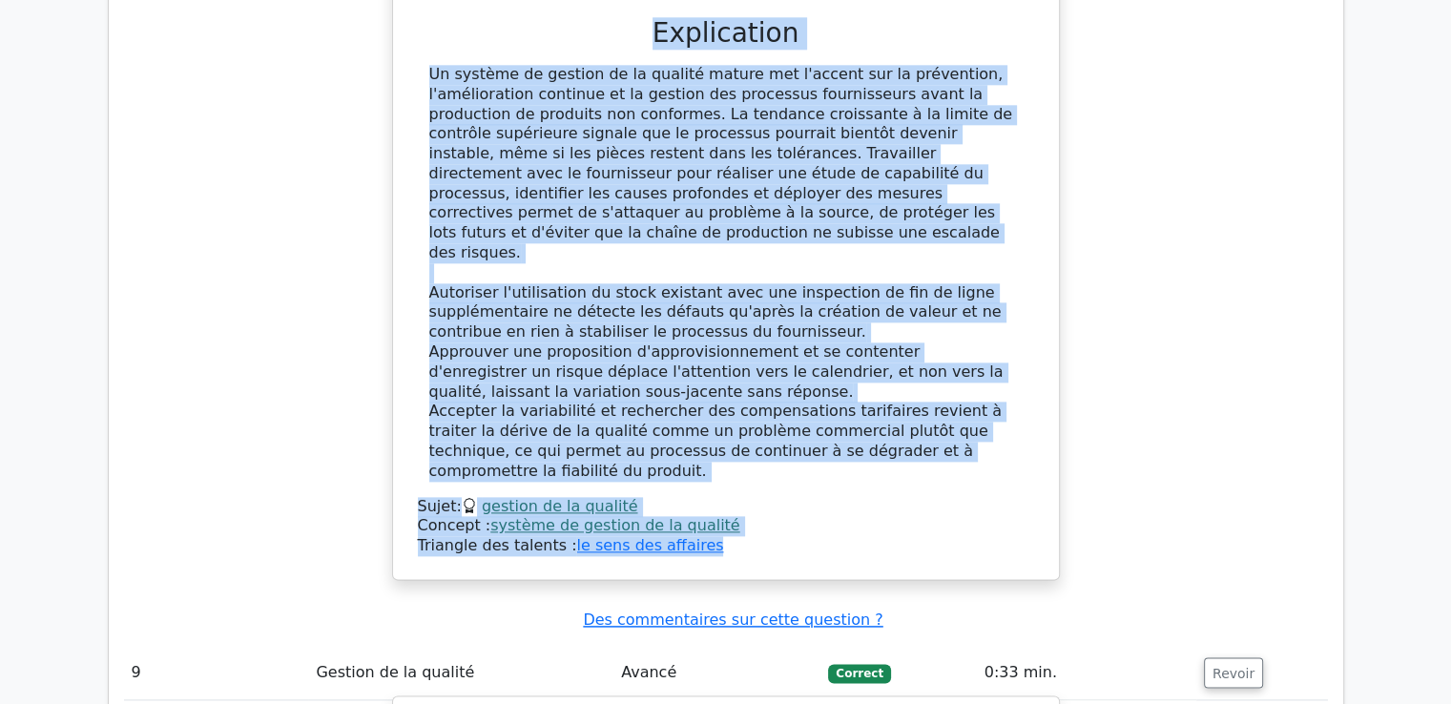
scroll to position [9566, 0]
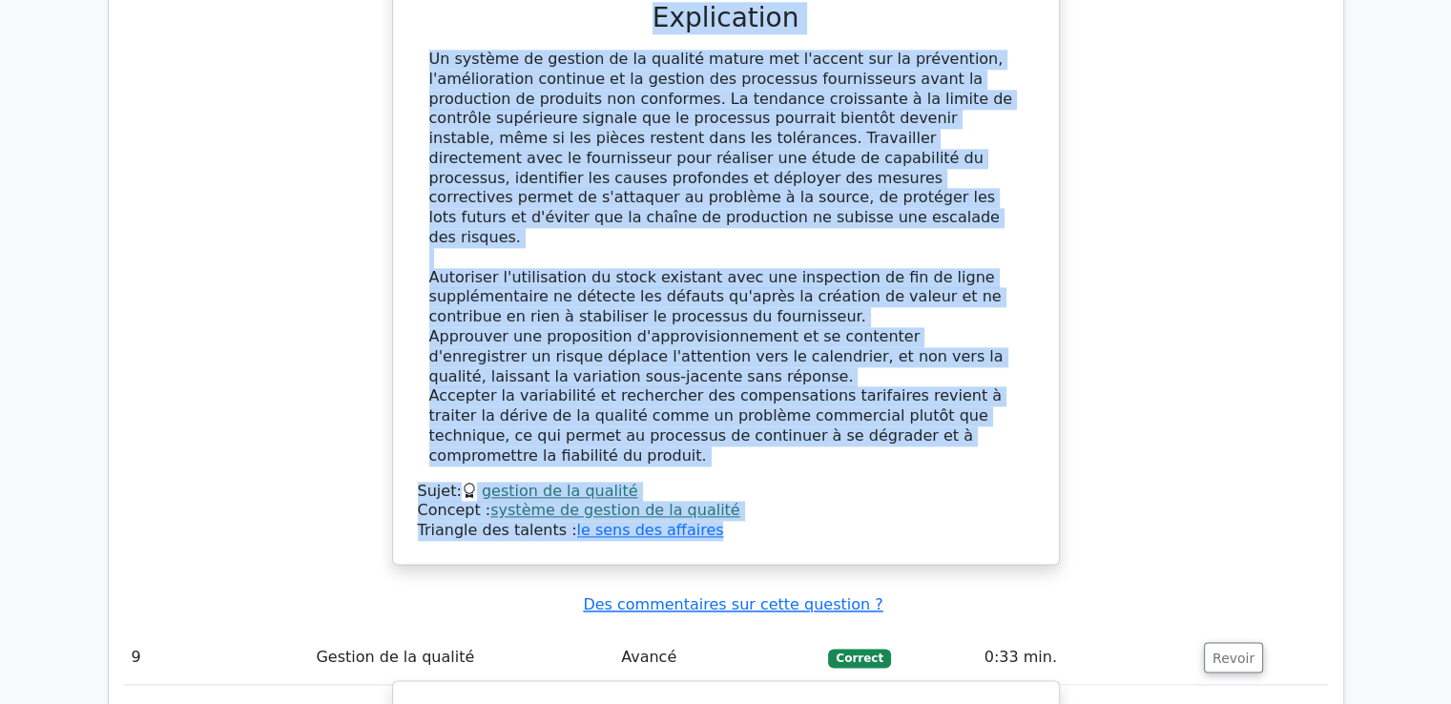
drag, startPoint x: 422, startPoint y: 134, endPoint x: 871, endPoint y: 430, distance: 538.6
copy div "Quel modèle d’amélioration continue implique la planification, la mise en œuvre…"
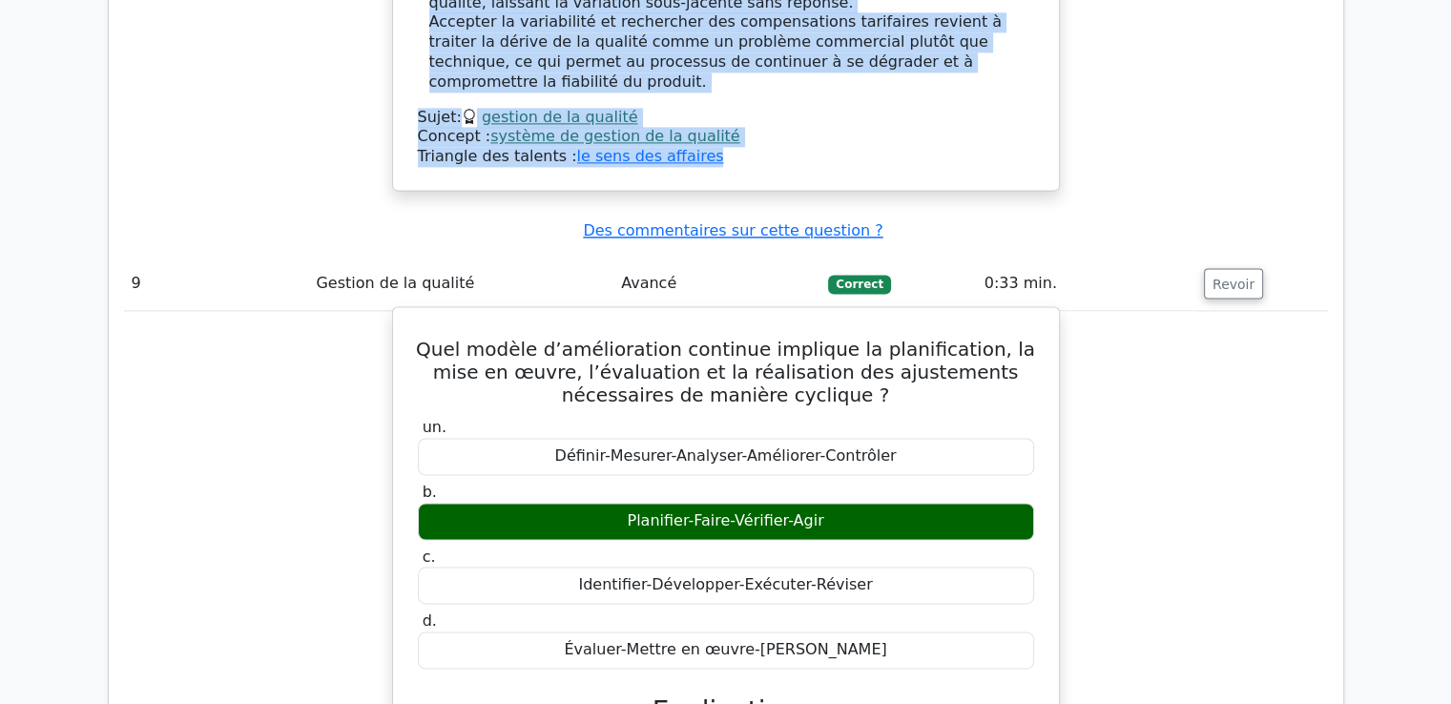
scroll to position [9947, 0]
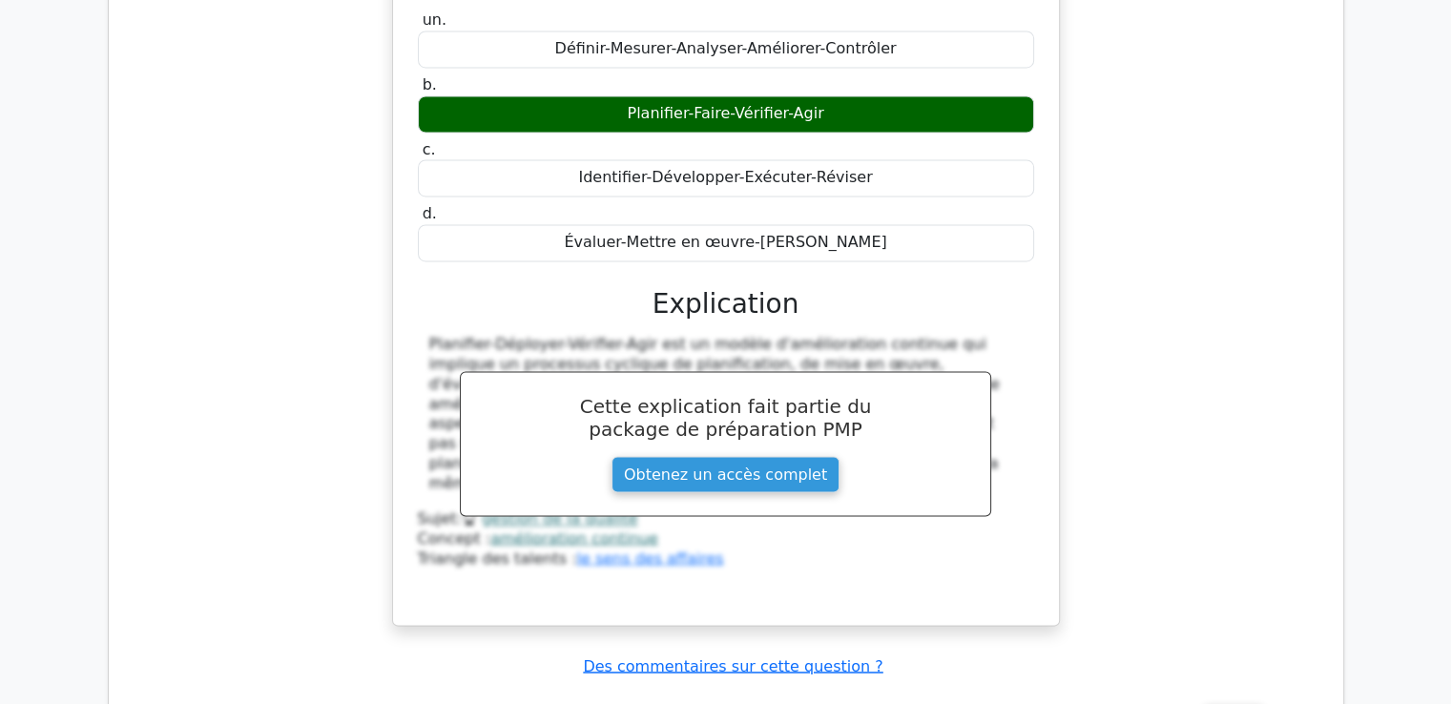
scroll to position [10425, 0]
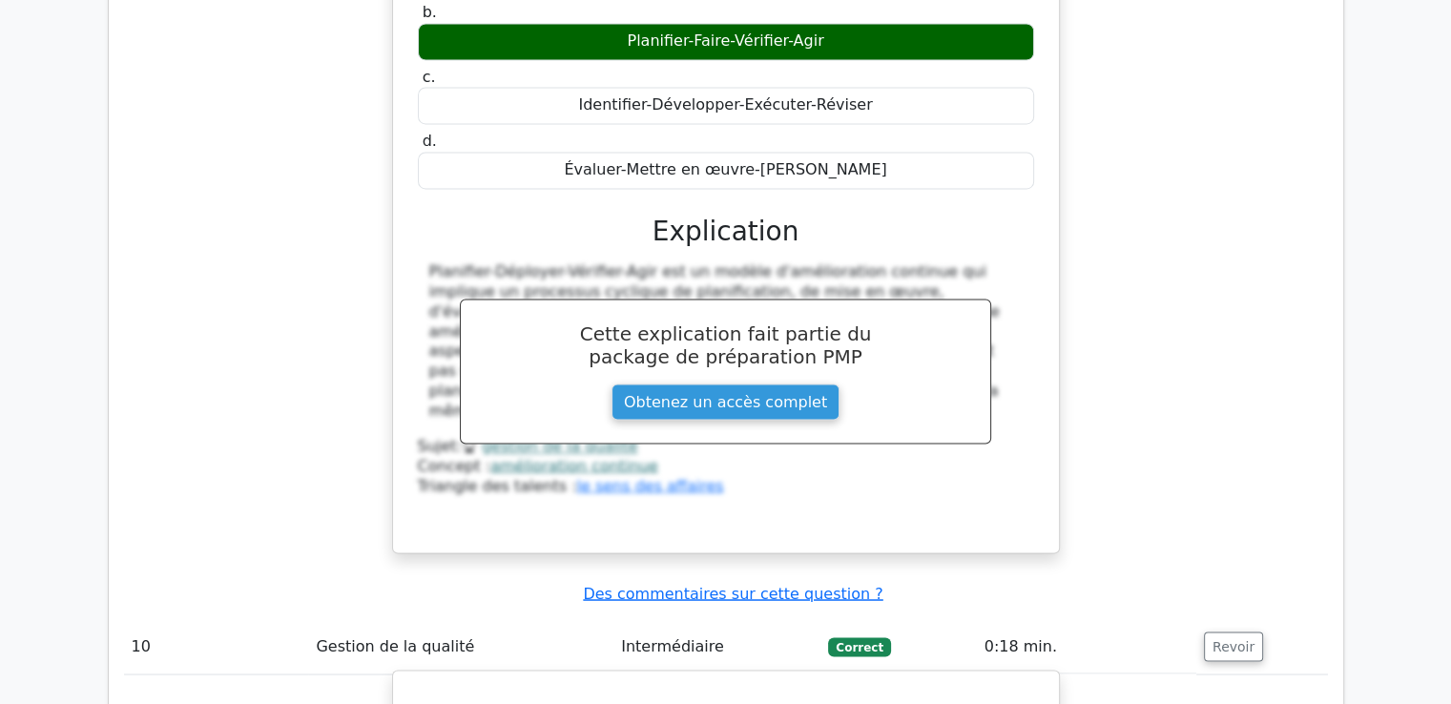
drag, startPoint x: 448, startPoint y: 113, endPoint x: 1029, endPoint y: 514, distance: 706.5
copy div "En tant que chef de projet, vous constatez que le taux de défauts dépasse systé…"
